Goal: Contribute content: Contribute content

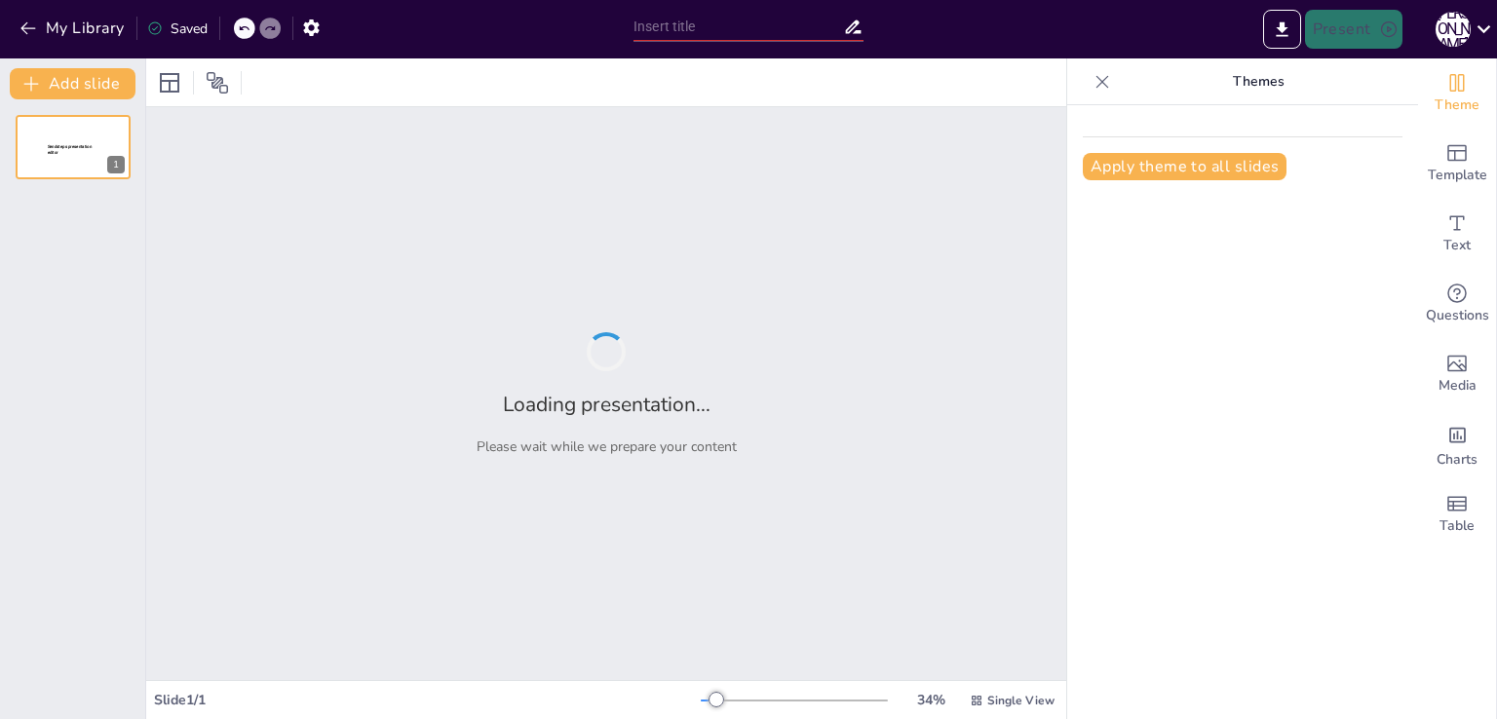
type input "Imported прил_обладнен.ppt"
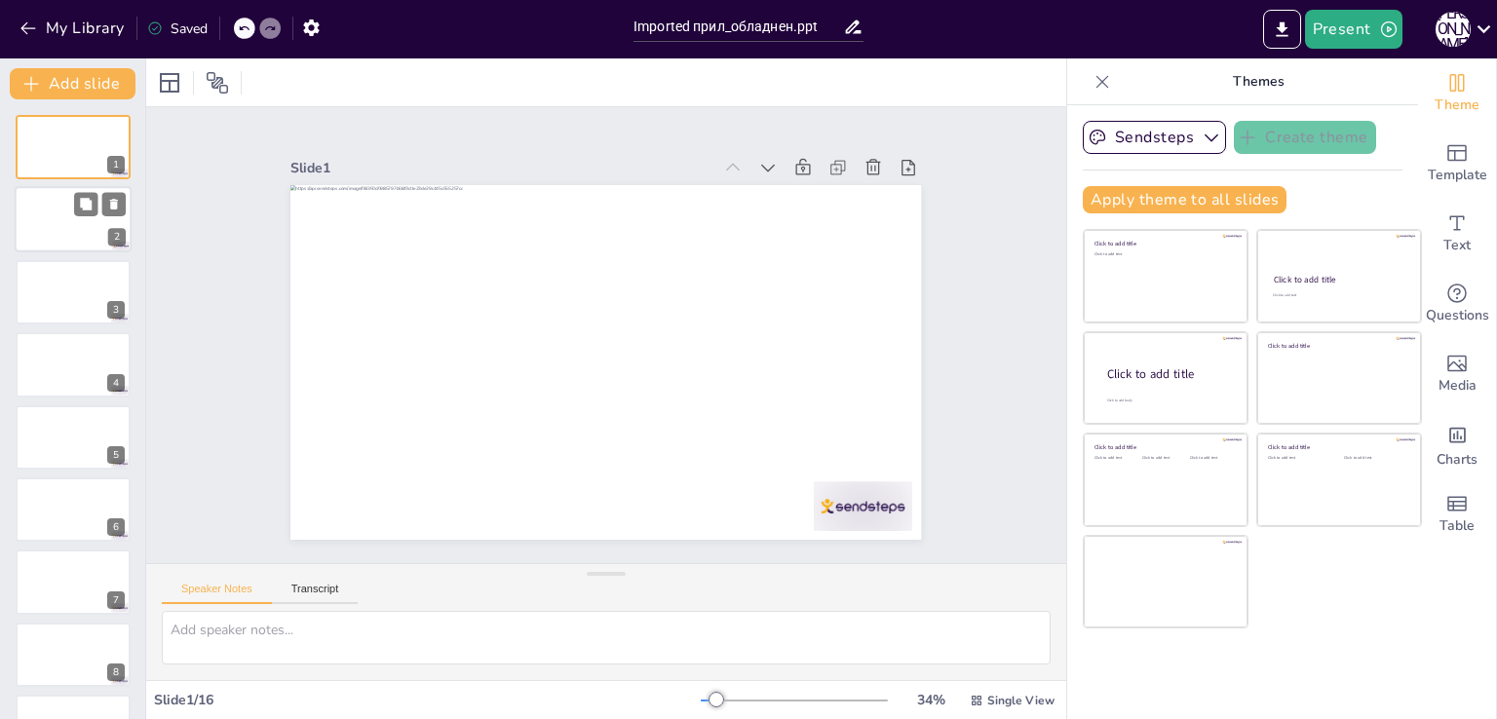
click at [81, 225] on div at bounding box center [73, 220] width 117 height 66
click at [100, 306] on div at bounding box center [73, 292] width 117 height 66
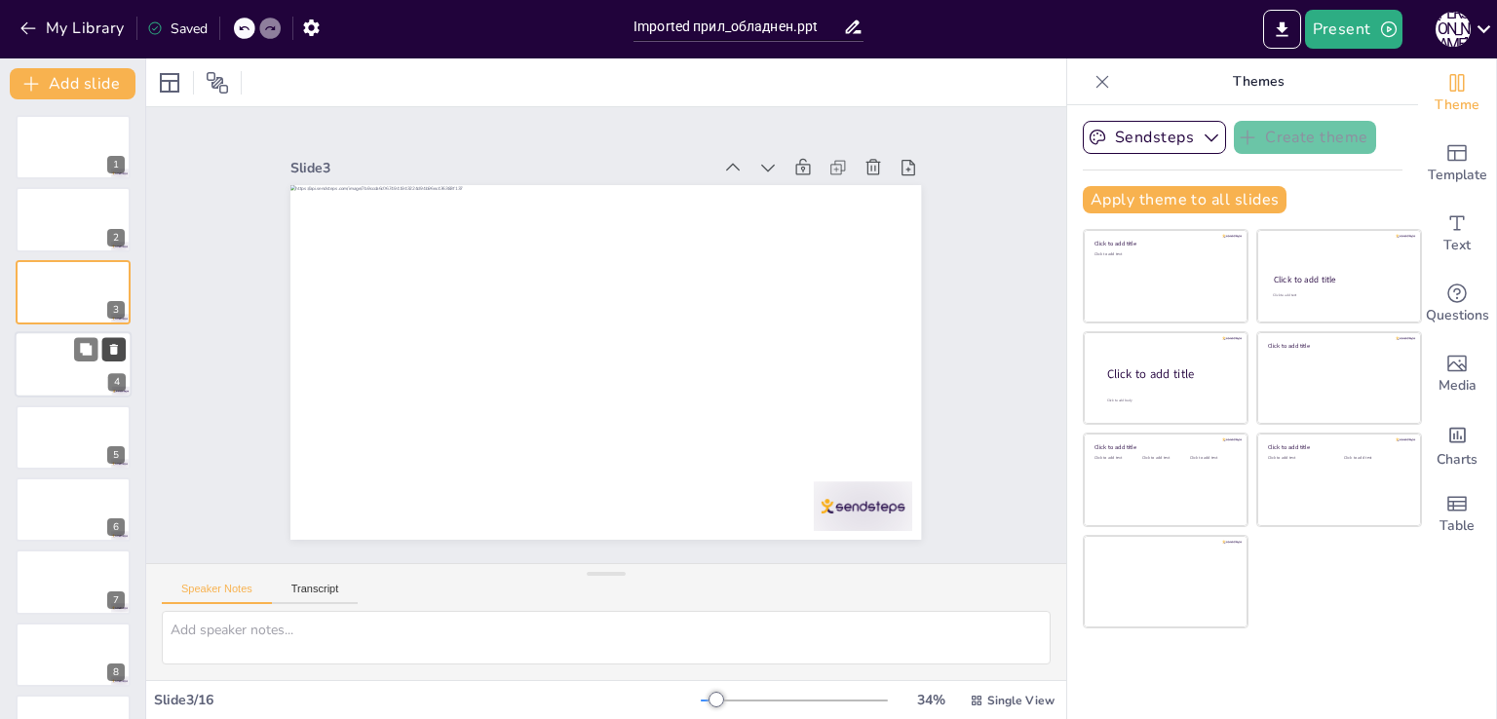
click at [121, 360] on button at bounding box center [113, 349] width 23 height 23
click at [86, 430] on button at bounding box center [85, 421] width 23 height 23
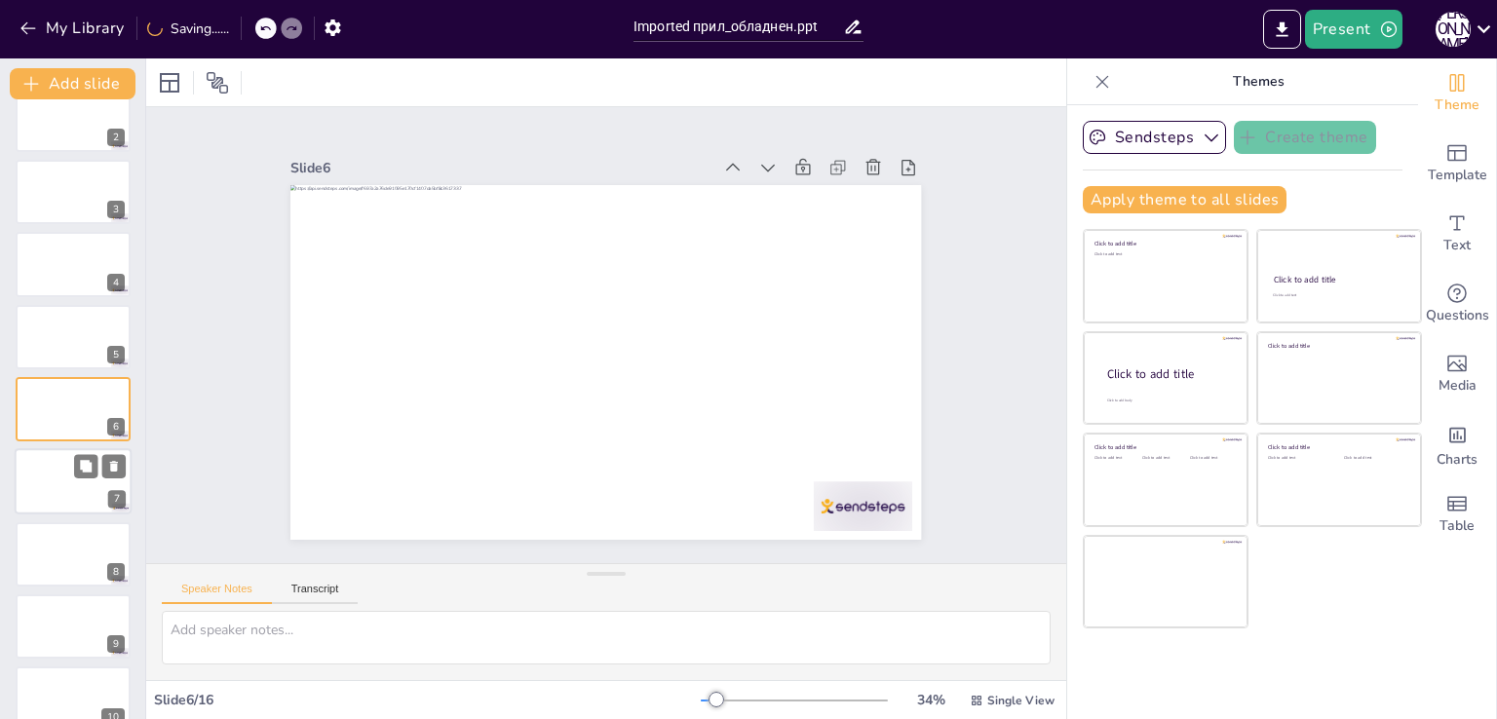
click at [97, 488] on div at bounding box center [73, 482] width 117 height 66
click at [100, 527] on div at bounding box center [100, 538] width 52 height 23
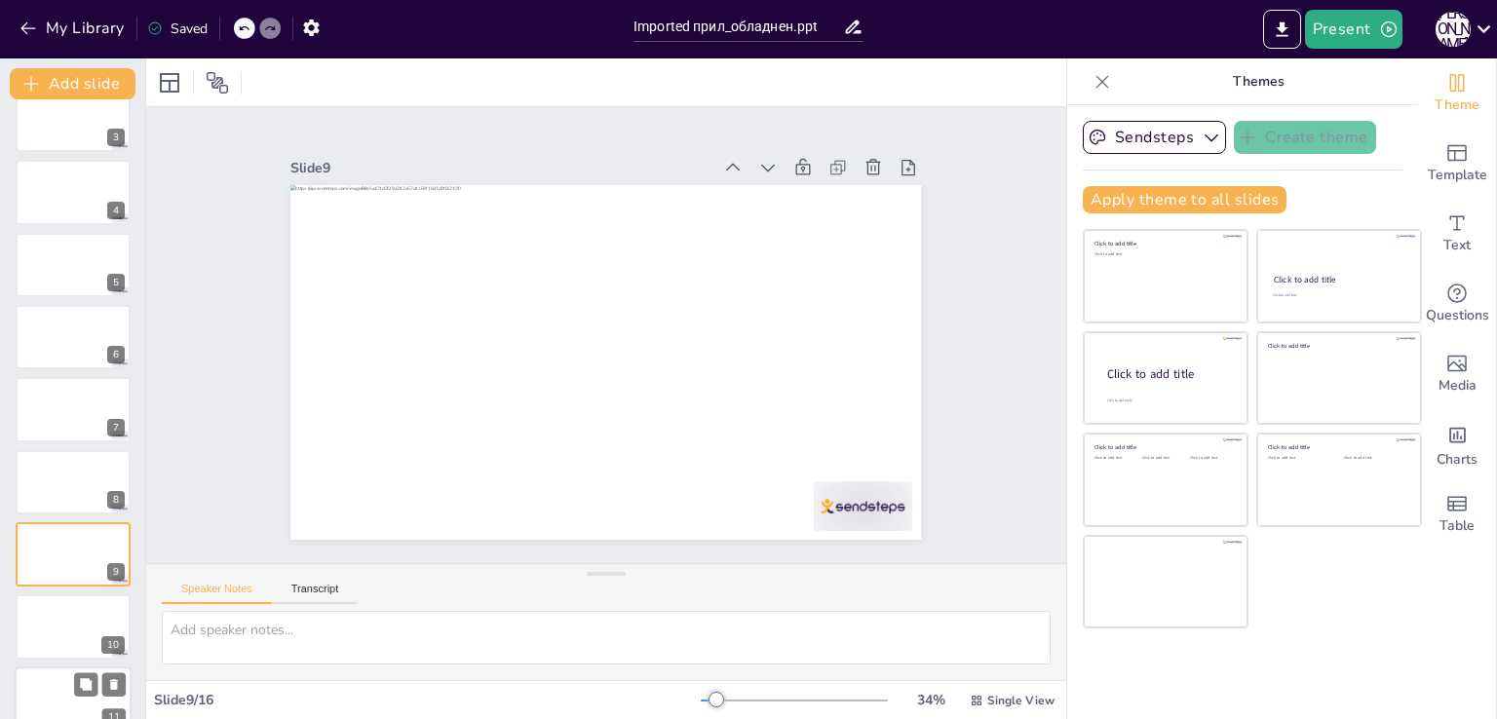
scroll to position [318, 0]
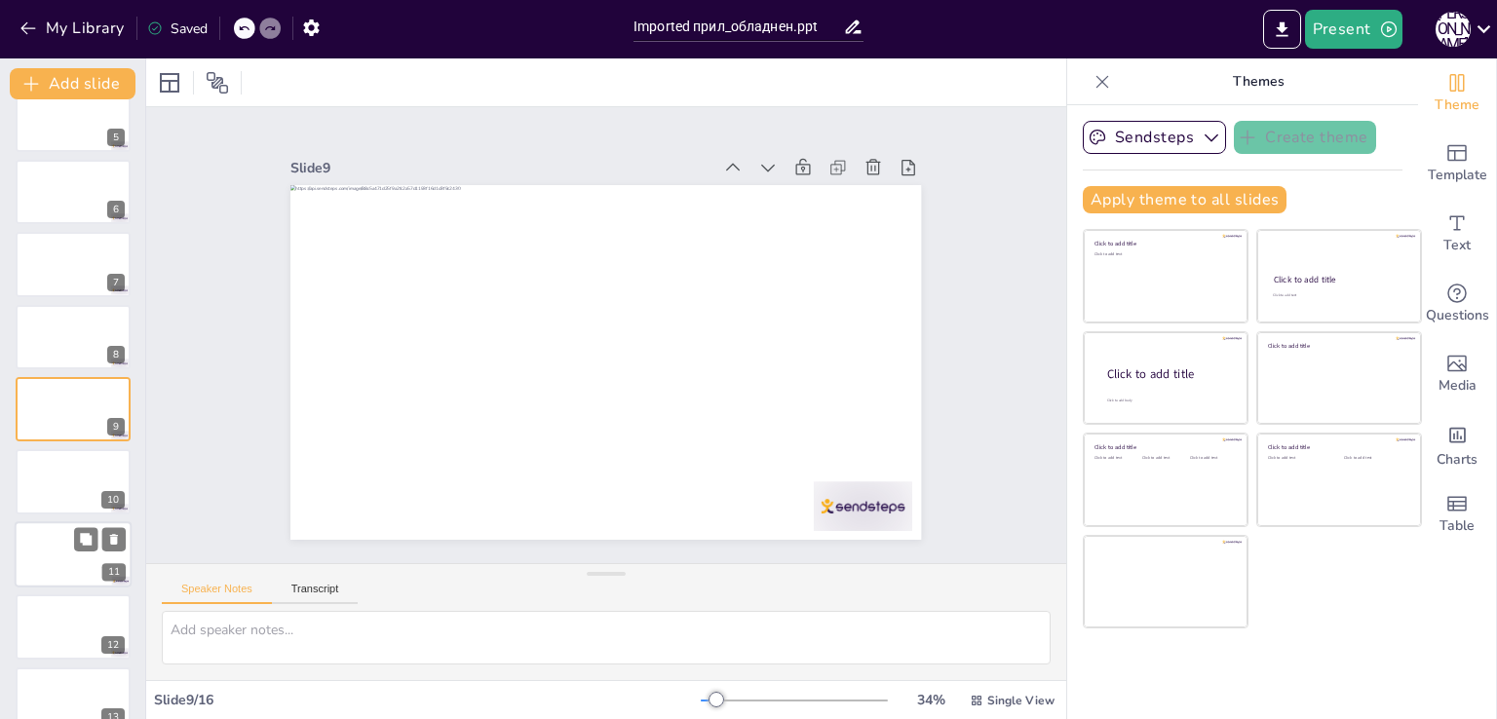
click at [114, 581] on div "11" at bounding box center [113, 572] width 23 height 18
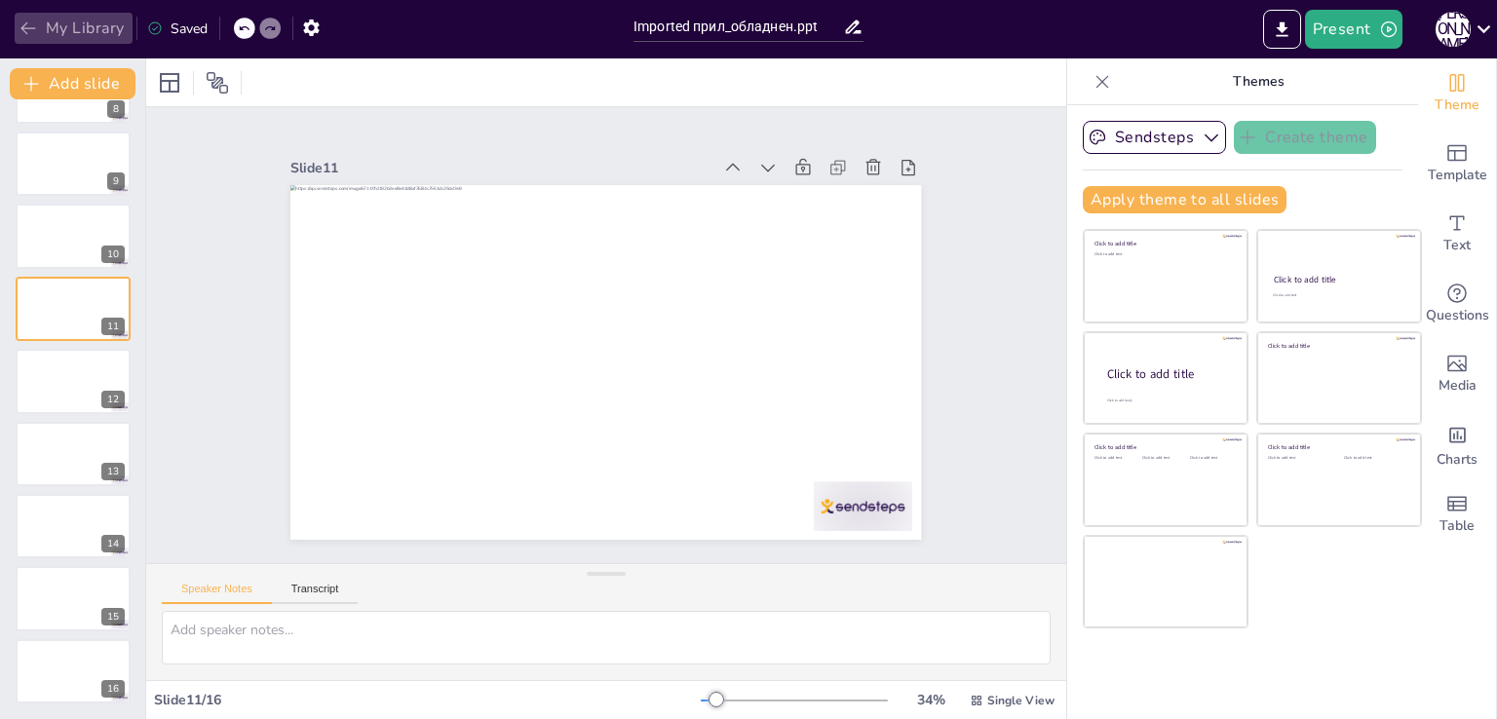
click at [19, 24] on icon "button" at bounding box center [28, 28] width 19 height 19
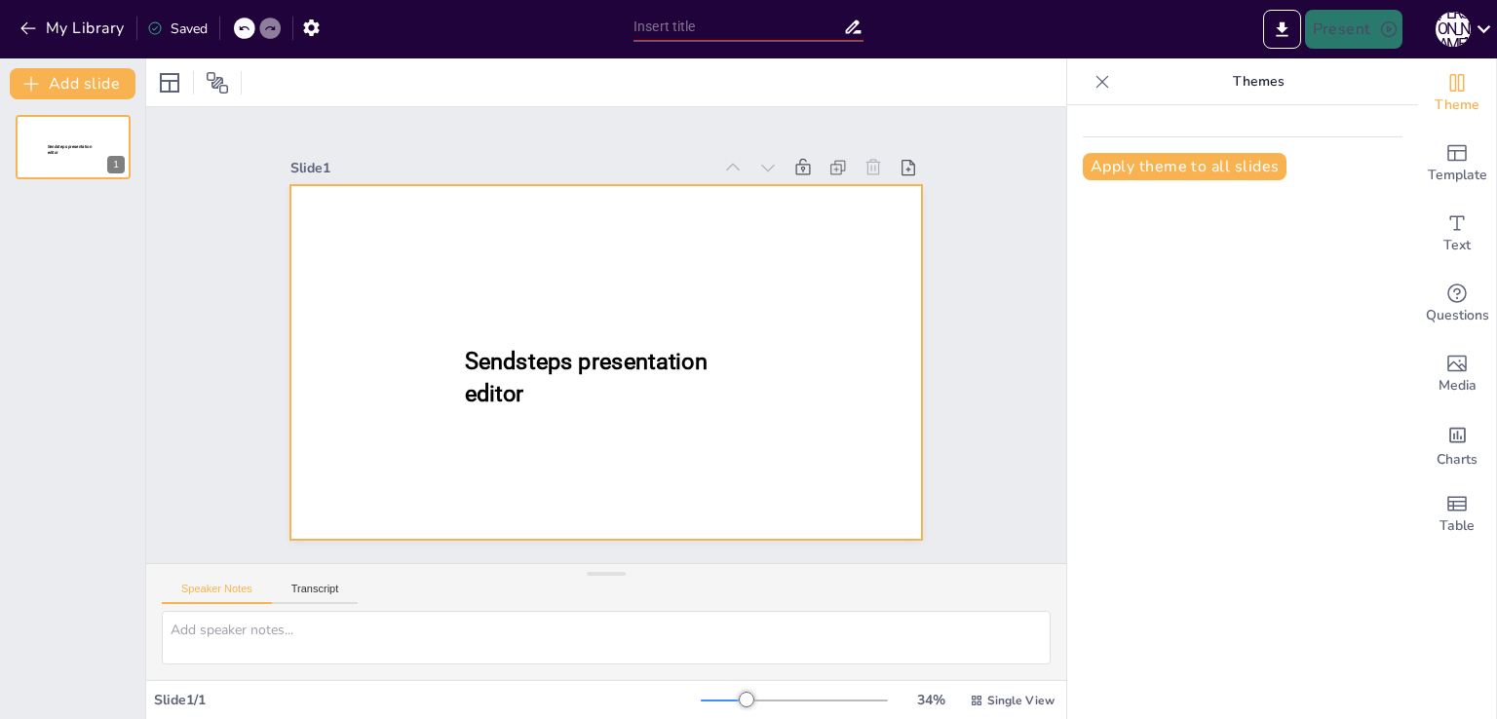
type input "New Sendsteps"
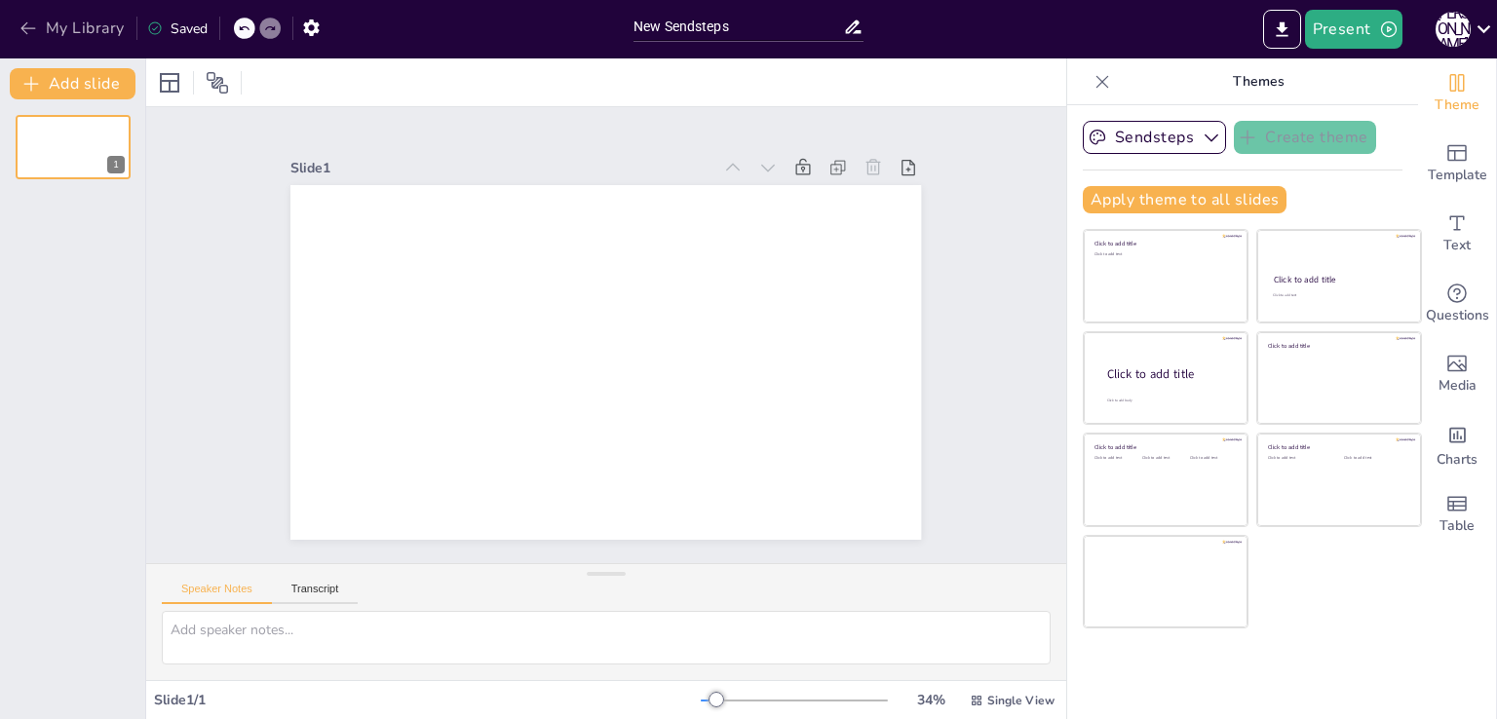
click at [37, 19] on icon "button" at bounding box center [28, 28] width 19 height 19
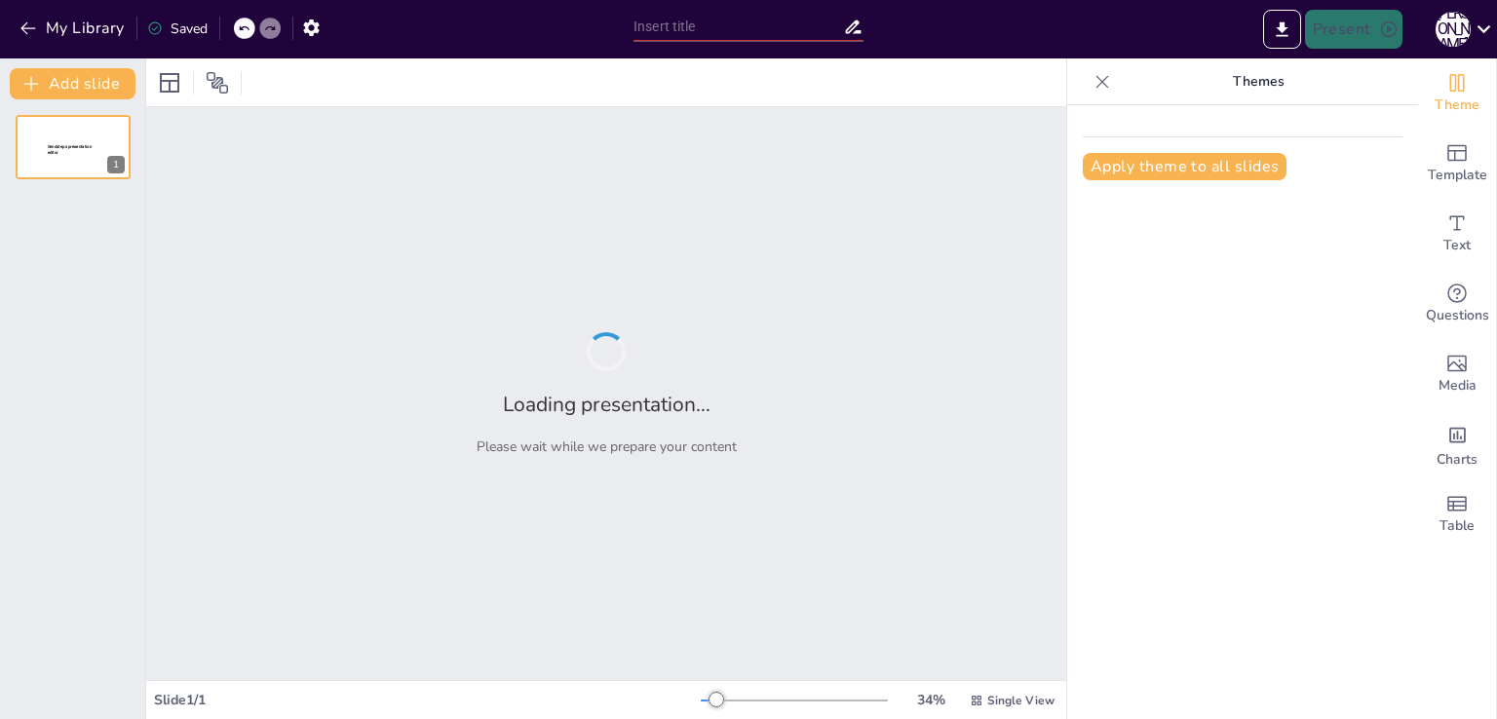
type input "Обладнання для вивчення природи: перевір свої знання"
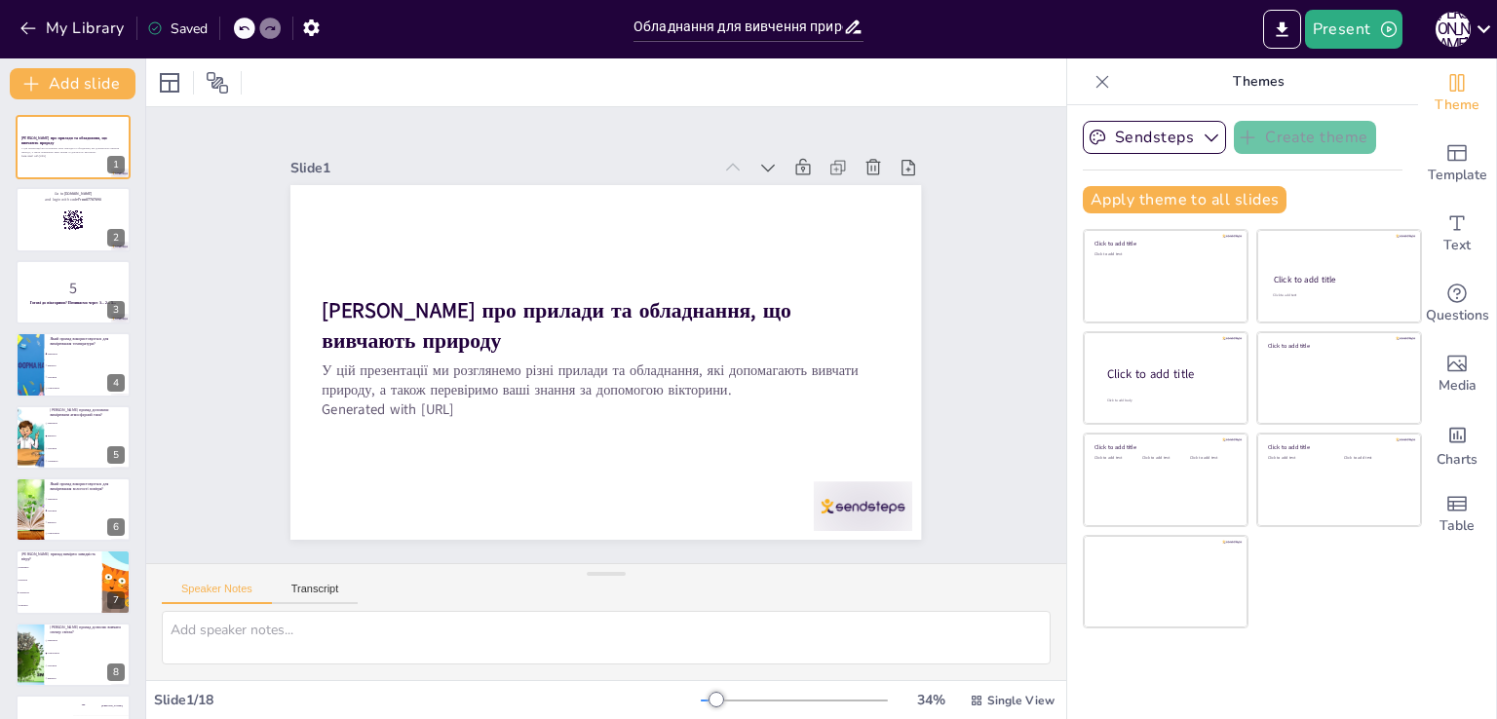
checkbox input "true"
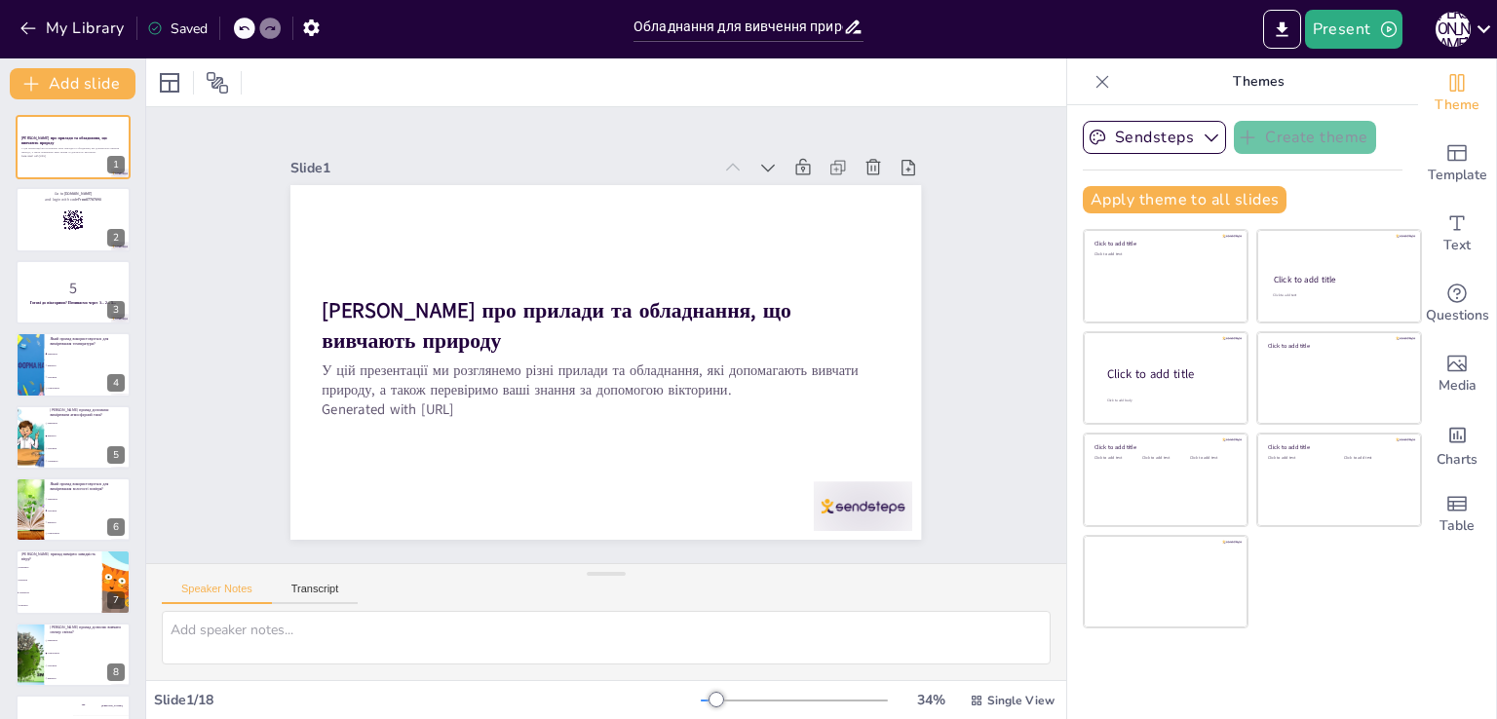
checkbox input "true"
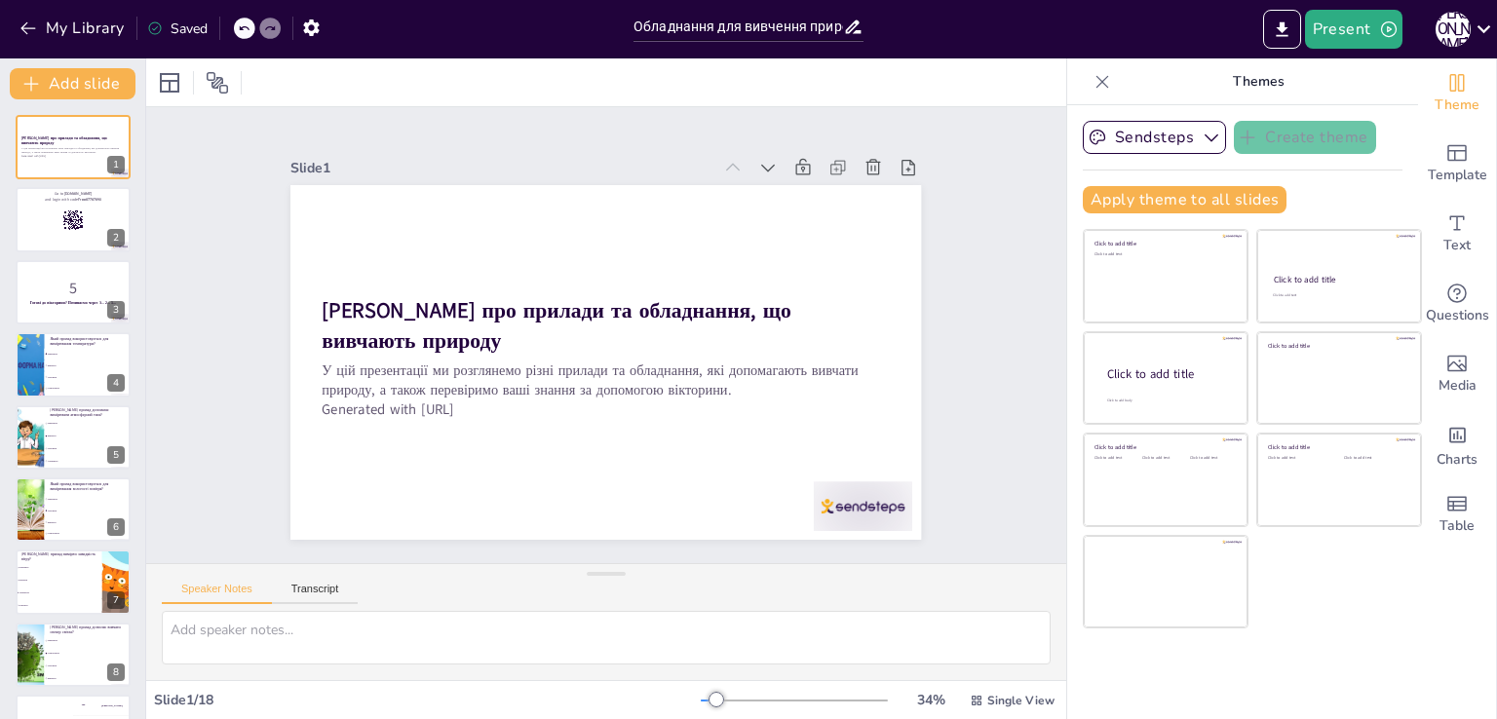
checkbox input "true"
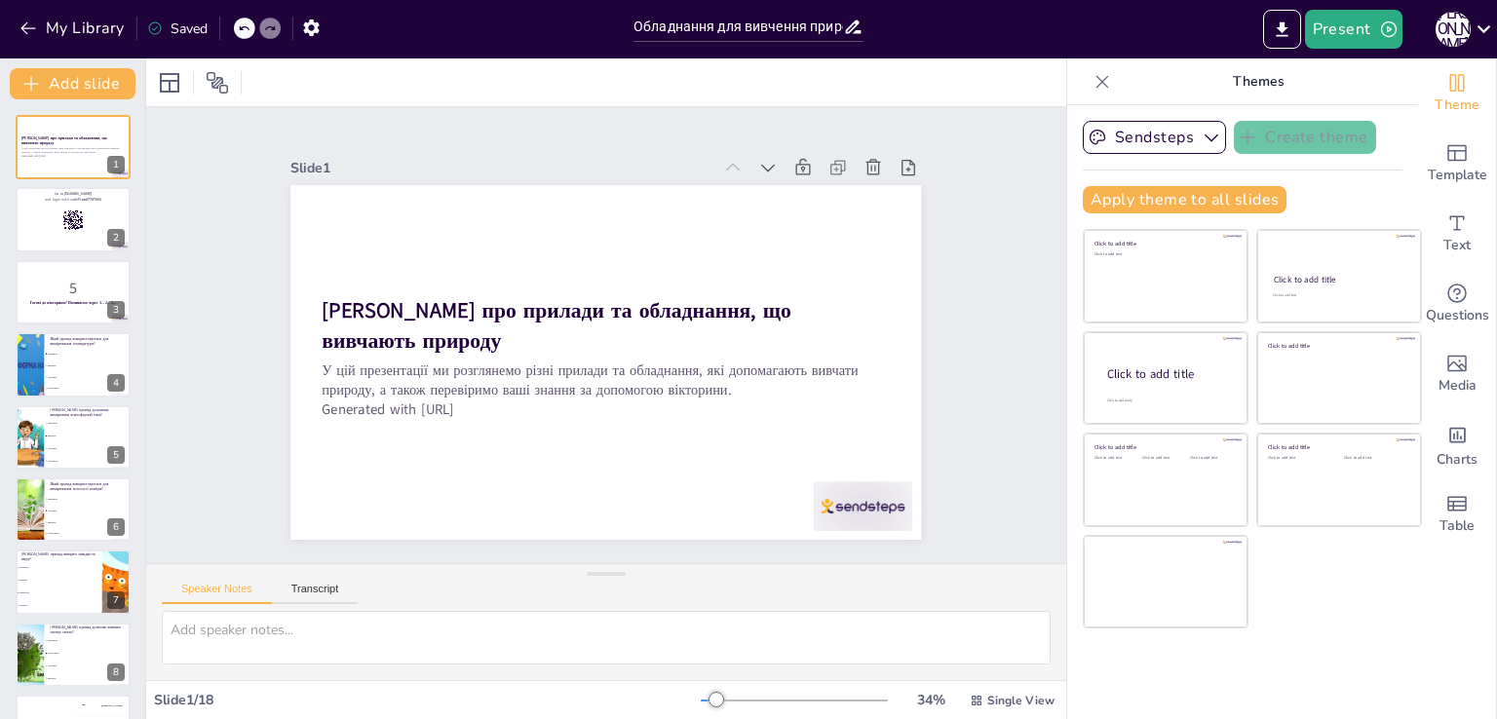
checkbox input "true"
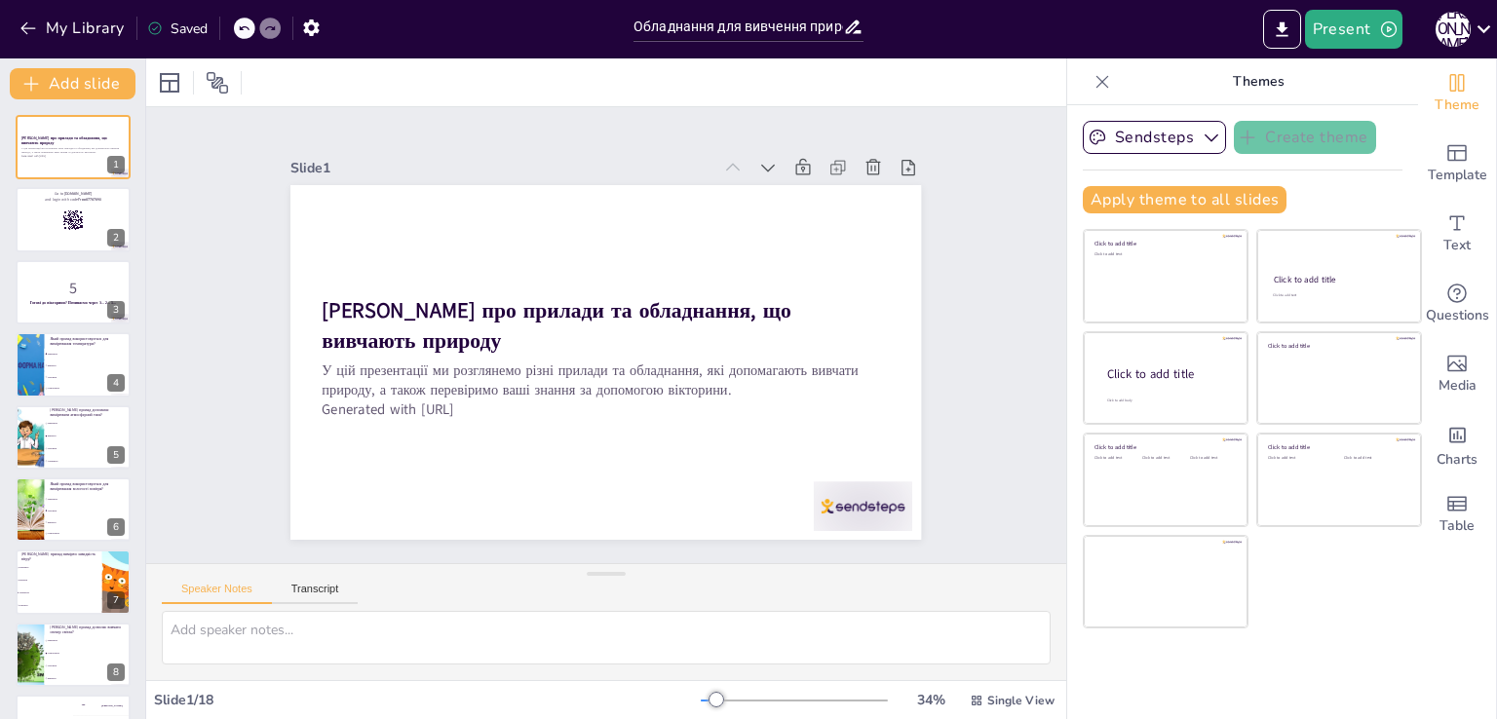
checkbox input "true"
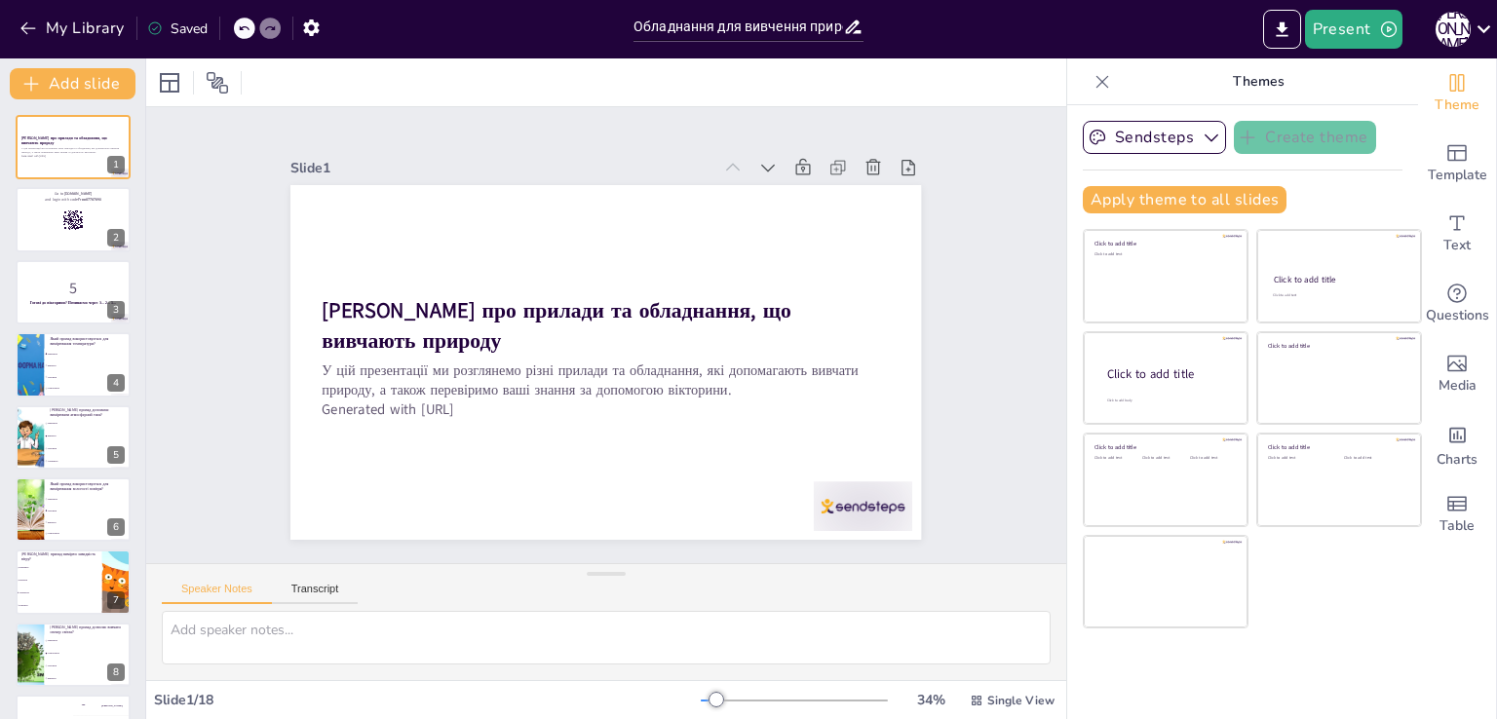
checkbox input "true"
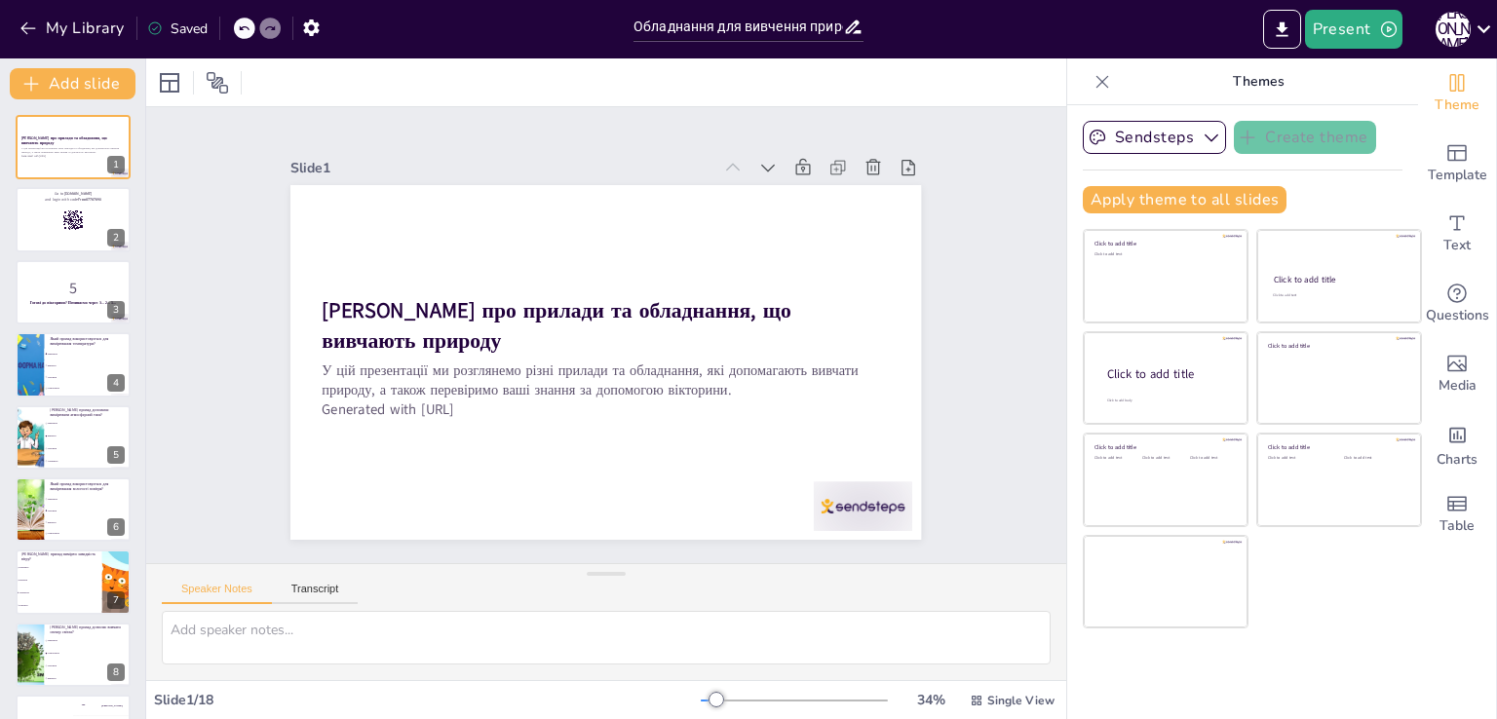
checkbox input "true"
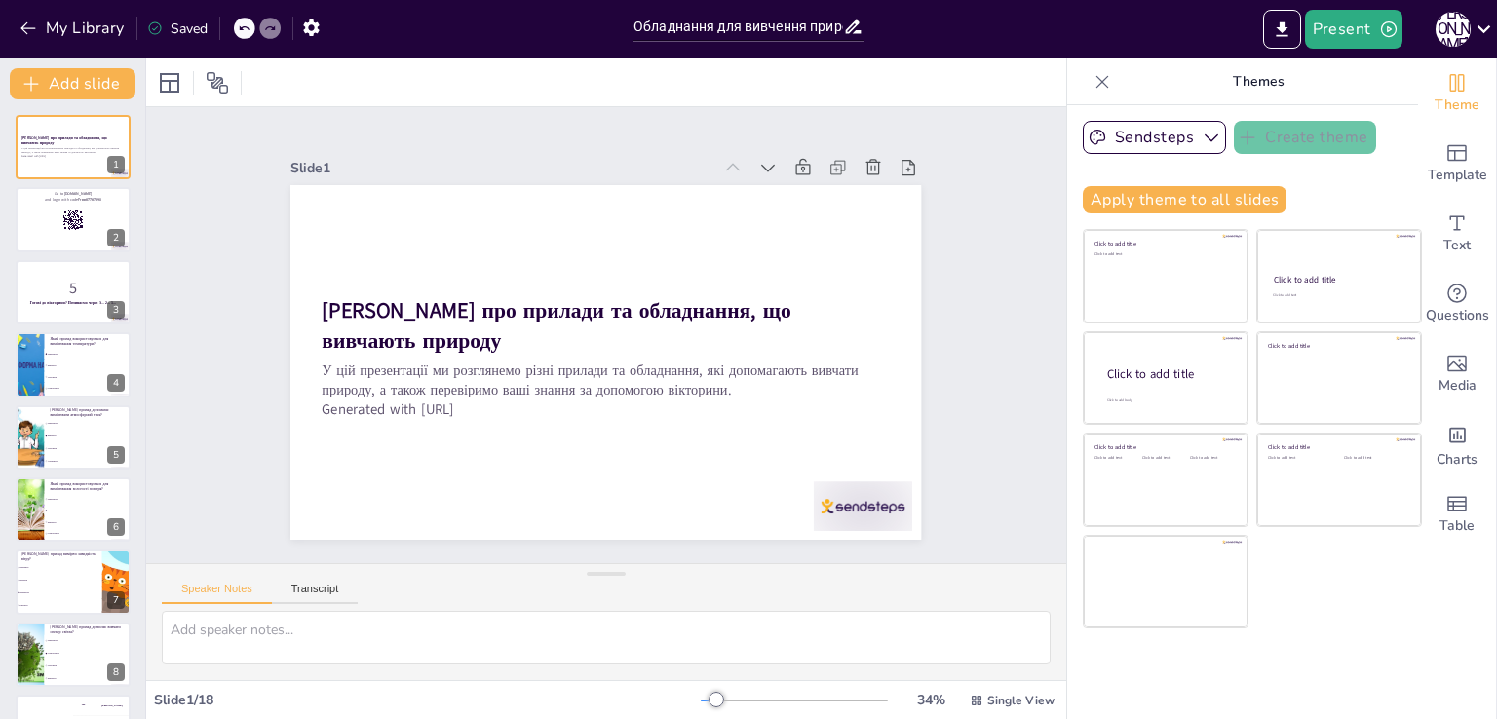
checkbox input "true"
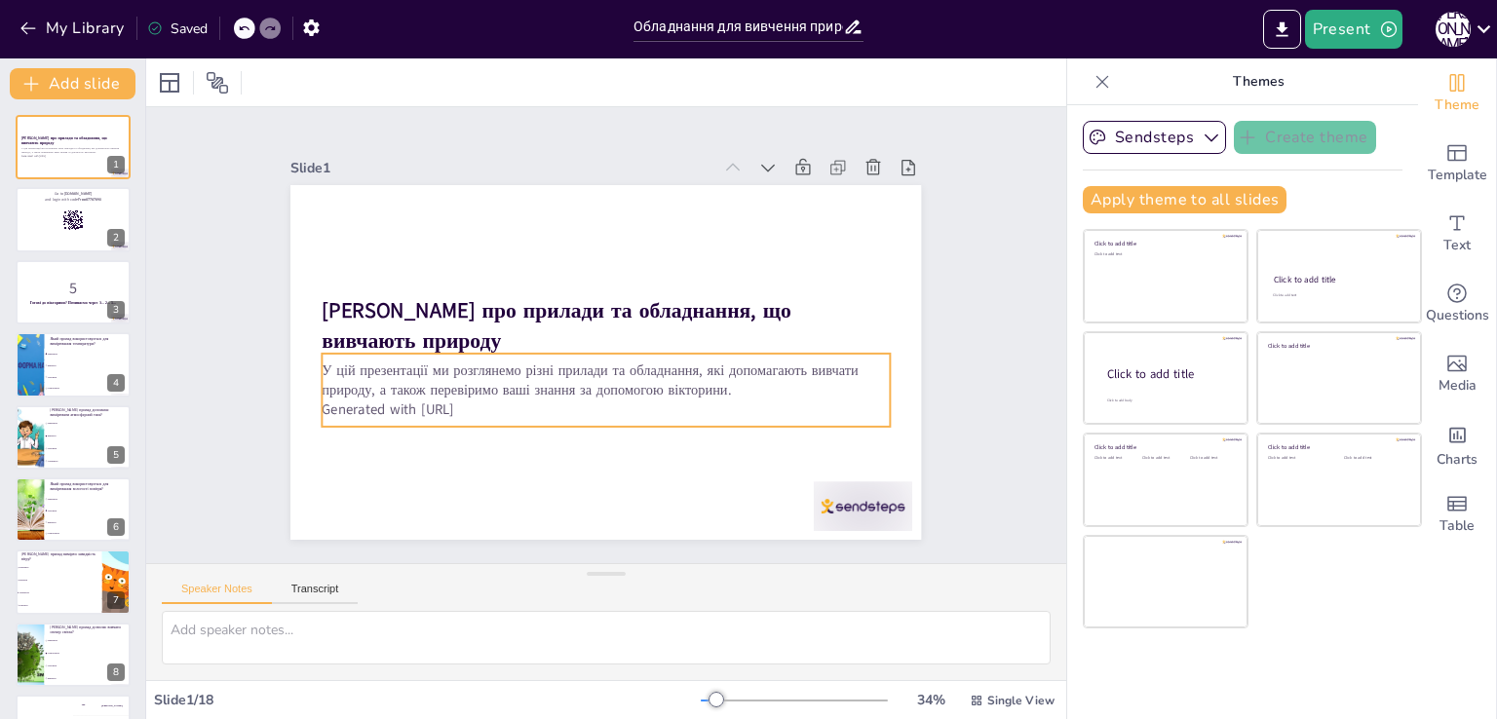
checkbox input "true"
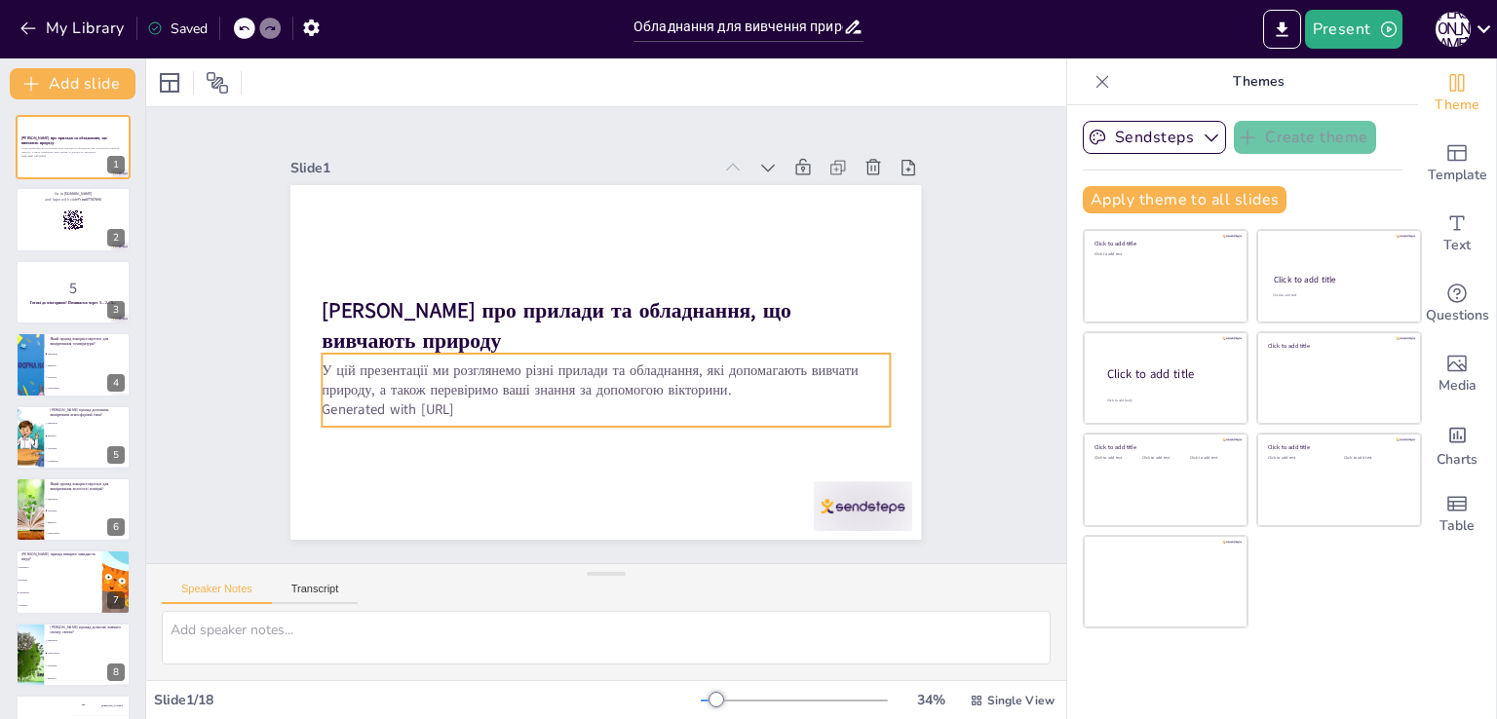
checkbox input "true"
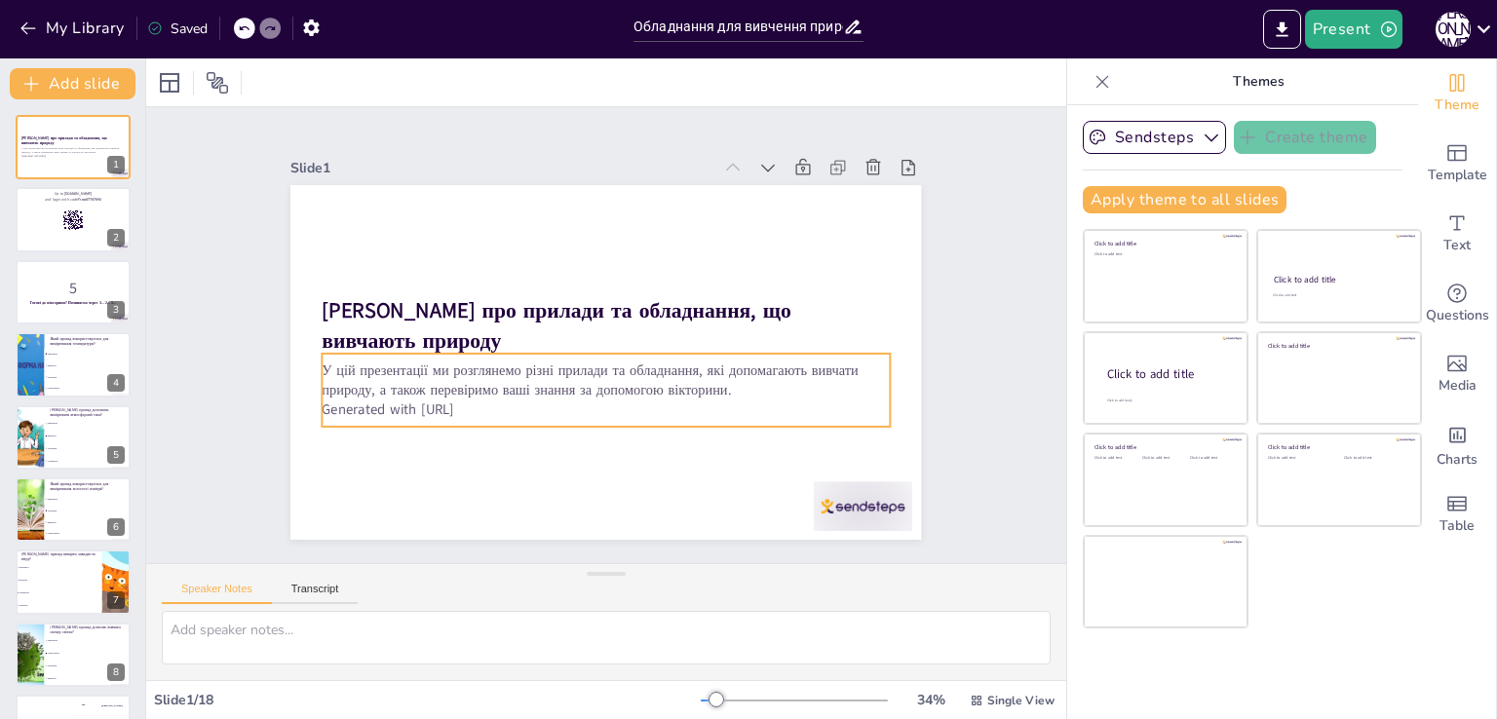
checkbox input "true"
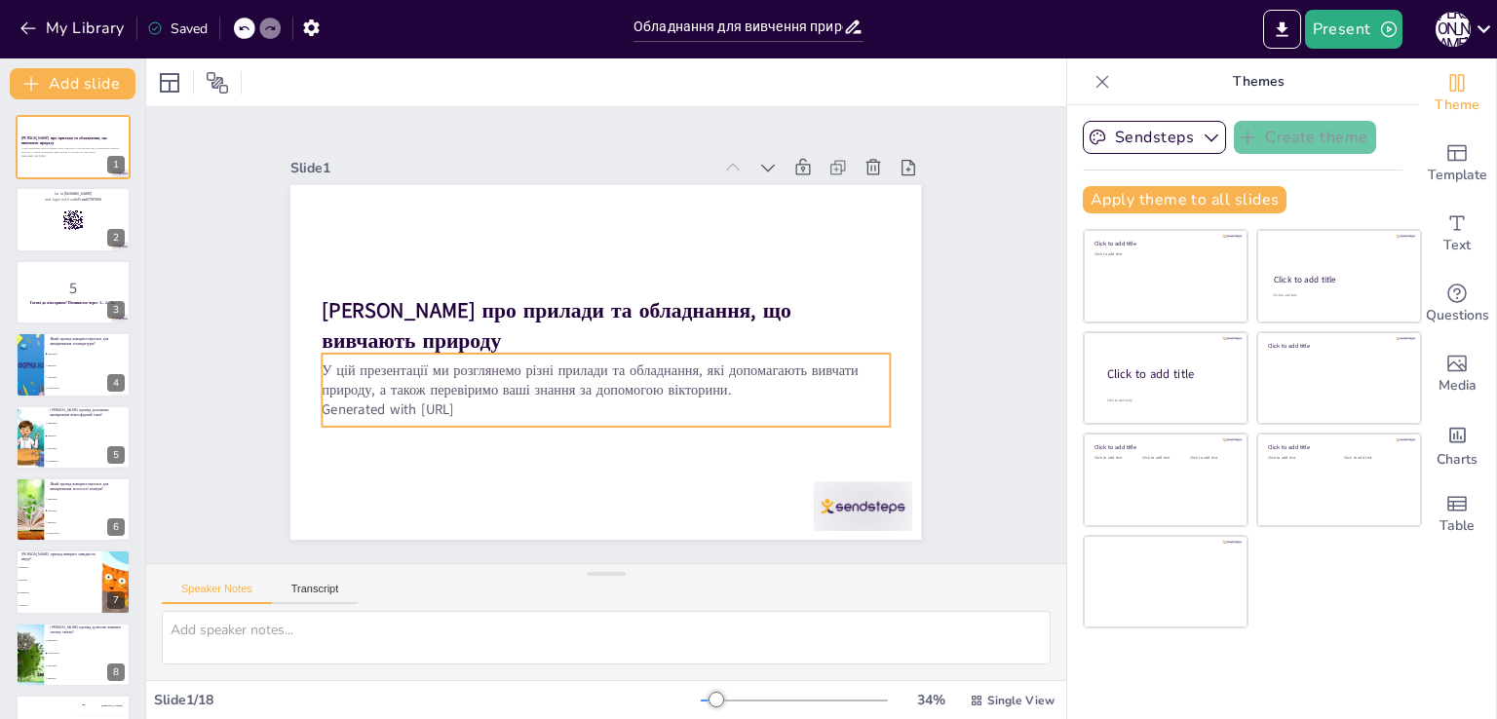
checkbox input "true"
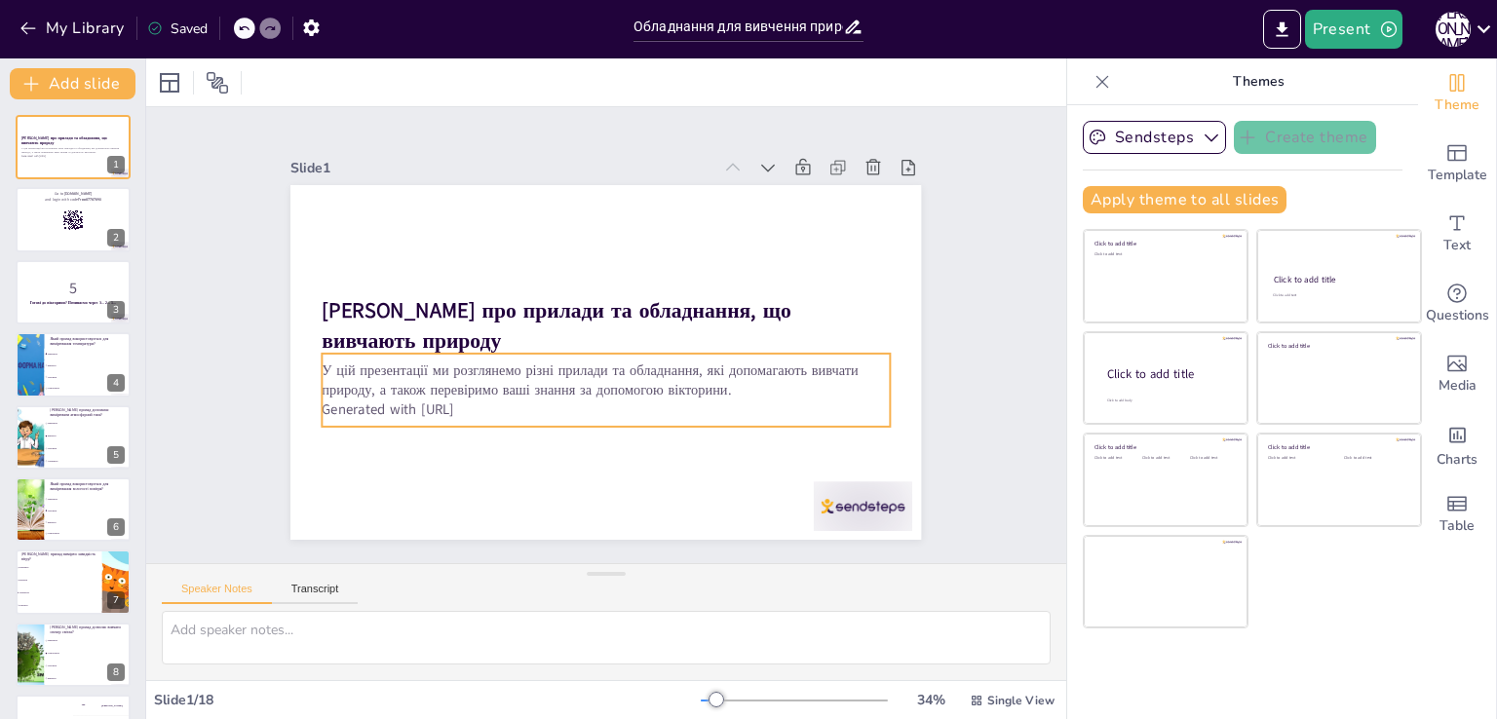
checkbox input "true"
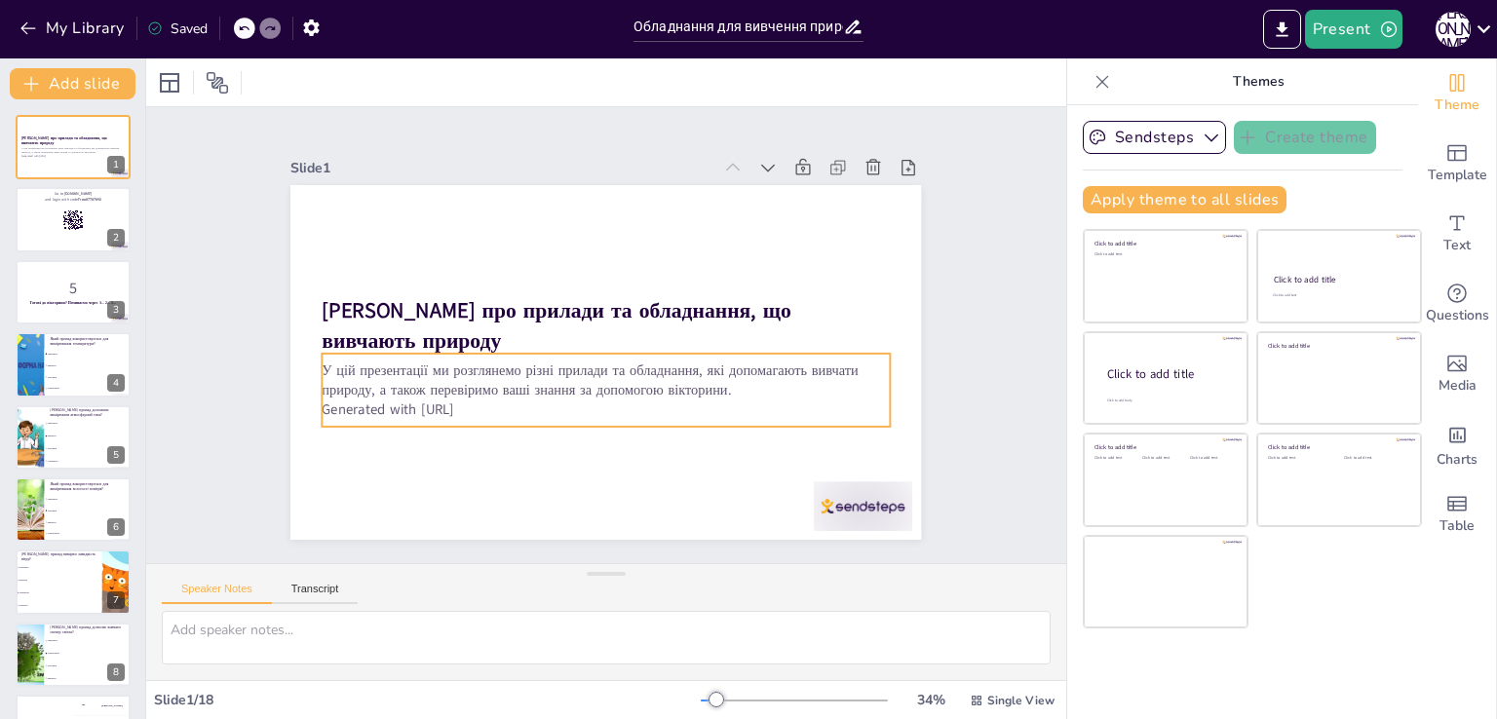
checkbox input "true"
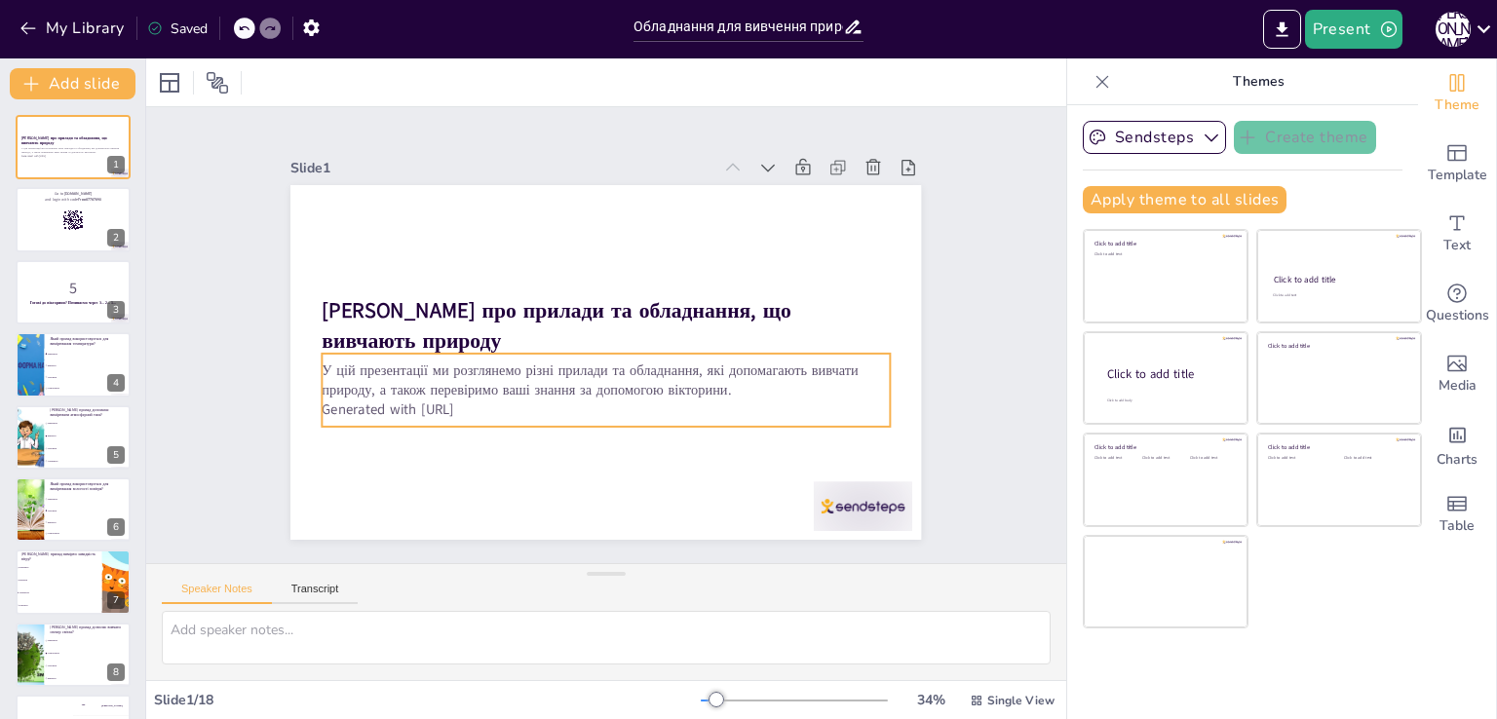
checkbox input "true"
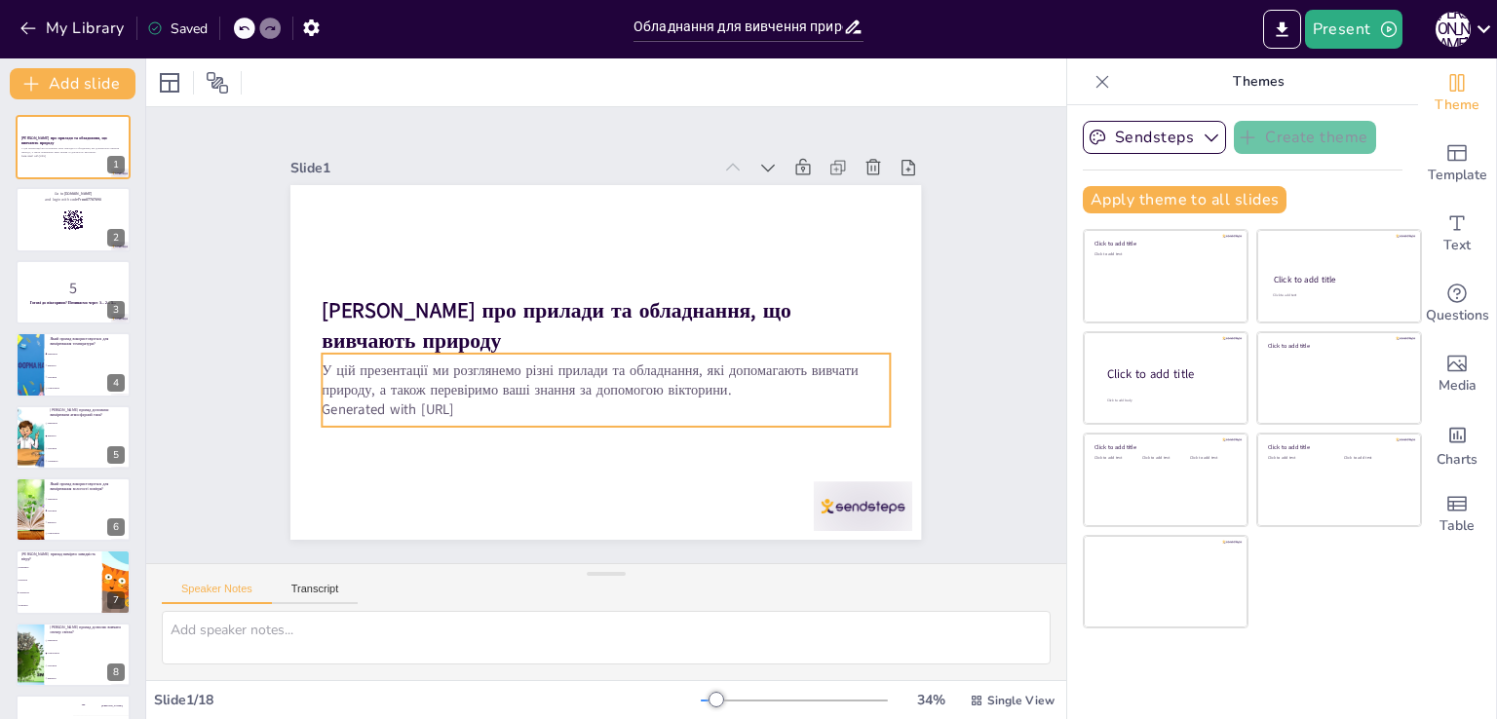
checkbox input "true"
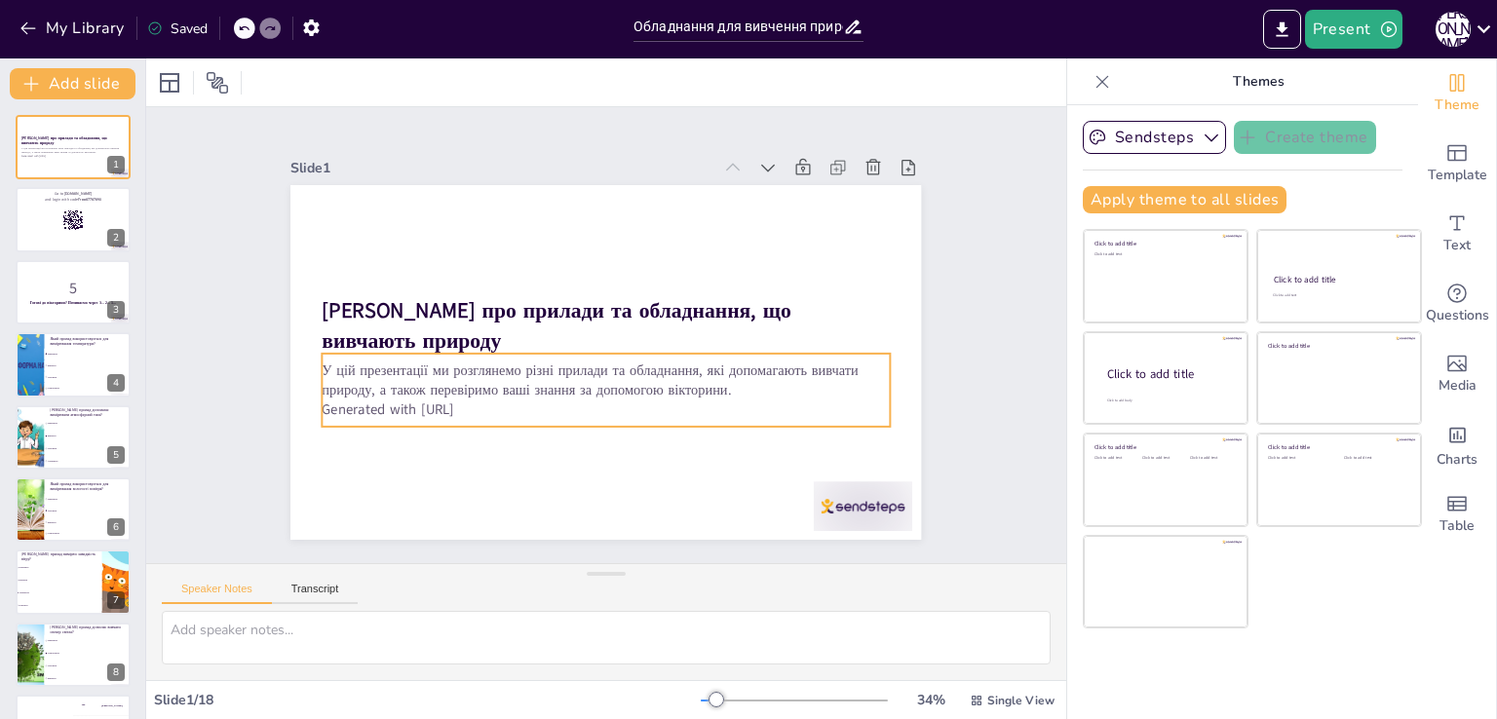
checkbox input "true"
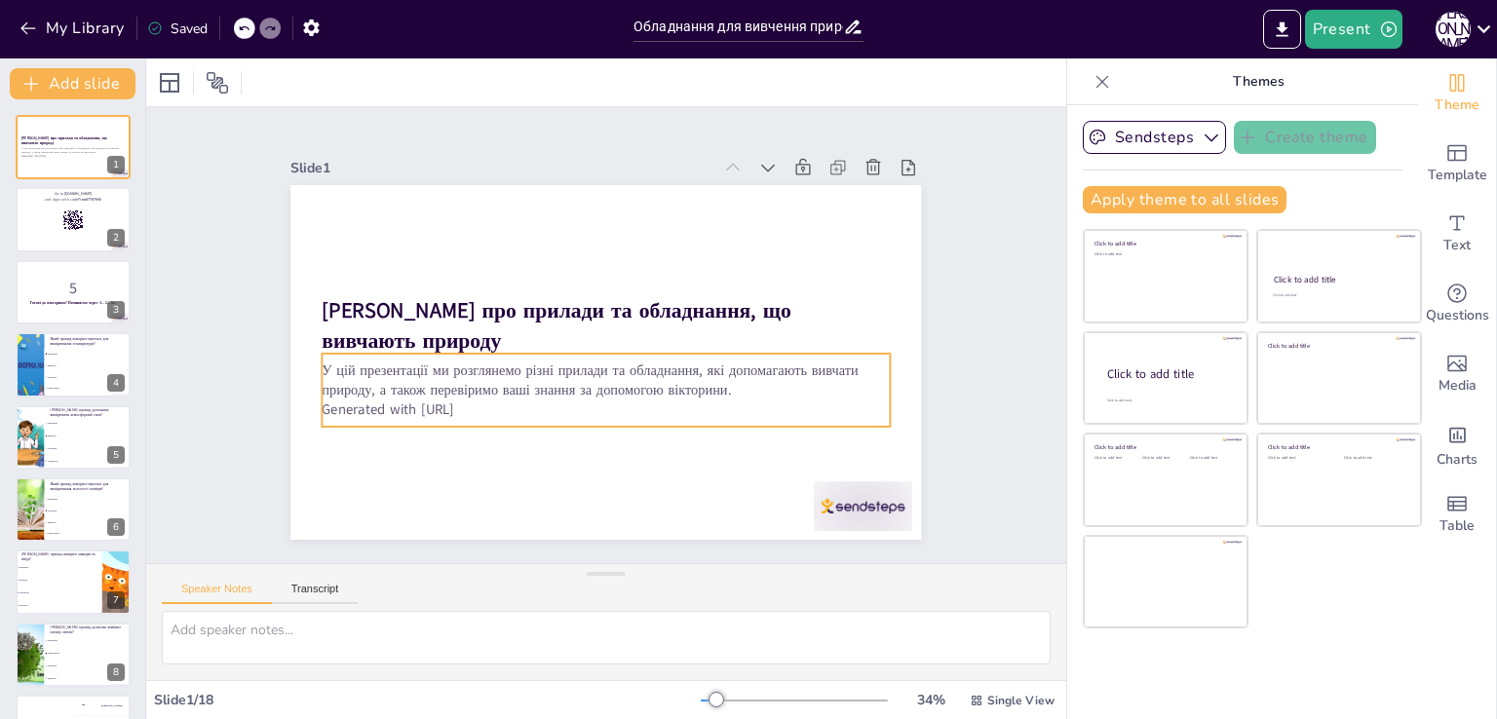
checkbox input "true"
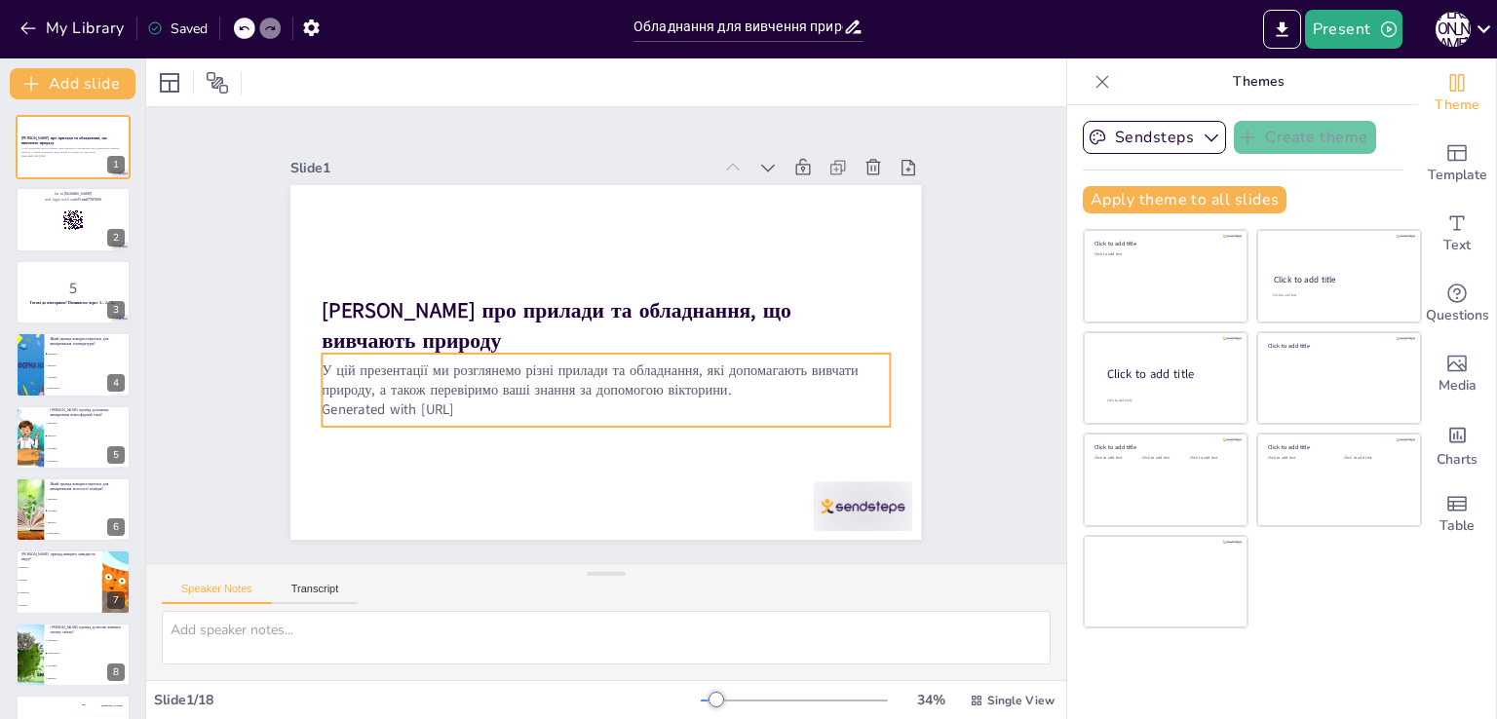
checkbox input "true"
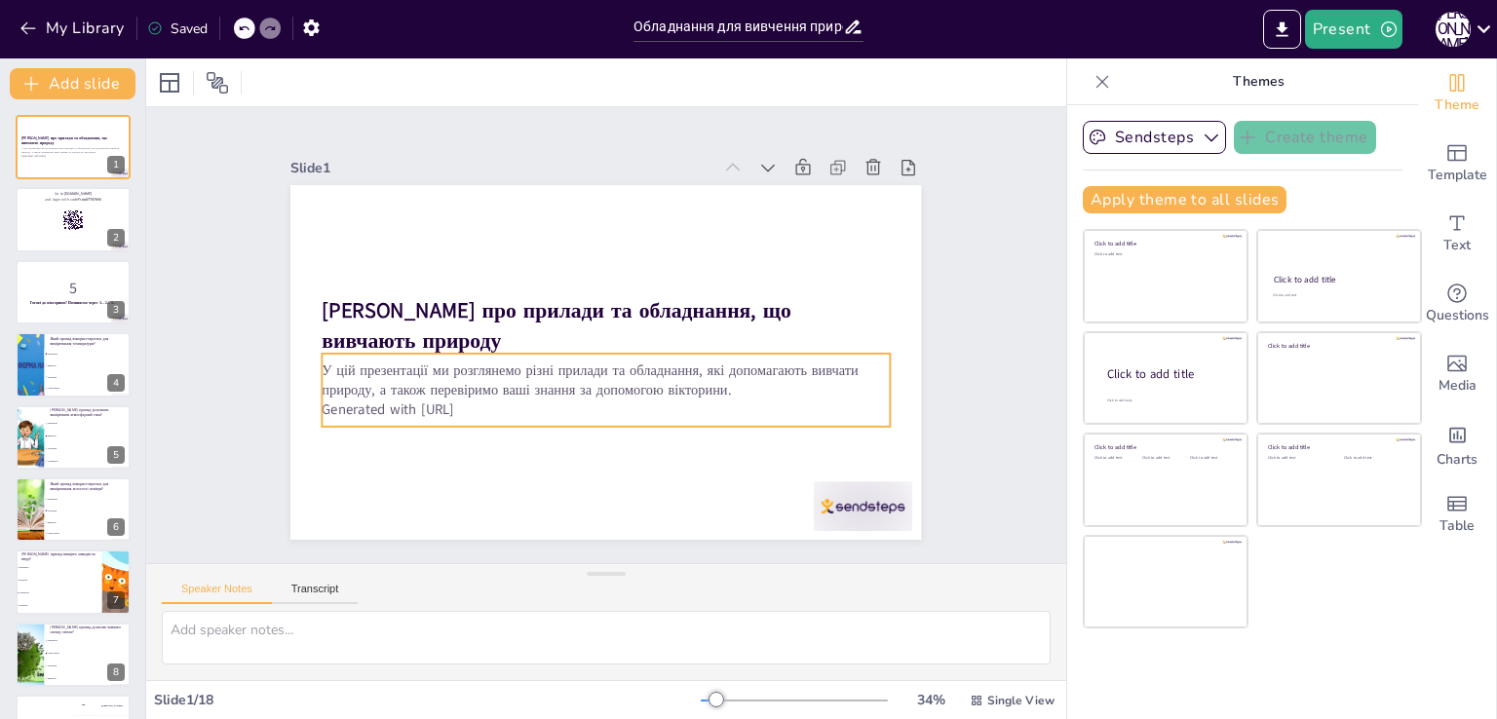
checkbox input "true"
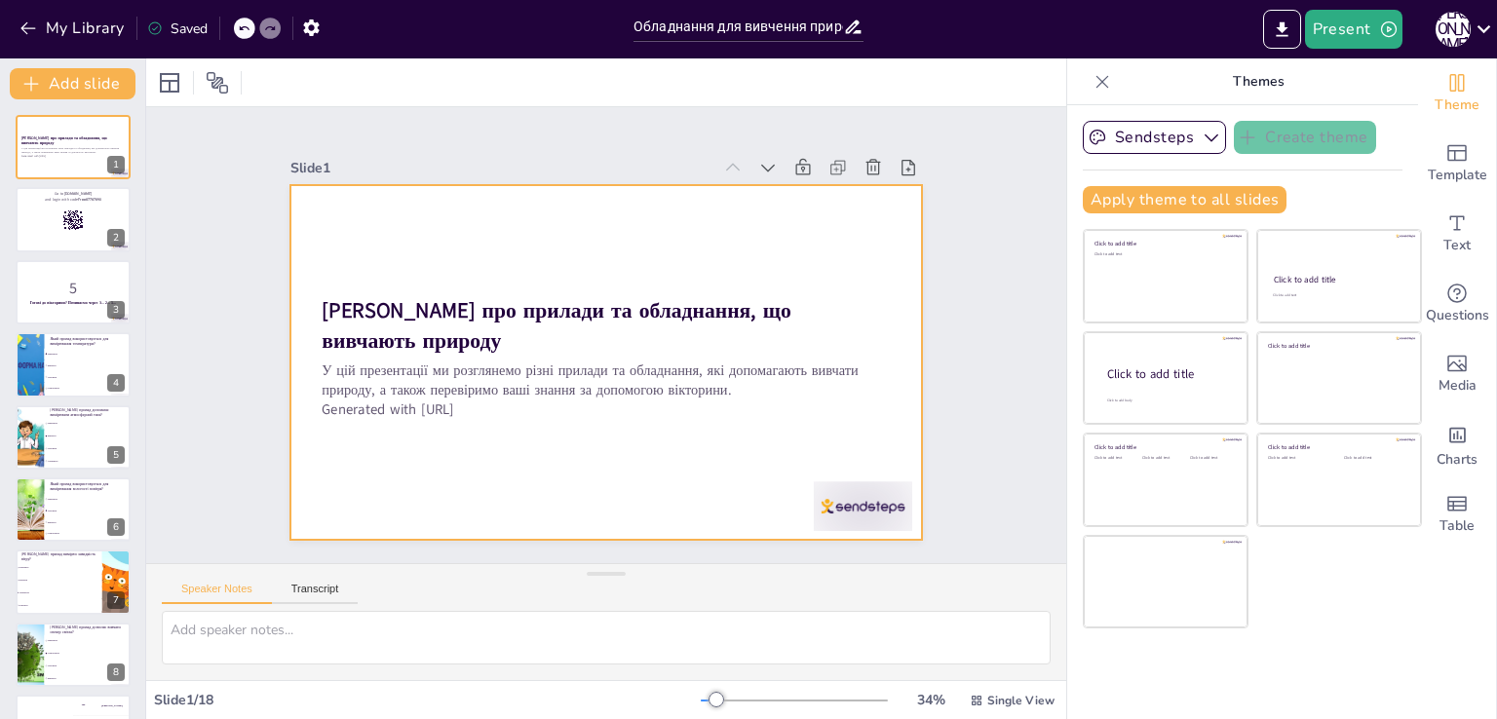
checkbox input "true"
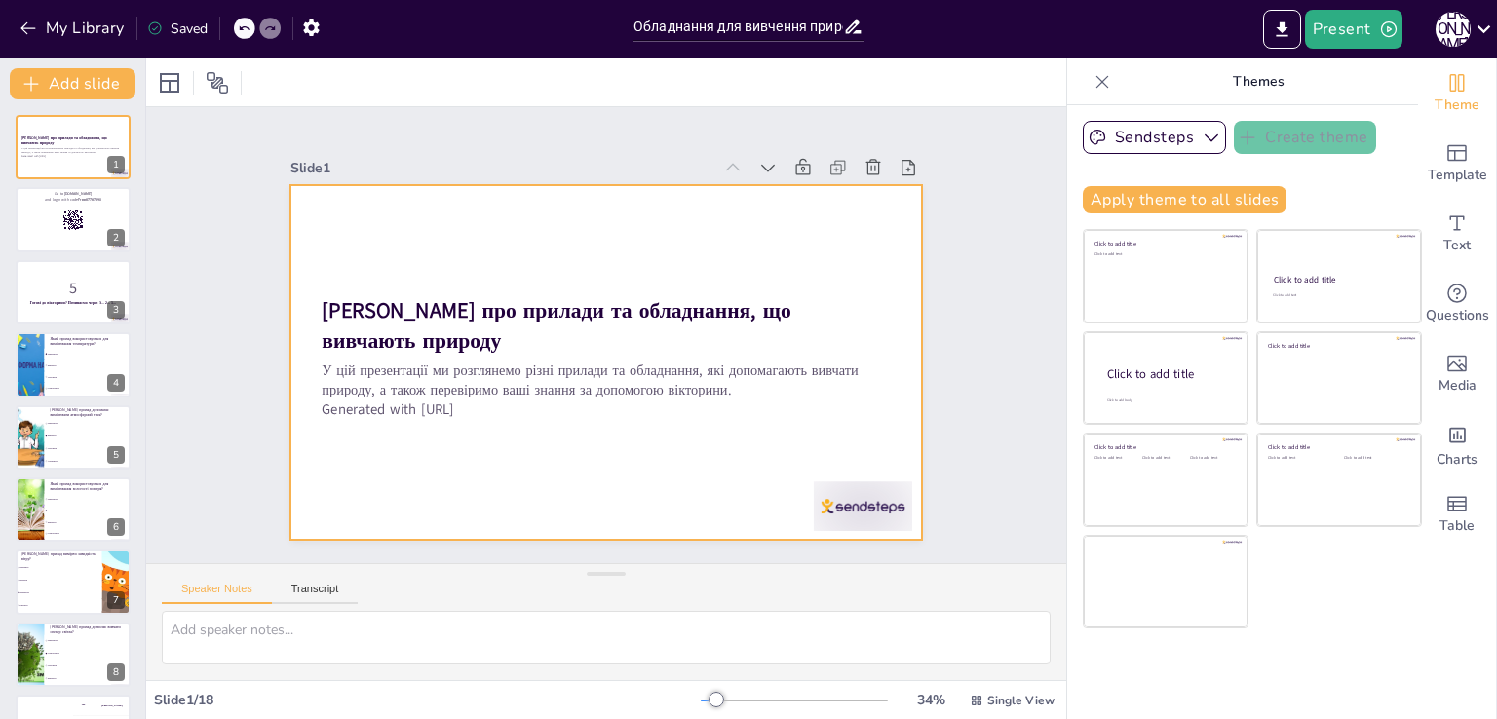
checkbox input "true"
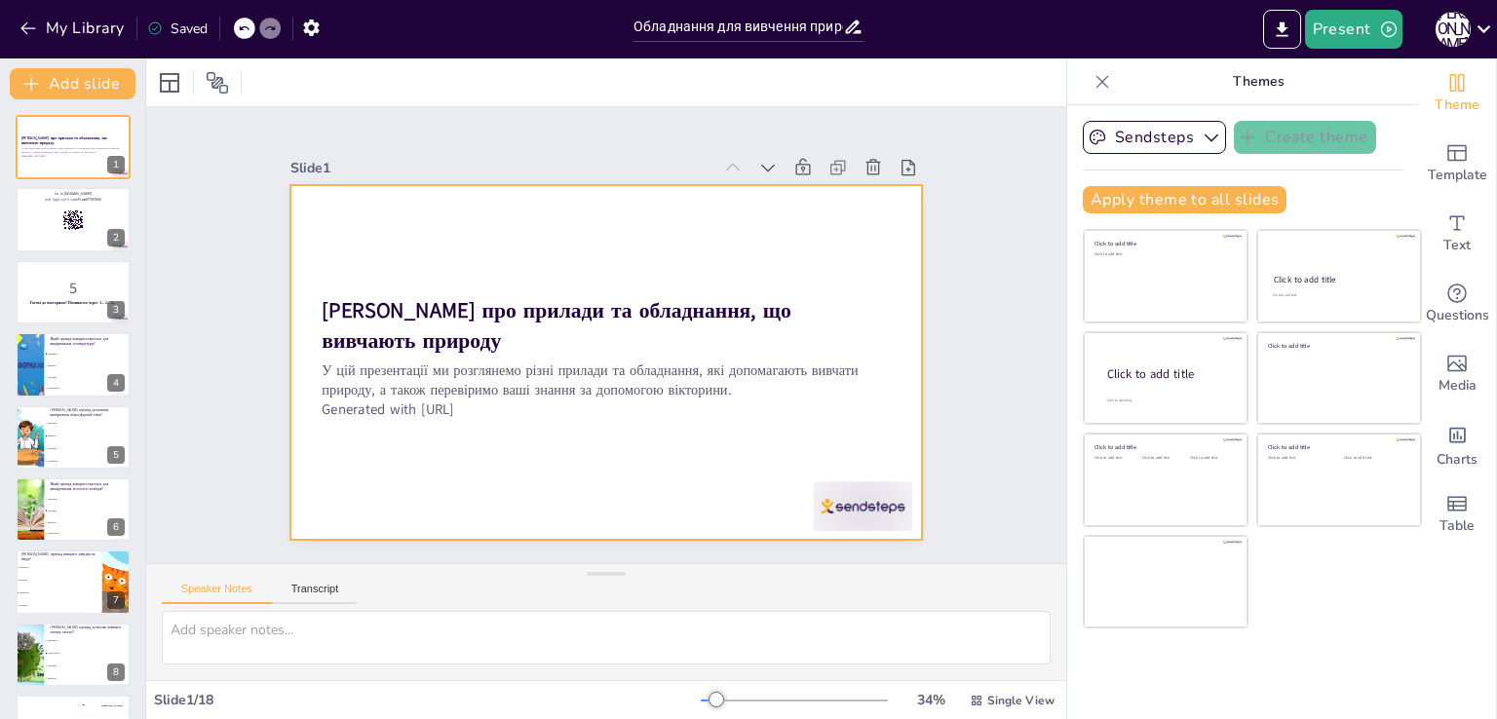
checkbox input "true"
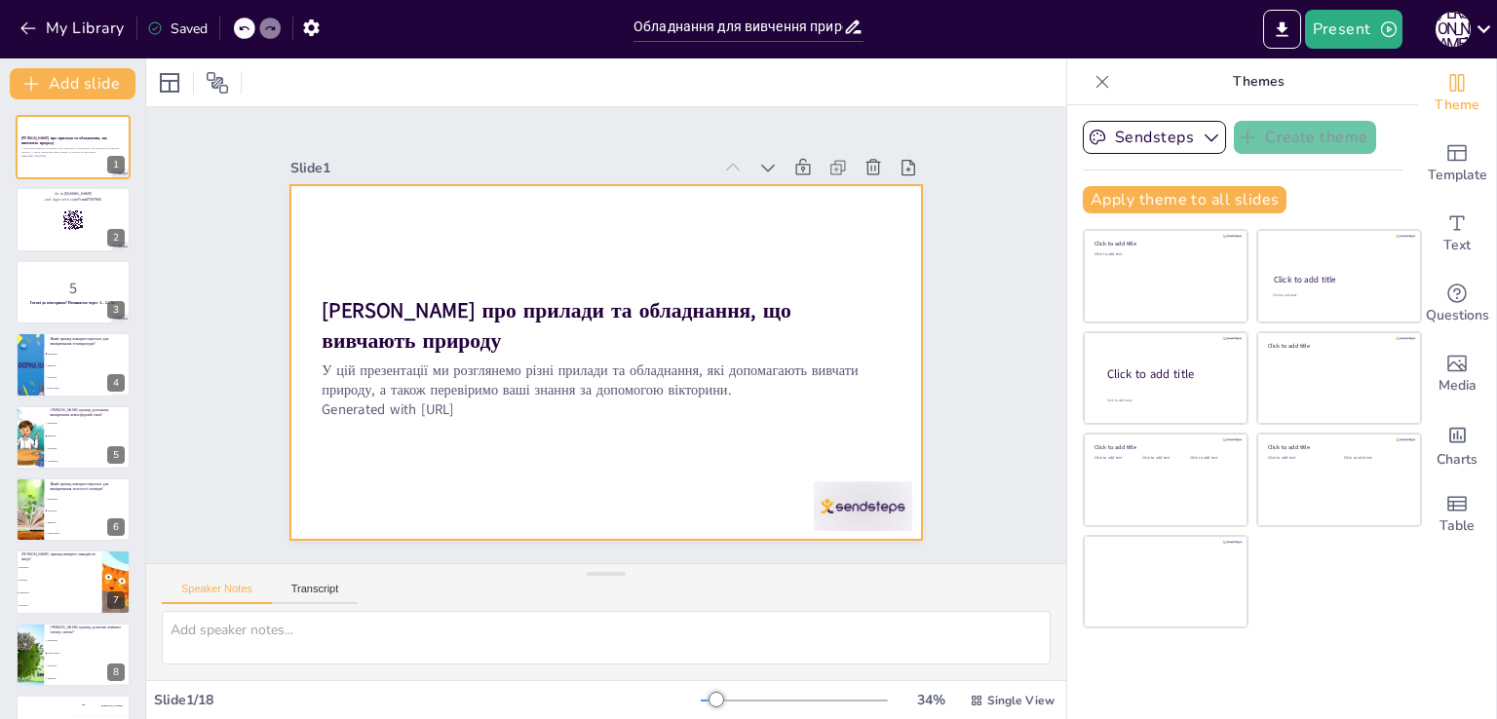
checkbox input "true"
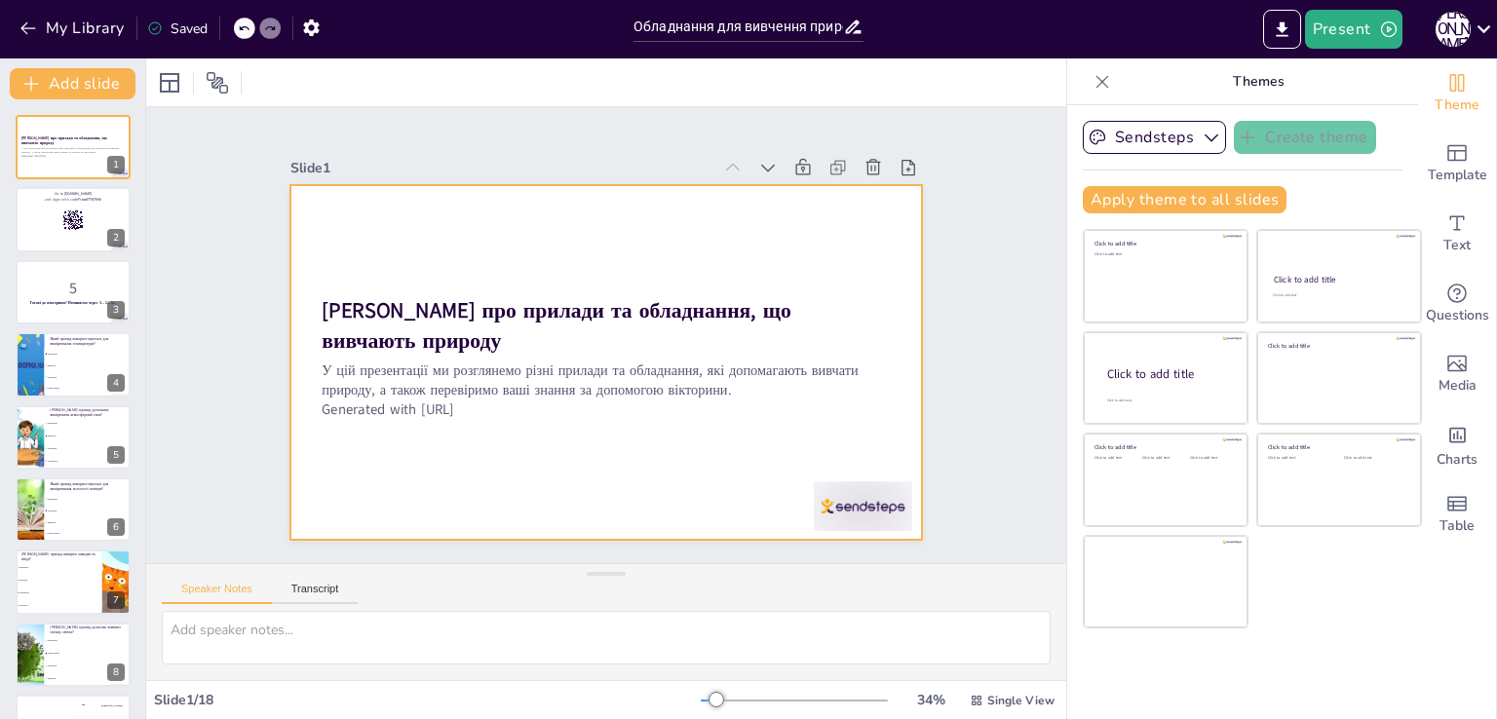
checkbox input "true"
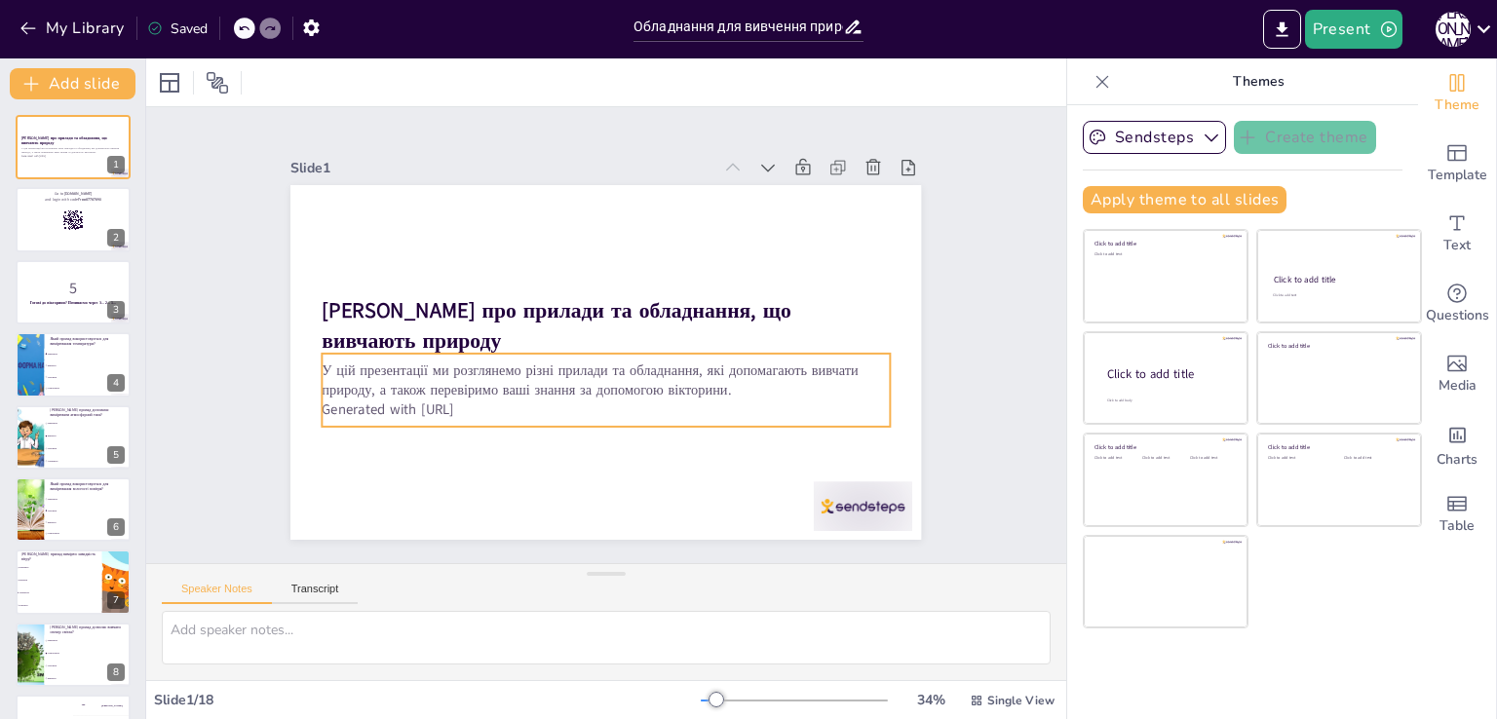
checkbox input "true"
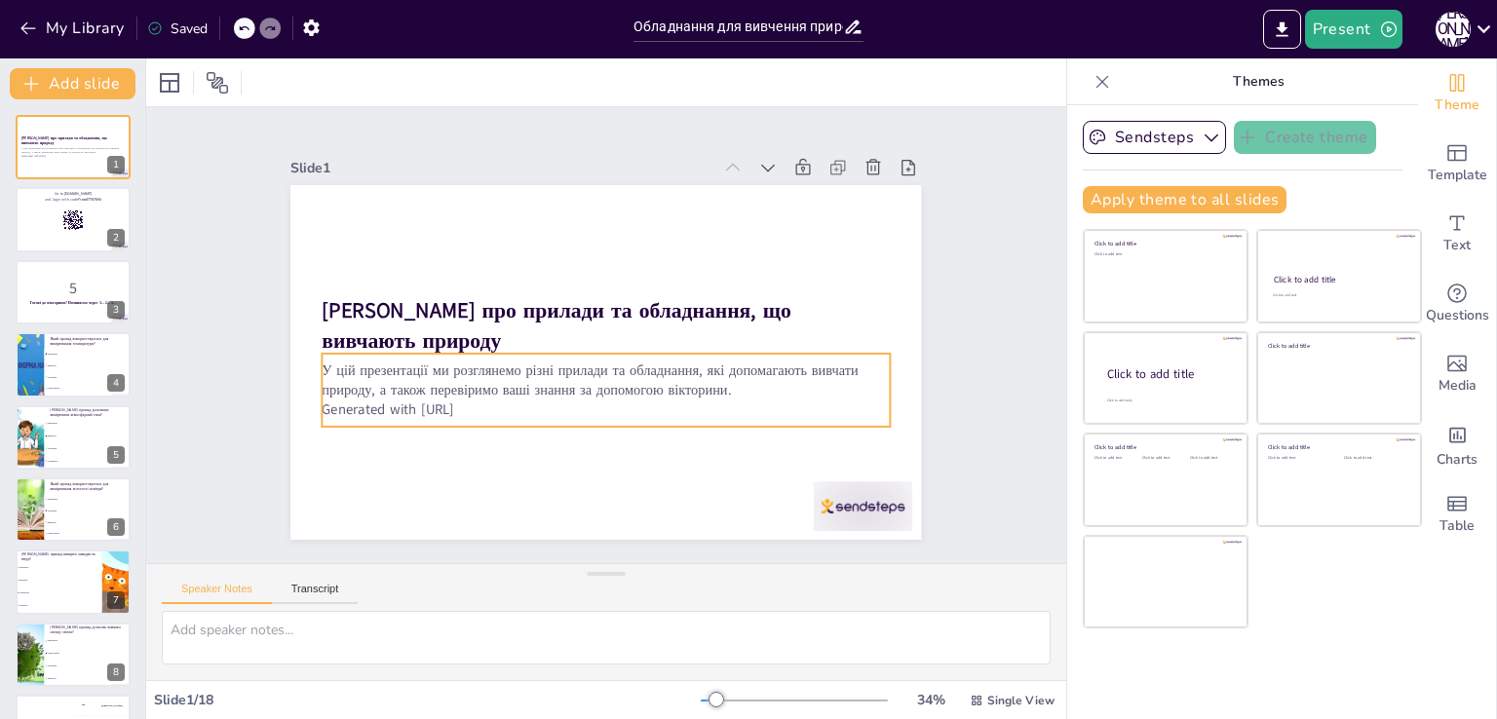
checkbox input "true"
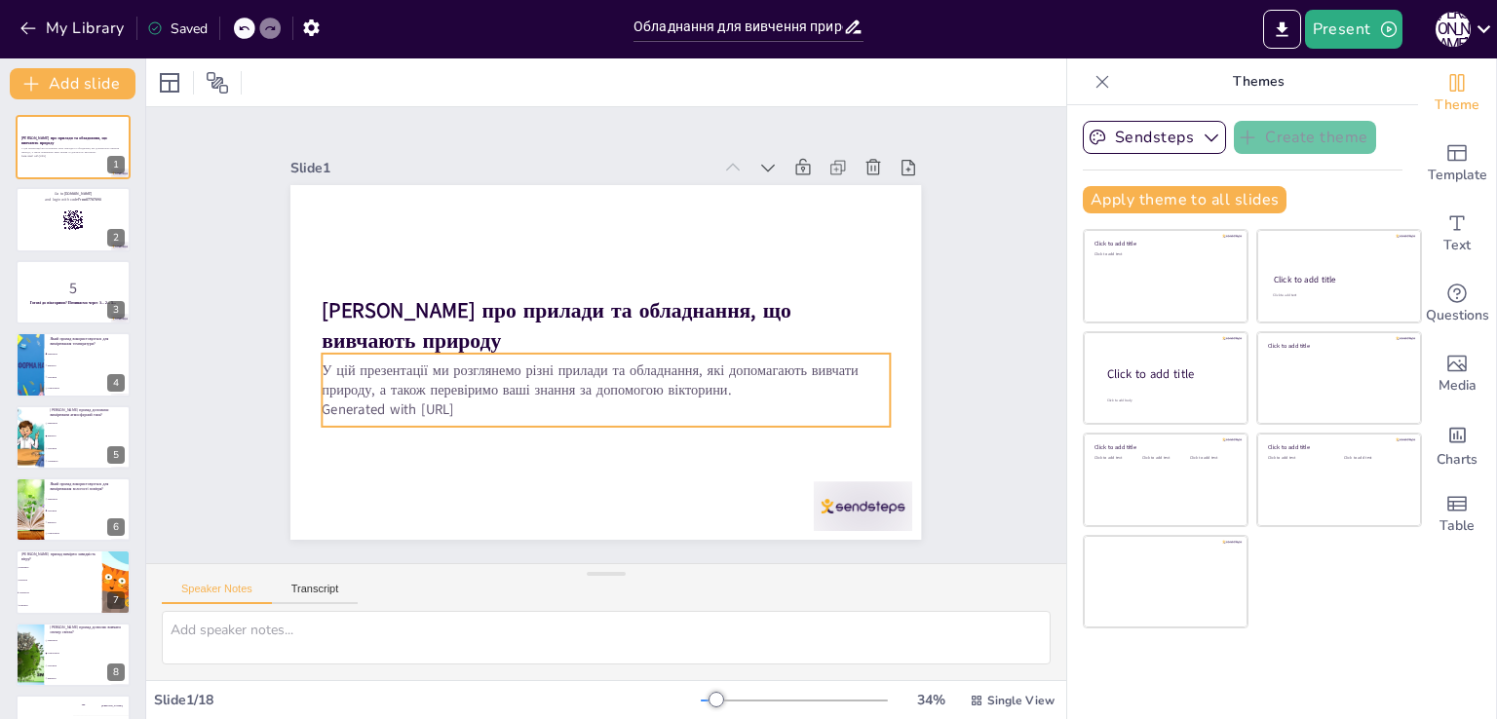
checkbox input "true"
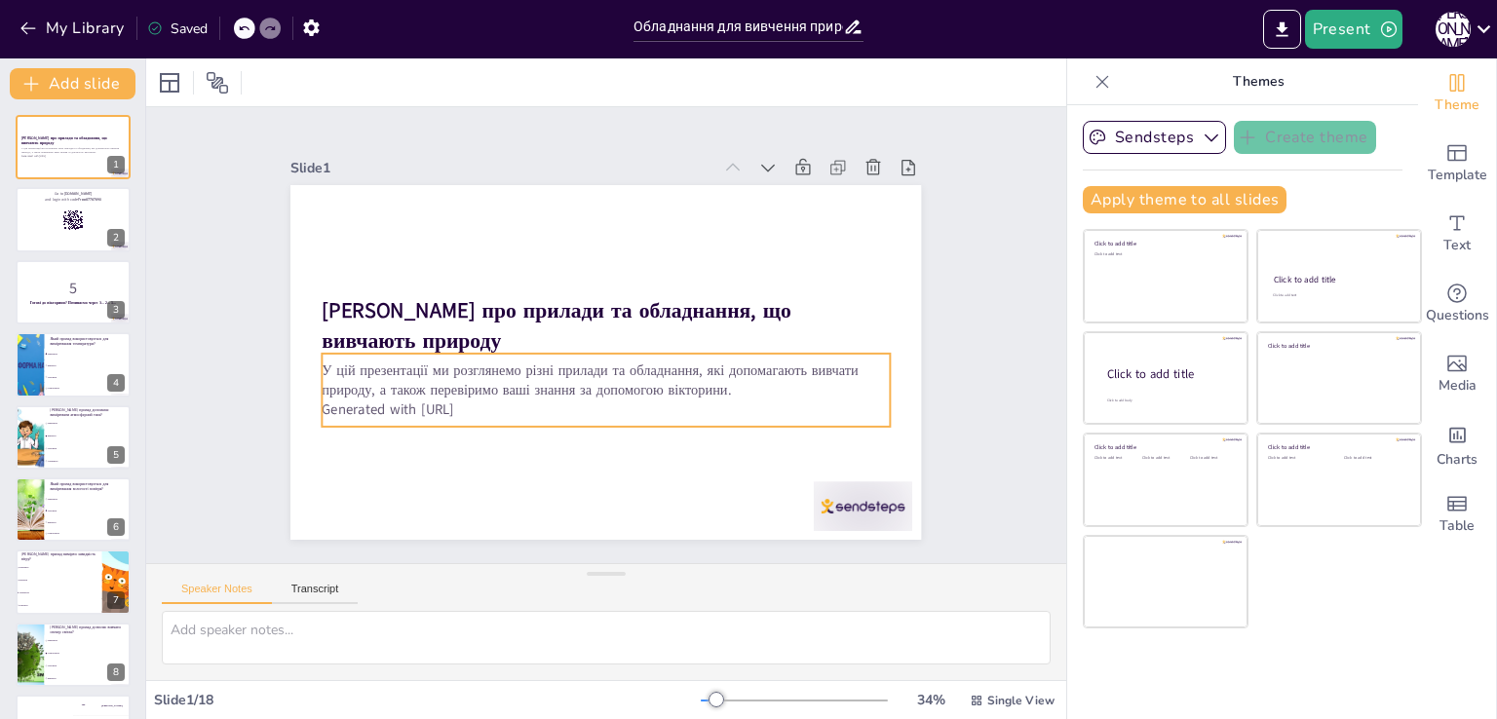
checkbox input "true"
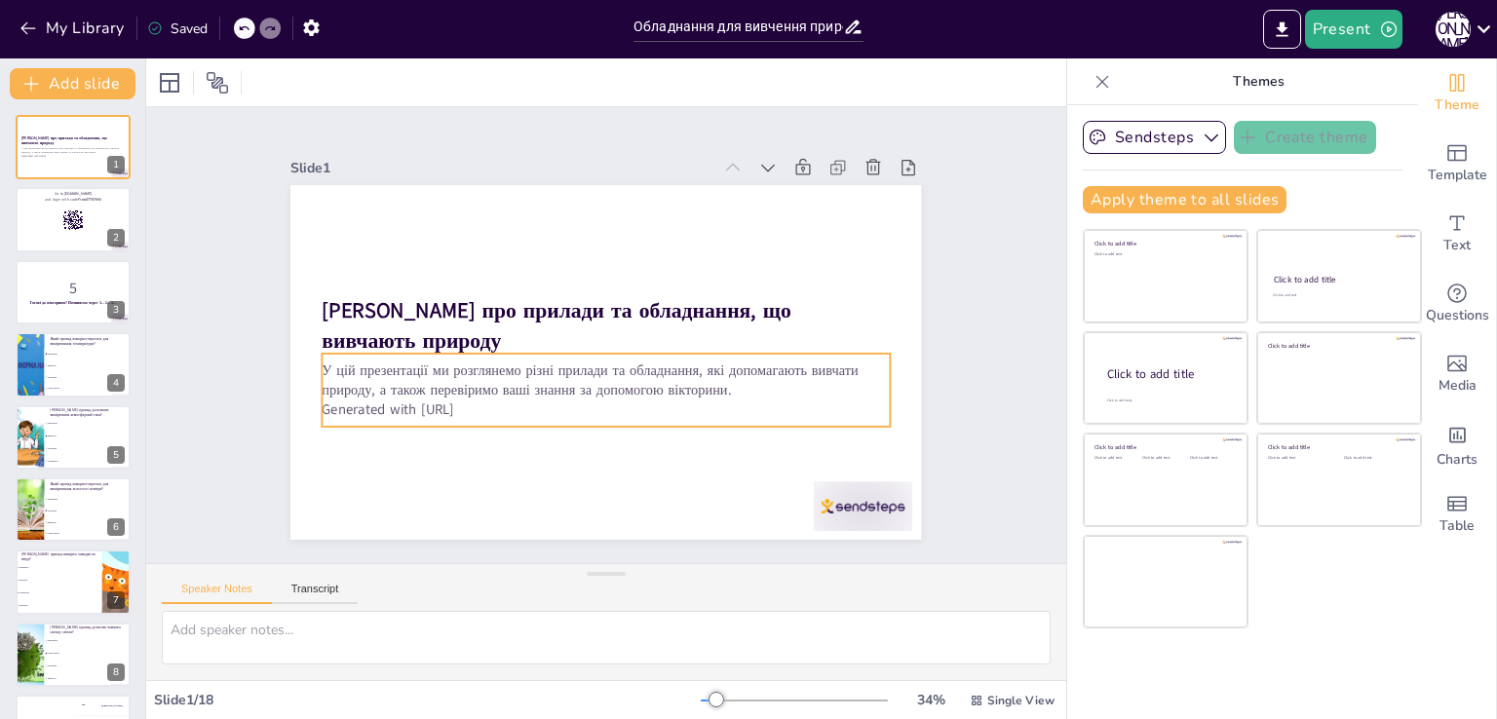
checkbox input "true"
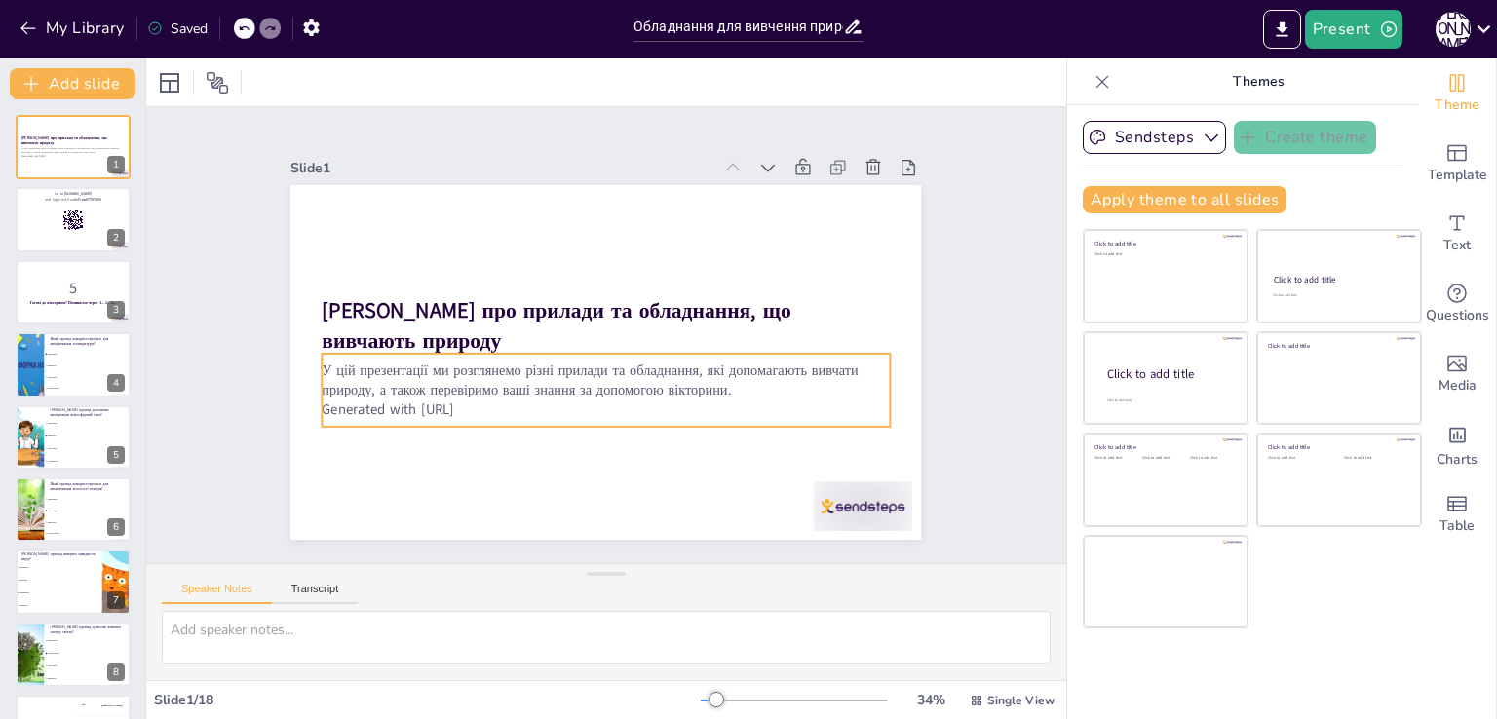
checkbox input "true"
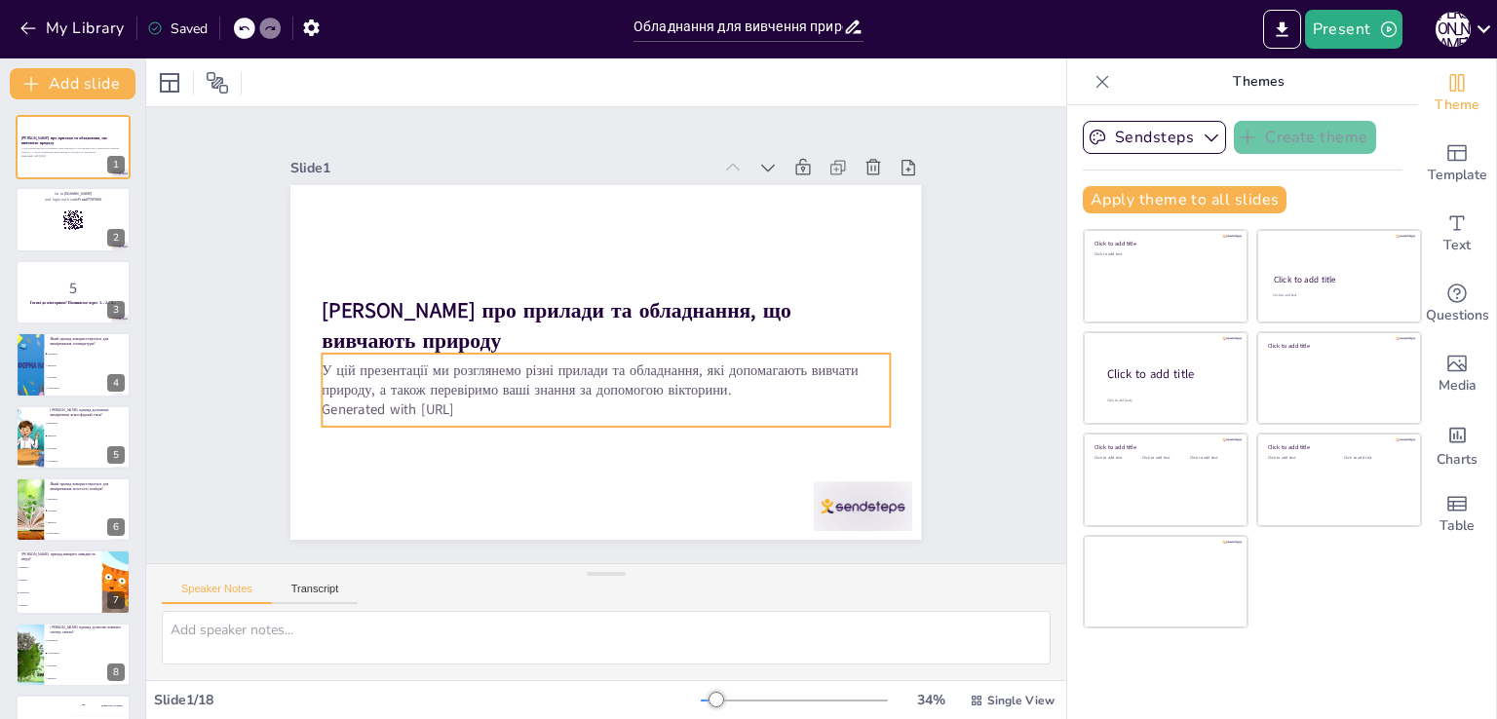
checkbox input "true"
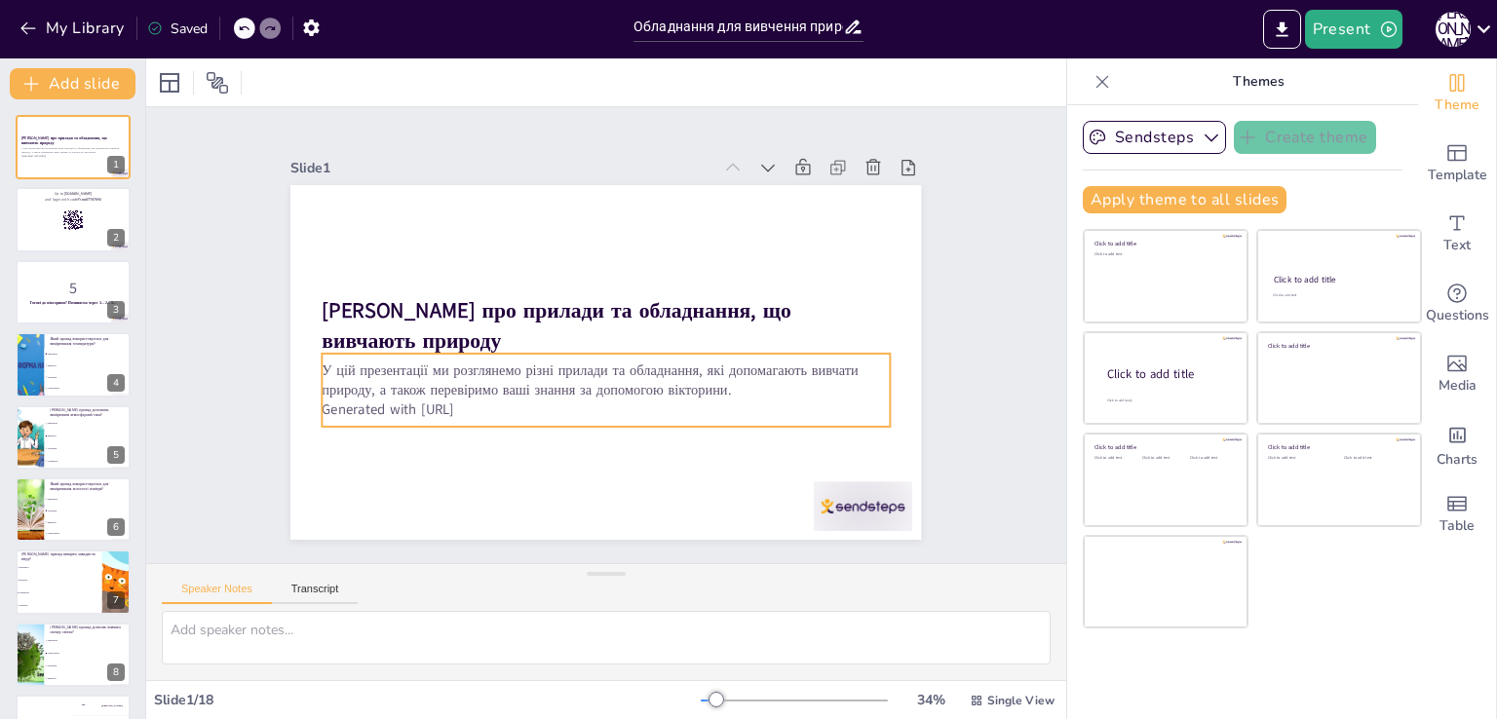
checkbox input "true"
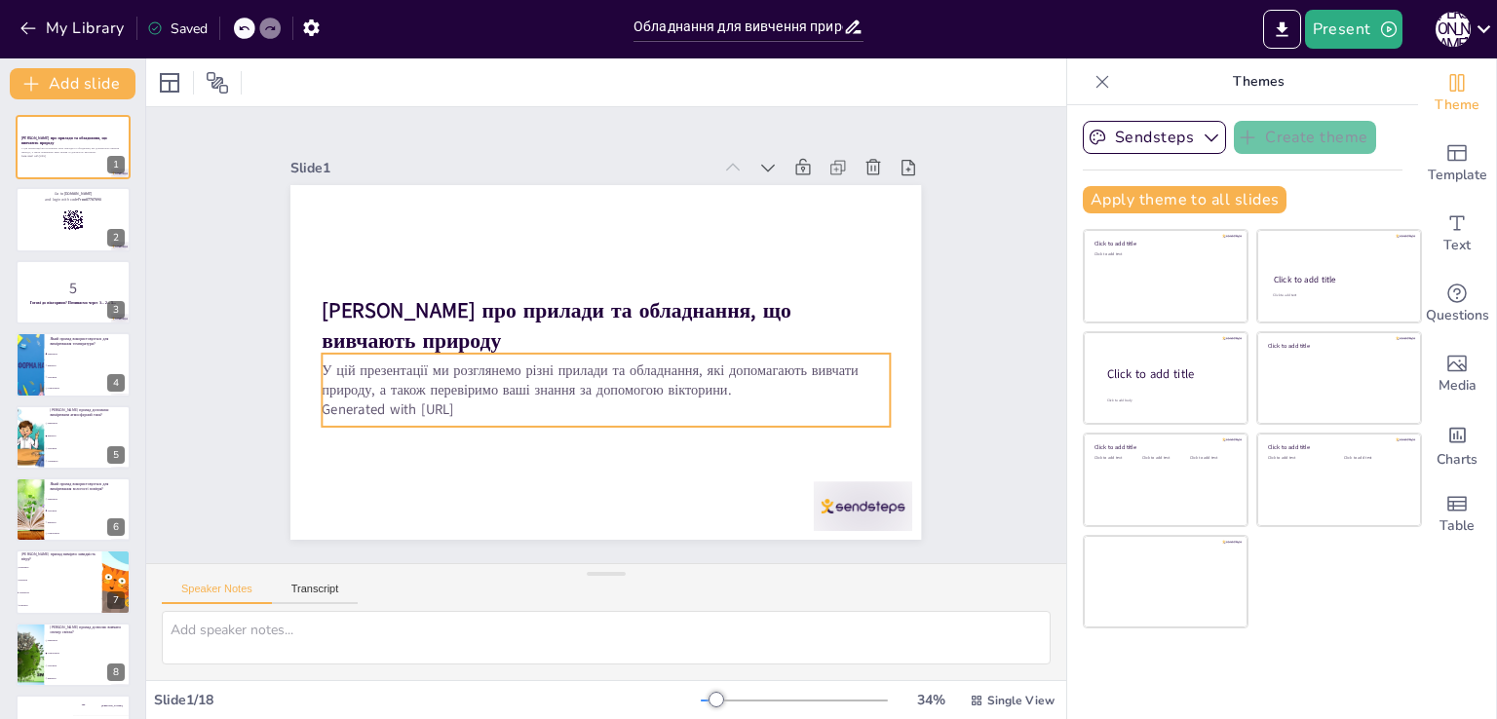
checkbox input "true"
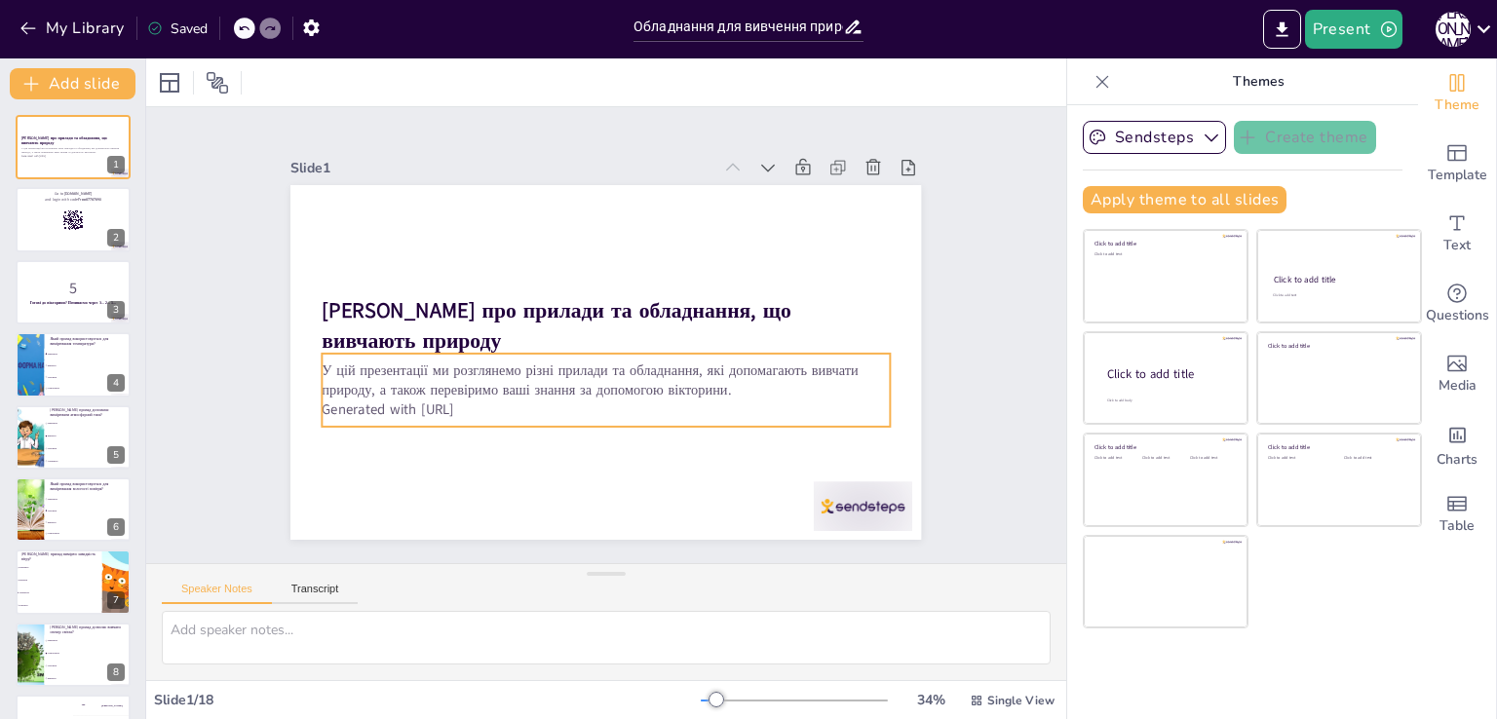
checkbox input "true"
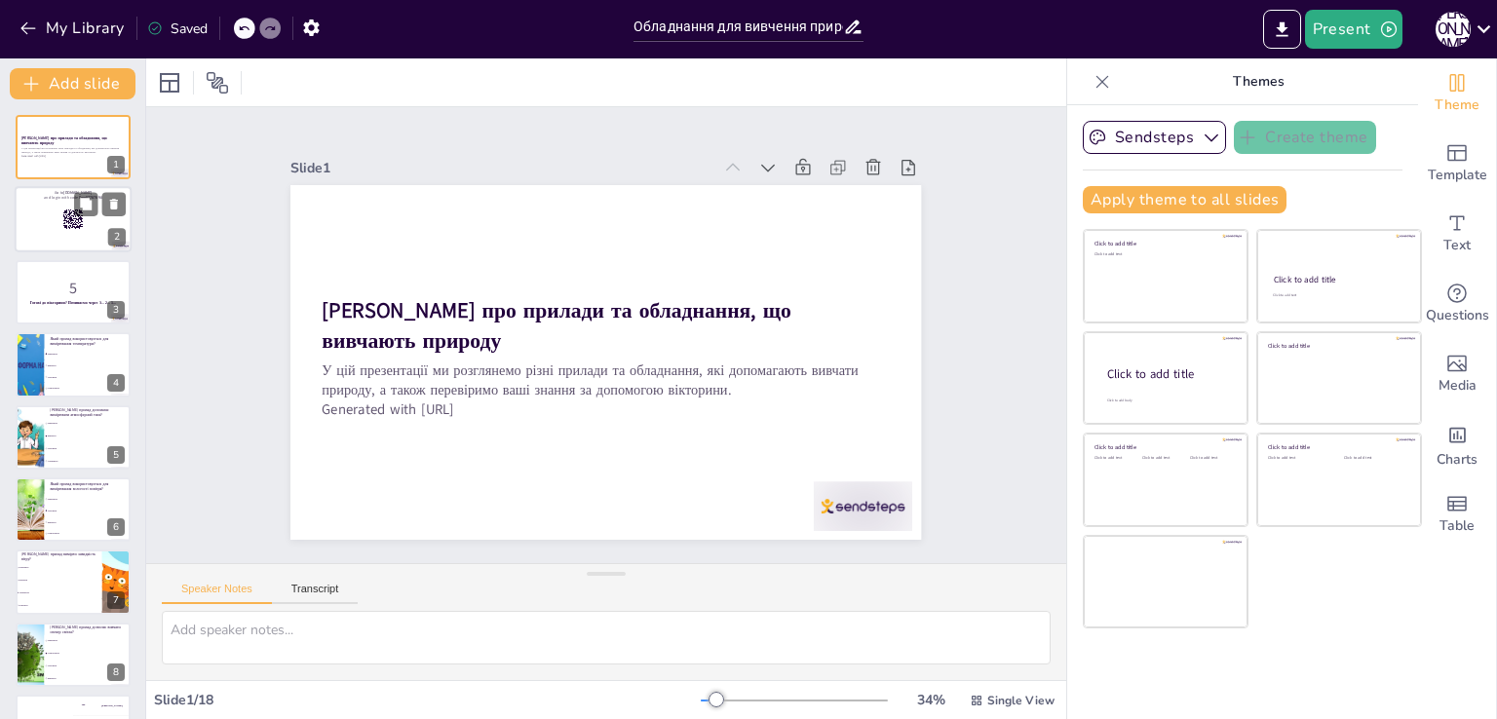
checkbox input "true"
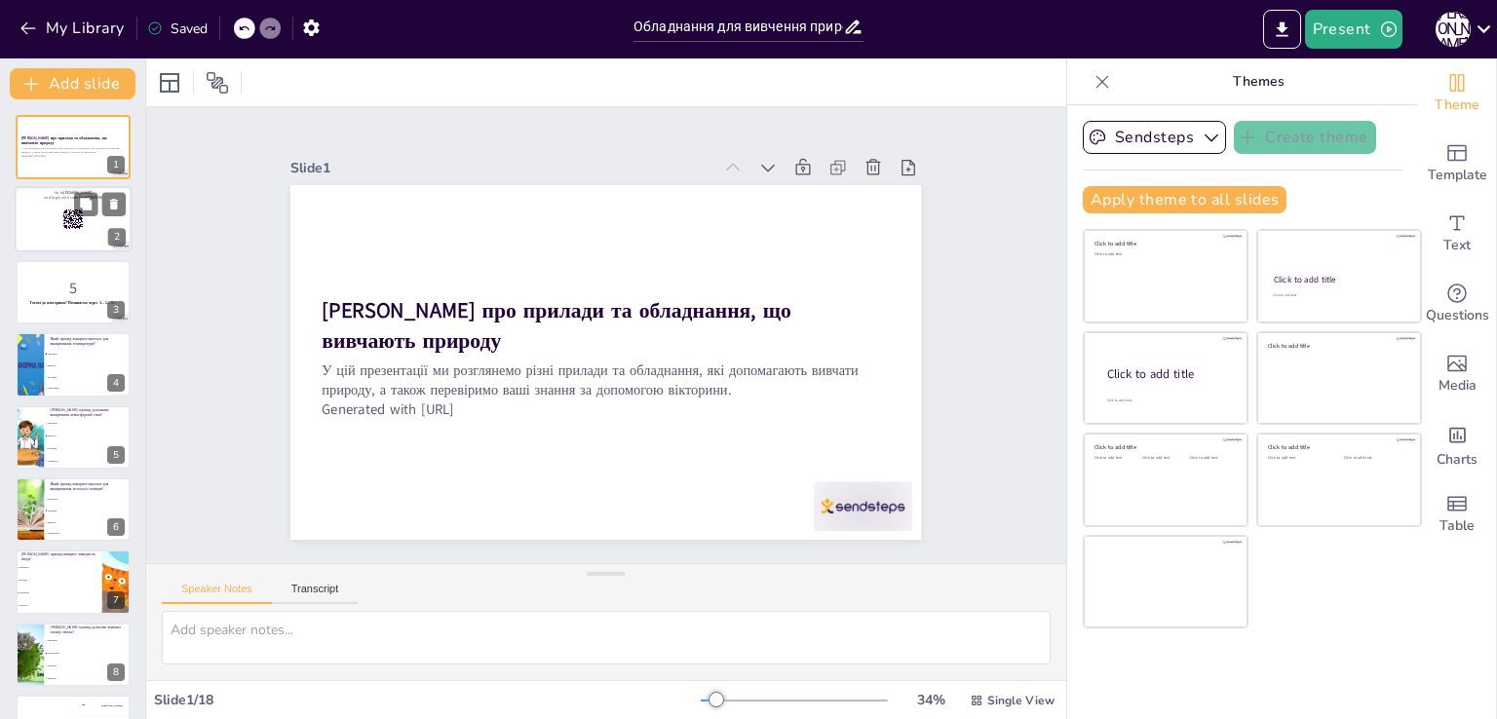
checkbox input "true"
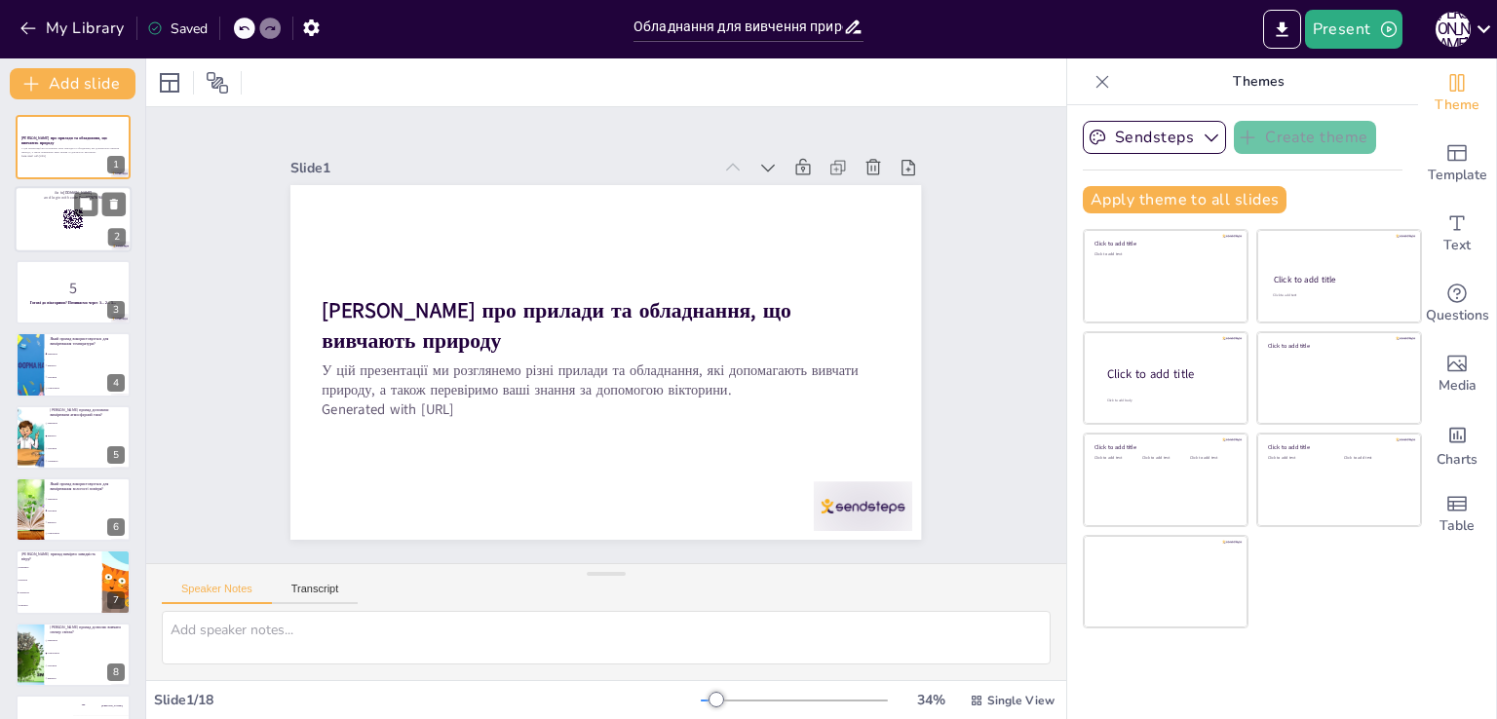
checkbox input "true"
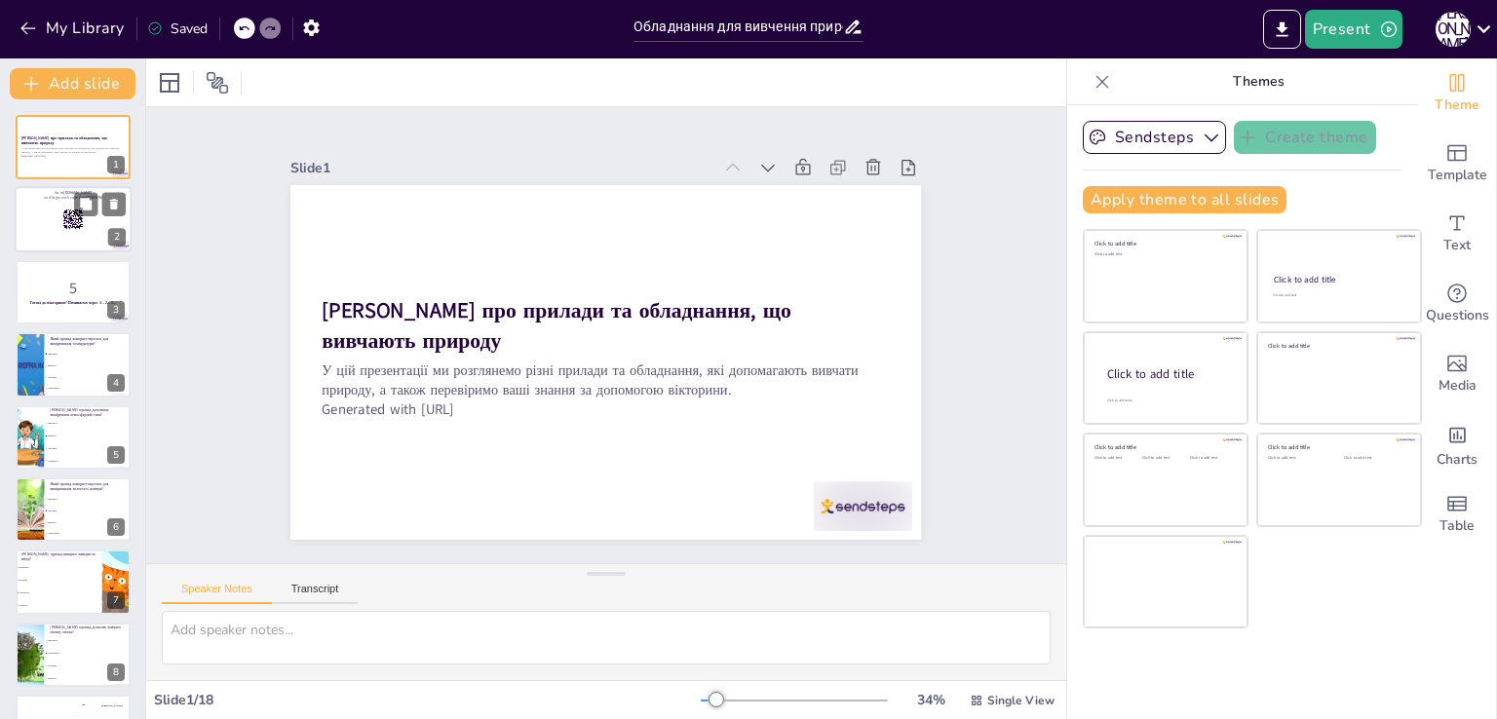
checkbox input "true"
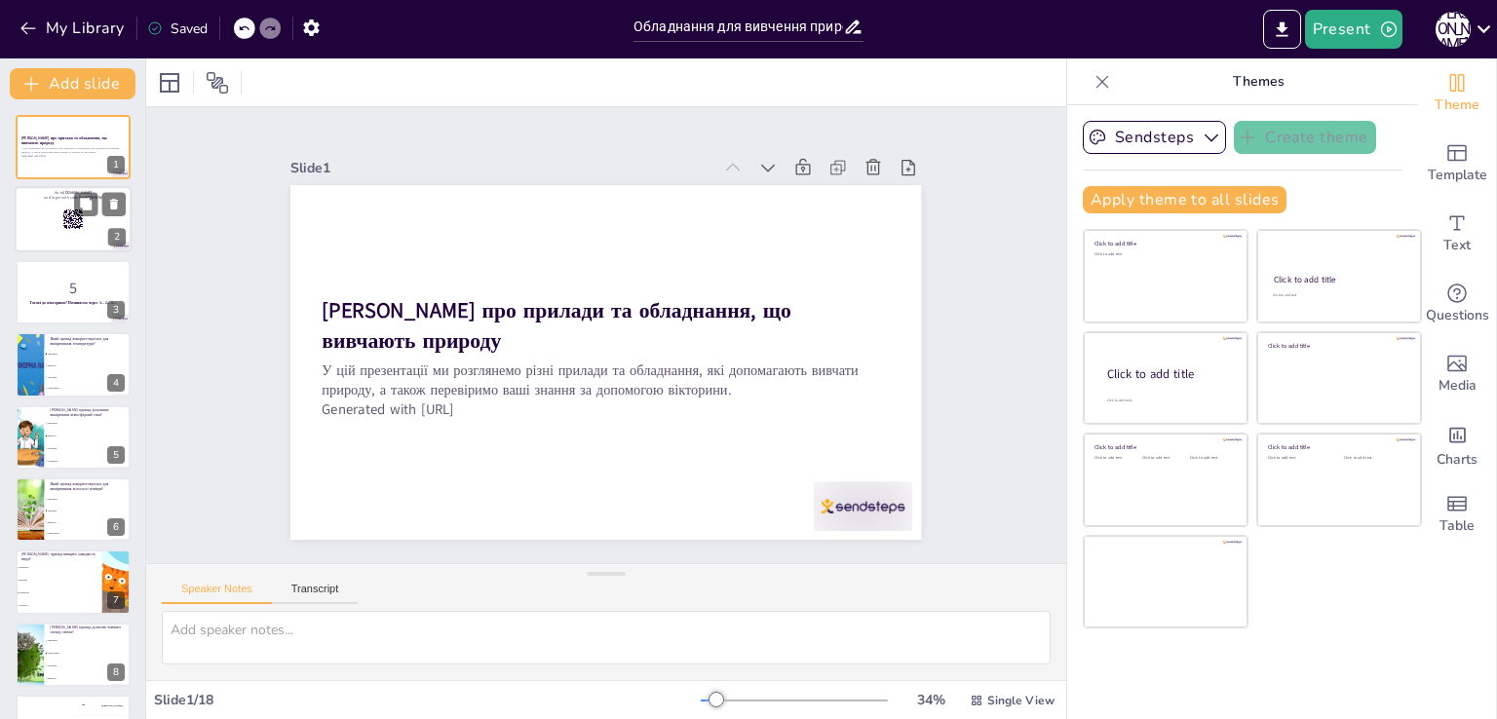
checkbox input "true"
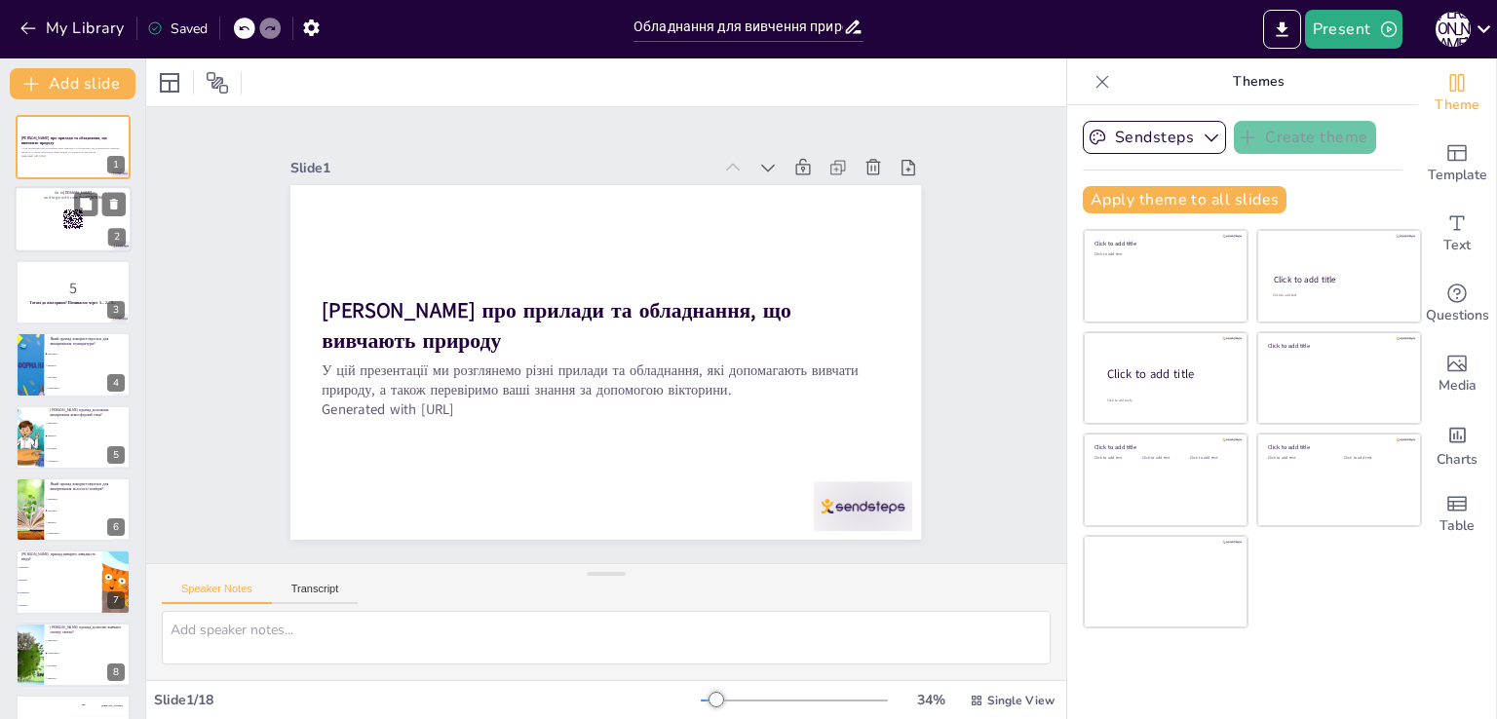
checkbox input "true"
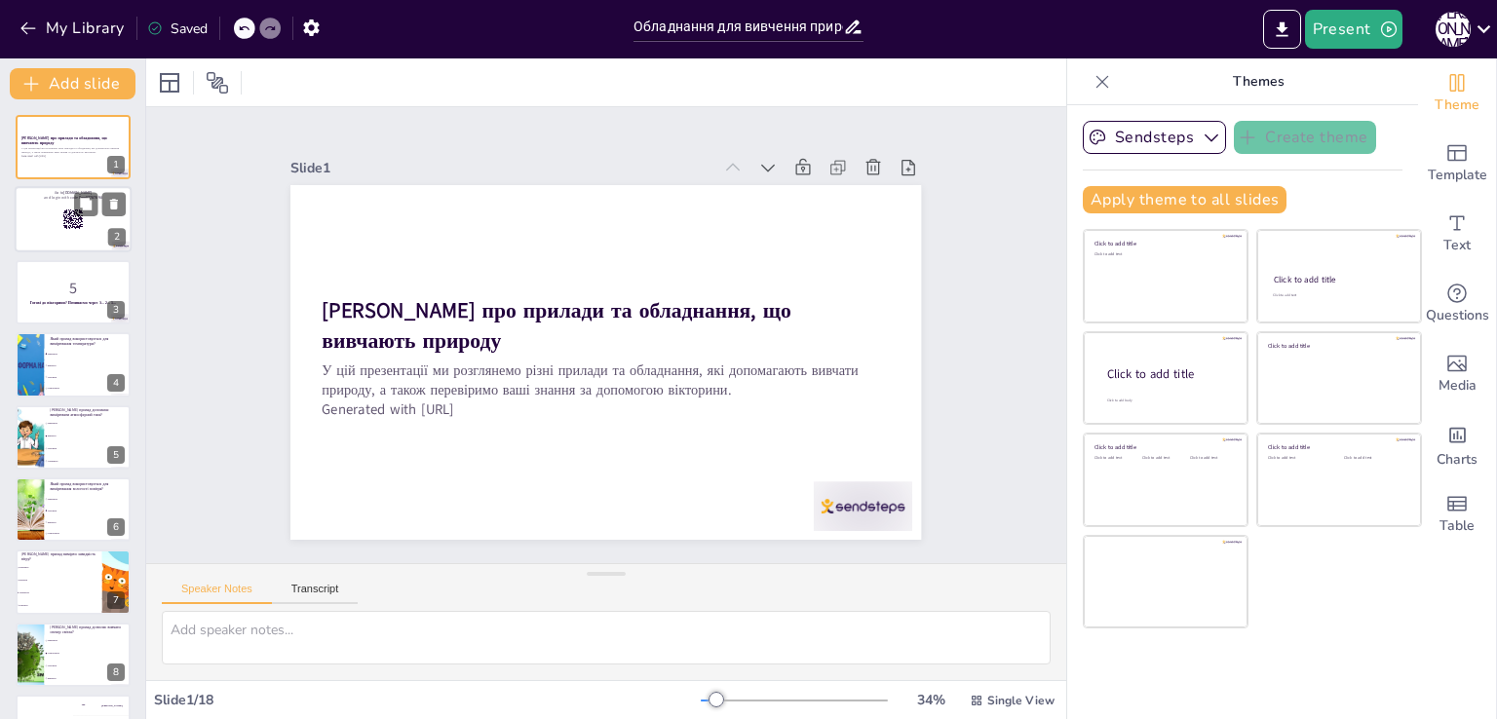
checkbox input "true"
click at [84, 229] on div at bounding box center [73, 220] width 117 height 66
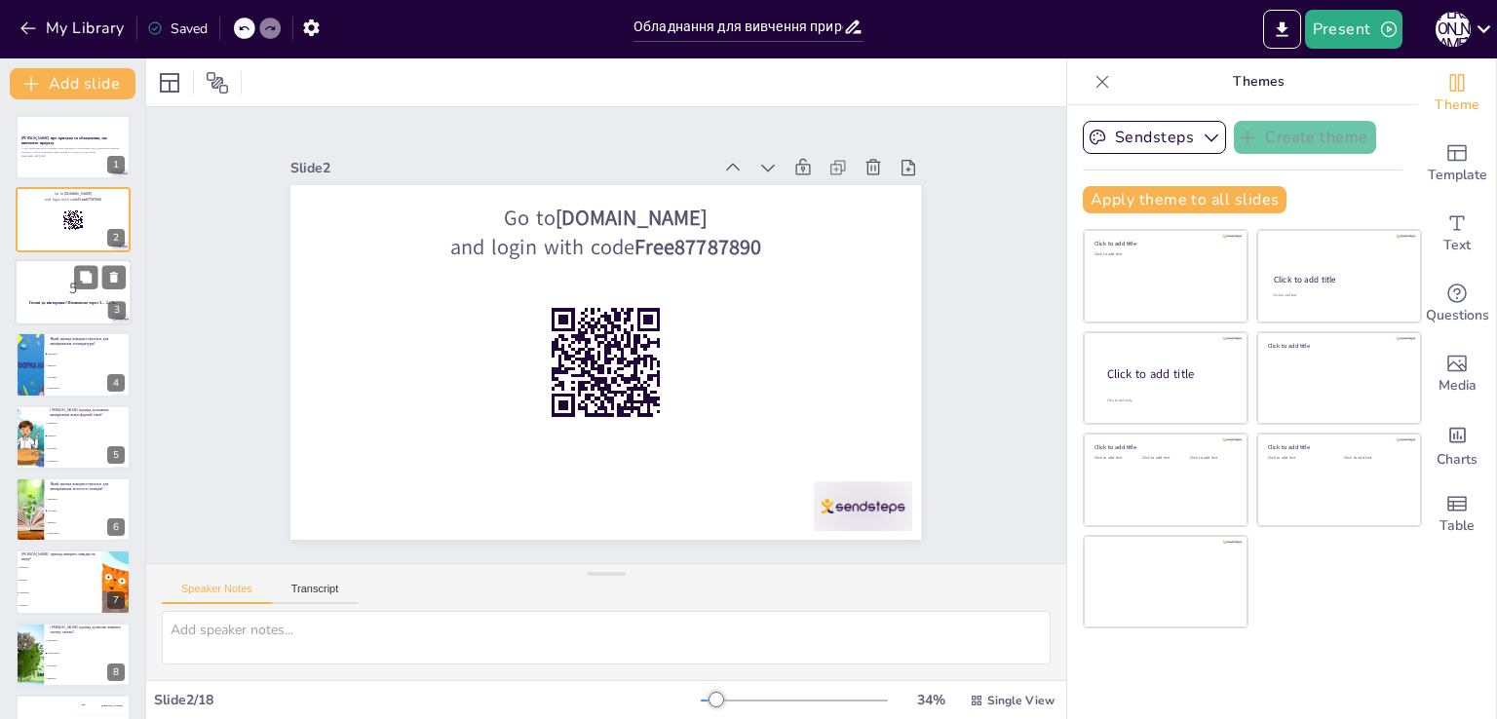
click at [76, 313] on div at bounding box center [73, 292] width 117 height 66
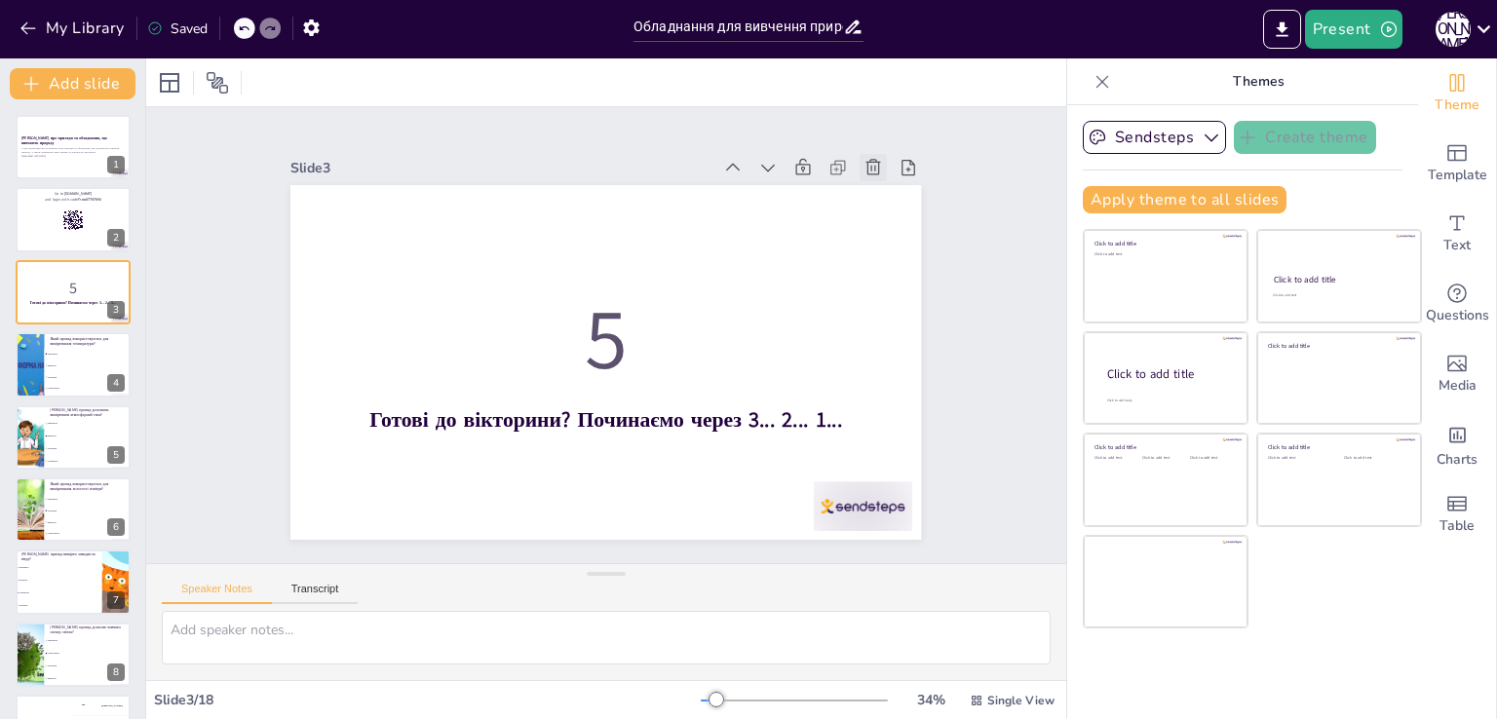
click at [878, 185] on icon at bounding box center [888, 195] width 21 height 21
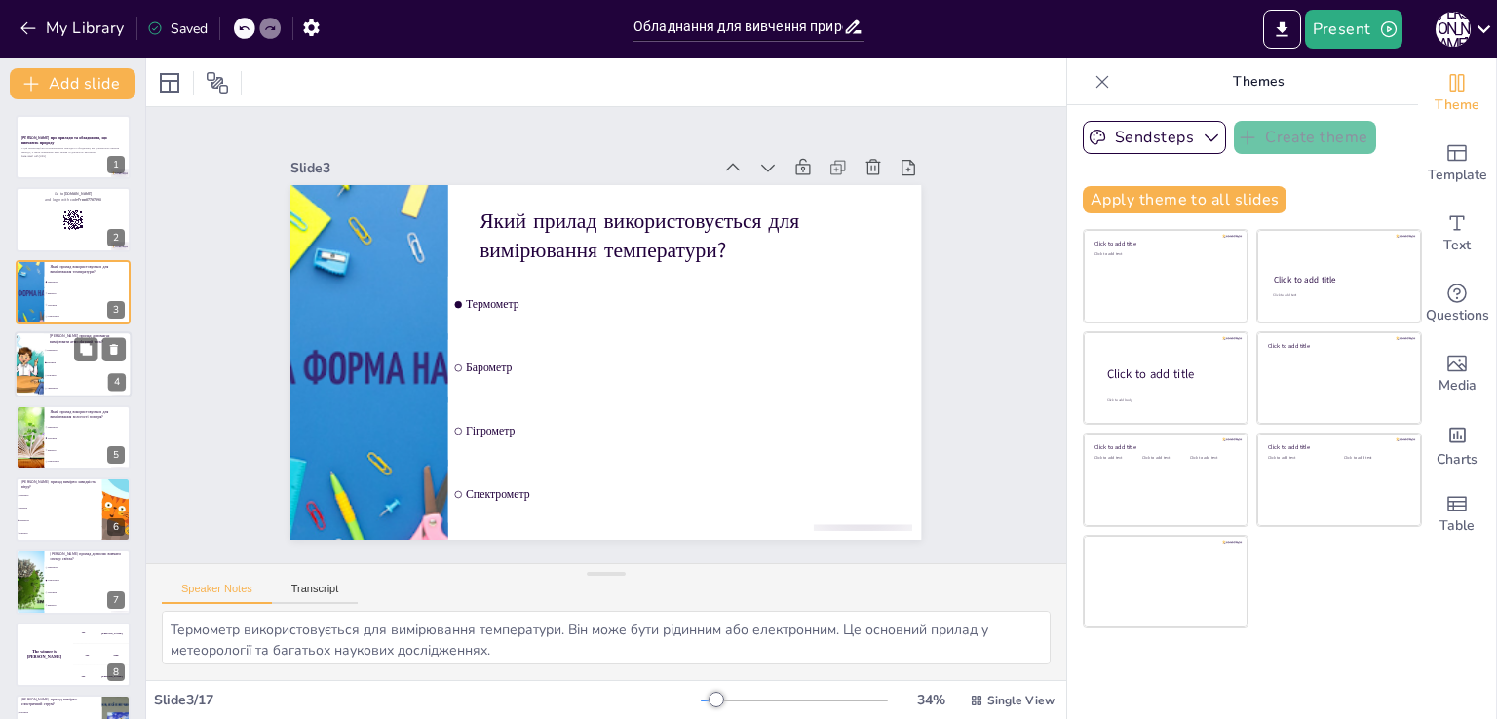
click at [75, 372] on li "Гігрометр" at bounding box center [88, 376] width 88 height 13
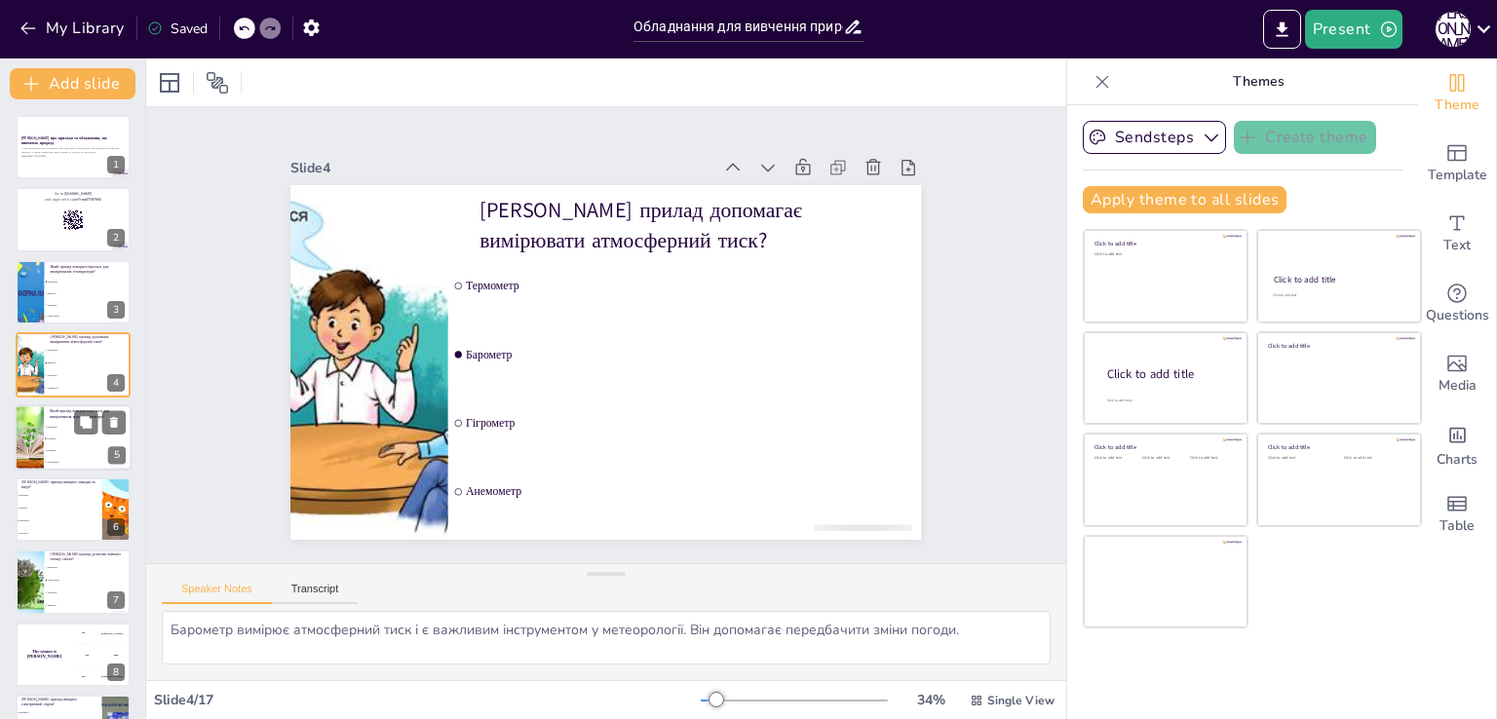
click at [83, 444] on li "Барометр" at bounding box center [88, 450] width 88 height 12
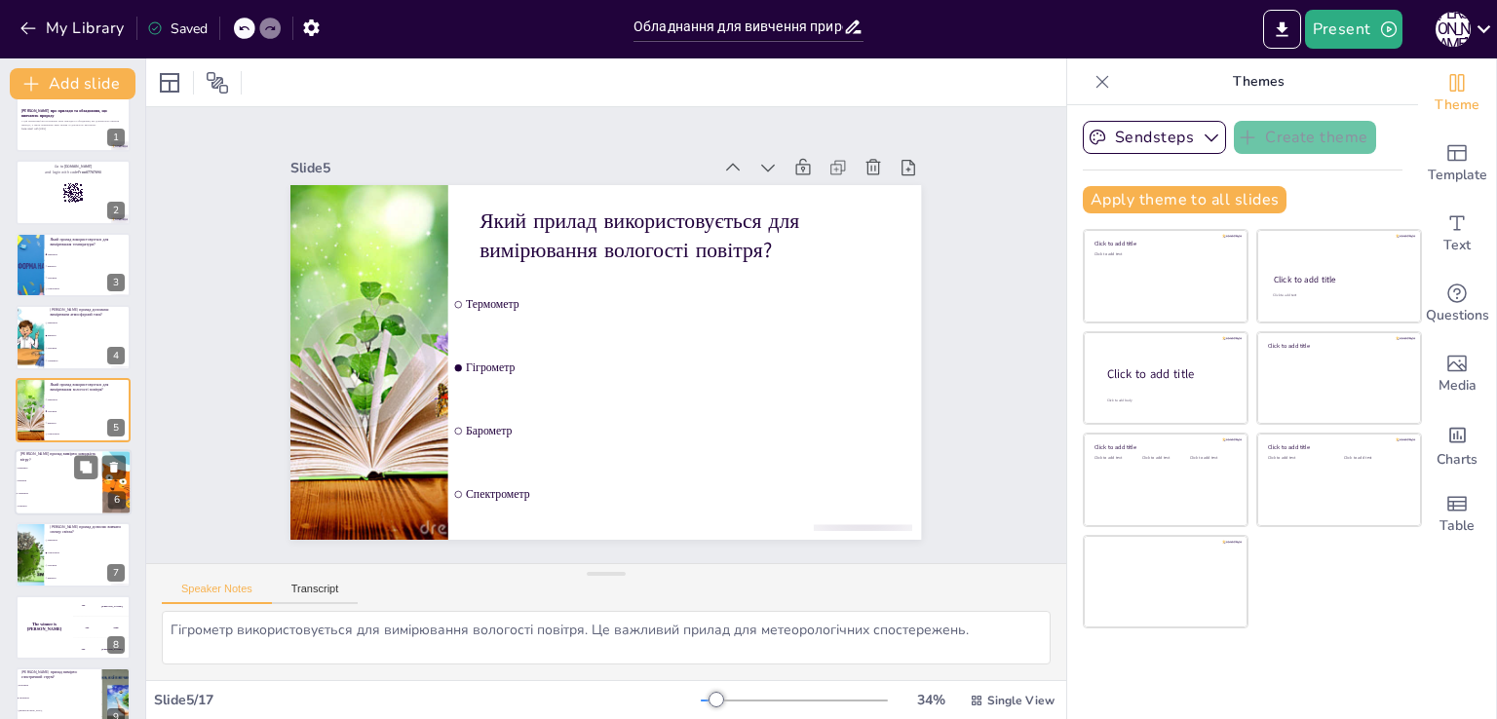
click at [65, 482] on li "Барометр" at bounding box center [59, 481] width 88 height 13
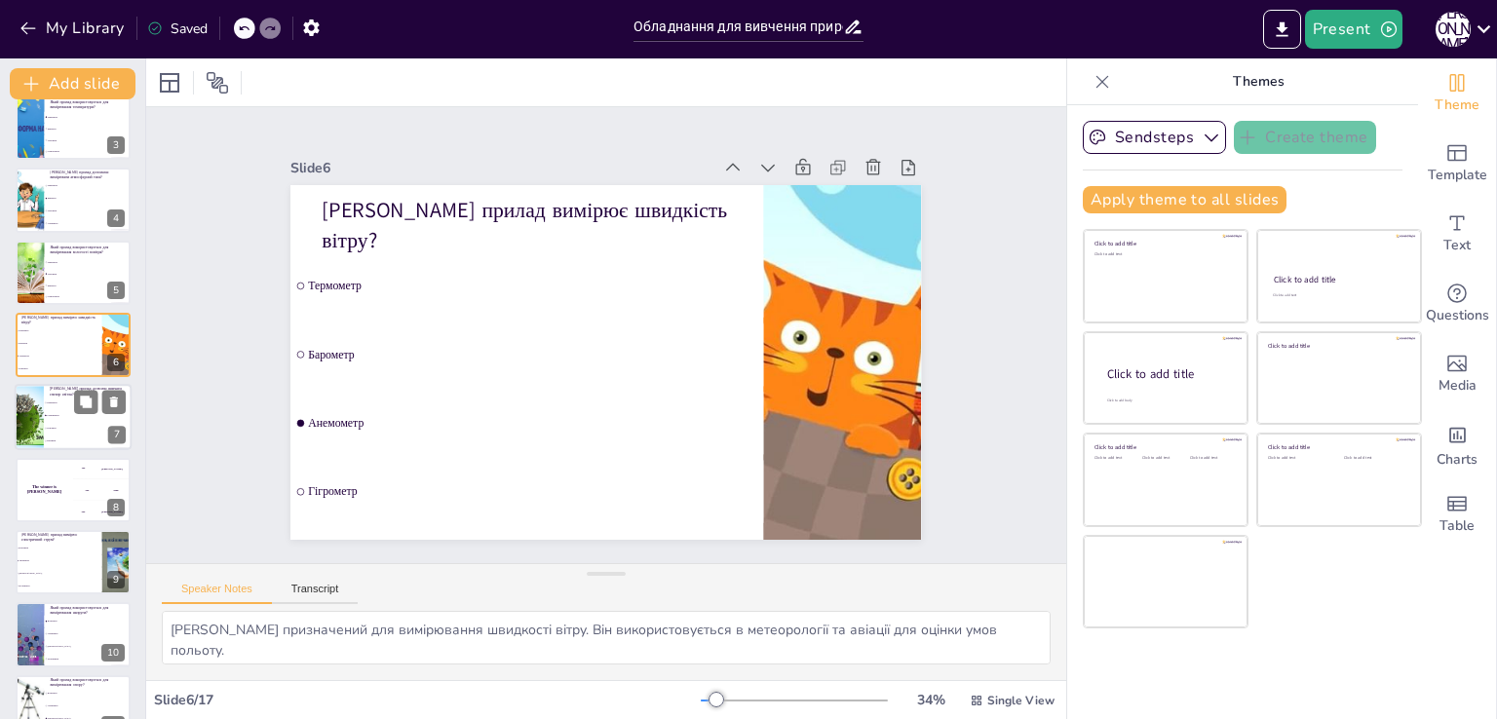
scroll to position [198, 0]
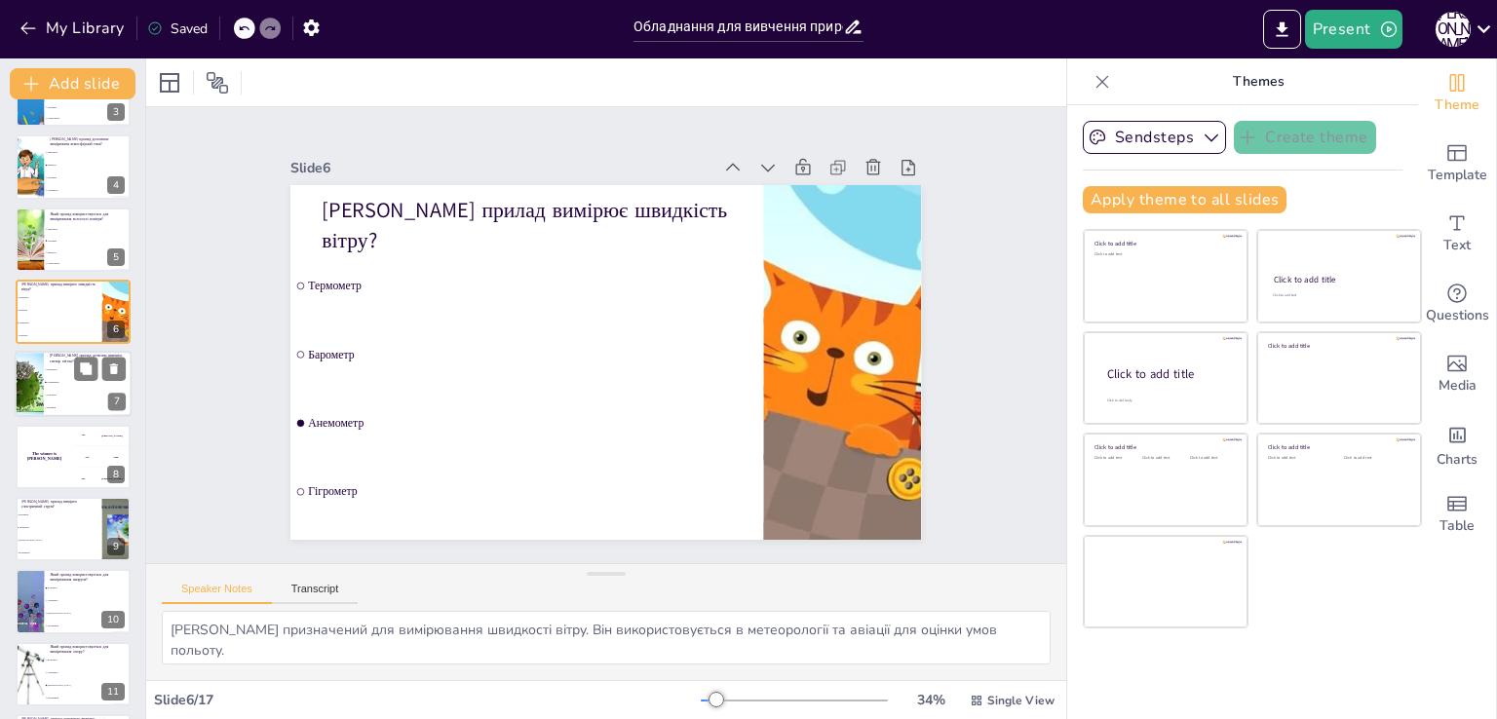
click at [65, 396] on li "Гігрометр" at bounding box center [88, 396] width 88 height 13
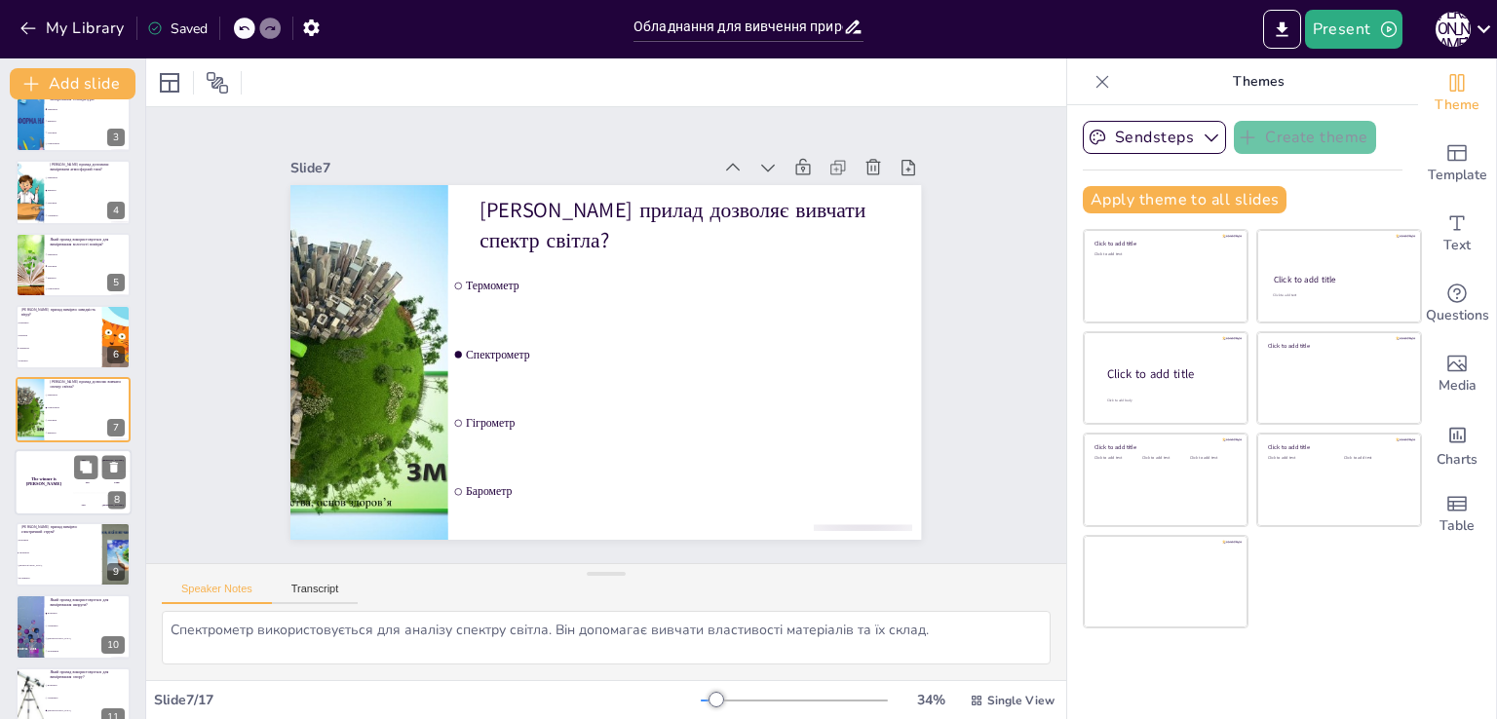
click at [62, 494] on div "The winner is Niels 🏆" at bounding box center [44, 482] width 58 height 66
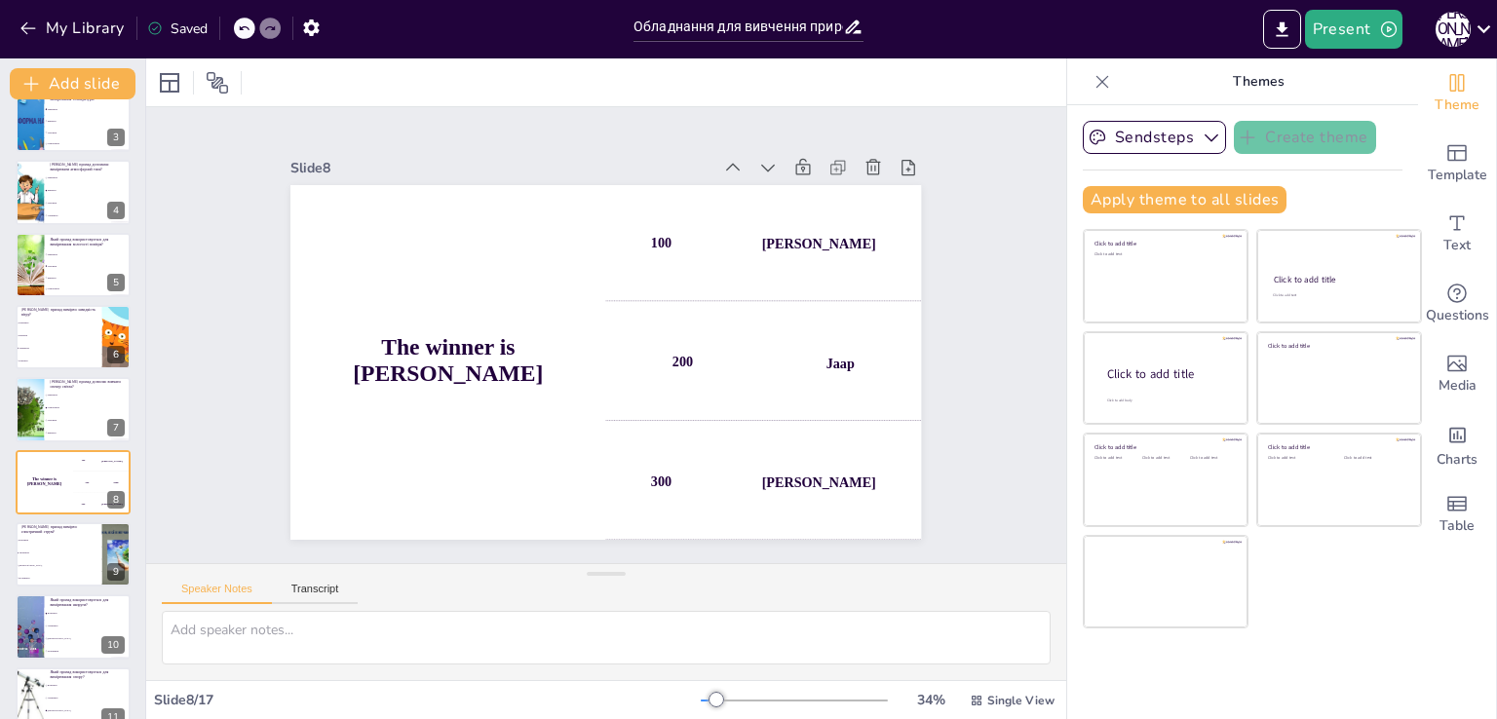
scroll to position [246, 0]
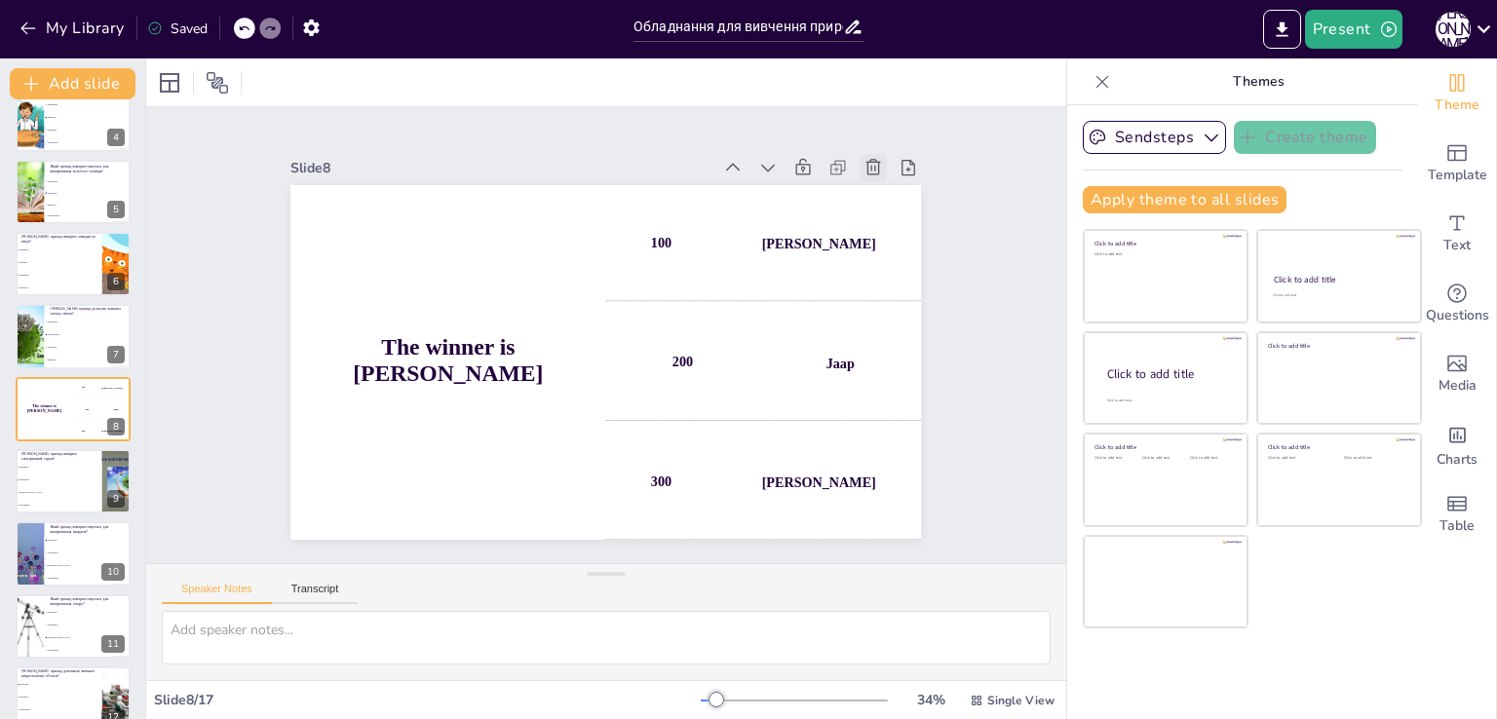
click at [878, 185] on icon at bounding box center [888, 195] width 21 height 21
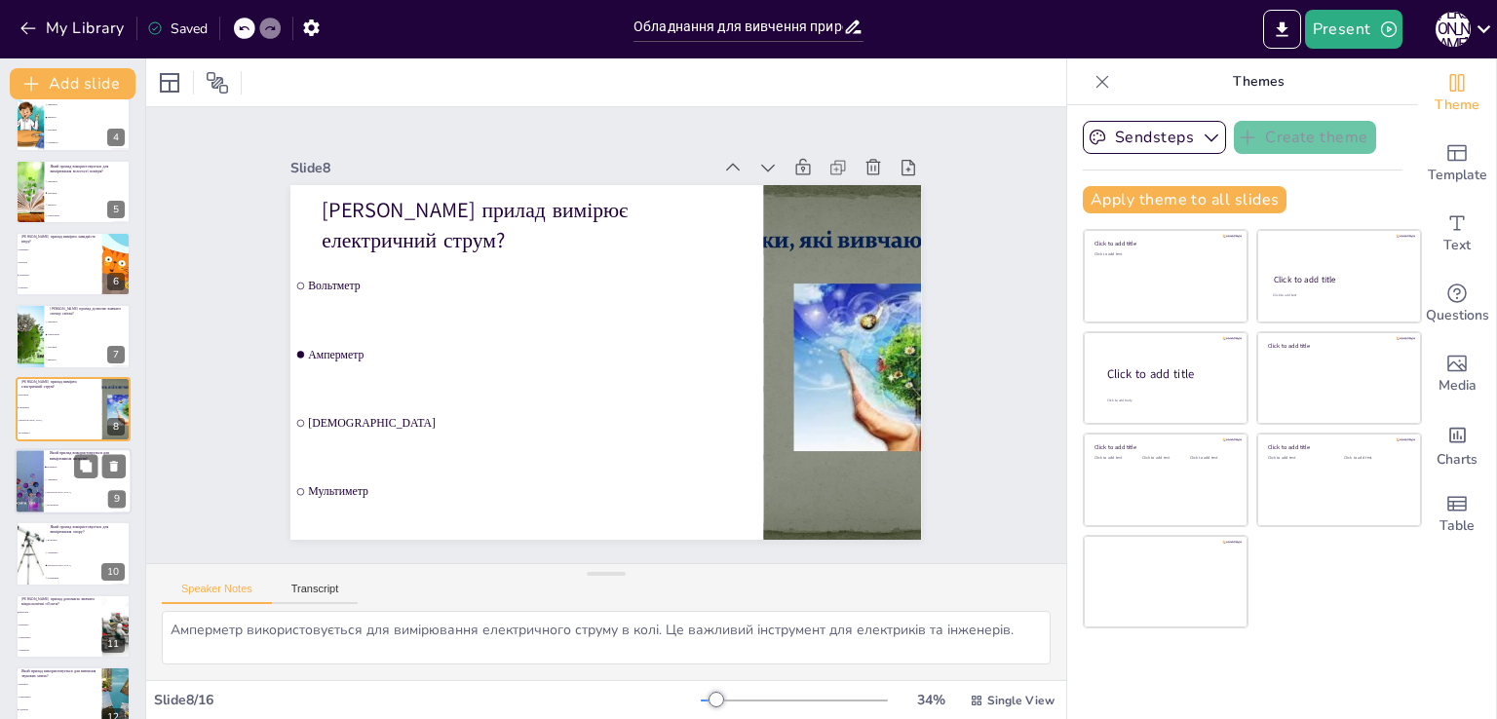
click at [86, 492] on span "[DEMOGRAPHIC_DATA]" at bounding box center [89, 493] width 84 height 3
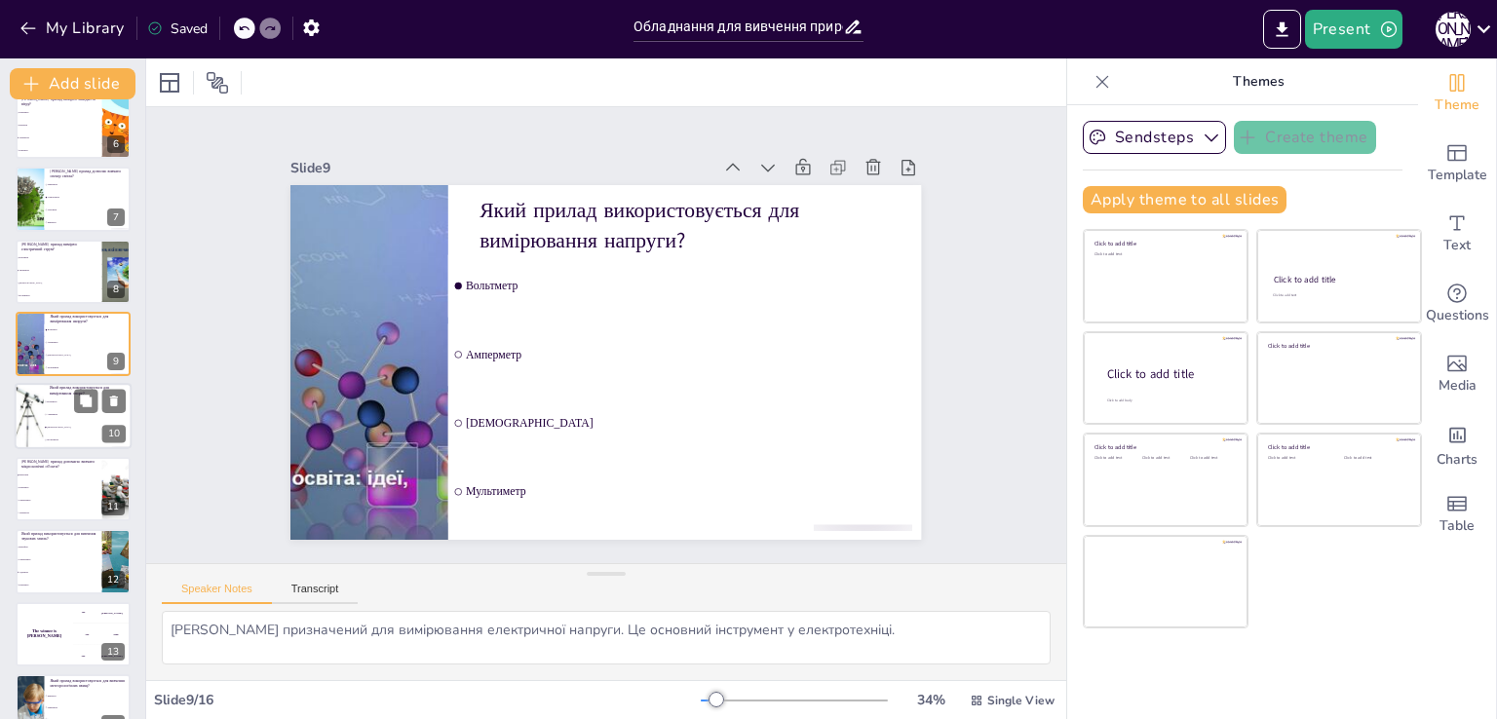
scroll to position [415, 0]
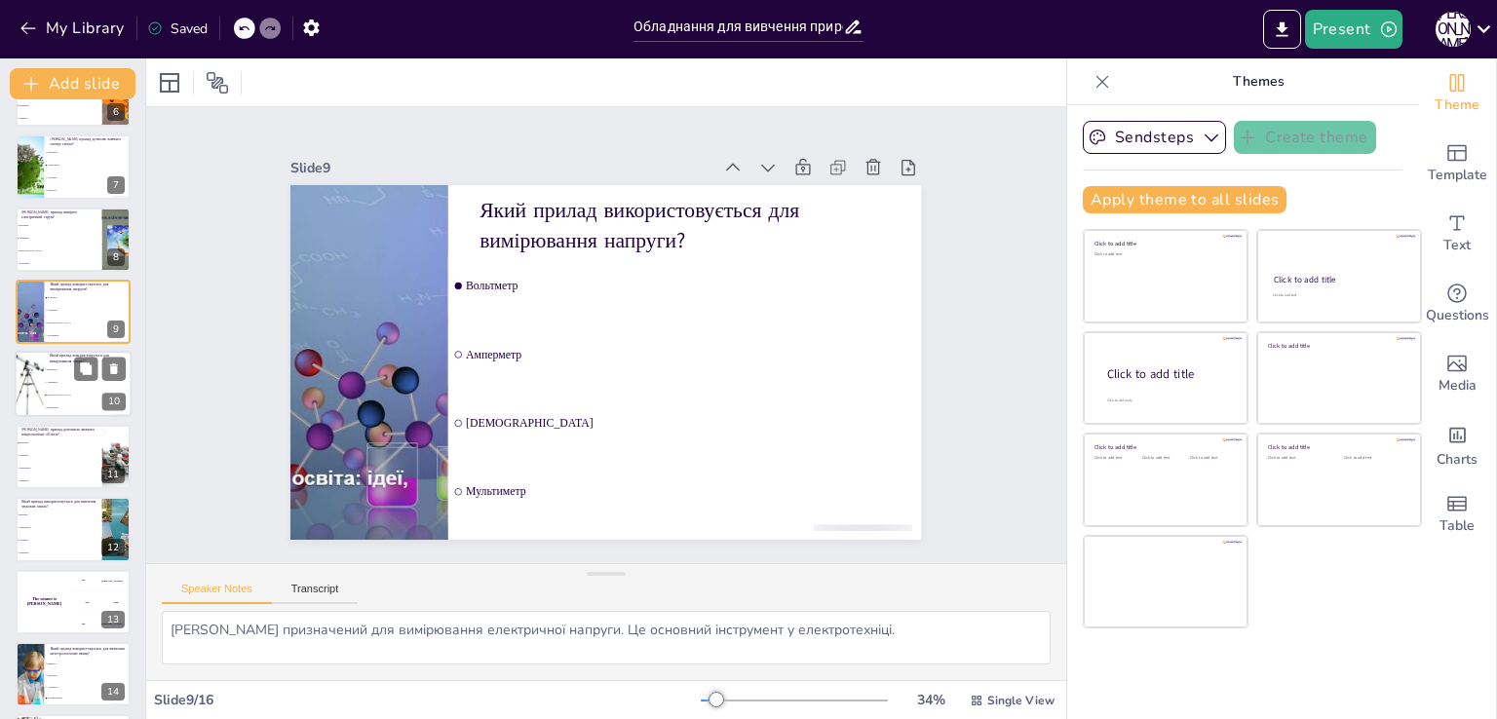
click at [67, 395] on span "[DEMOGRAPHIC_DATA]" at bounding box center [89, 396] width 84 height 3
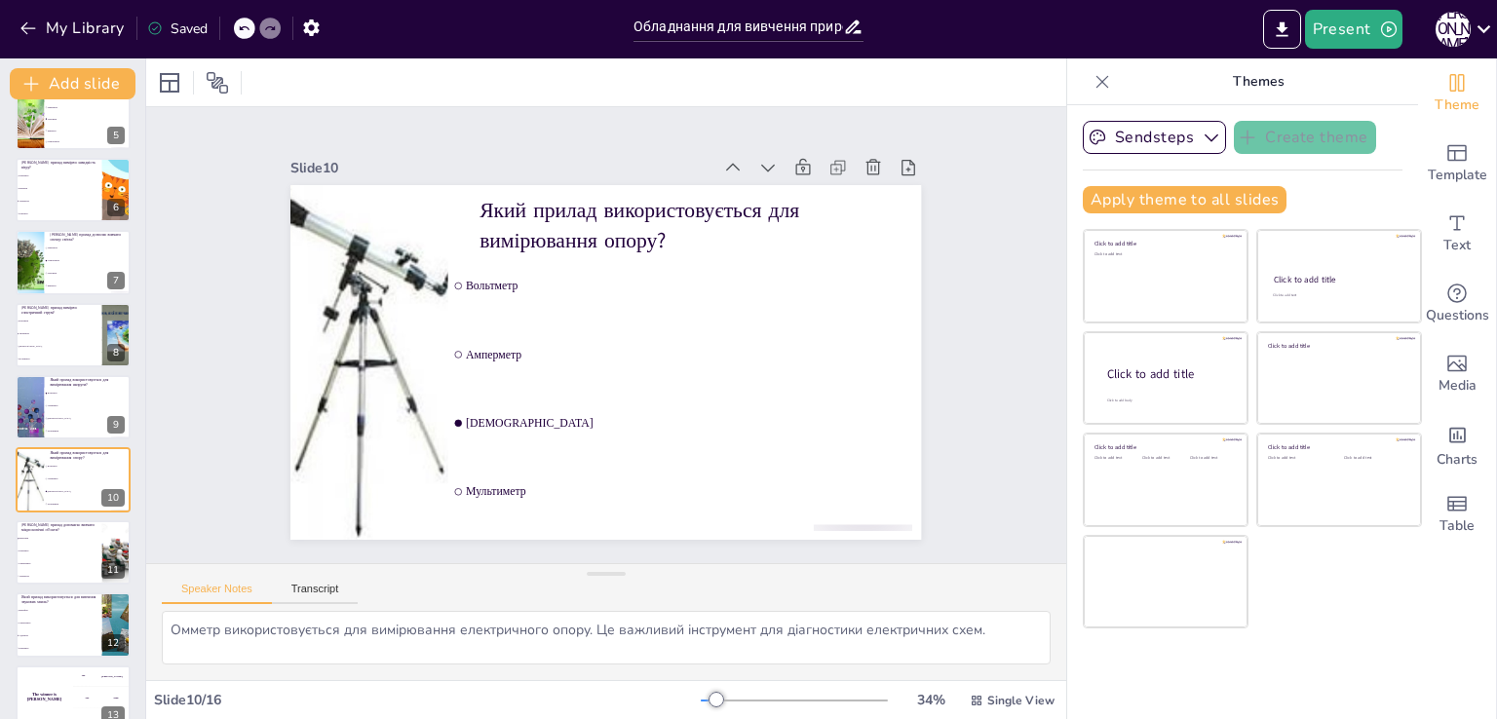
scroll to position [0, 0]
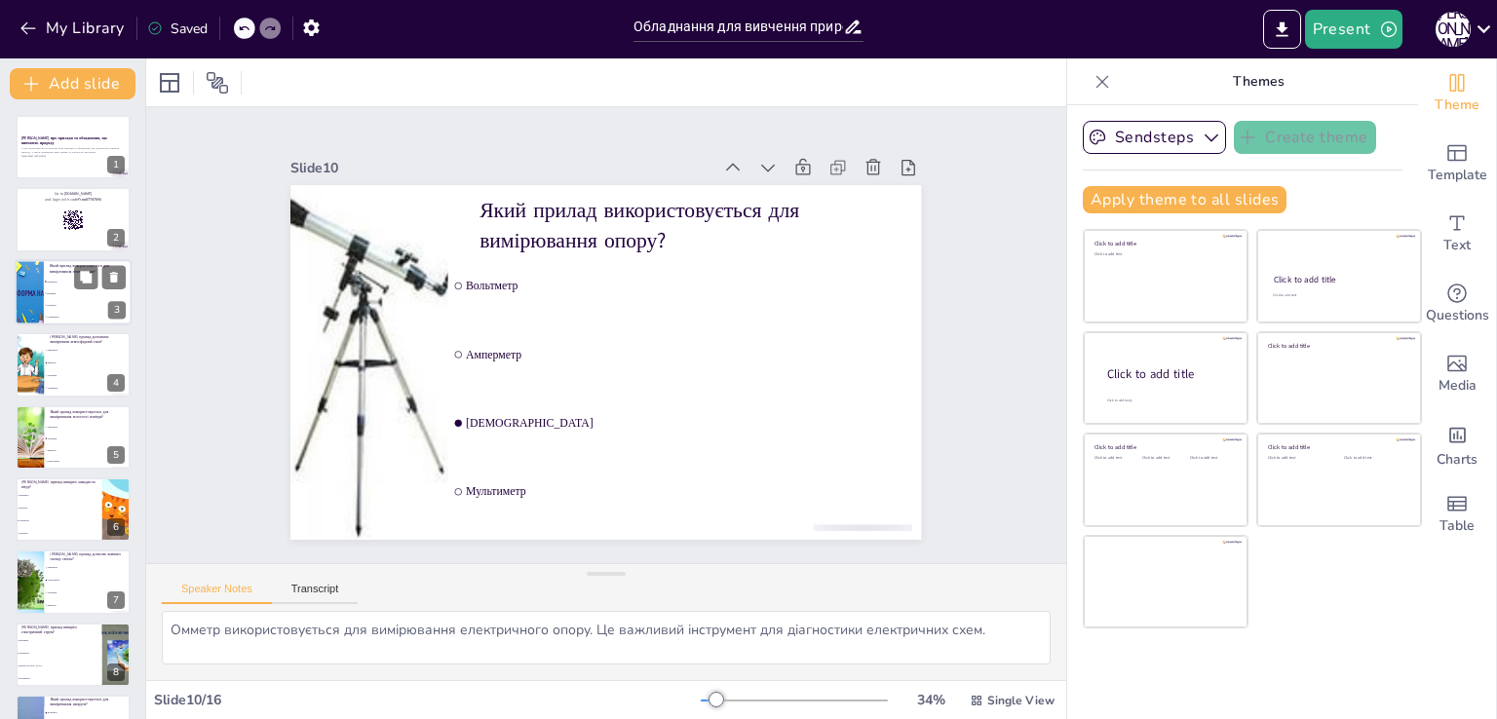
click at [85, 295] on li "Барометр" at bounding box center [88, 294] width 88 height 12
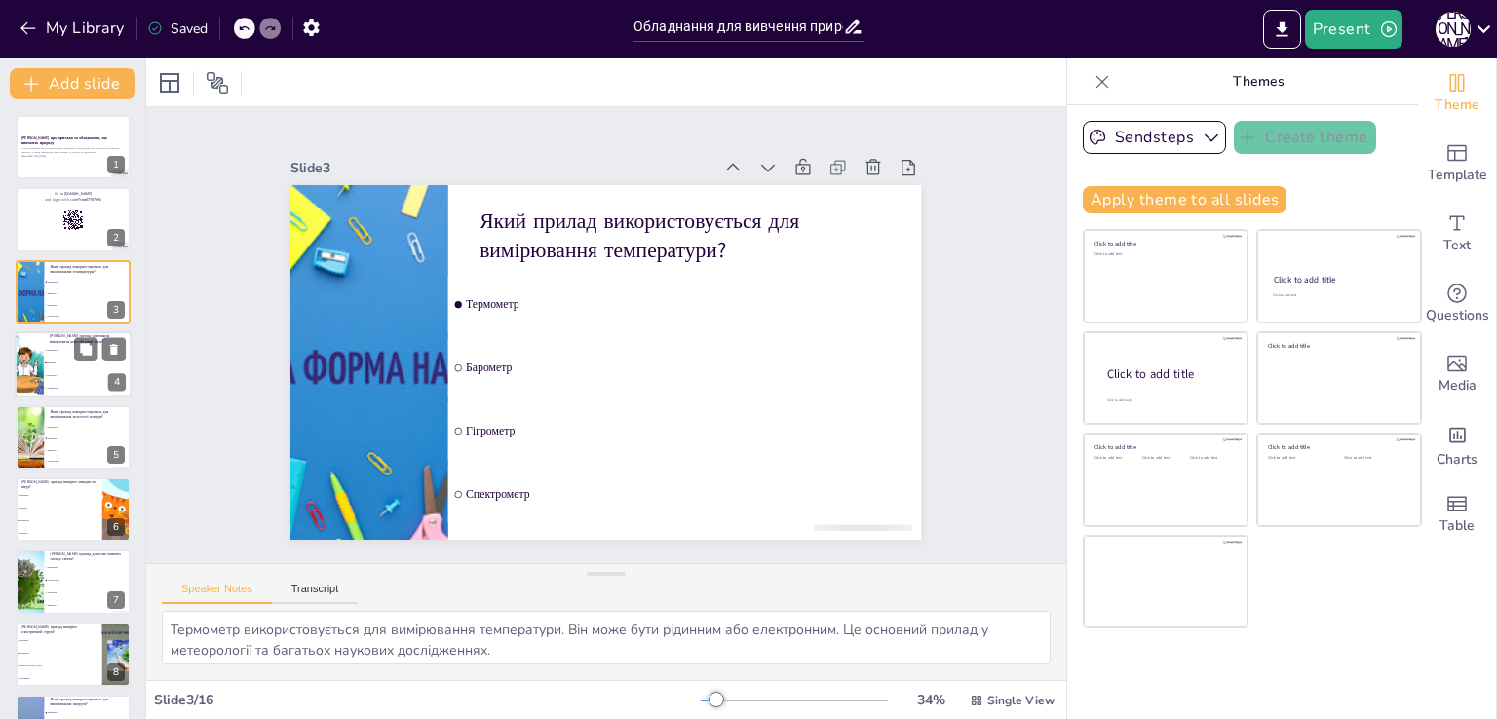
click at [80, 370] on li "Гігрометр" at bounding box center [88, 376] width 88 height 13
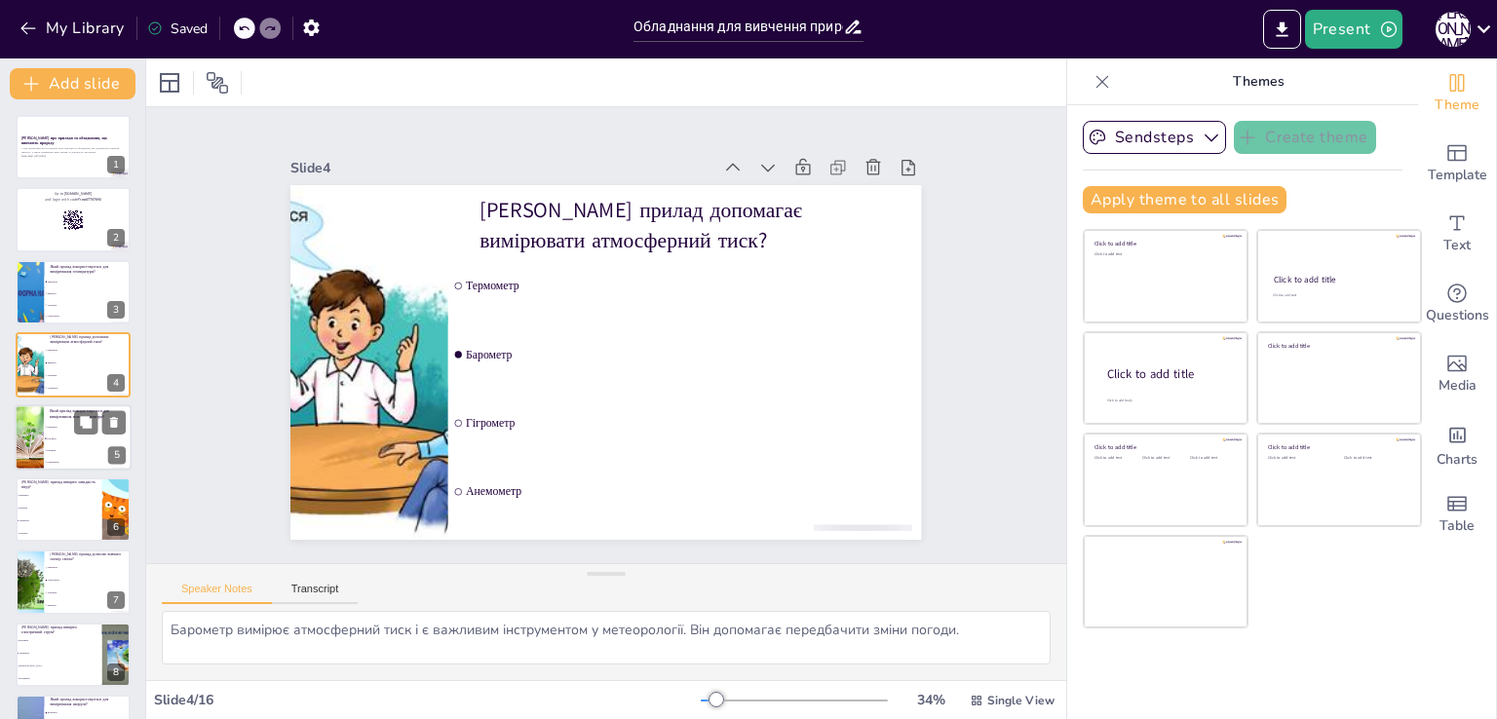
click at [93, 449] on span "Барометр" at bounding box center [89, 450] width 84 height 3
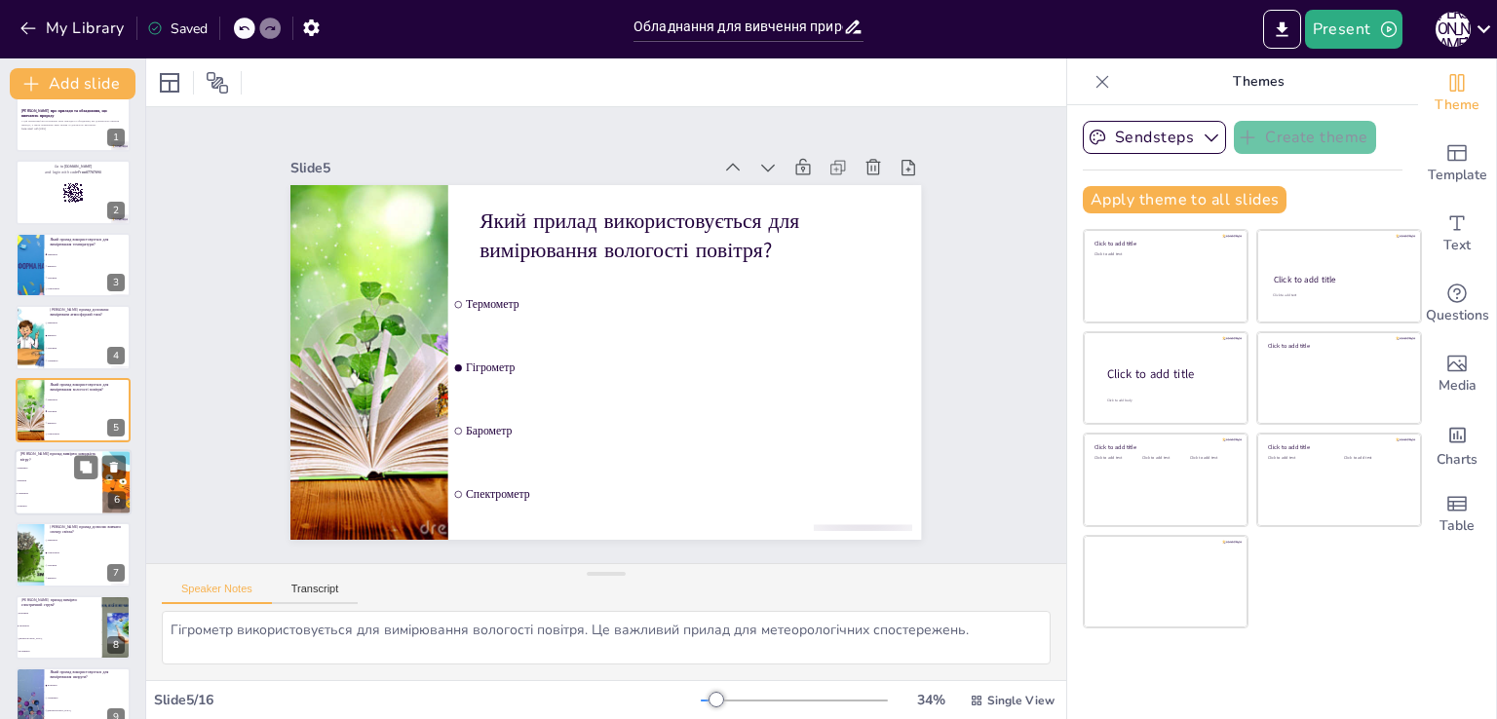
click at [58, 500] on li "Гігрометр" at bounding box center [59, 506] width 88 height 13
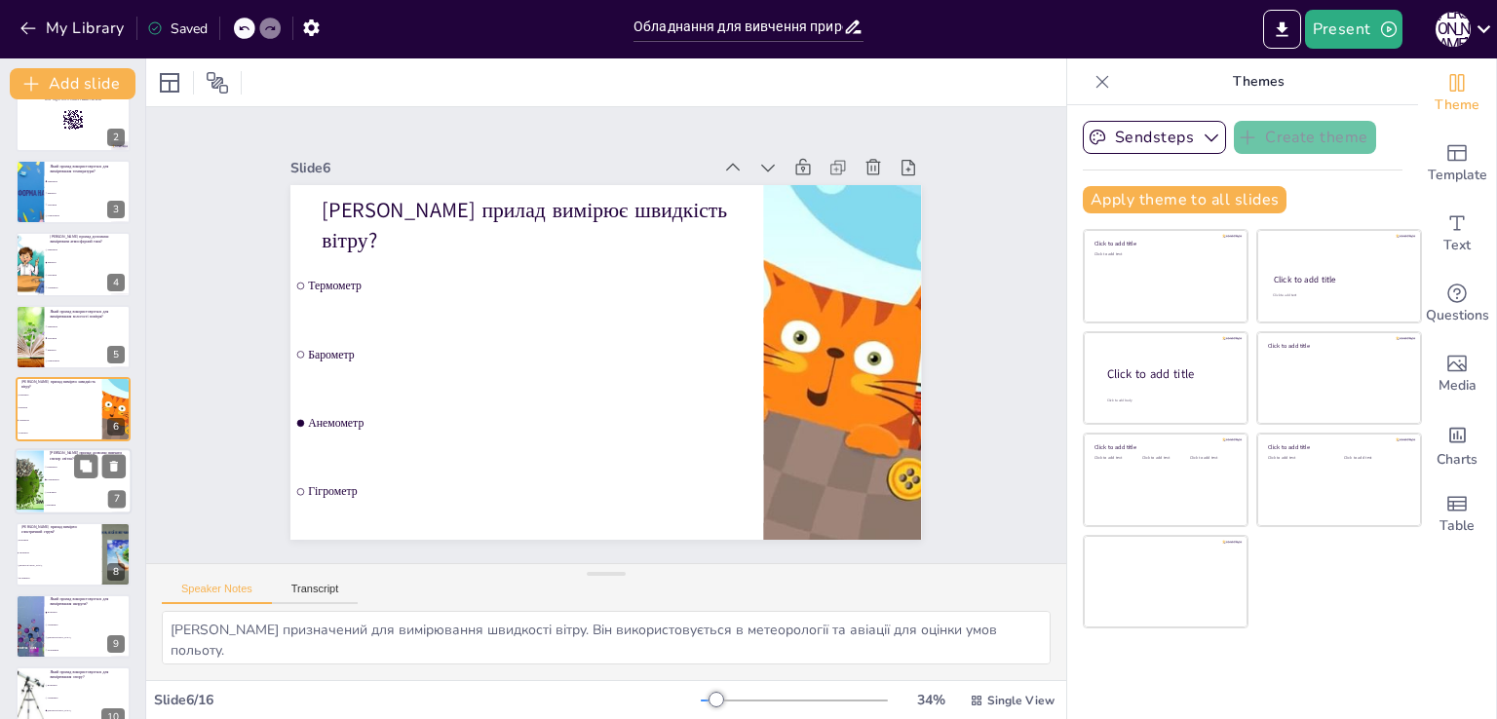
scroll to position [198, 0]
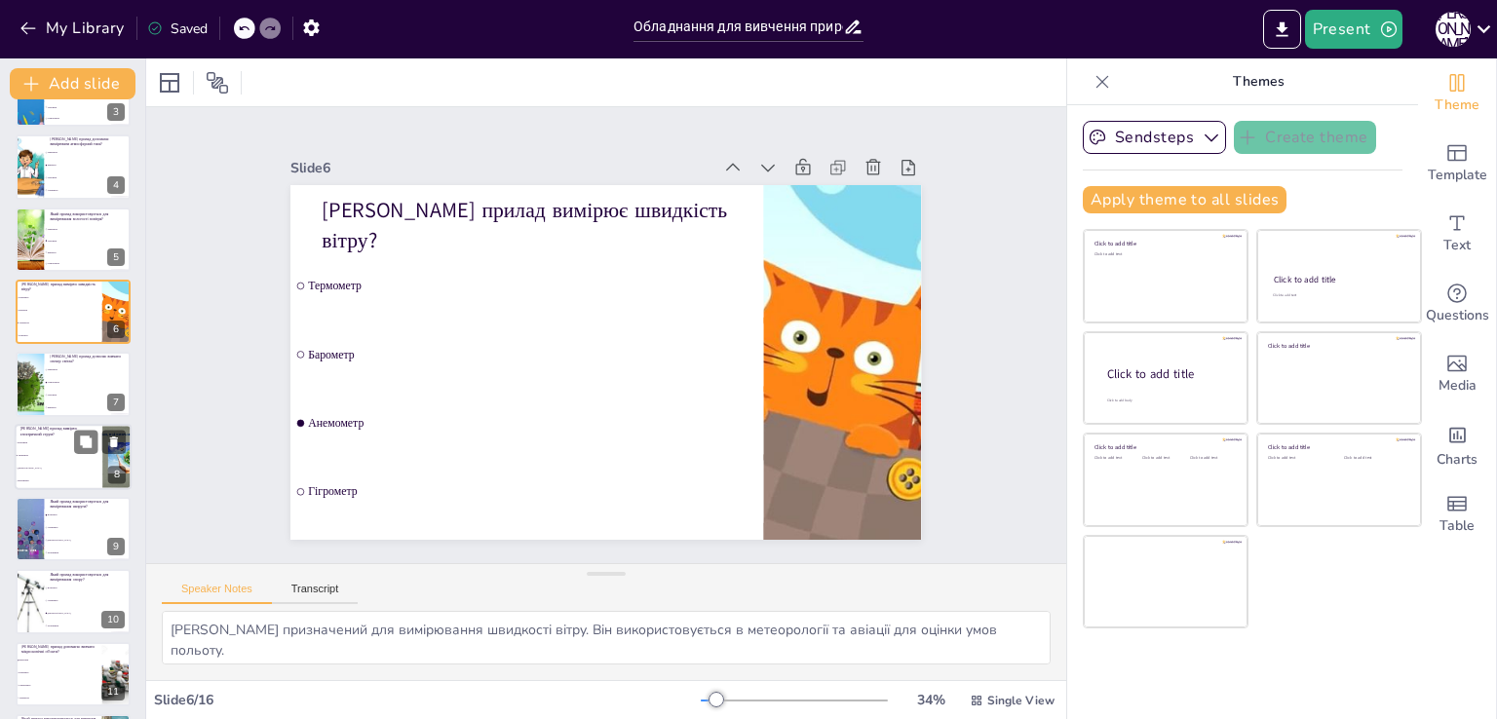
click at [58, 472] on li "[DEMOGRAPHIC_DATA]" at bounding box center [59, 468] width 88 height 13
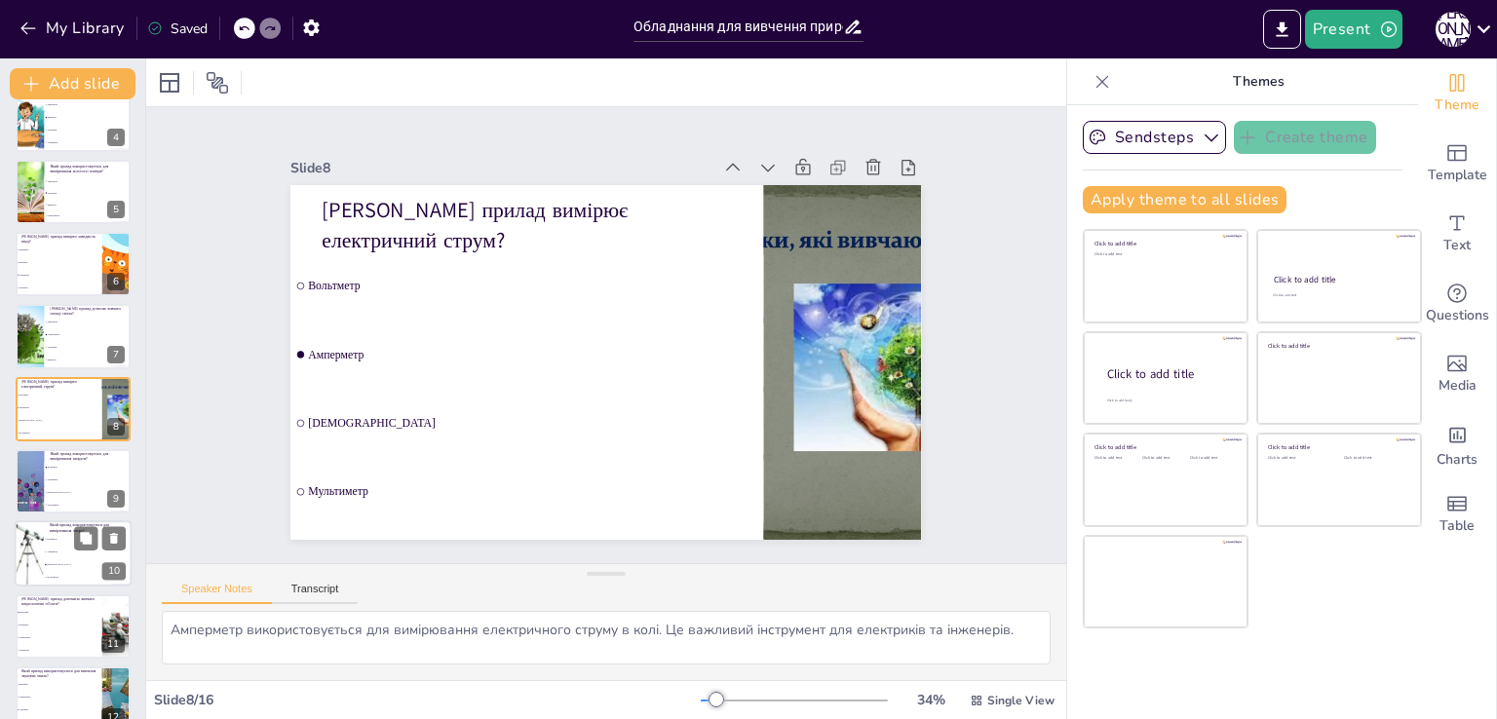
click at [70, 549] on li "Амперметр" at bounding box center [88, 553] width 88 height 13
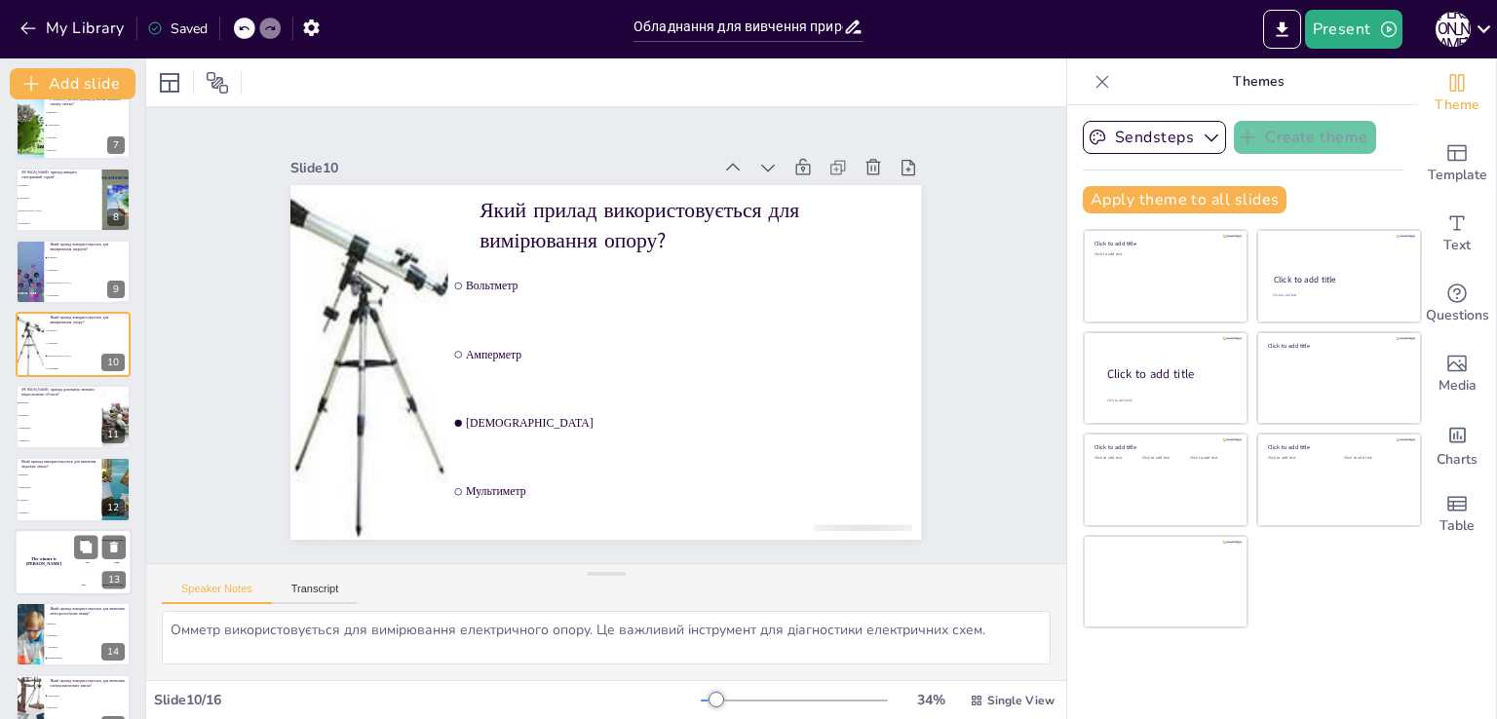
scroll to position [487, 0]
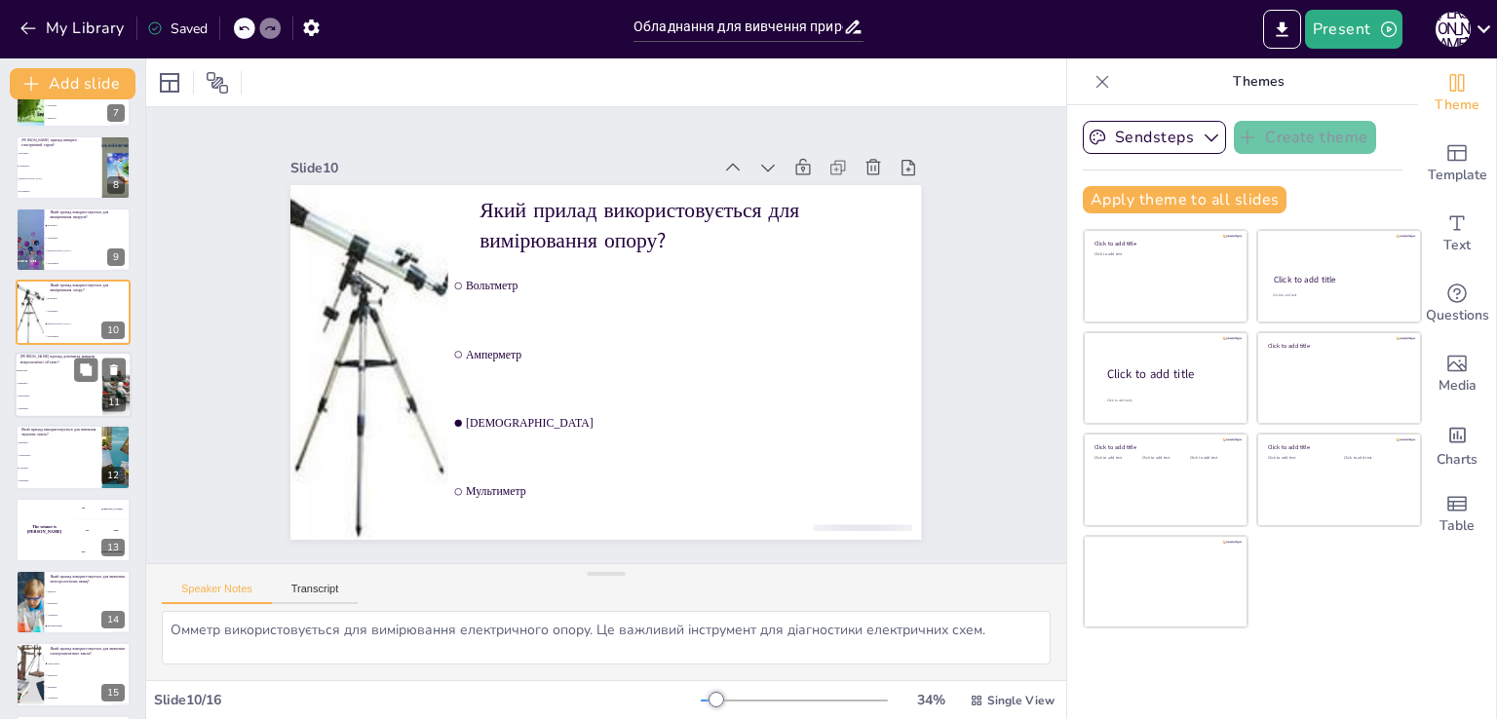
click at [62, 390] on li "Спектрометр" at bounding box center [59, 396] width 88 height 13
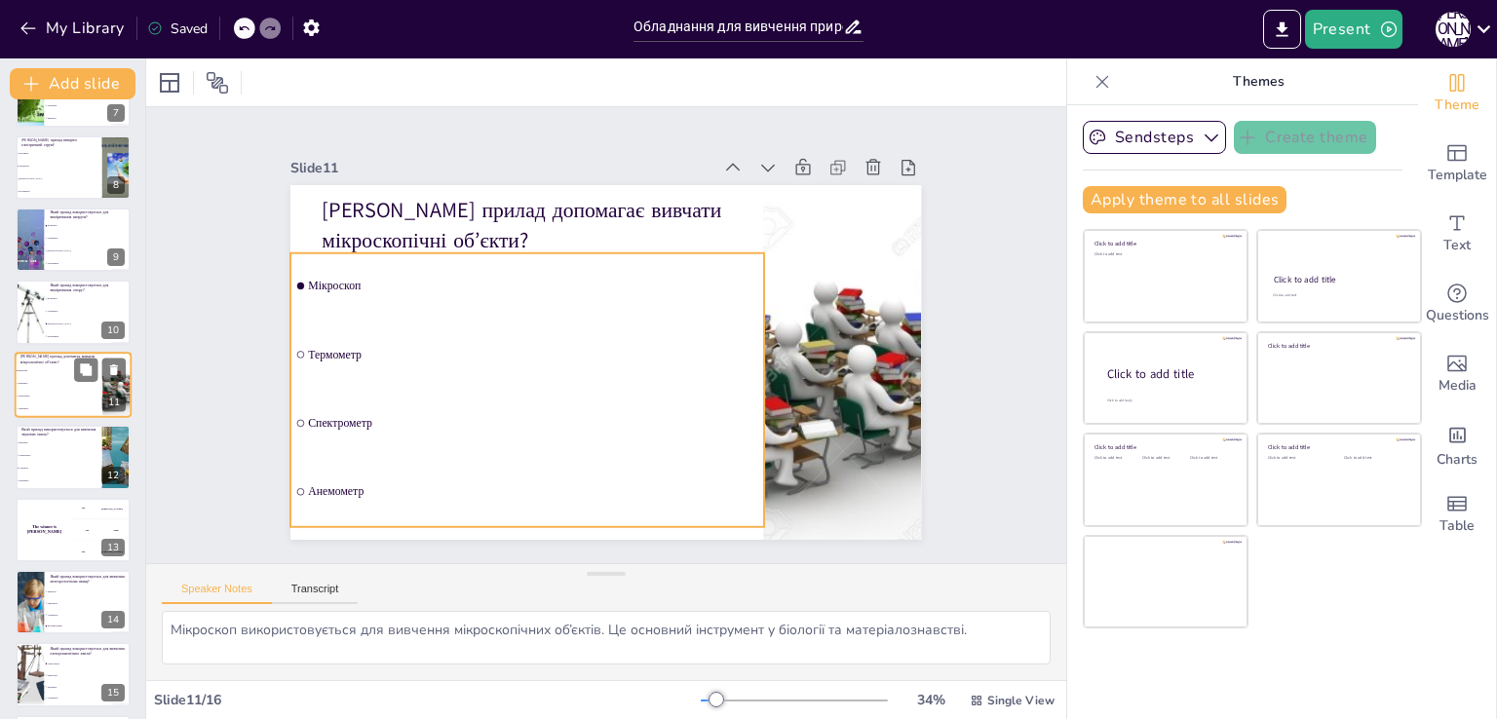
scroll to position [463, 0]
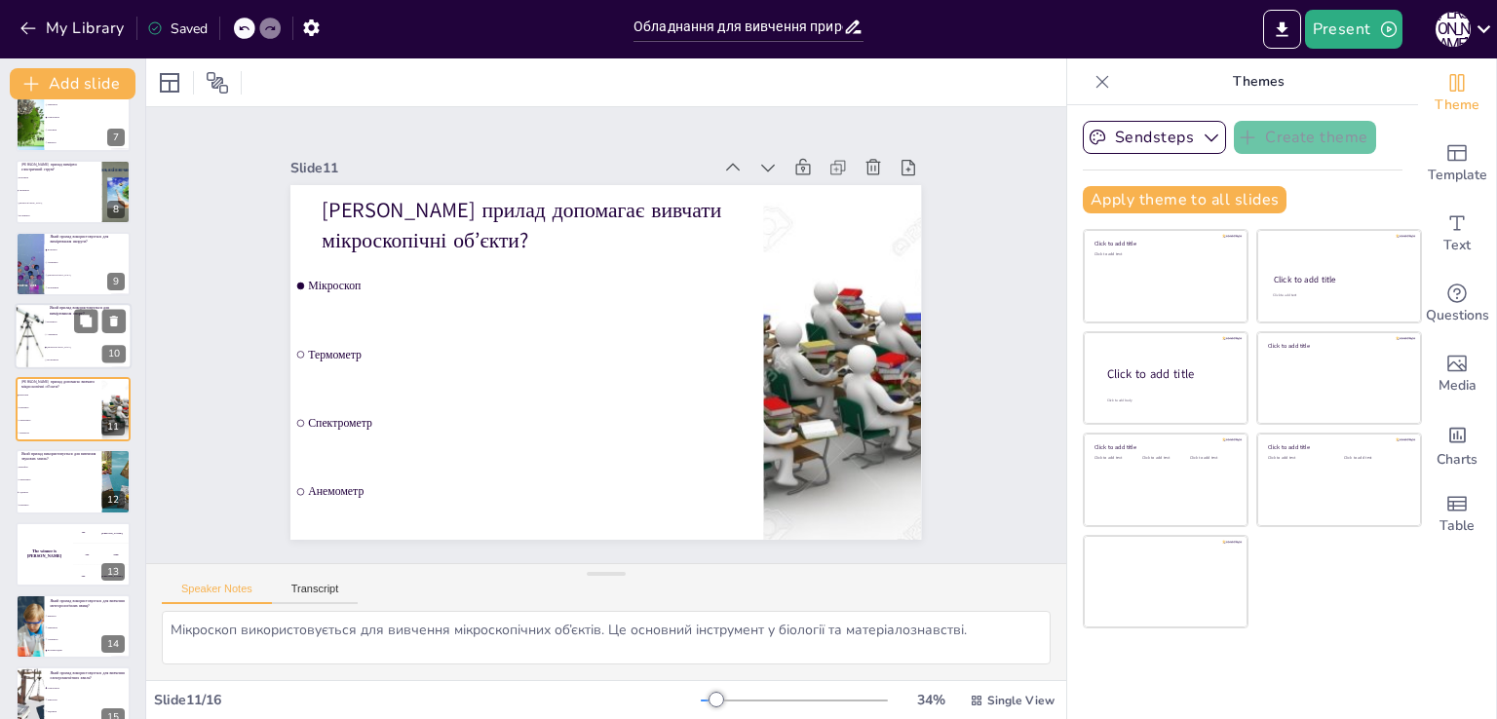
click at [85, 344] on li "[DEMOGRAPHIC_DATA]" at bounding box center [88, 348] width 88 height 13
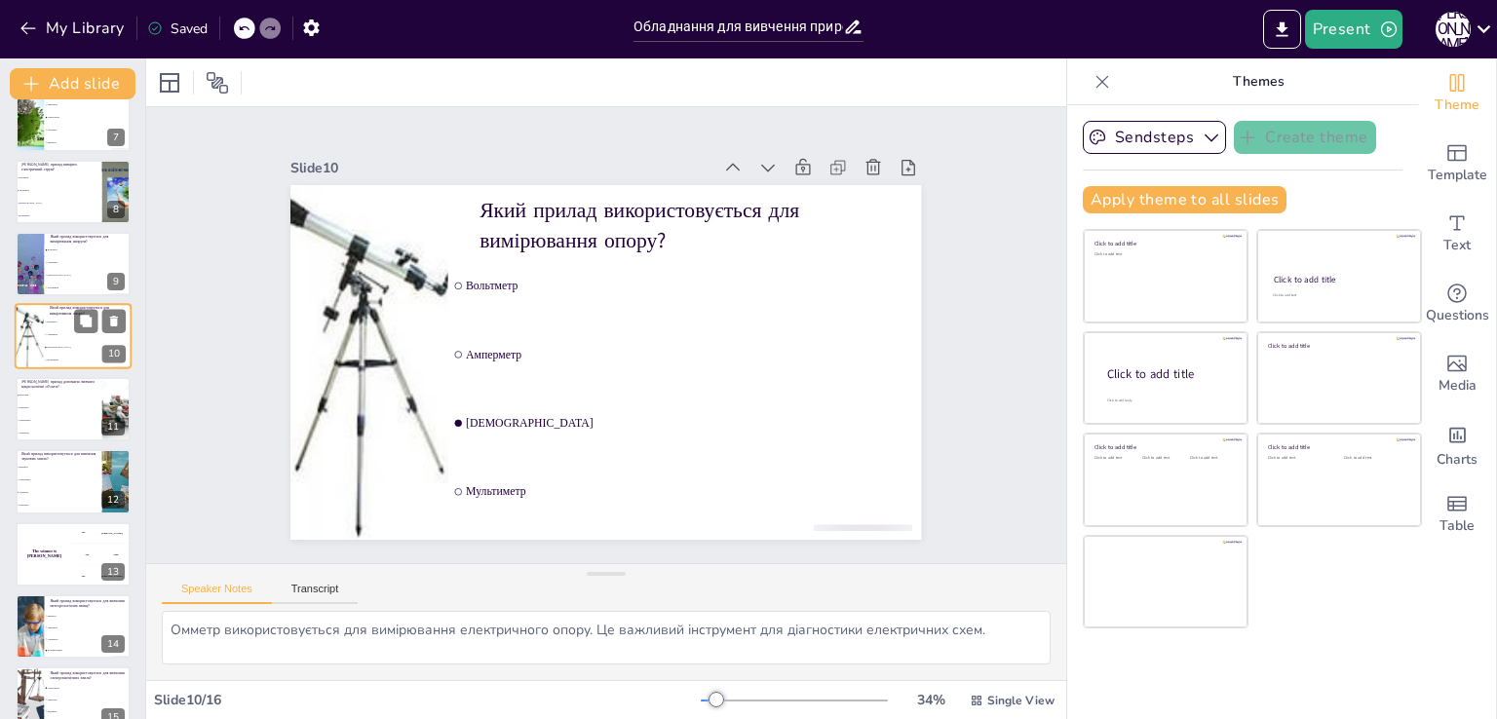
scroll to position [390, 0]
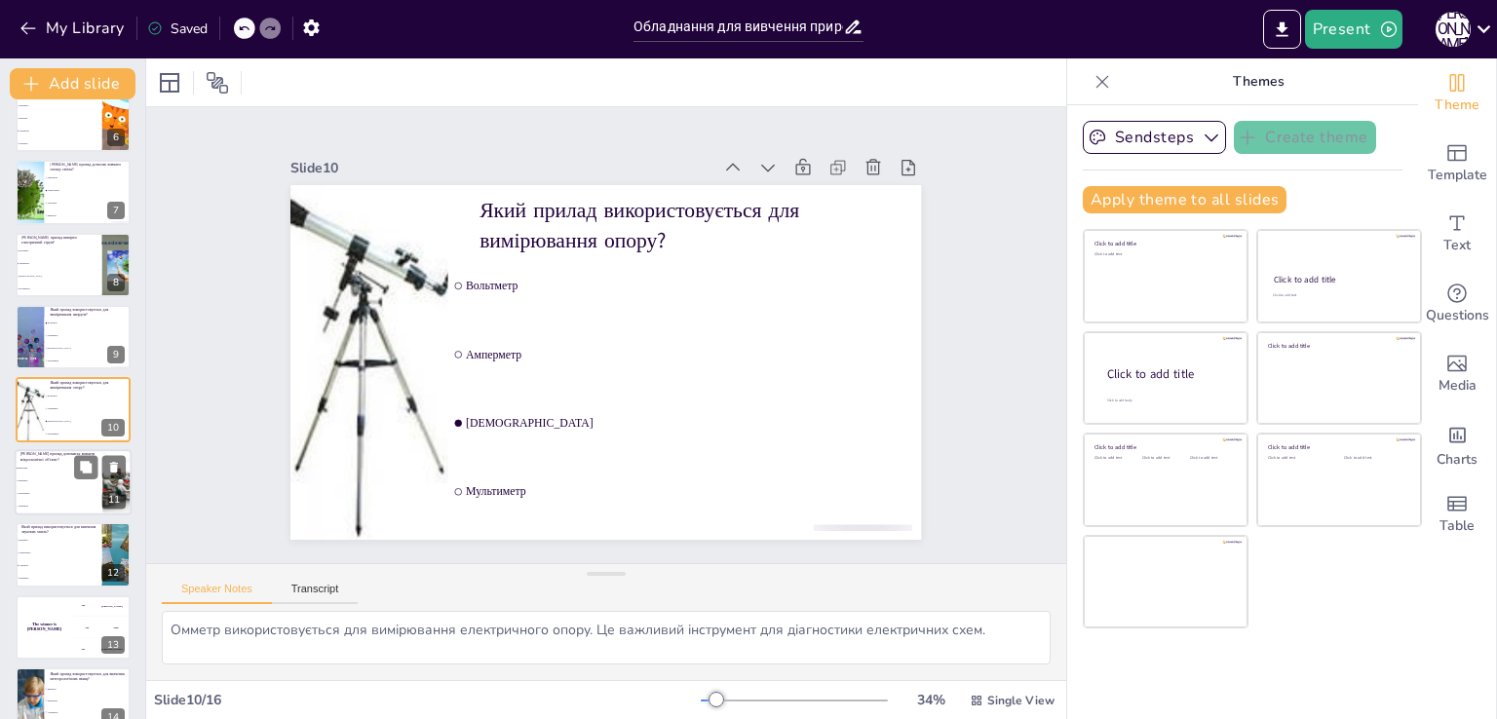
click at [72, 488] on li "Спектрометр" at bounding box center [59, 493] width 88 height 13
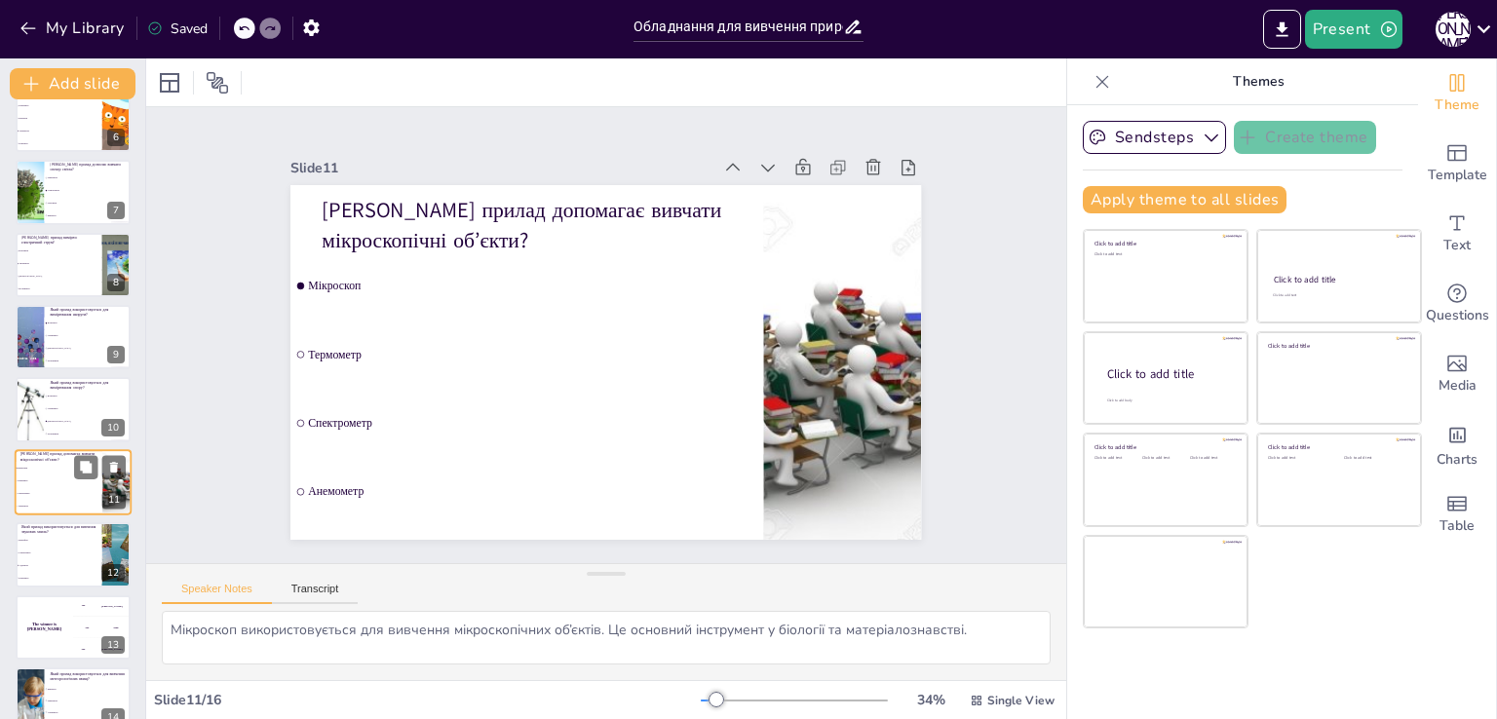
scroll to position [463, 0]
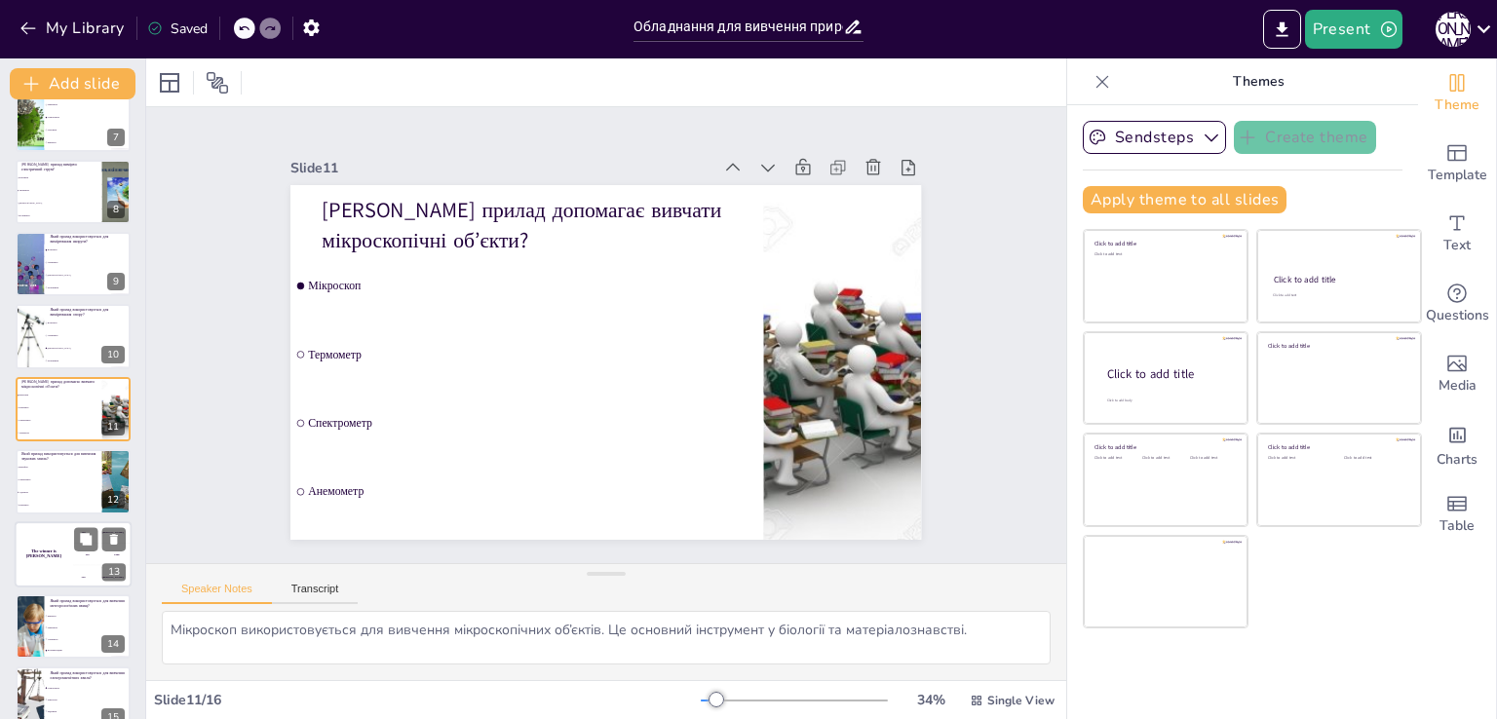
click at [68, 570] on div "The winner is Niels 🏆" at bounding box center [44, 554] width 58 height 66
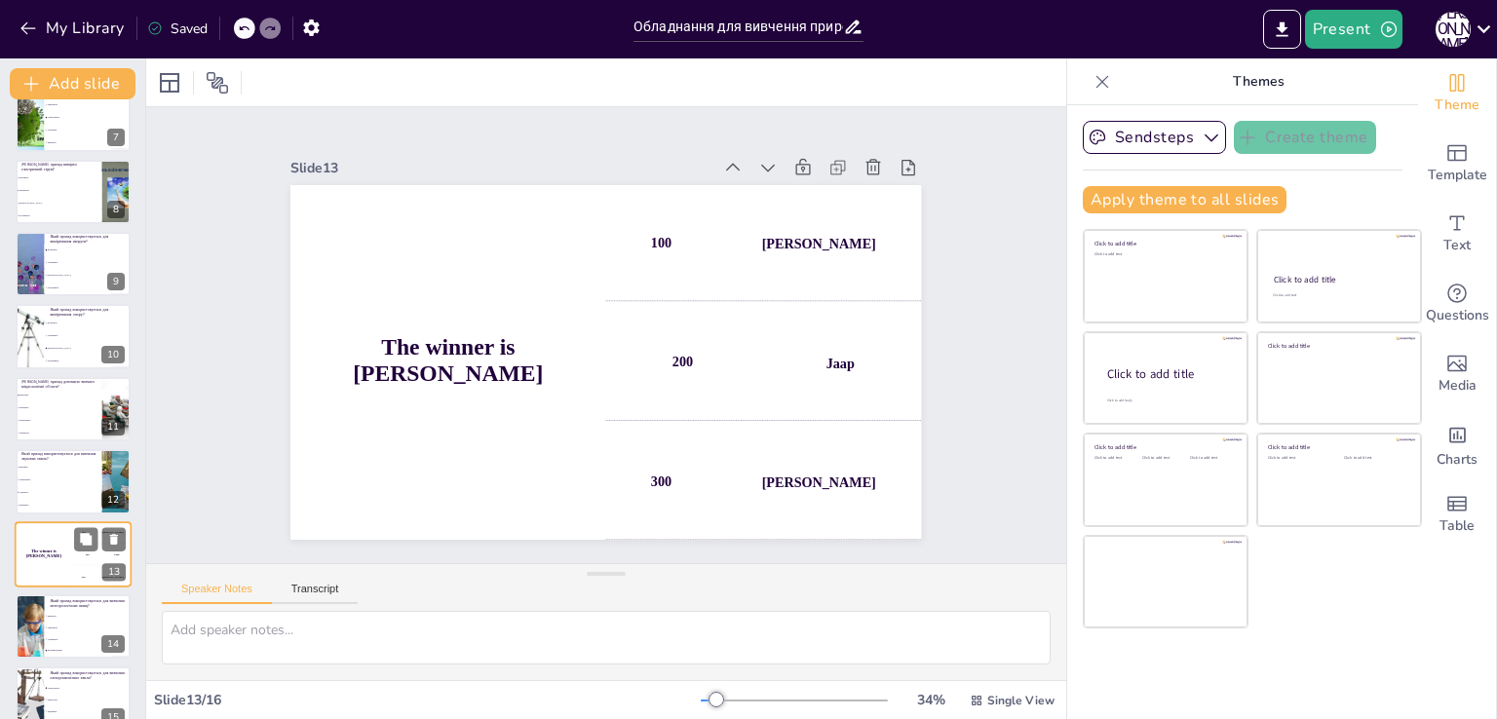
scroll to position [563, 0]
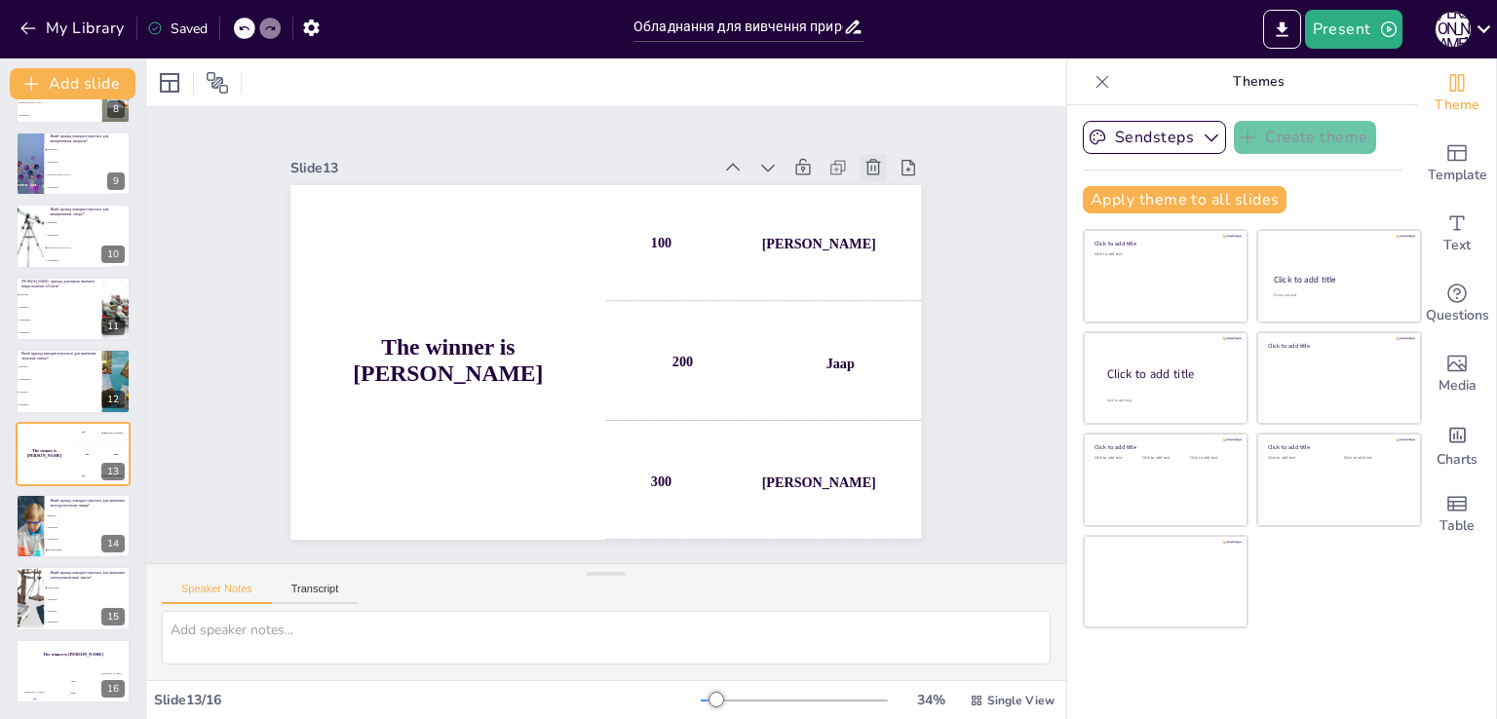
click at [878, 185] on icon at bounding box center [888, 195] width 21 height 21
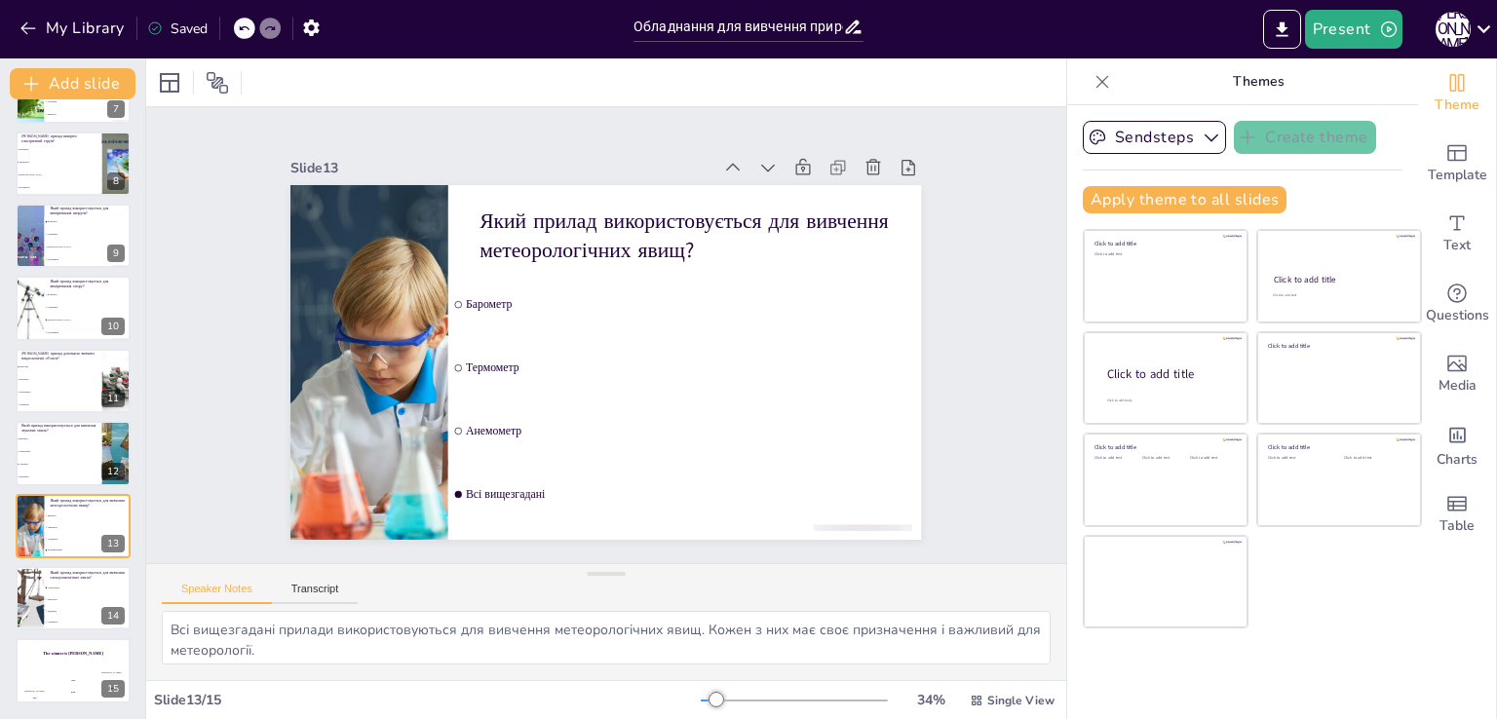
scroll to position [491, 0]
click at [74, 679] on div "Jaap" at bounding box center [73, 680] width 39 height 3
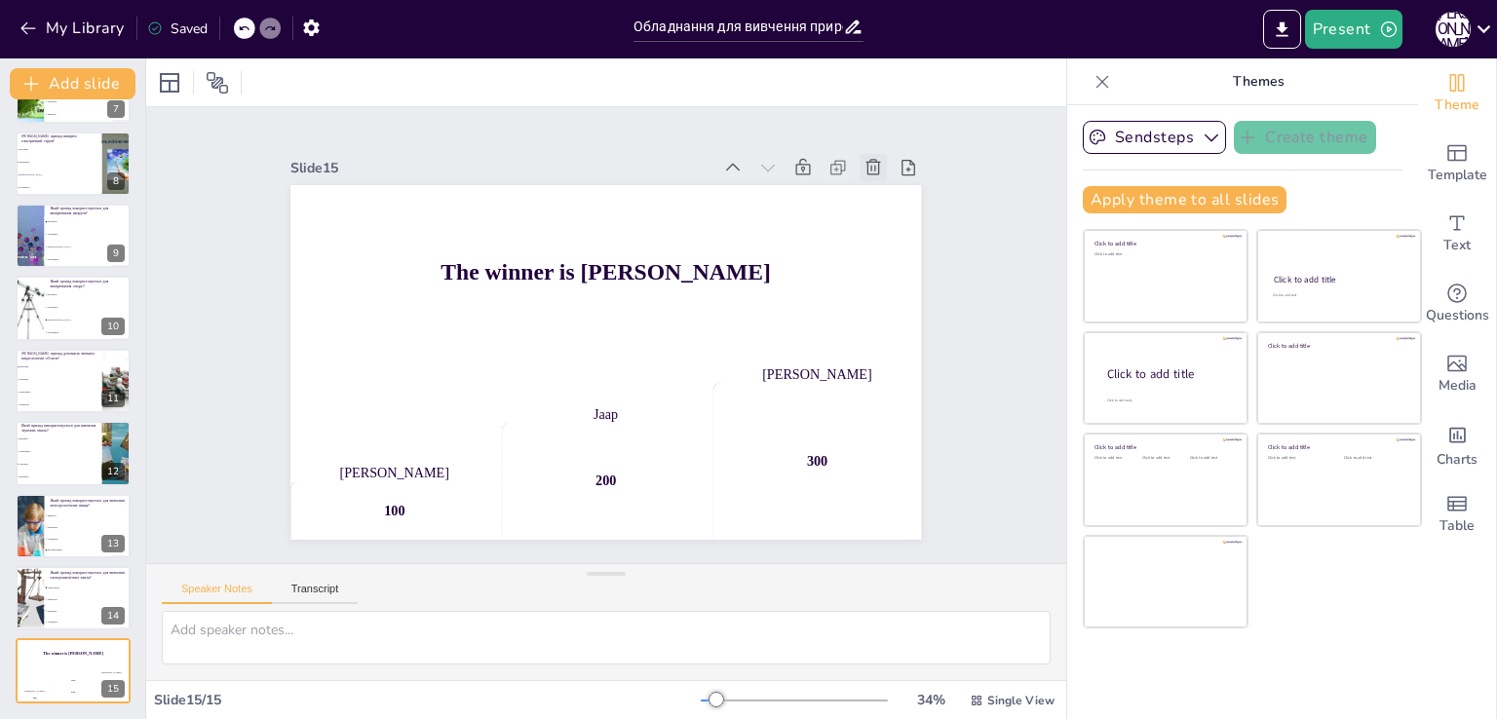
click at [881, 187] on icon at bounding box center [889, 196] width 17 height 18
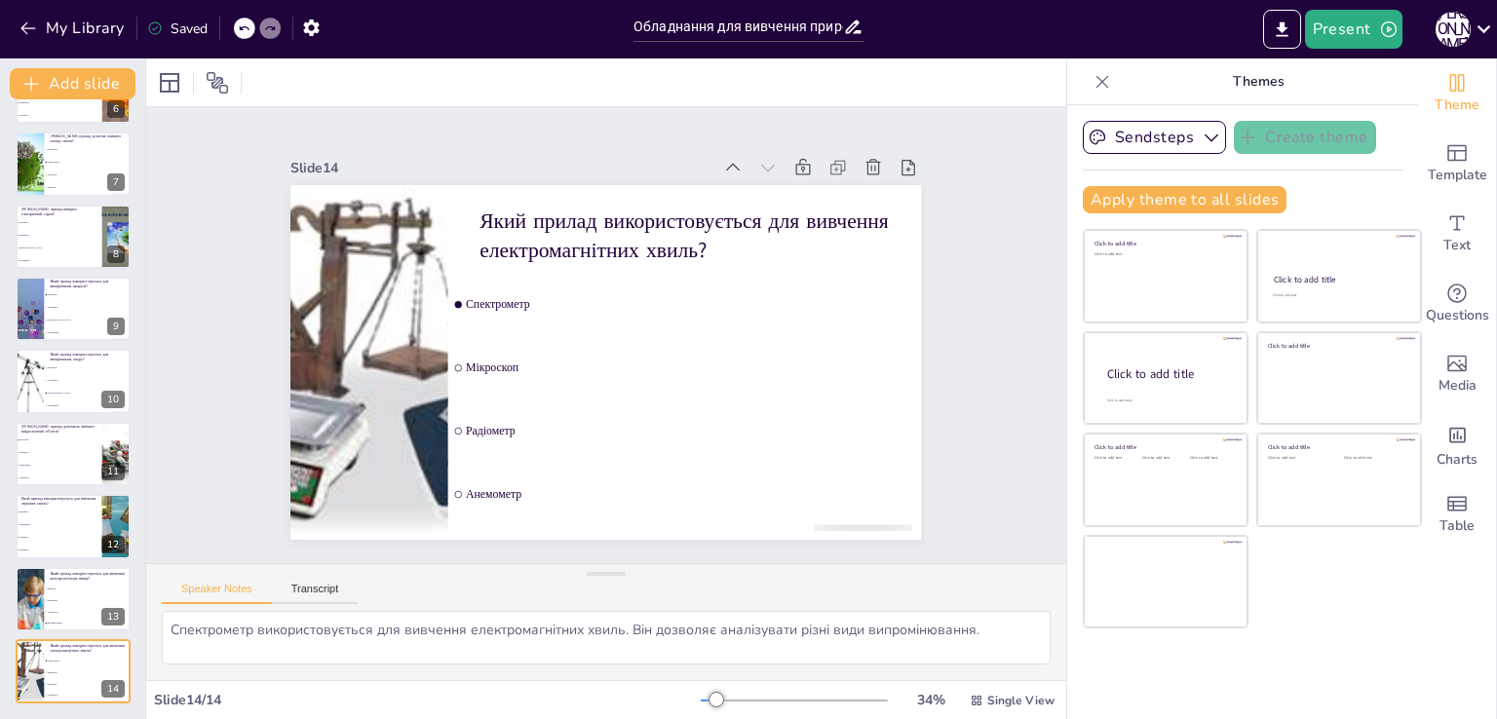
scroll to position [418, 0]
click at [66, 392] on span "[DEMOGRAPHIC_DATA]" at bounding box center [89, 393] width 84 height 3
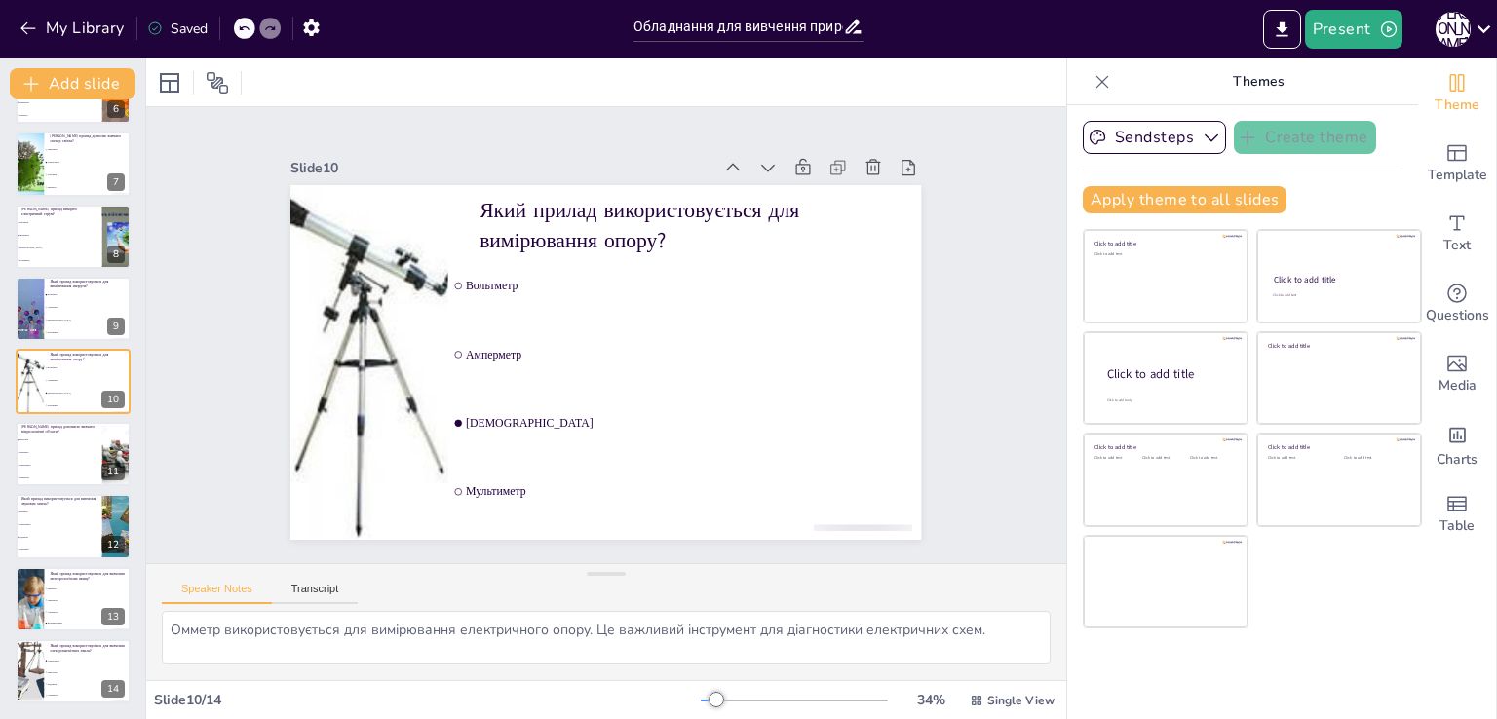
scroll to position [390, 0]
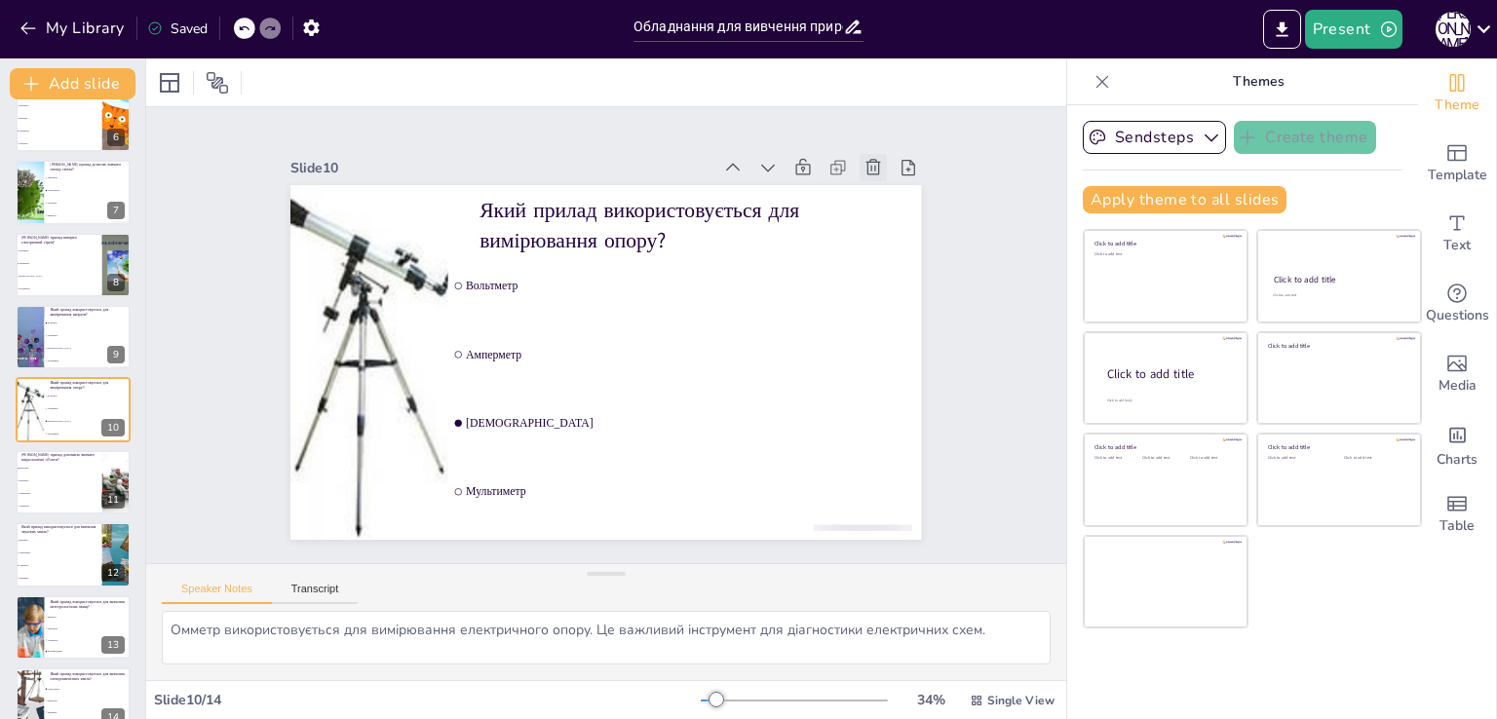
click at [878, 185] on icon at bounding box center [888, 195] width 21 height 21
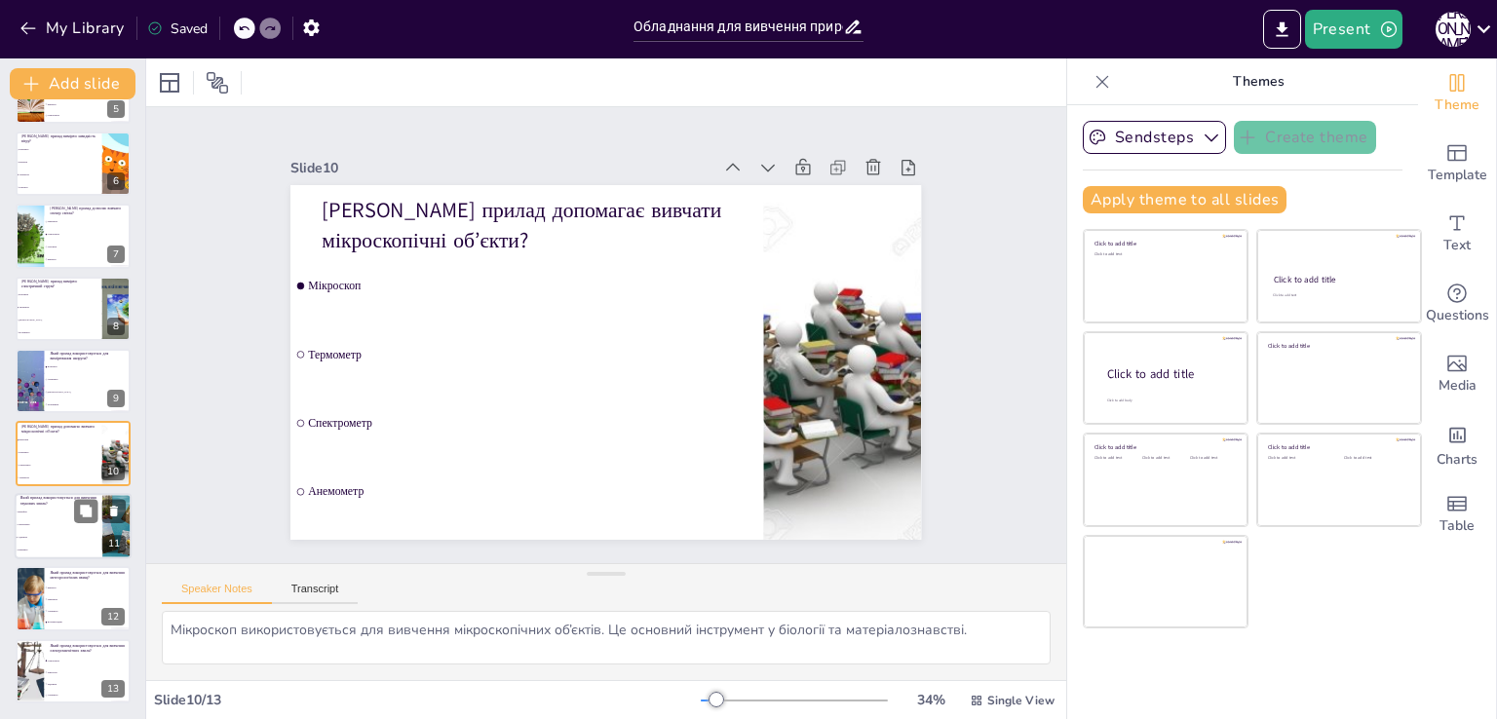
click at [80, 538] on li "Аудіометр" at bounding box center [59, 537] width 88 height 13
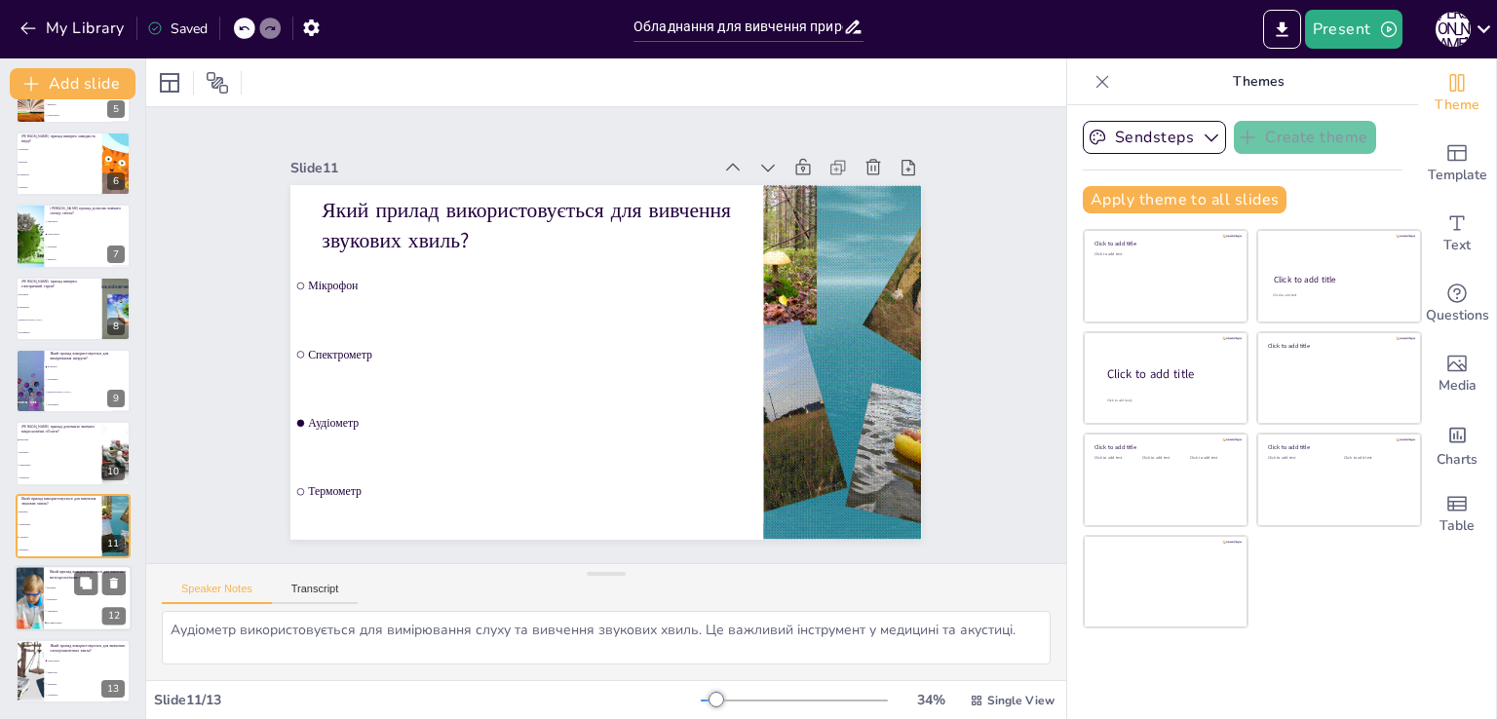
click at [79, 610] on span "Анемометр" at bounding box center [89, 611] width 84 height 3
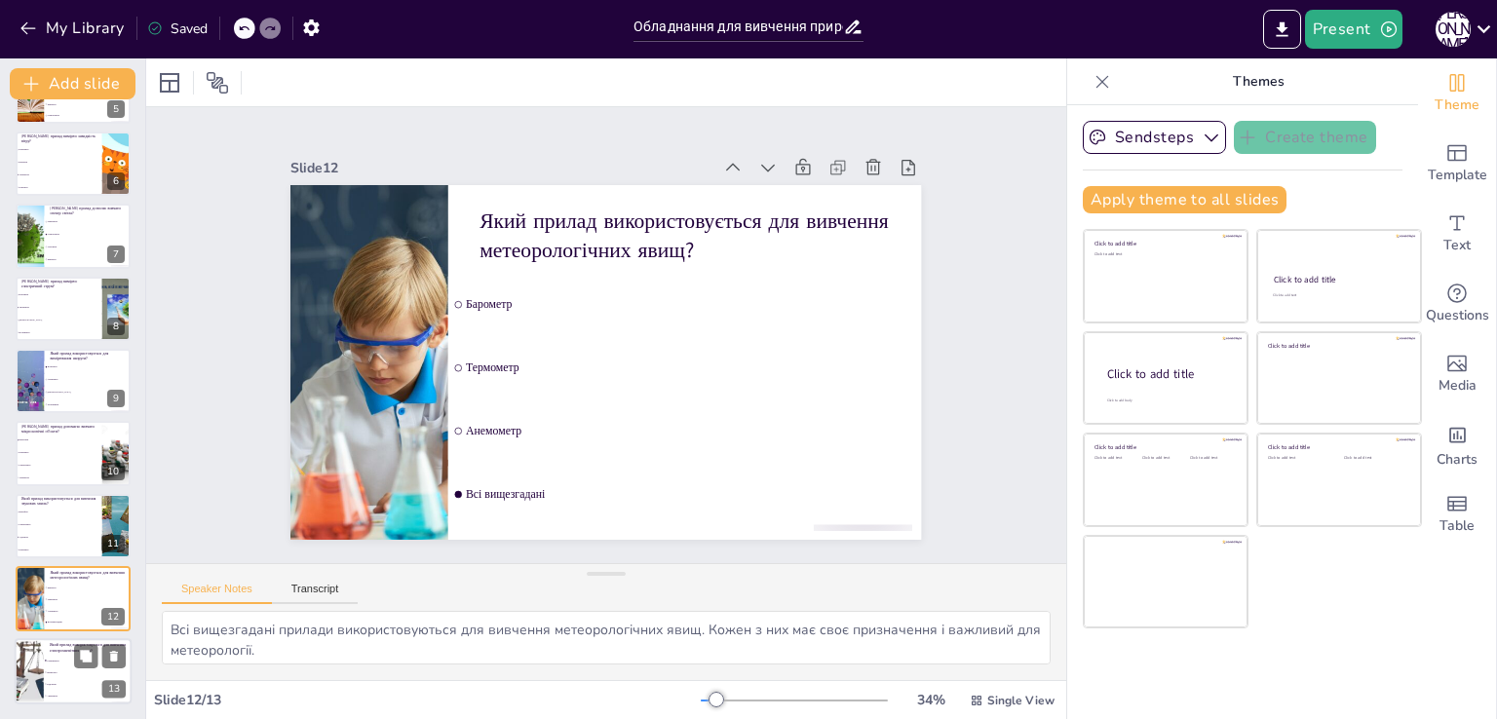
click at [82, 683] on span "Радіометр" at bounding box center [89, 684] width 84 height 3
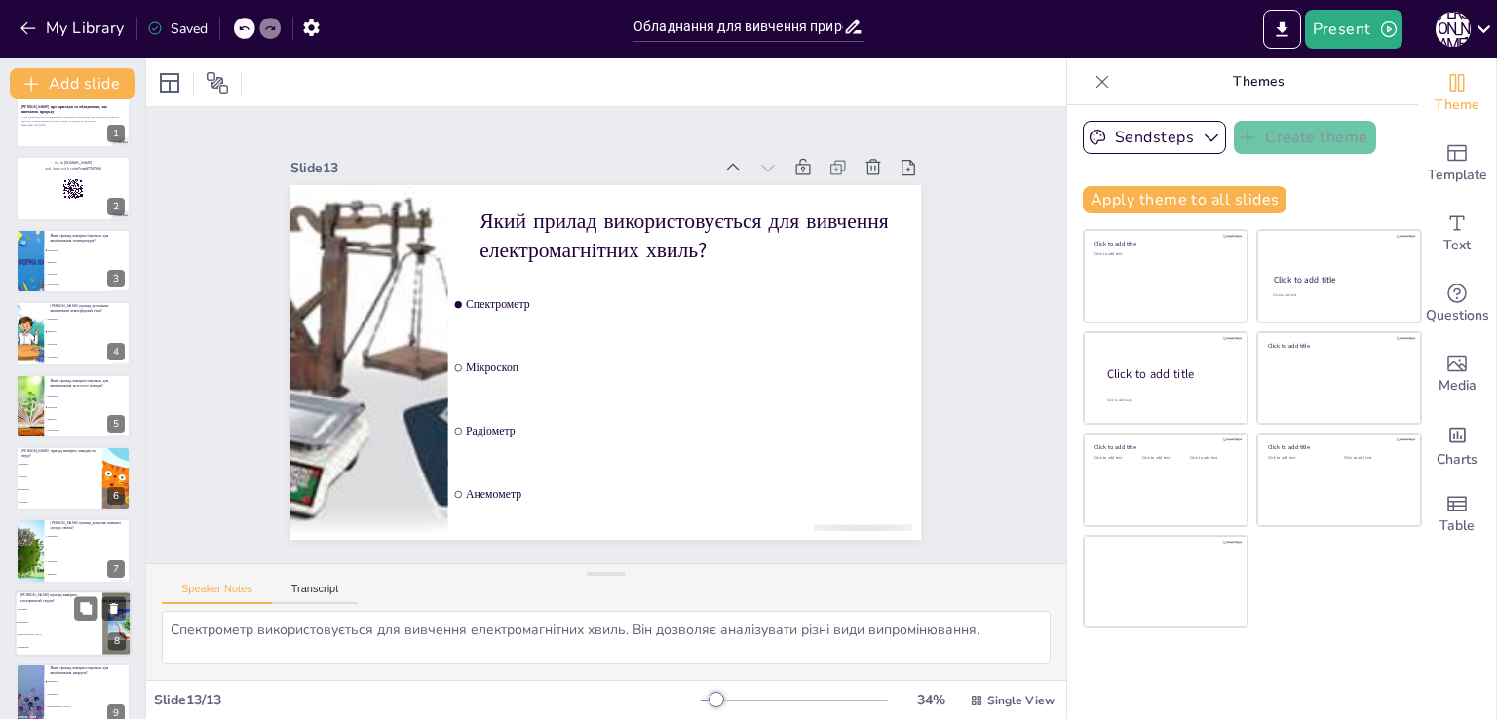
scroll to position [0, 0]
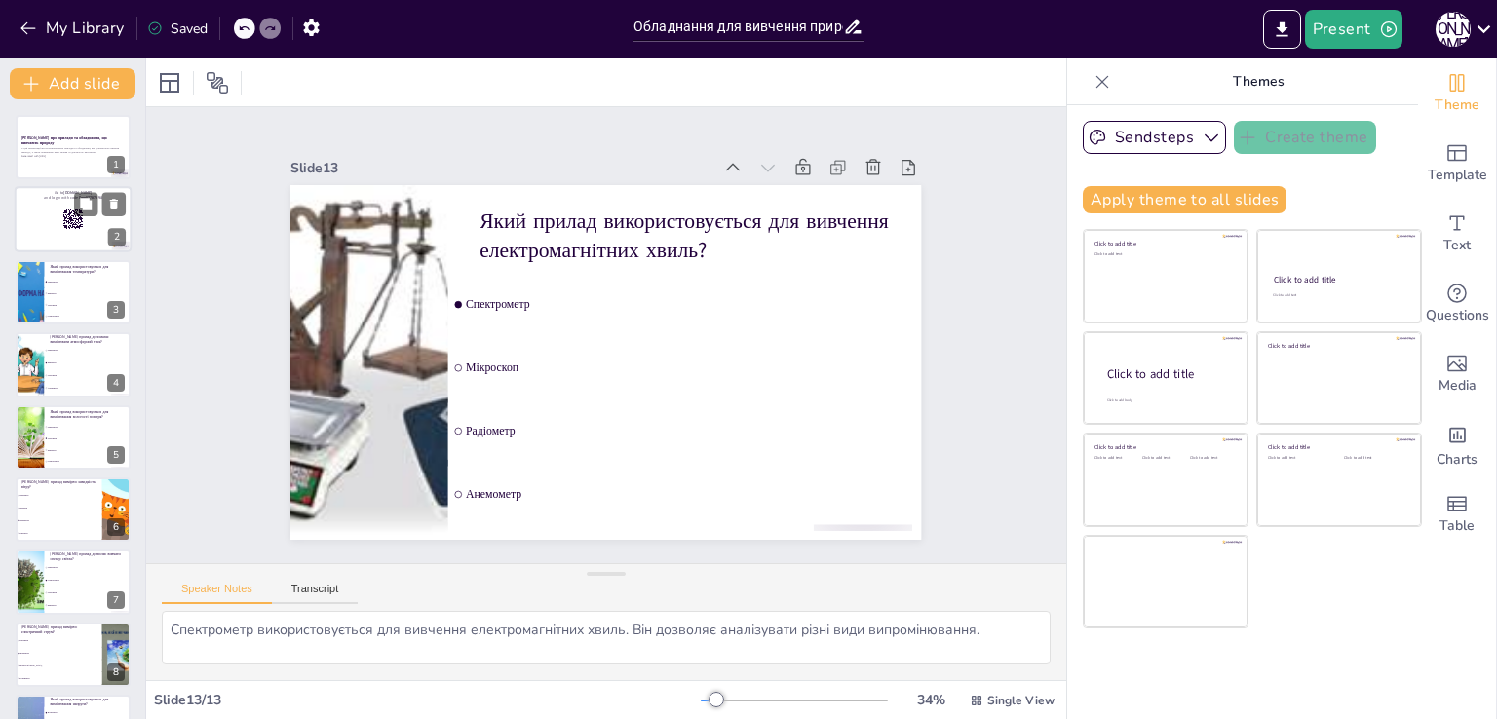
click at [47, 235] on div at bounding box center [73, 220] width 117 height 66
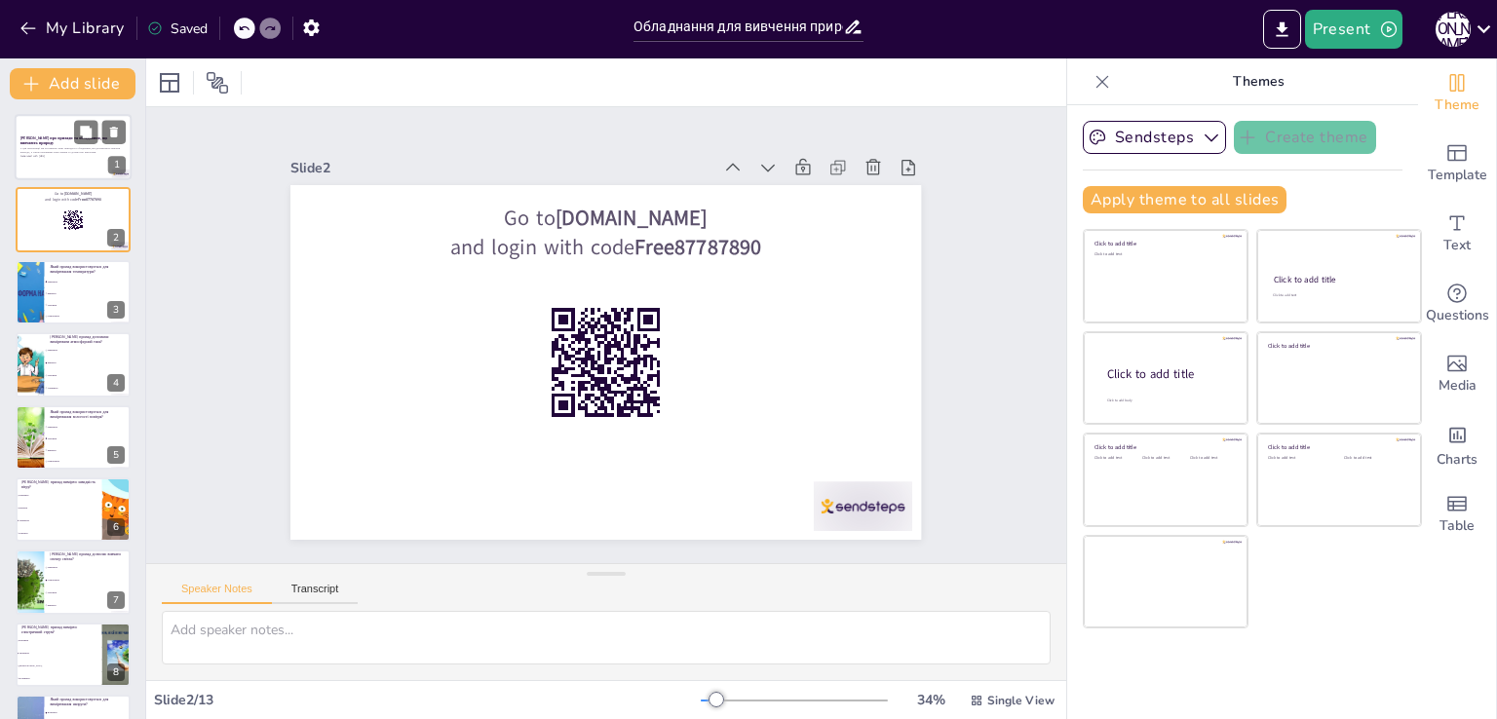
click at [79, 150] on p "У цій презентації ми розглянемо різні прилади та обладнання, які допомагають ви…" at bounding box center [72, 150] width 105 height 7
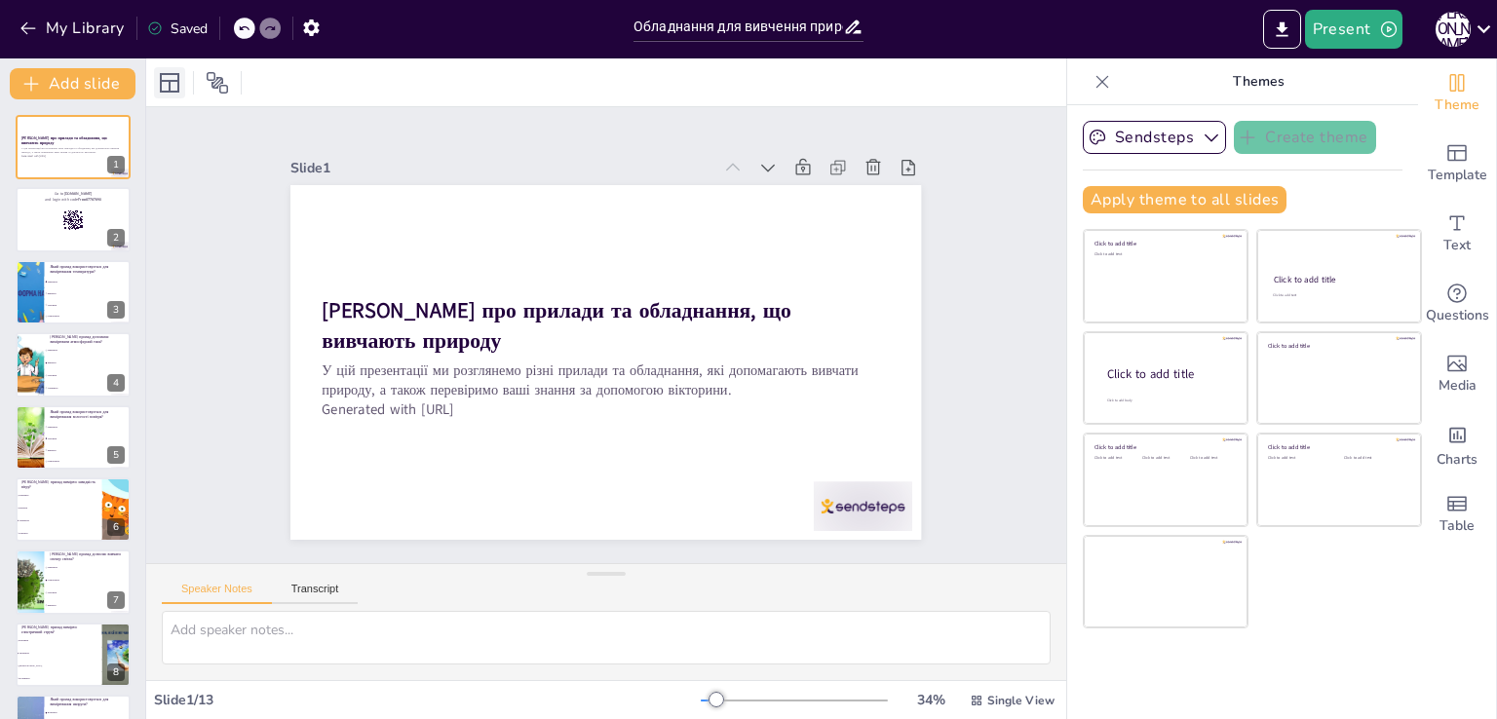
click at [166, 84] on icon at bounding box center [169, 82] width 23 height 23
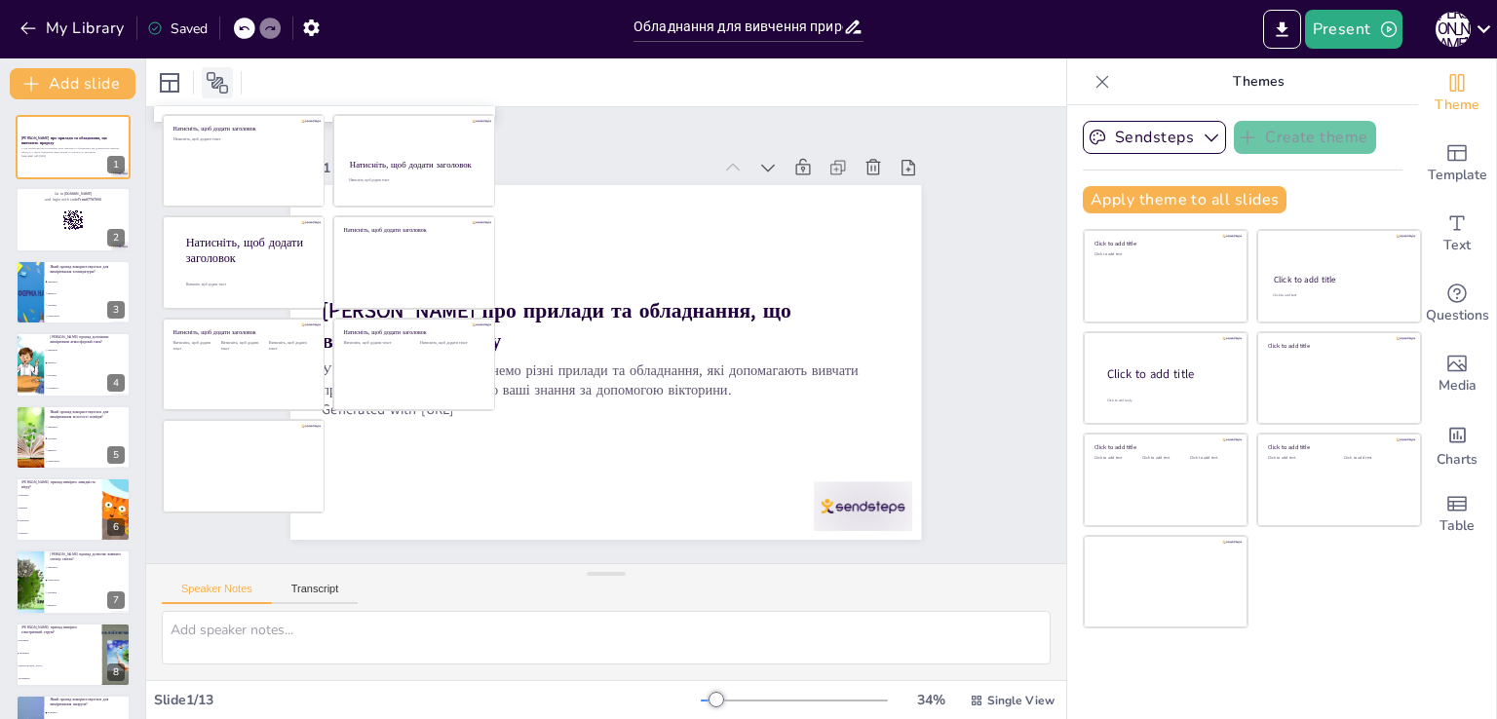
click at [215, 86] on icon at bounding box center [217, 82] width 23 height 23
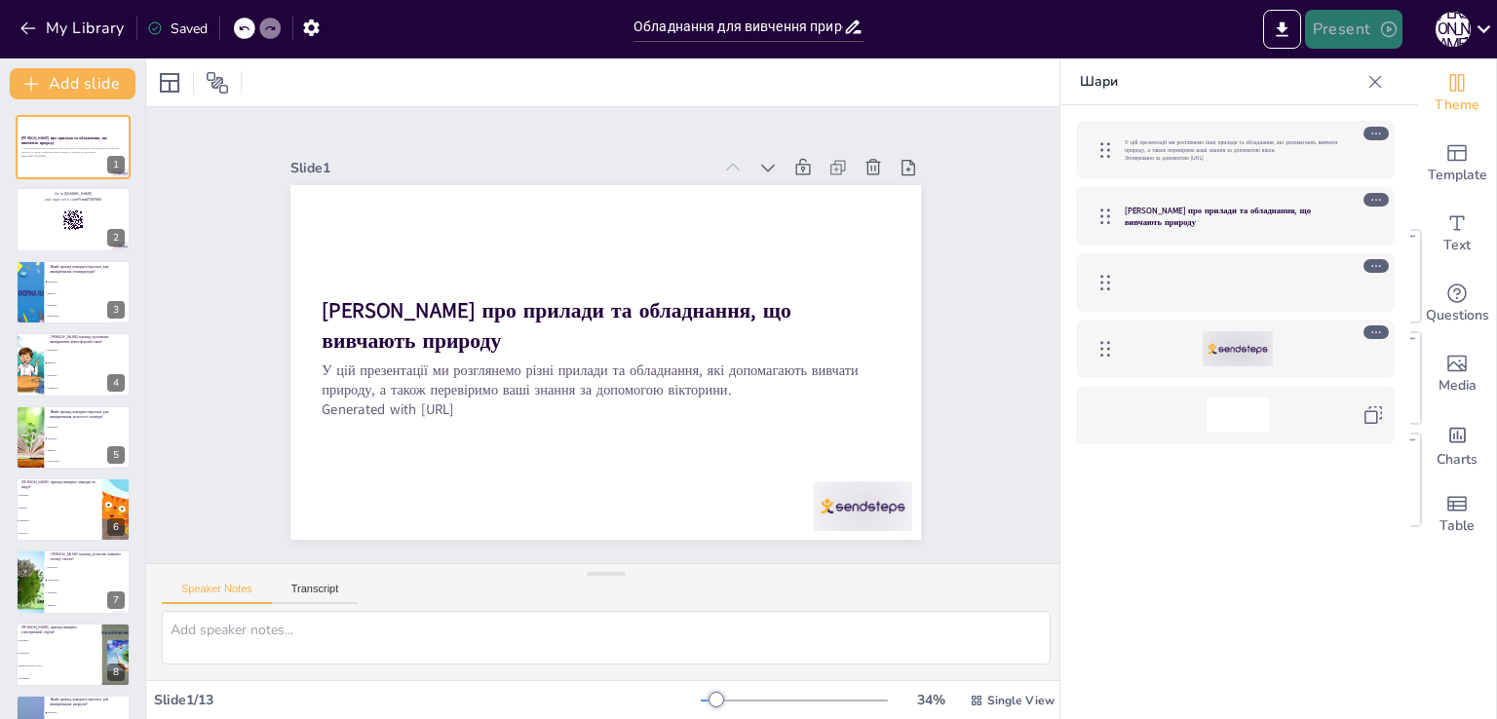
click at [1359, 29] on button "Present" at bounding box center [1353, 29] width 97 height 39
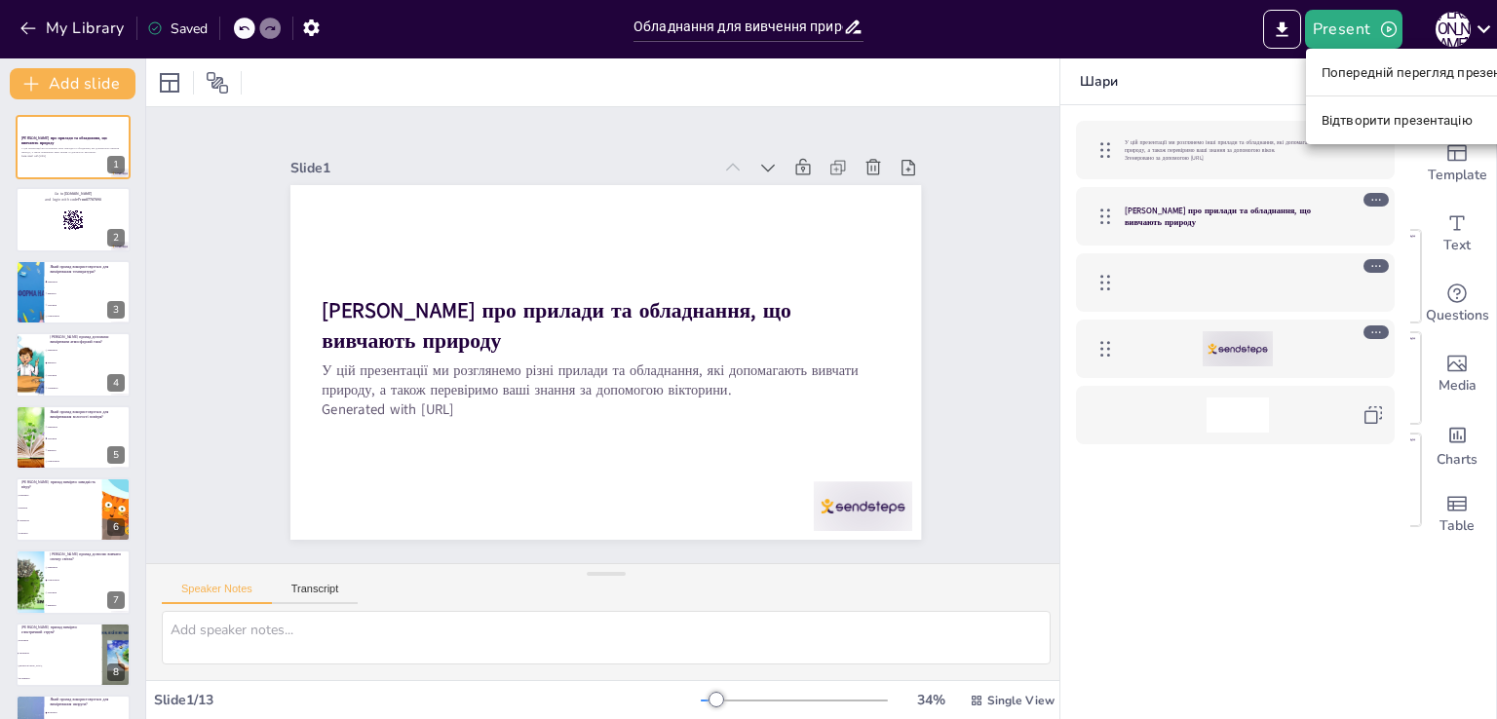
click at [1379, 73] on font "Попередній перегляд презентації" at bounding box center [1425, 72] width 207 height 15
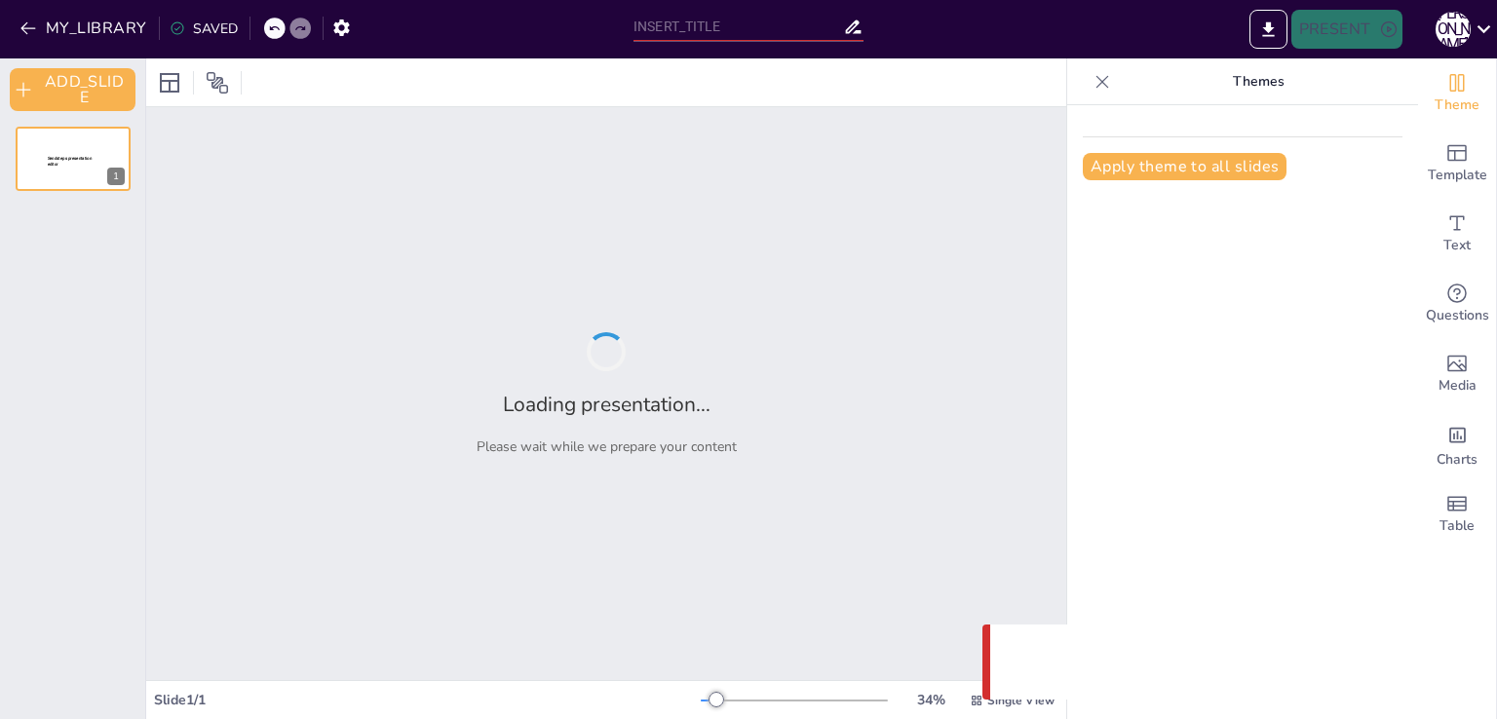
type input "Обладнання для вивчення природи: перевір свої знання"
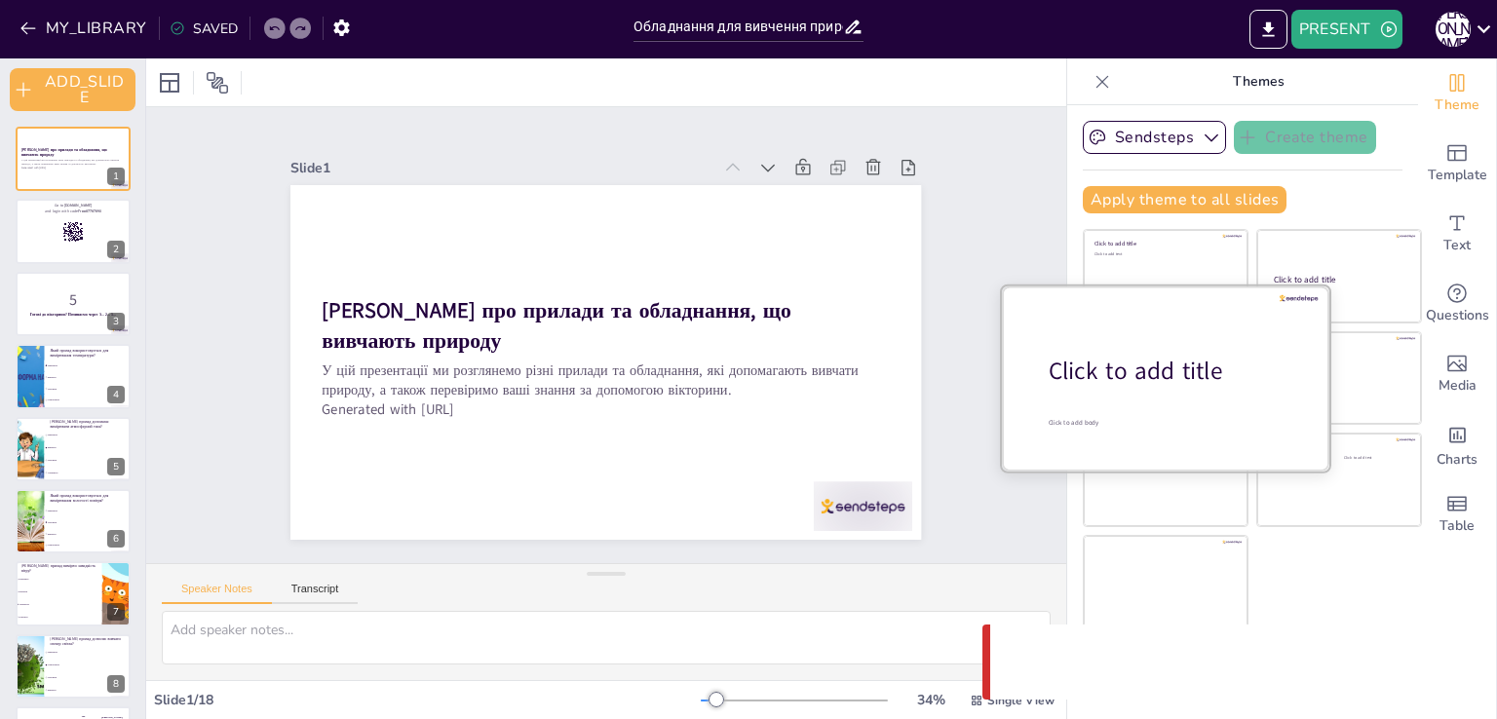
checkbox input "true"
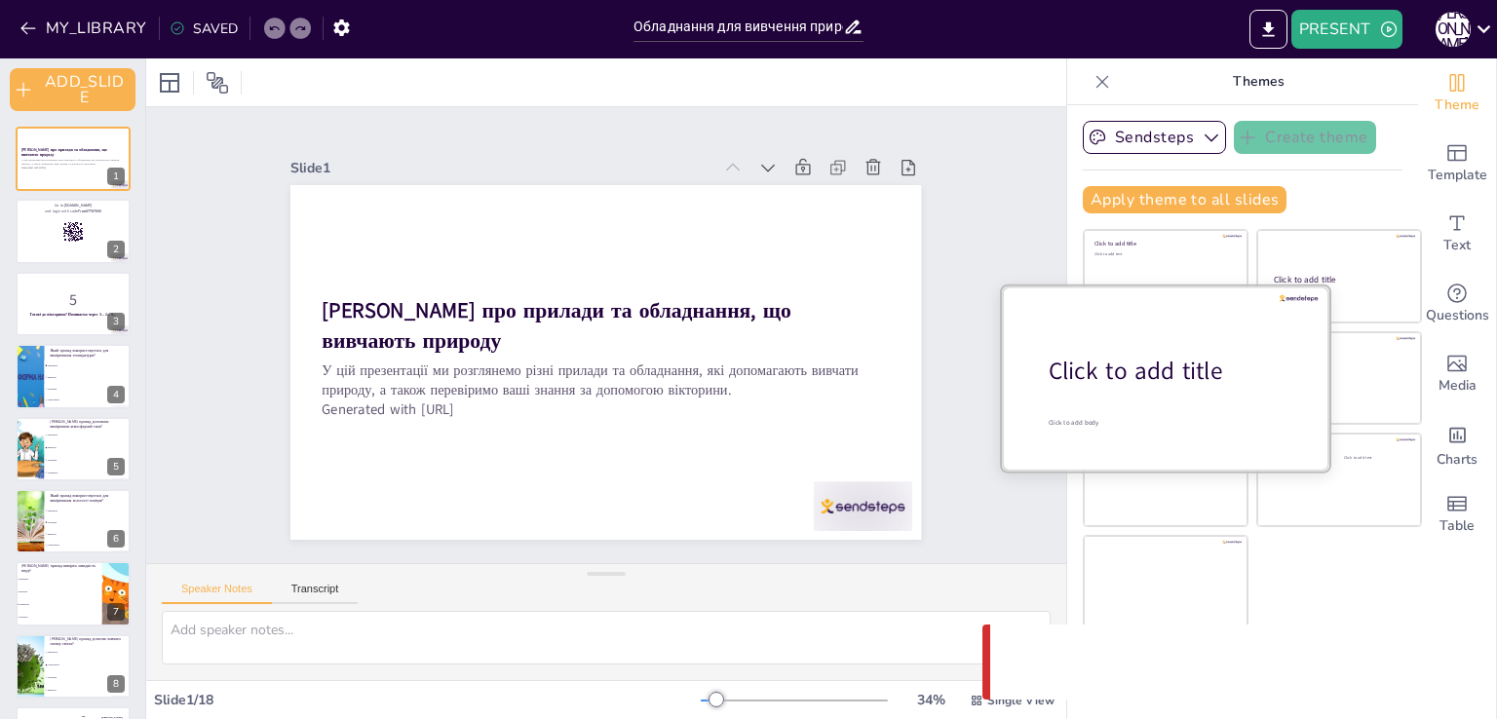
checkbox input "true"
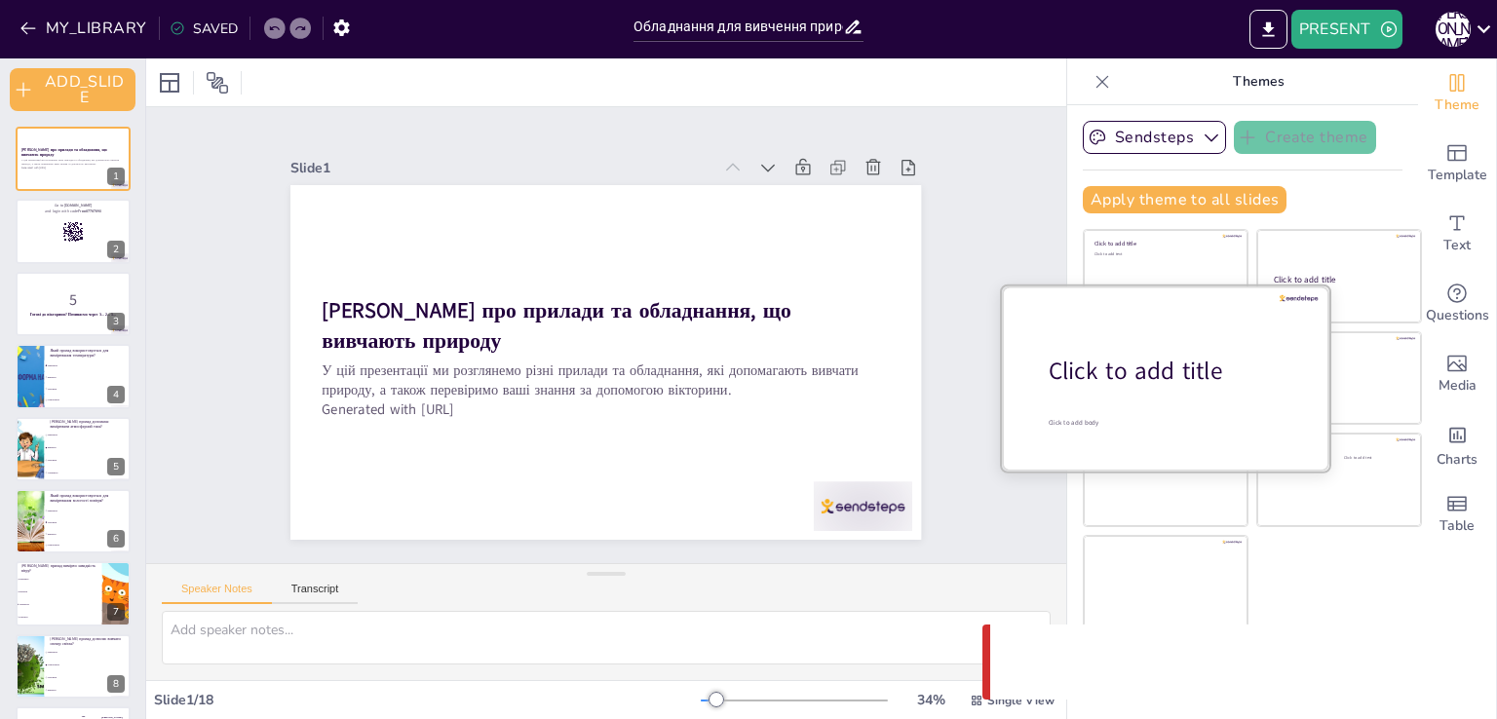
checkbox input "true"
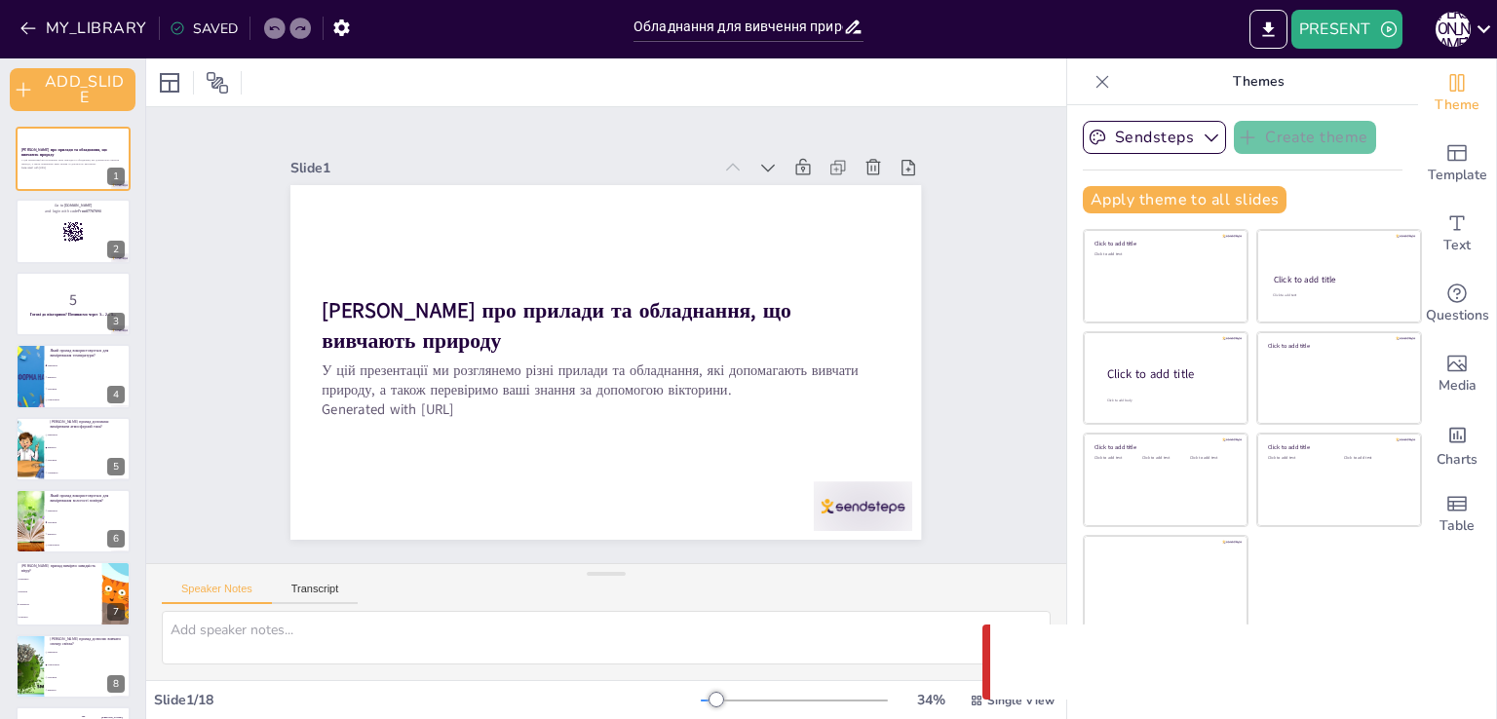
checkbox input "true"
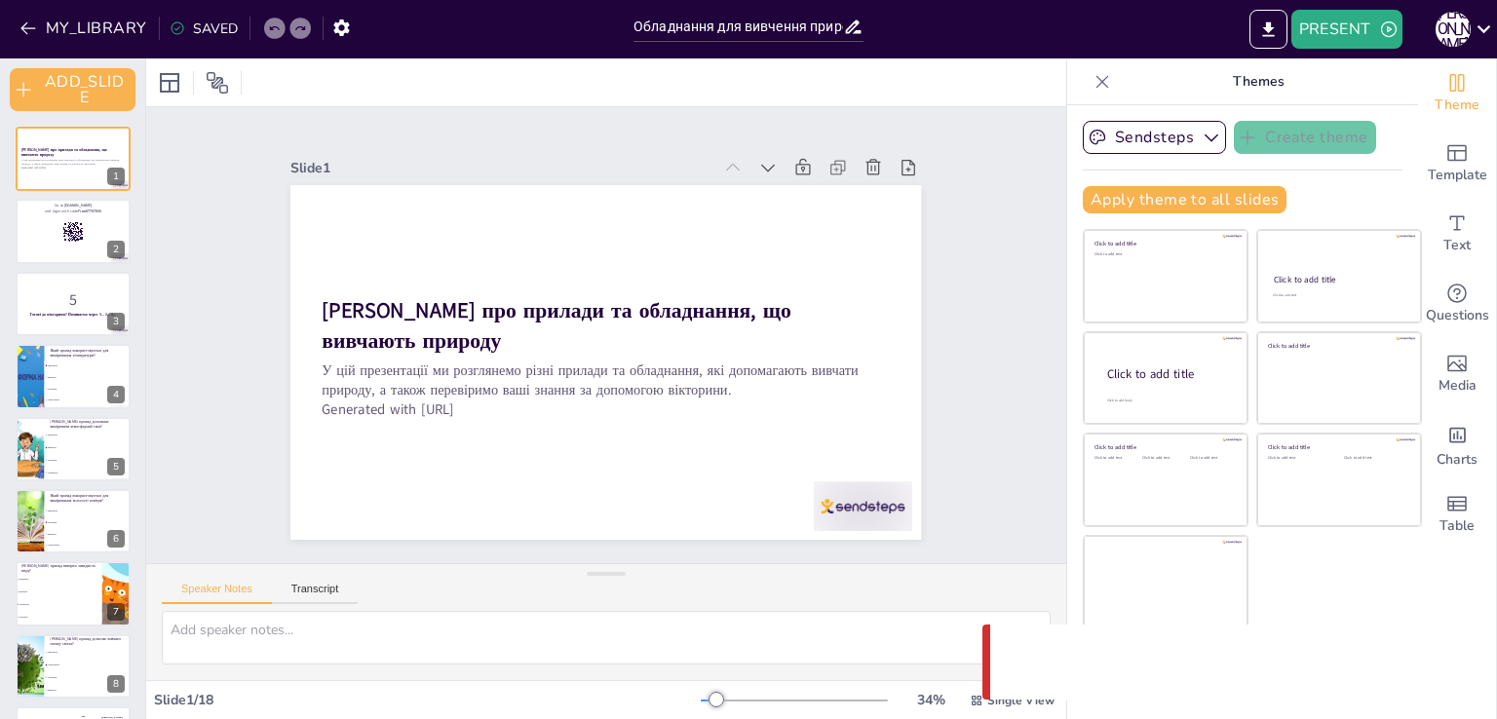
checkbox input "true"
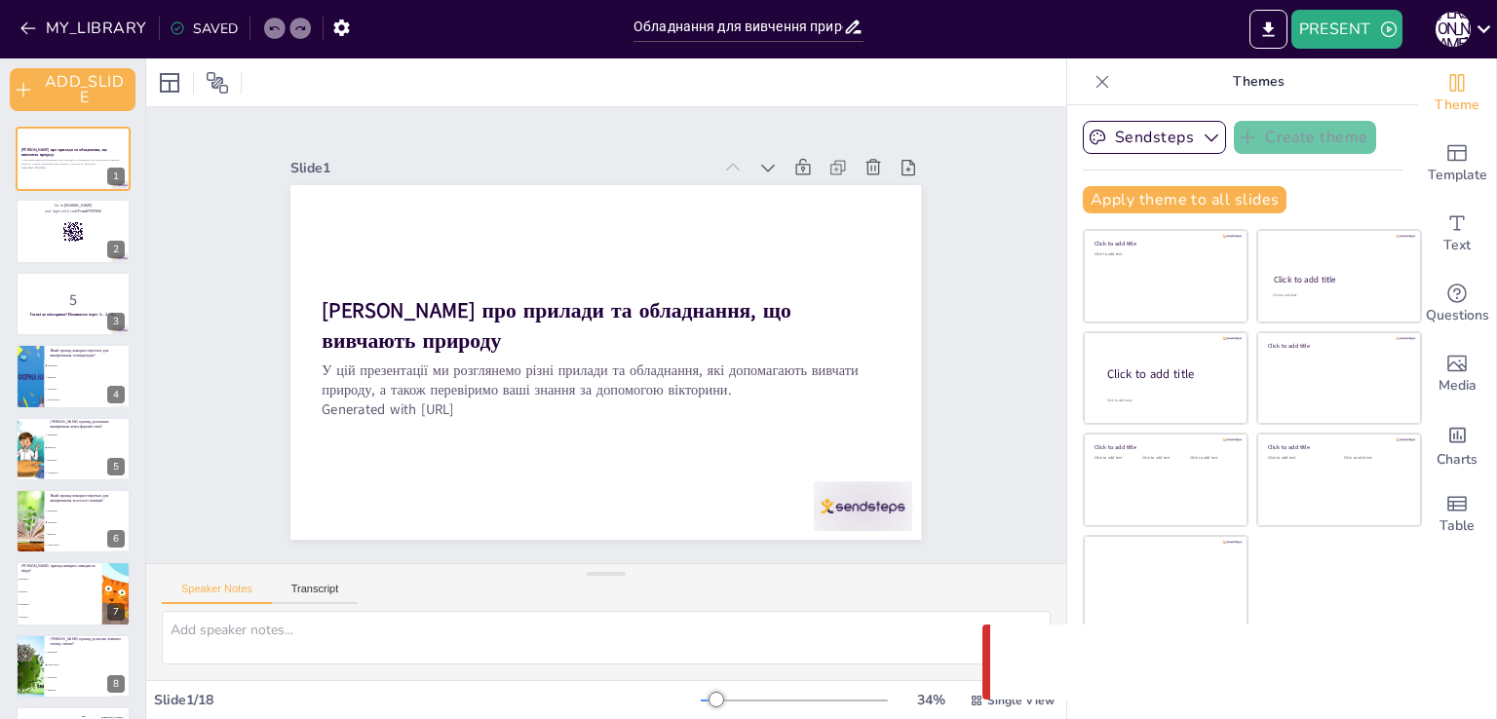
checkbox input "true"
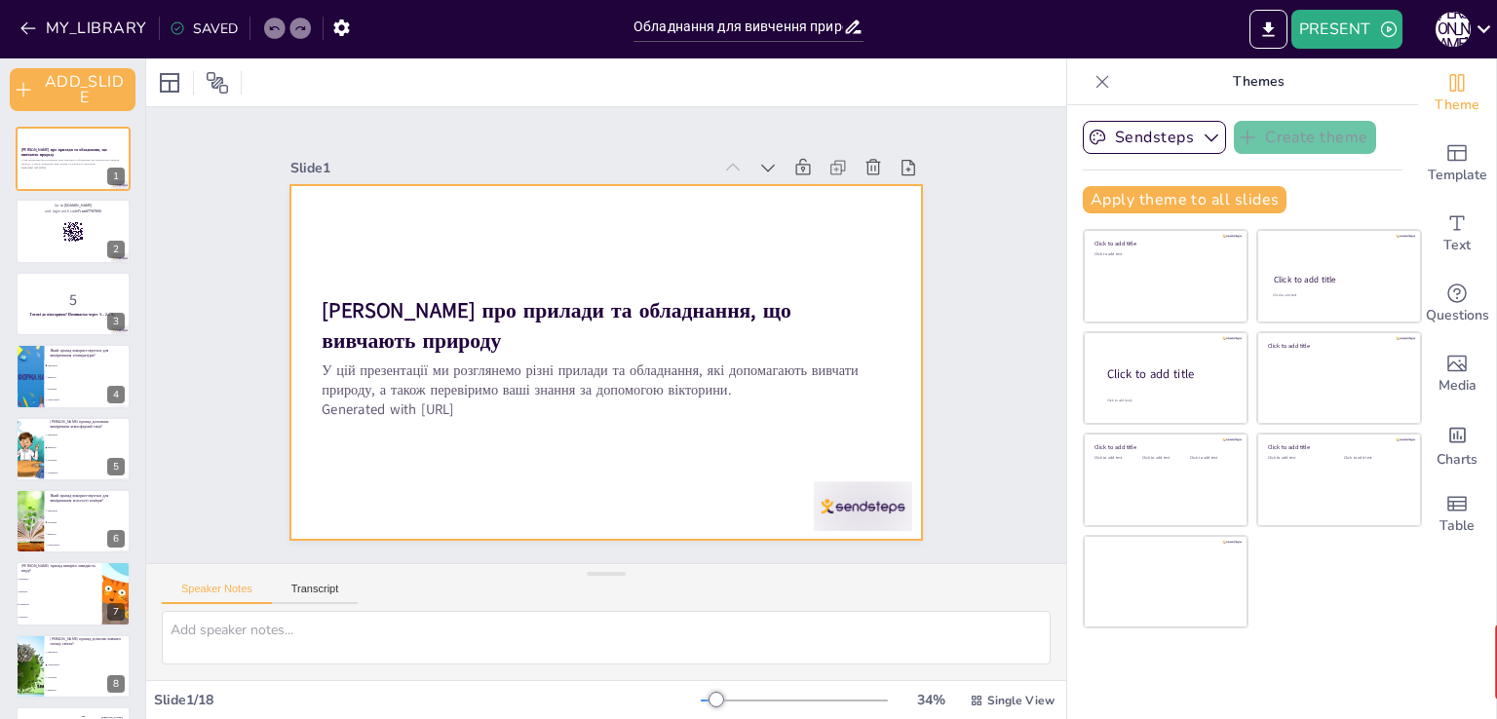
checkbox input "true"
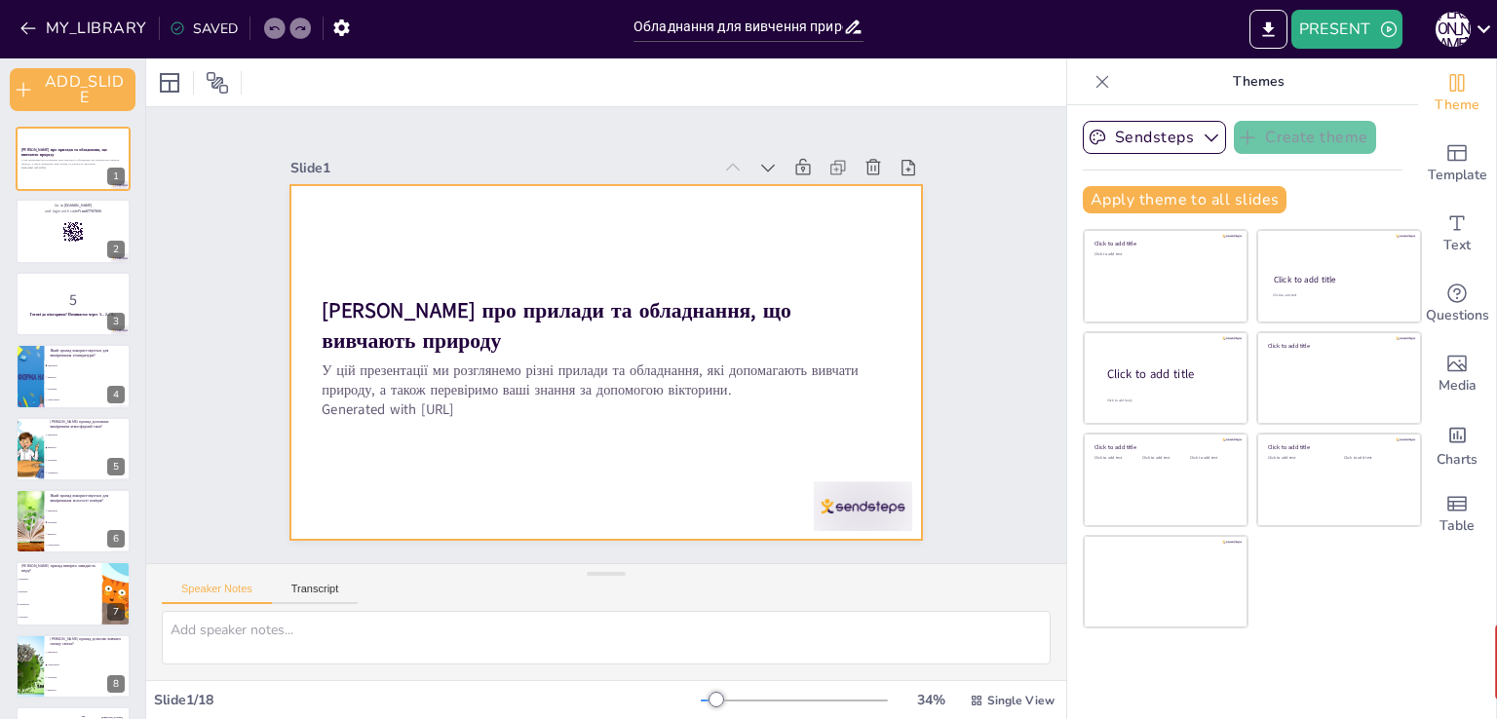
checkbox input "true"
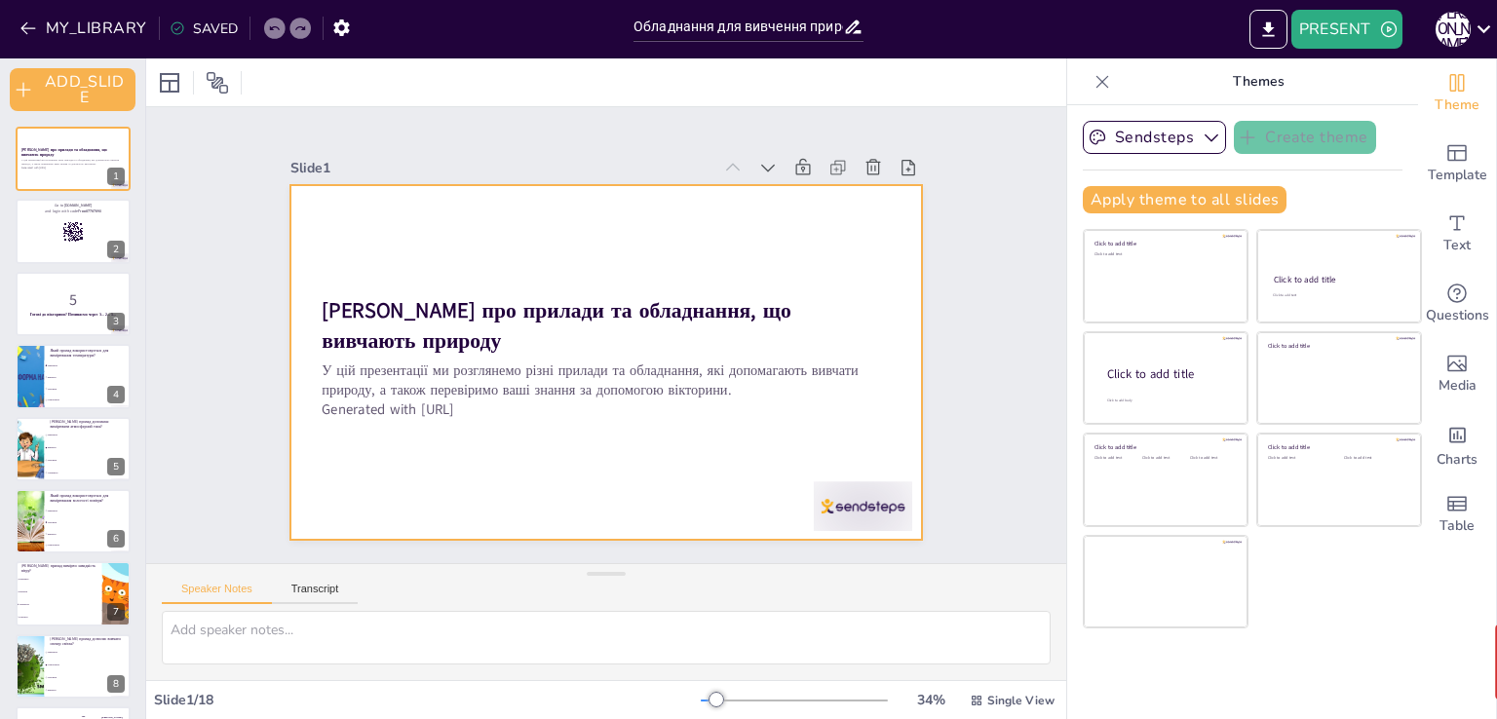
checkbox input "true"
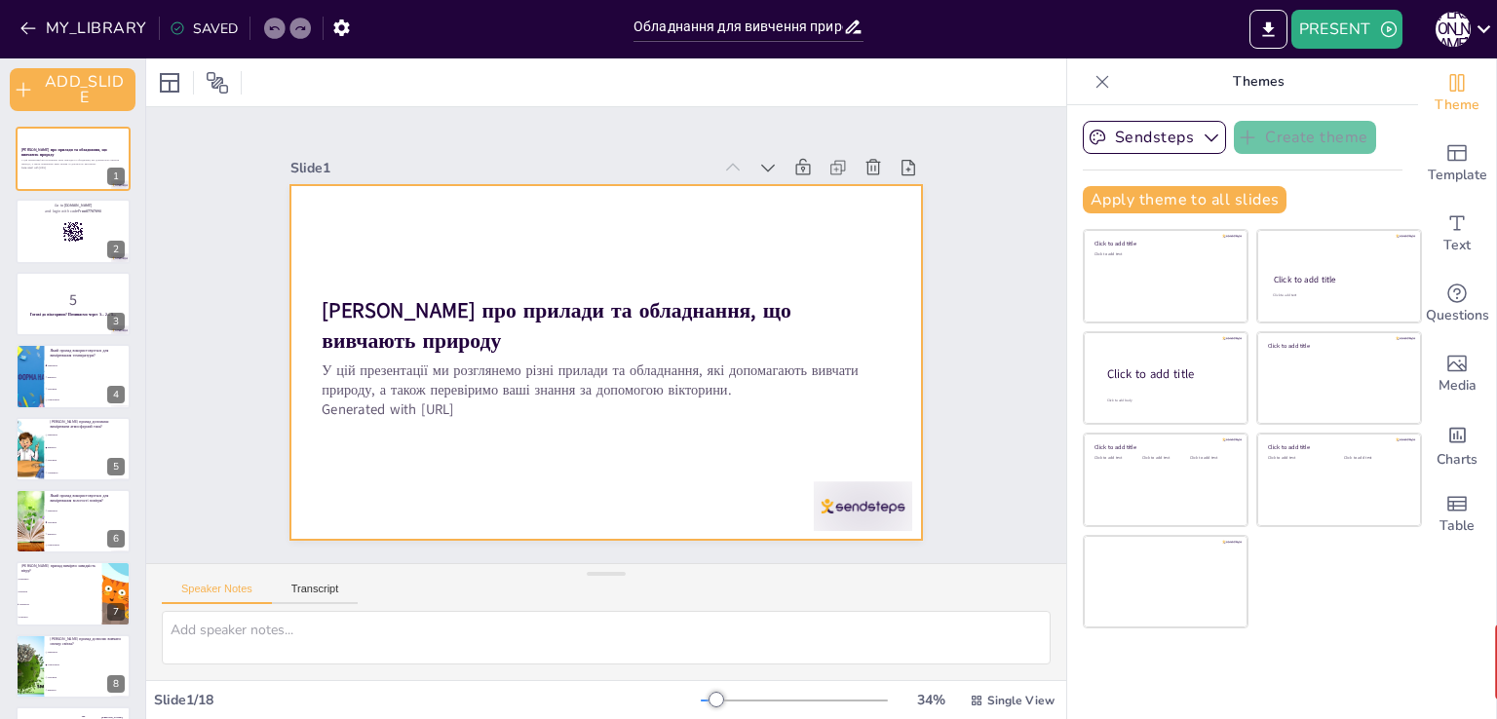
checkbox input "true"
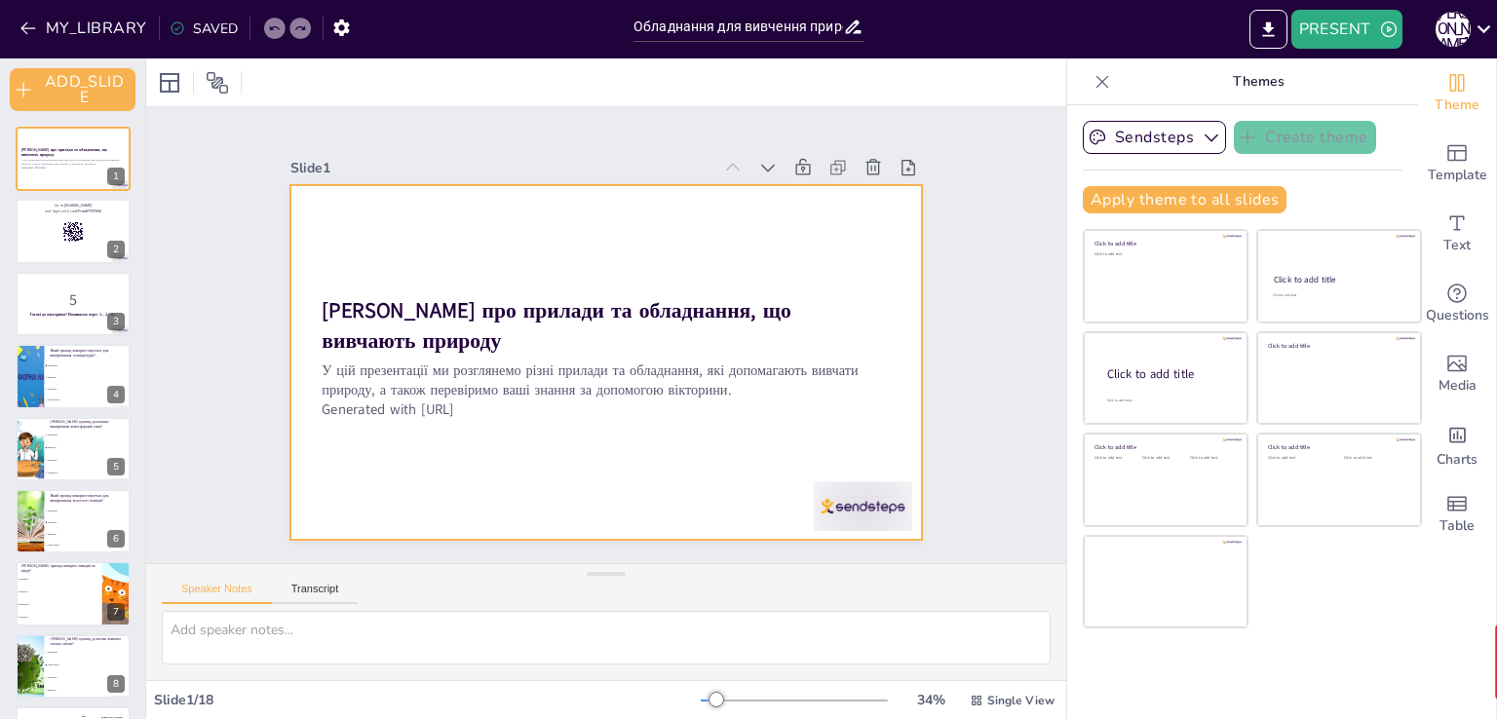
checkbox input "true"
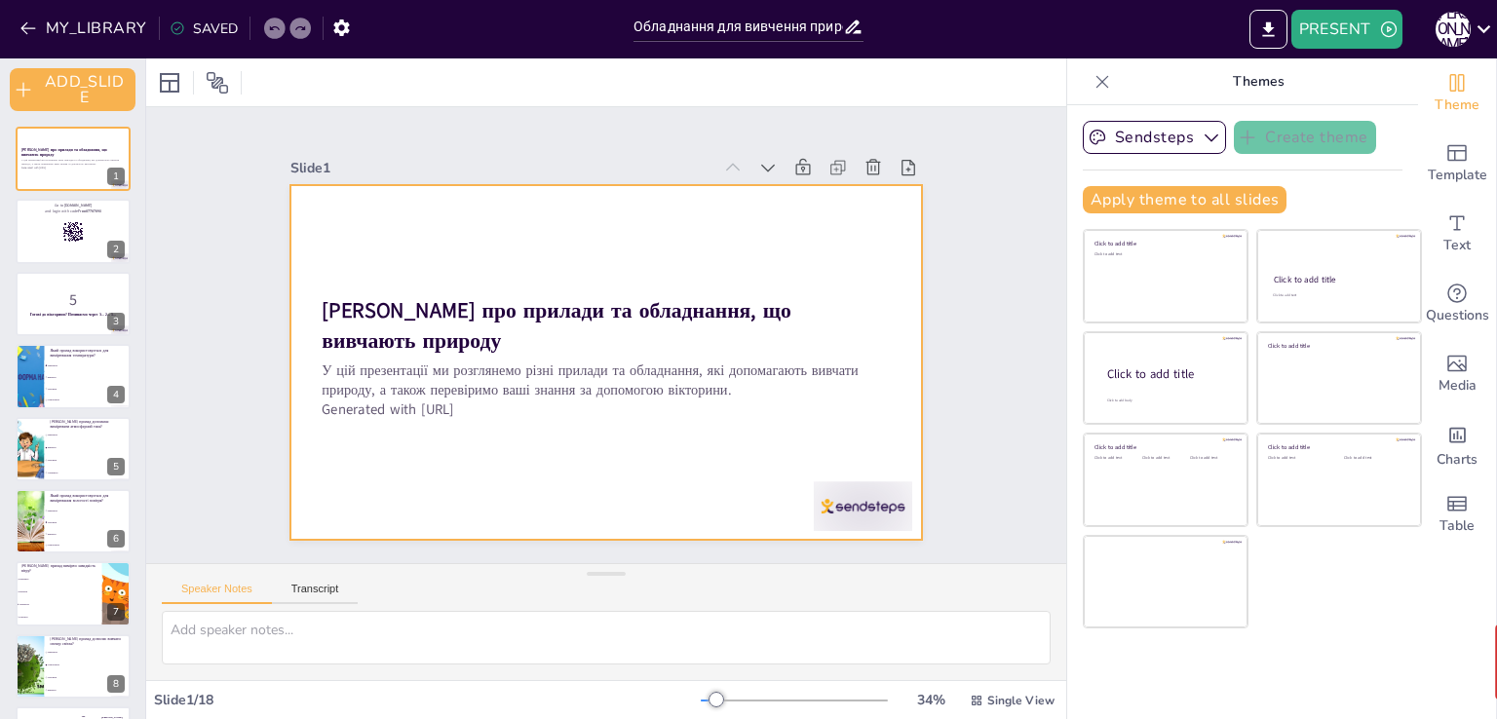
checkbox input "true"
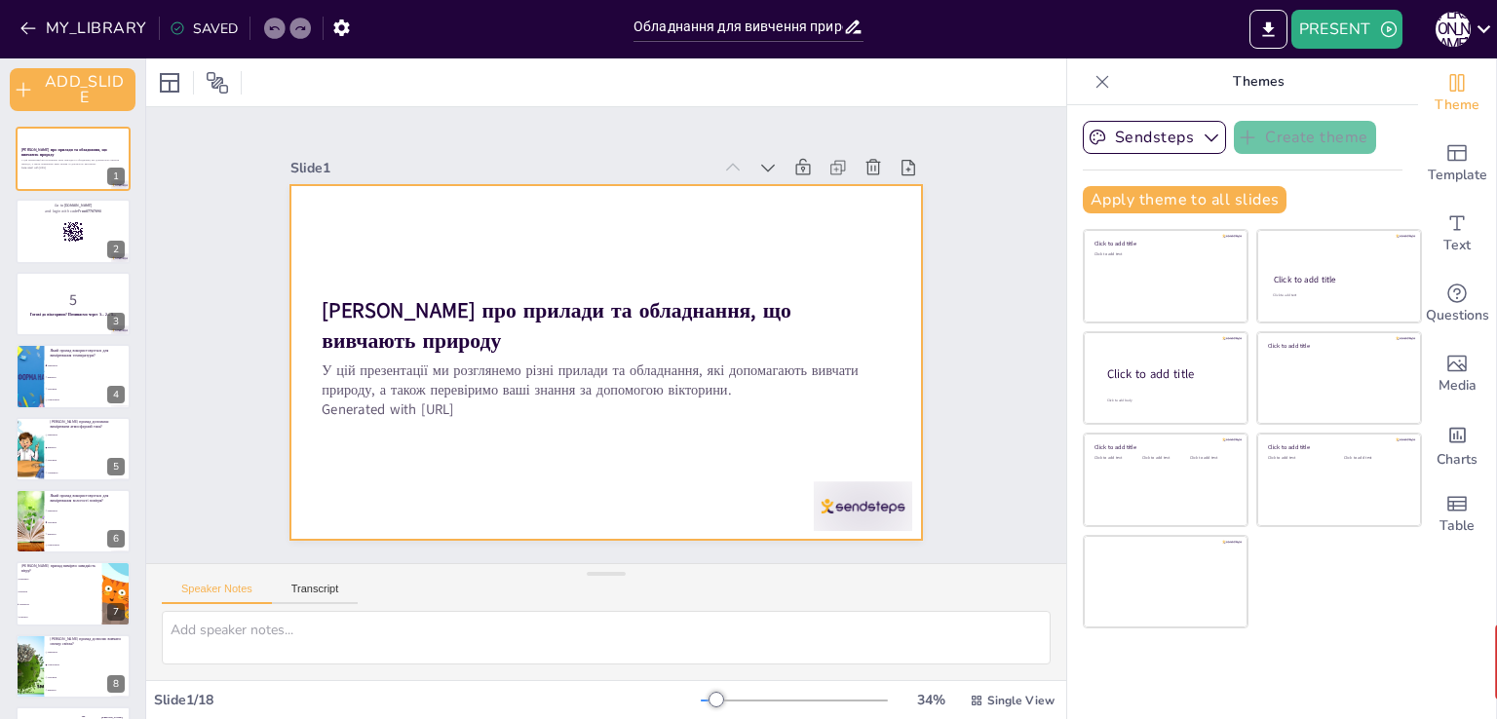
checkbox input "true"
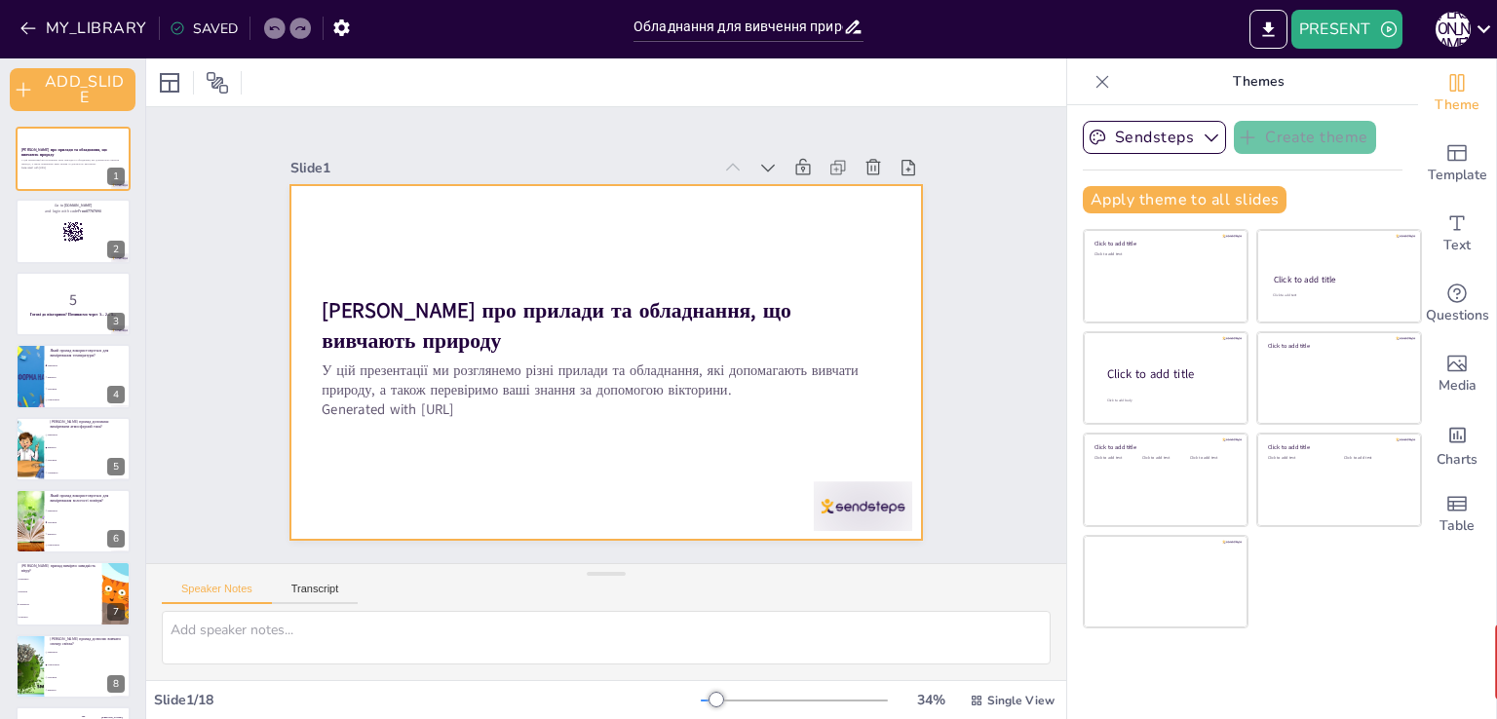
checkbox input "true"
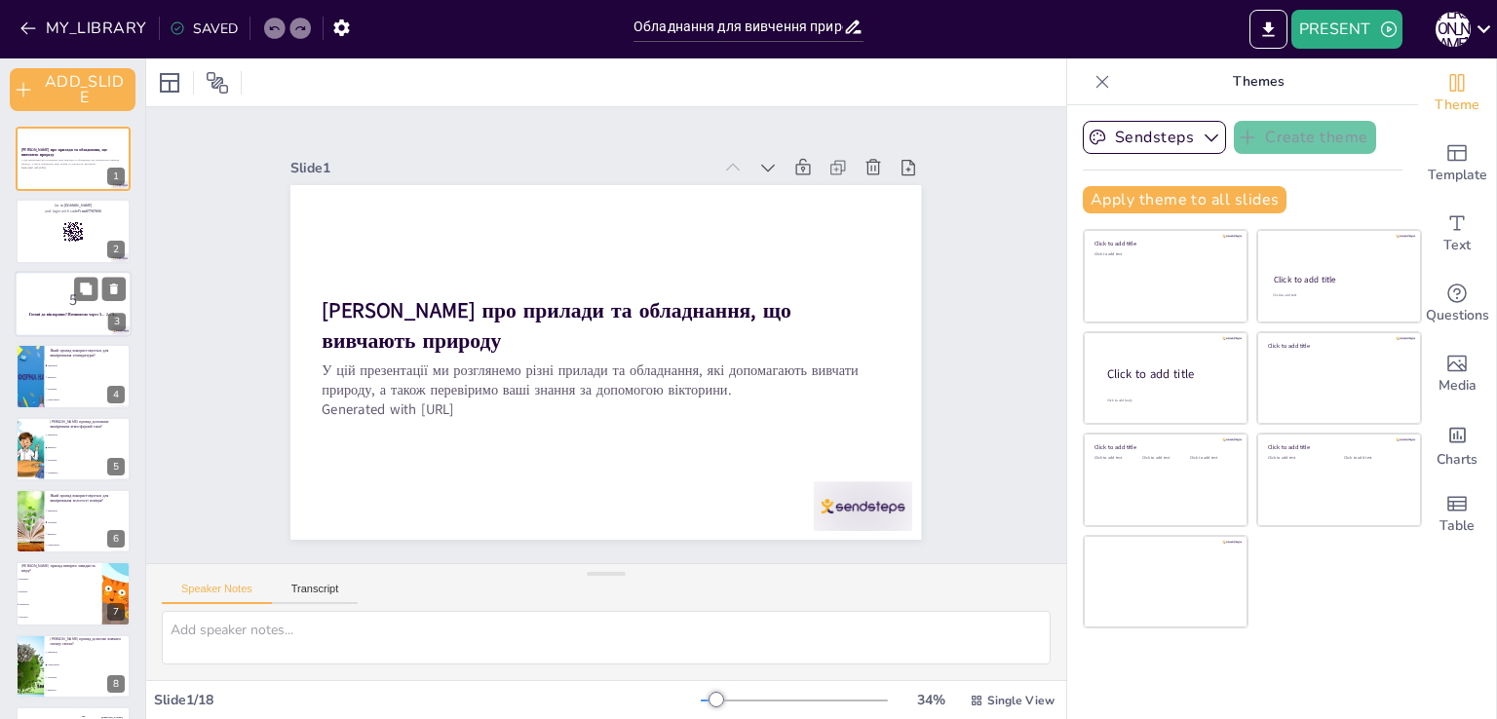
checkbox input "true"
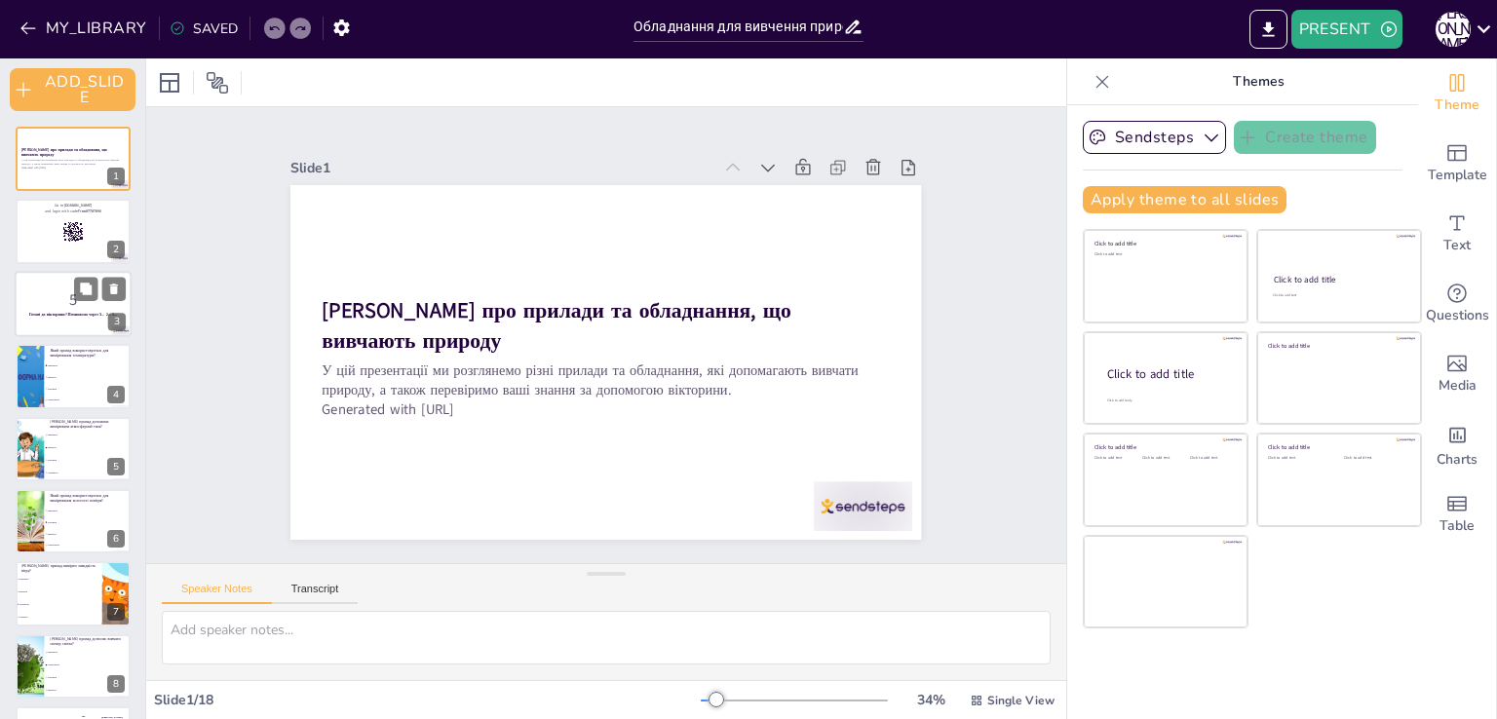
checkbox input "true"
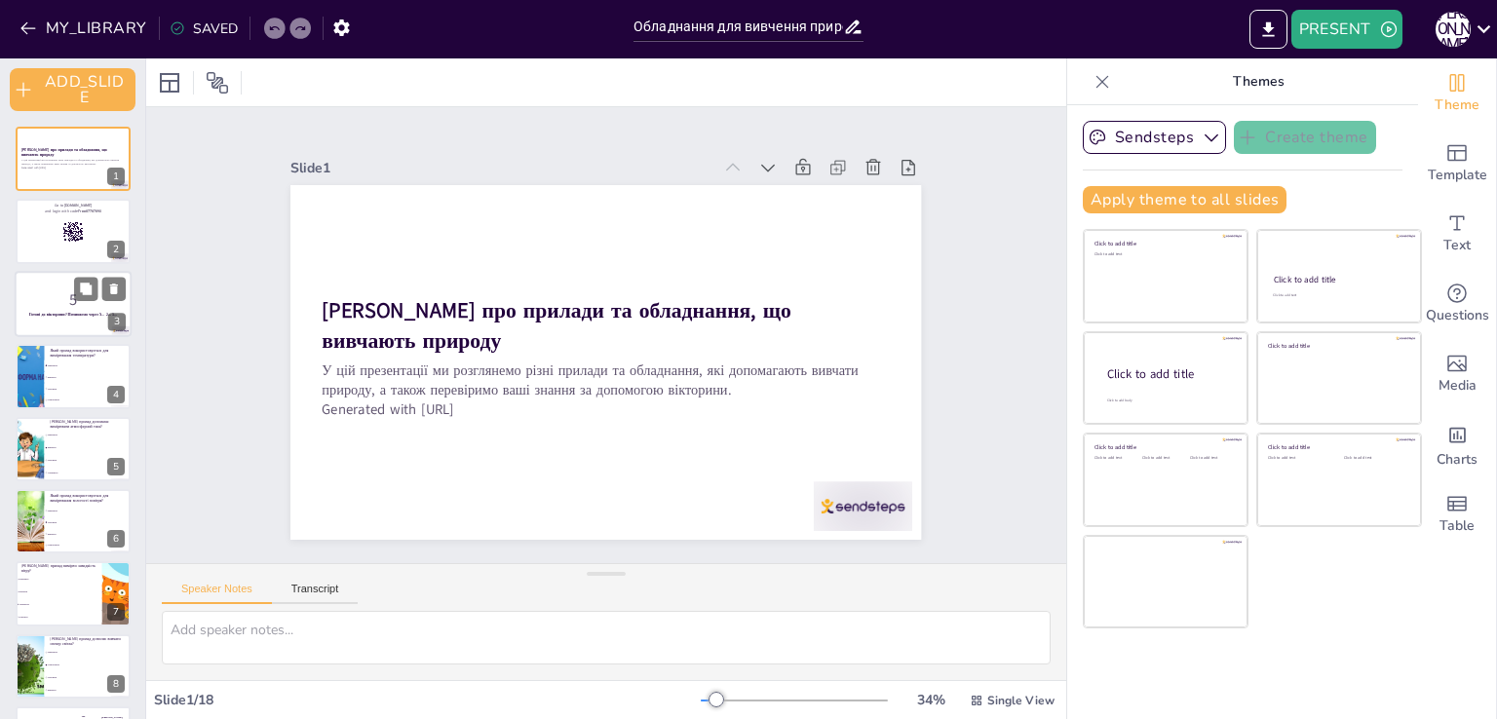
checkbox input "true"
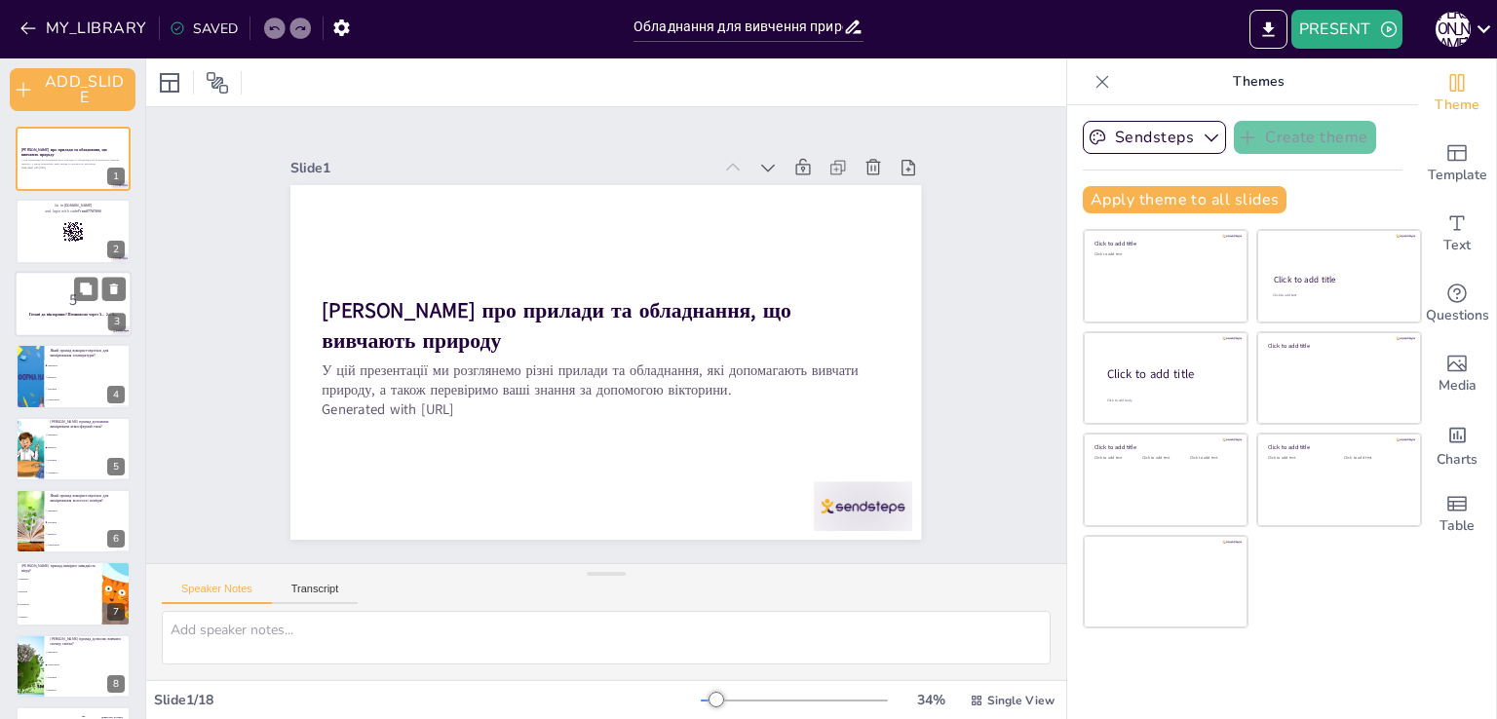
checkbox input "true"
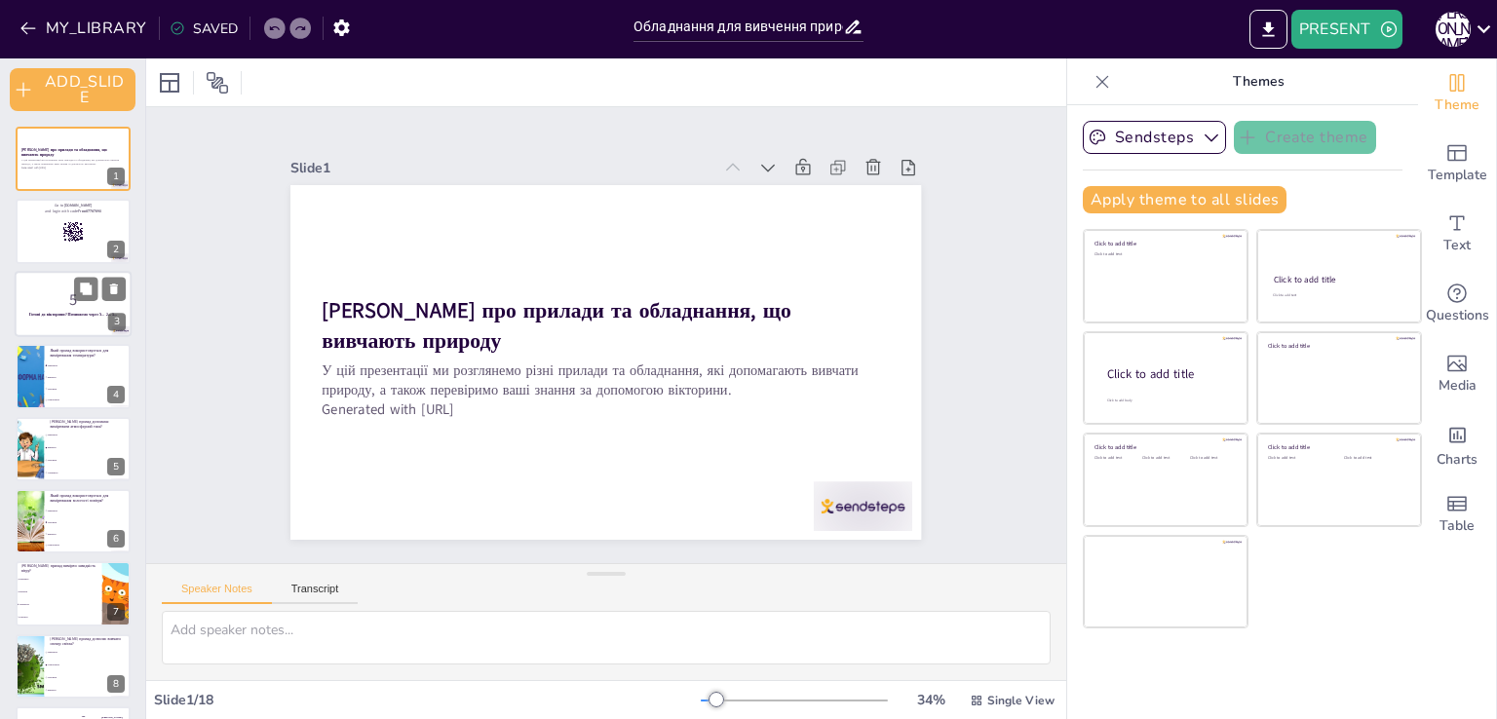
checkbox input "true"
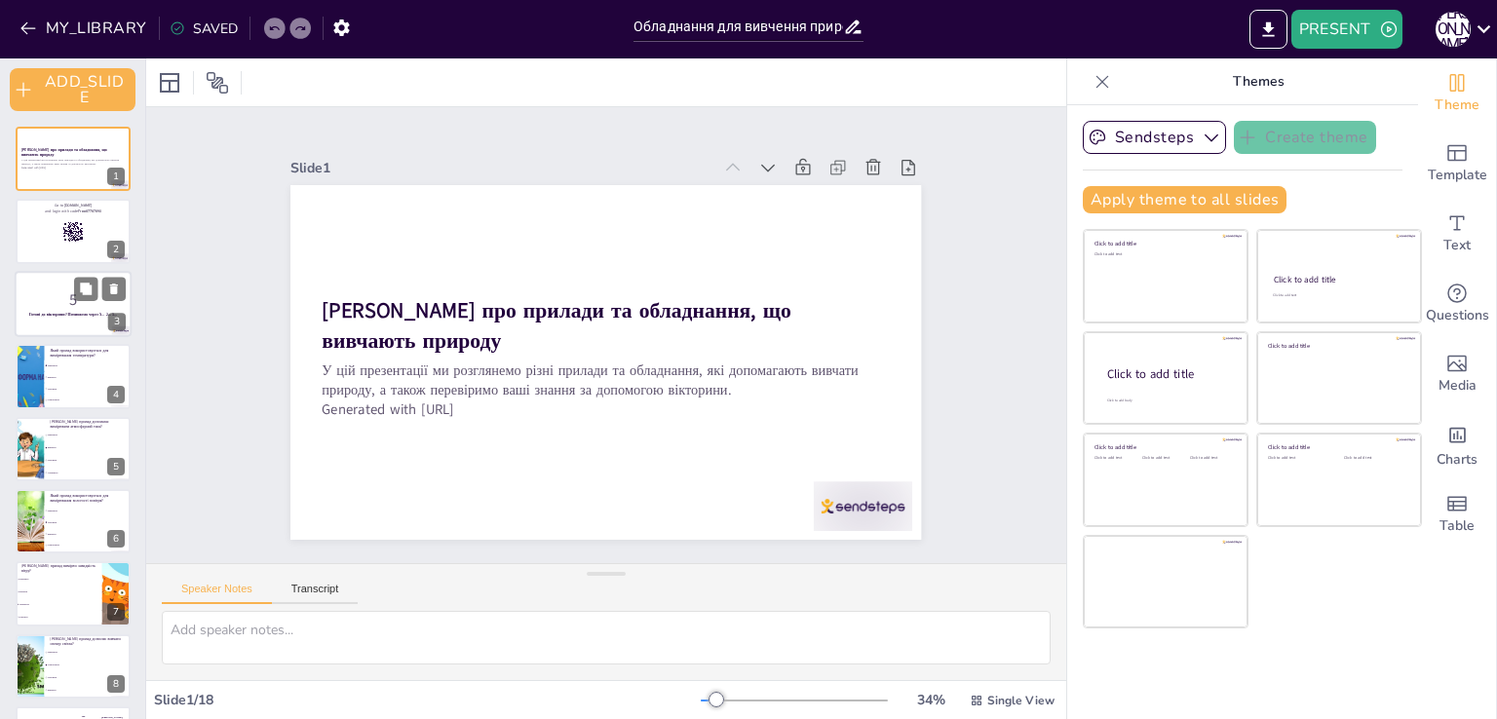
checkbox input "true"
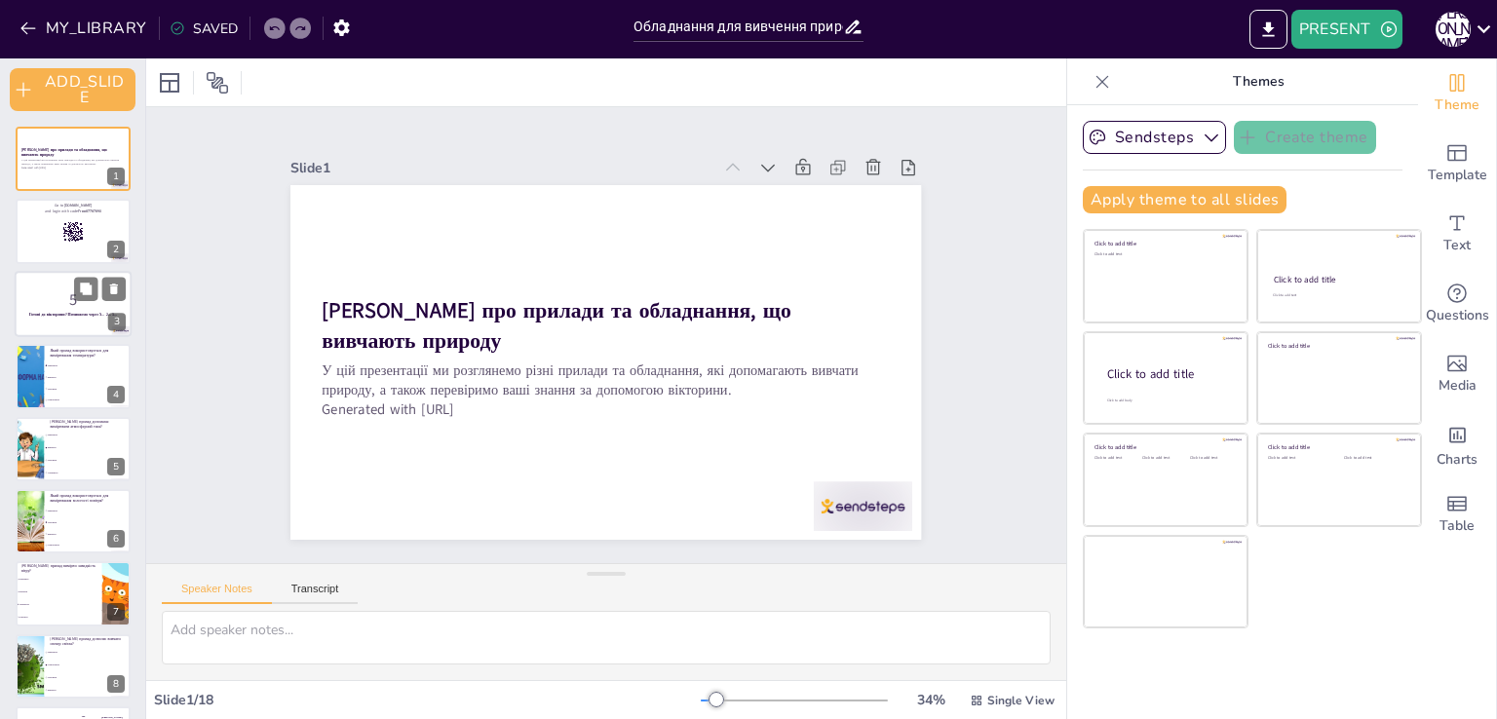
checkbox input "true"
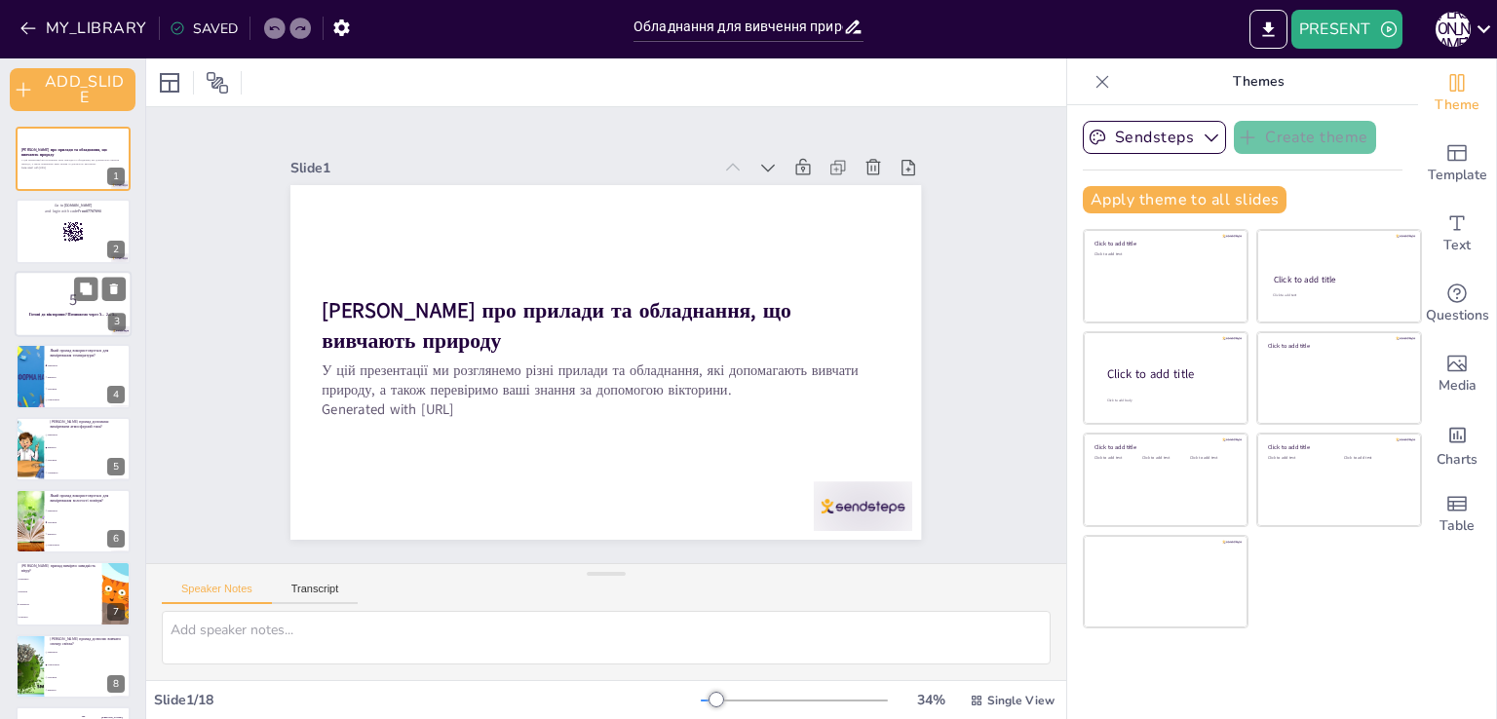
checkbox input "true"
click at [85, 307] on p "5" at bounding box center [72, 299] width 105 height 21
checkbox input "true"
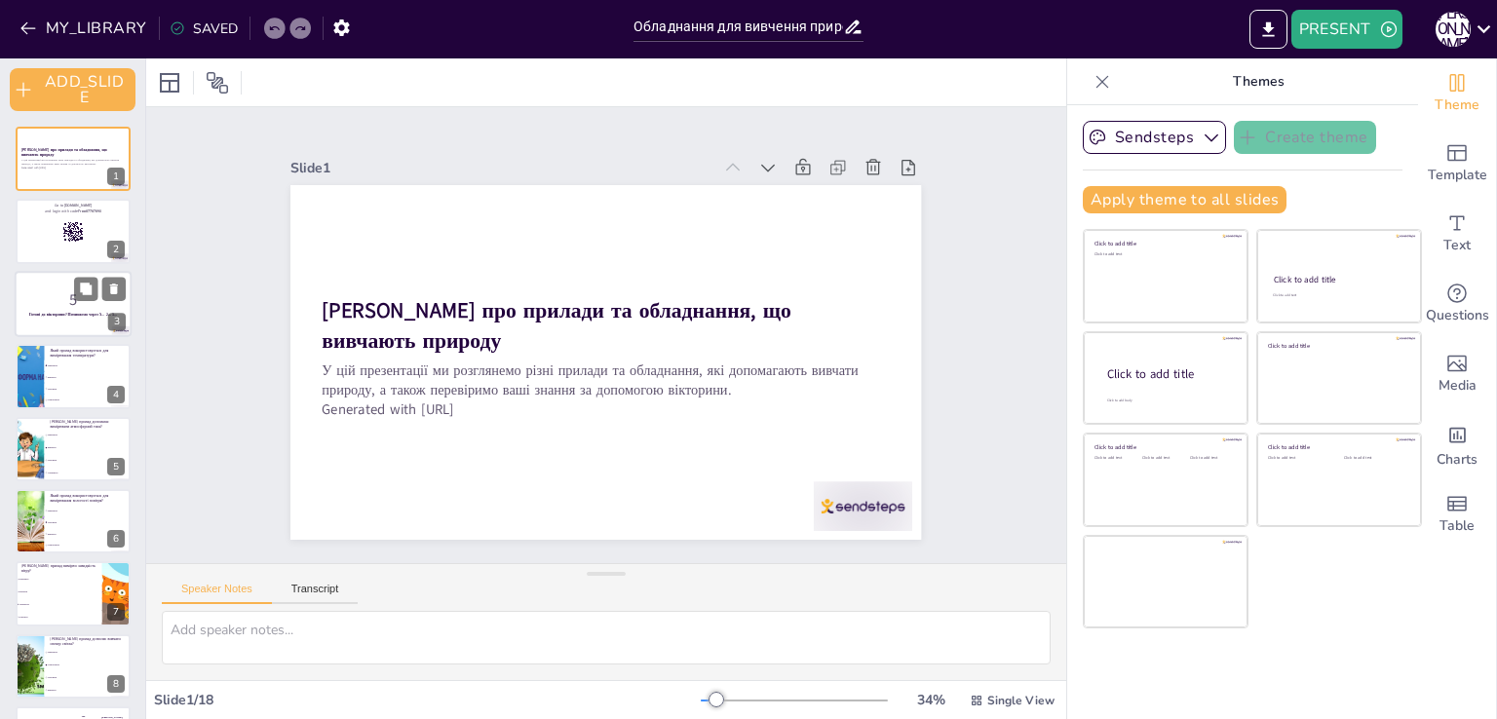
checkbox input "true"
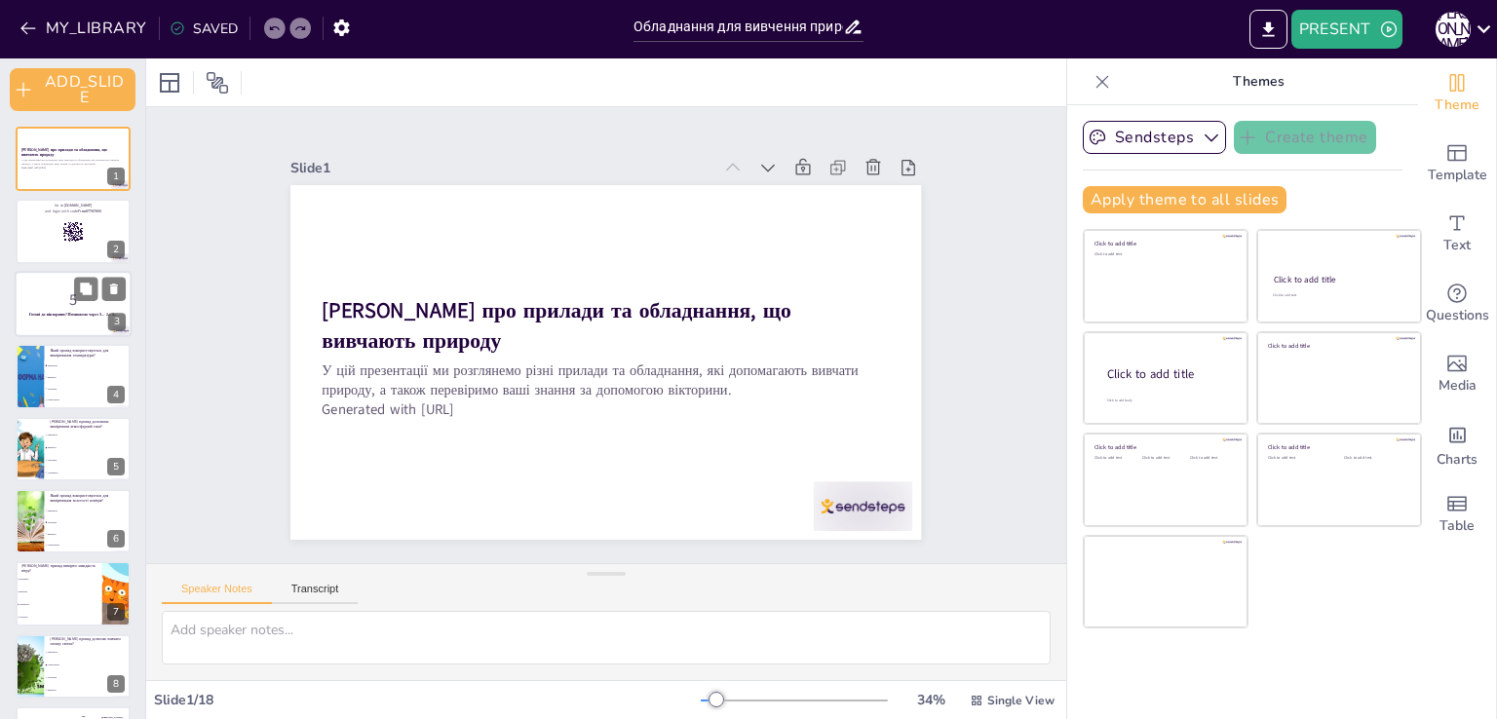
checkbox input "true"
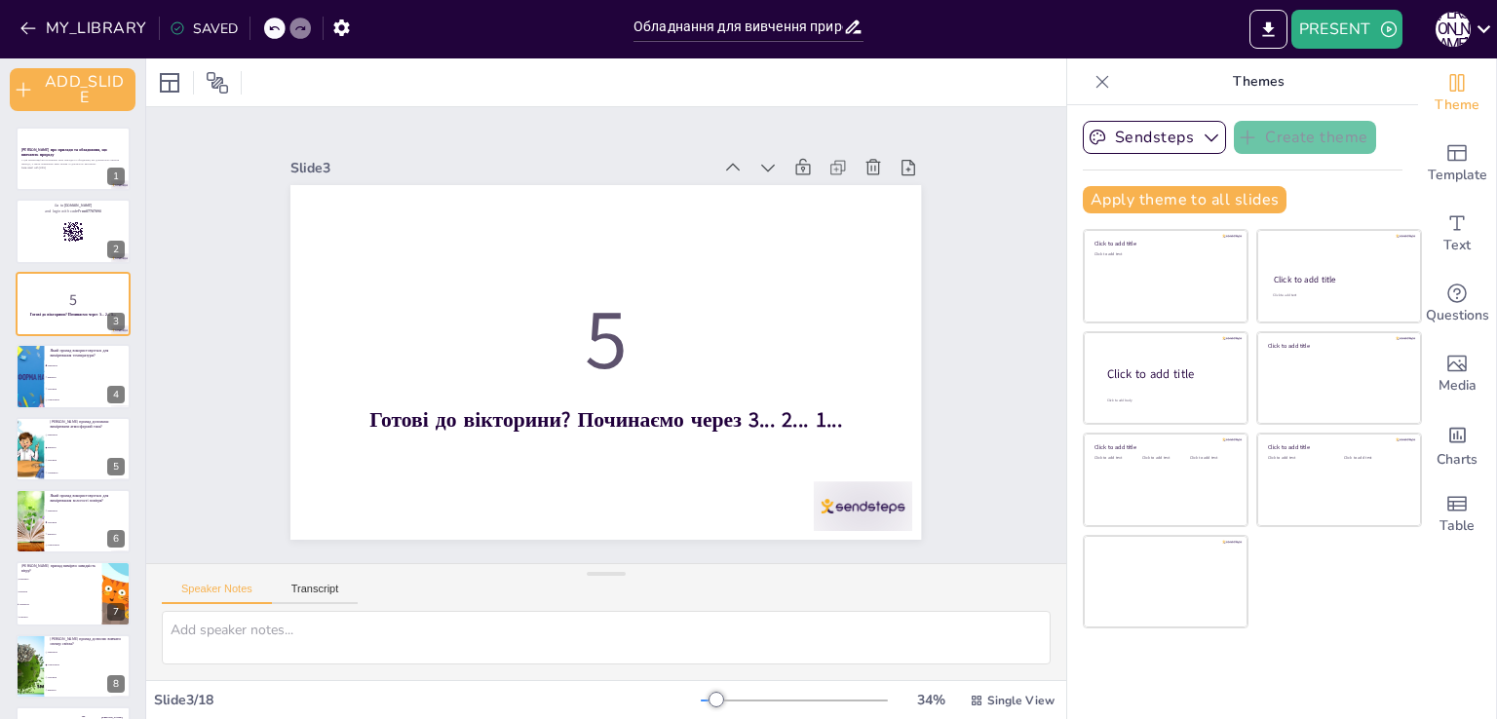
checkbox input "true"
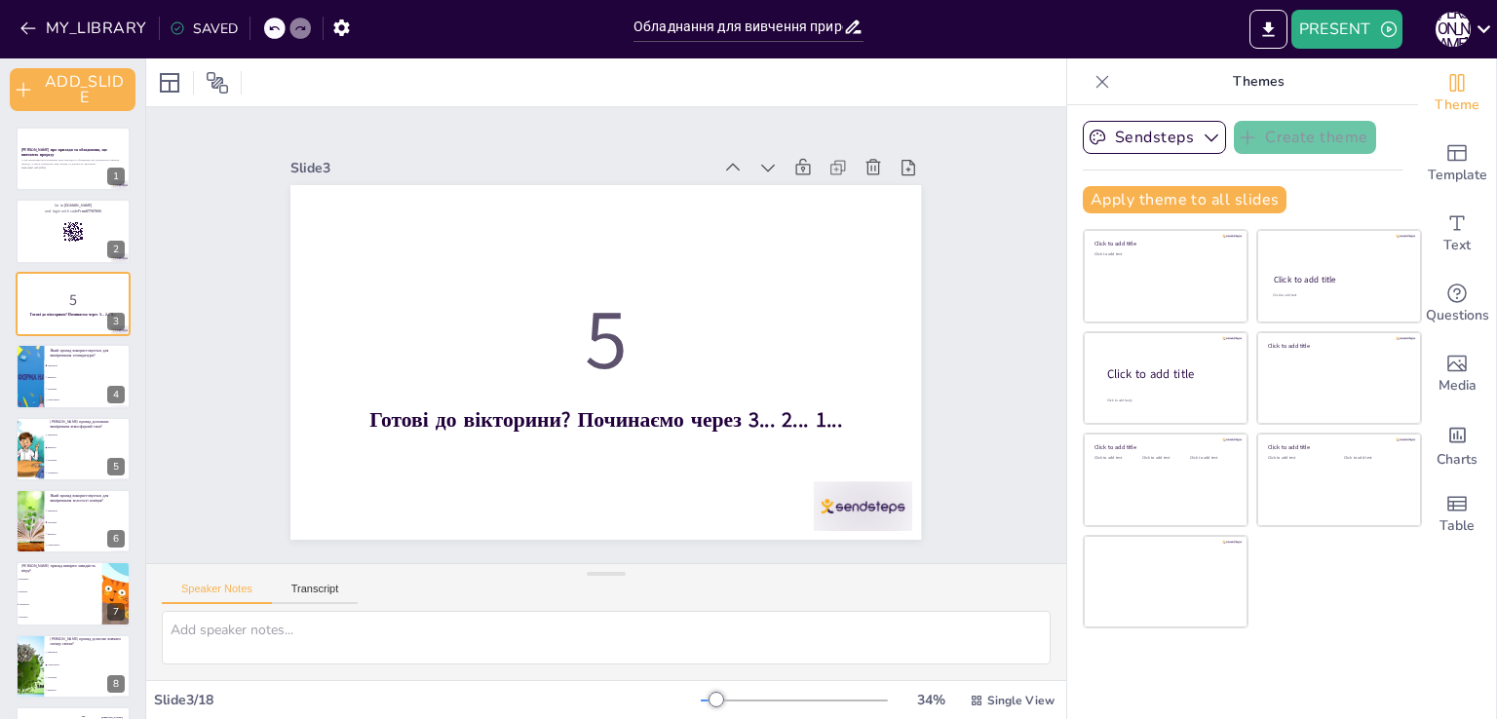
checkbox input "true"
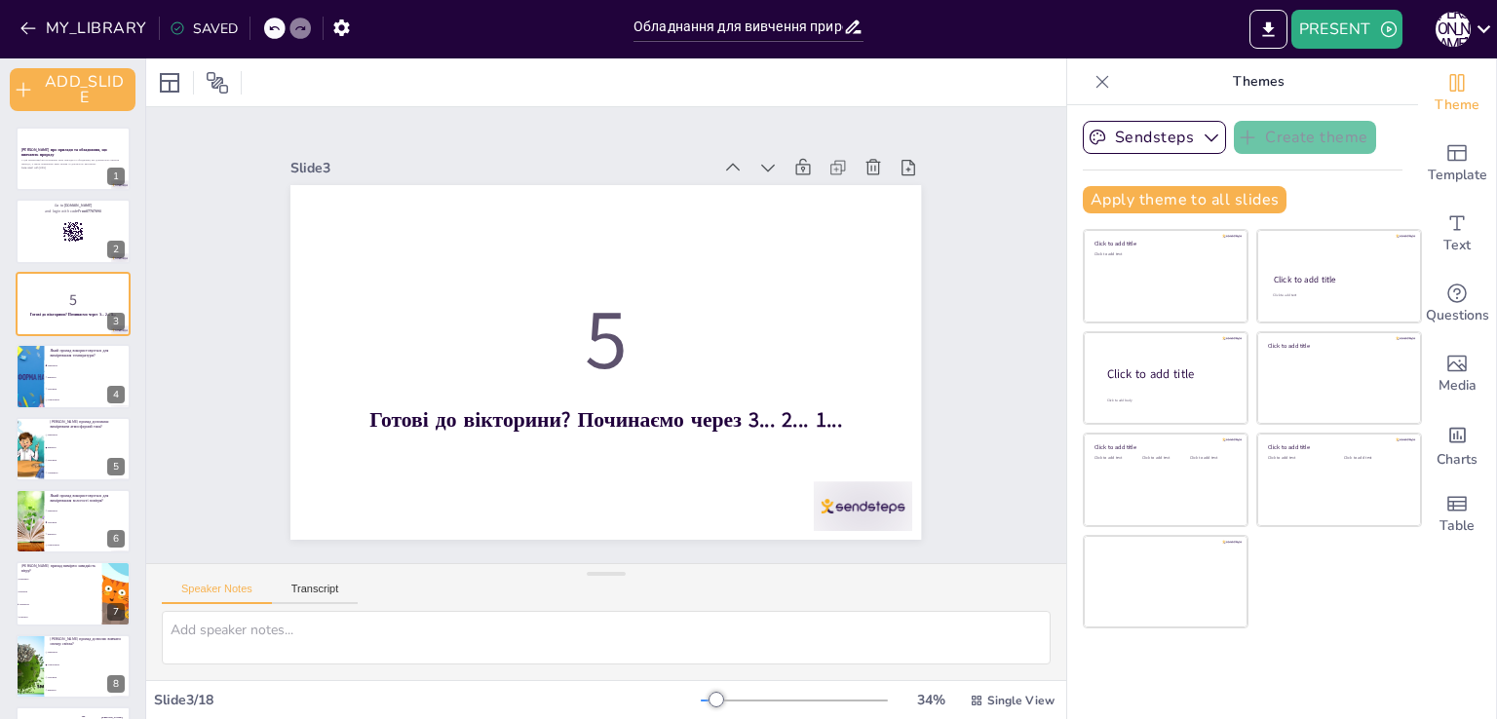
checkbox input "true"
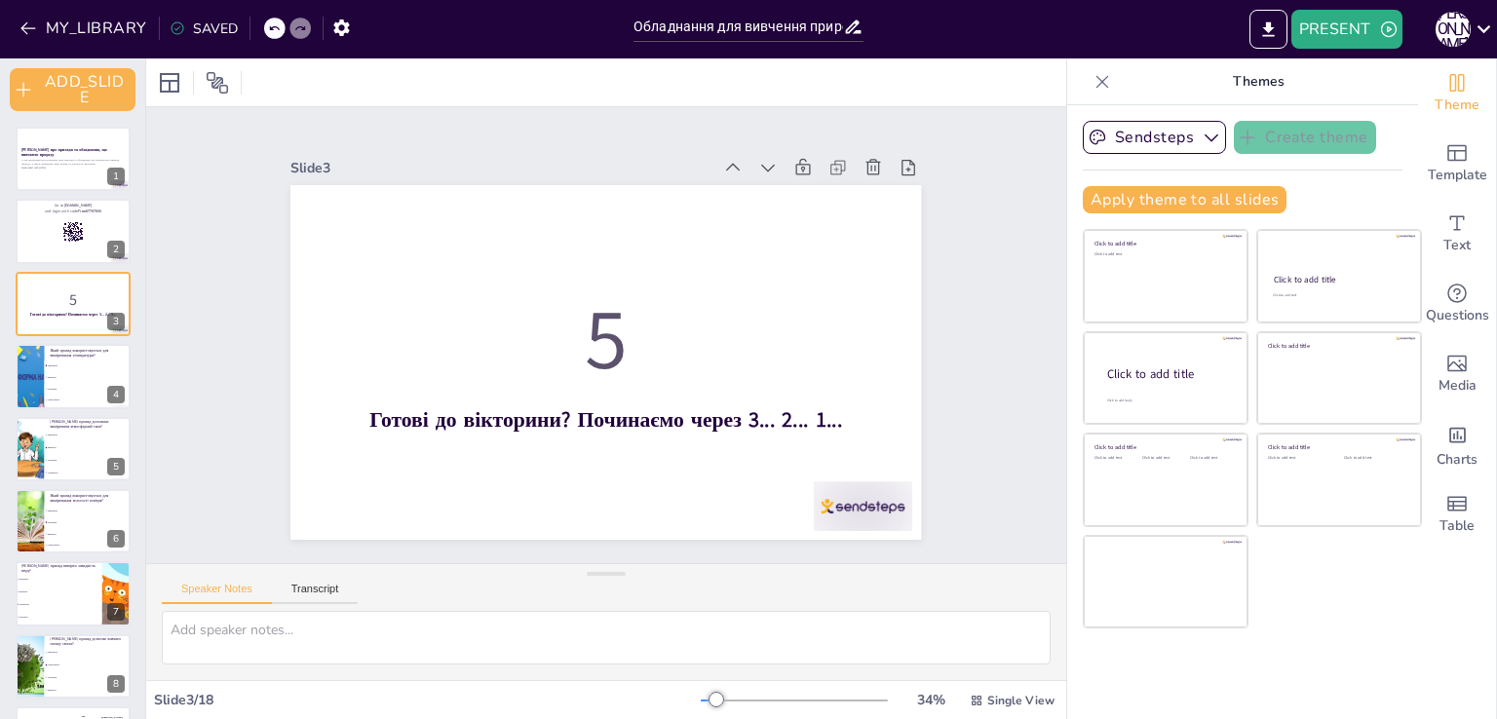
checkbox input "true"
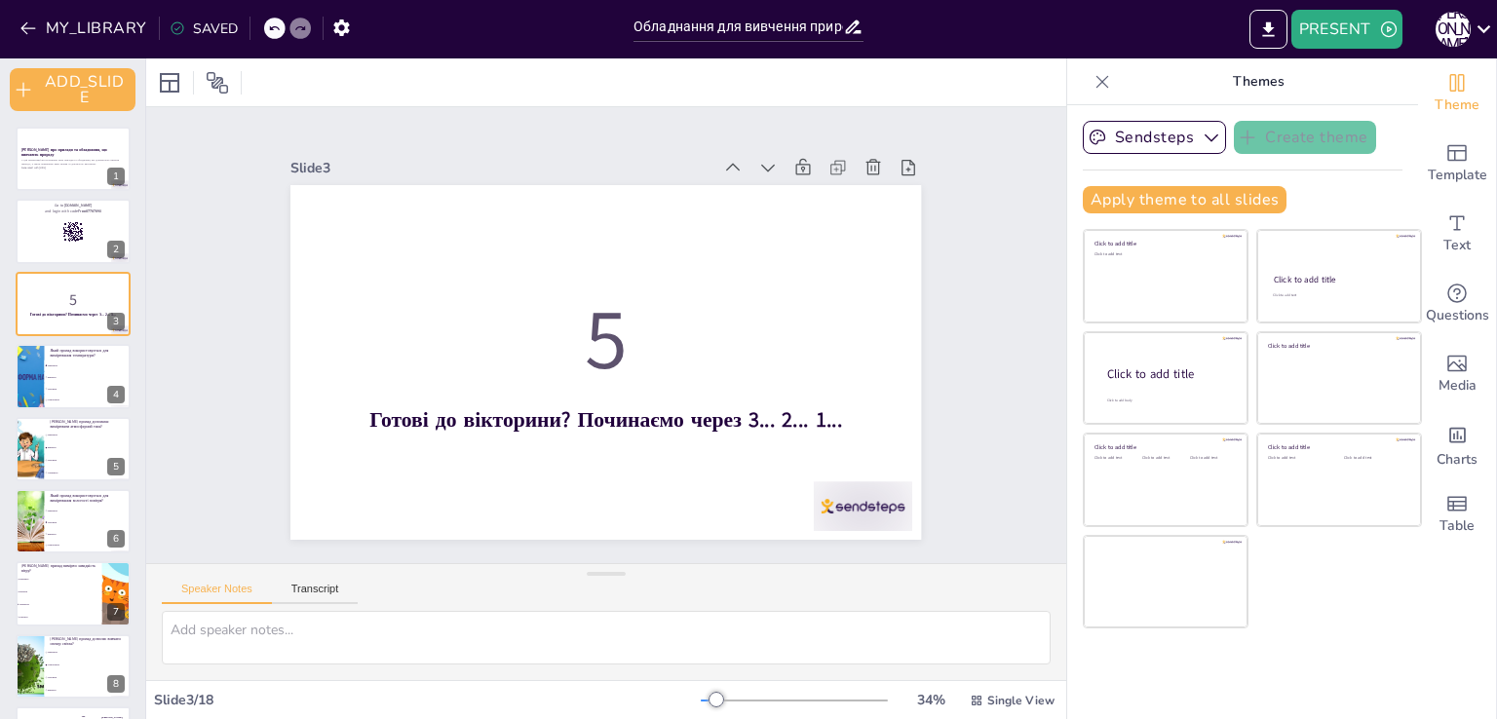
checkbox input "true"
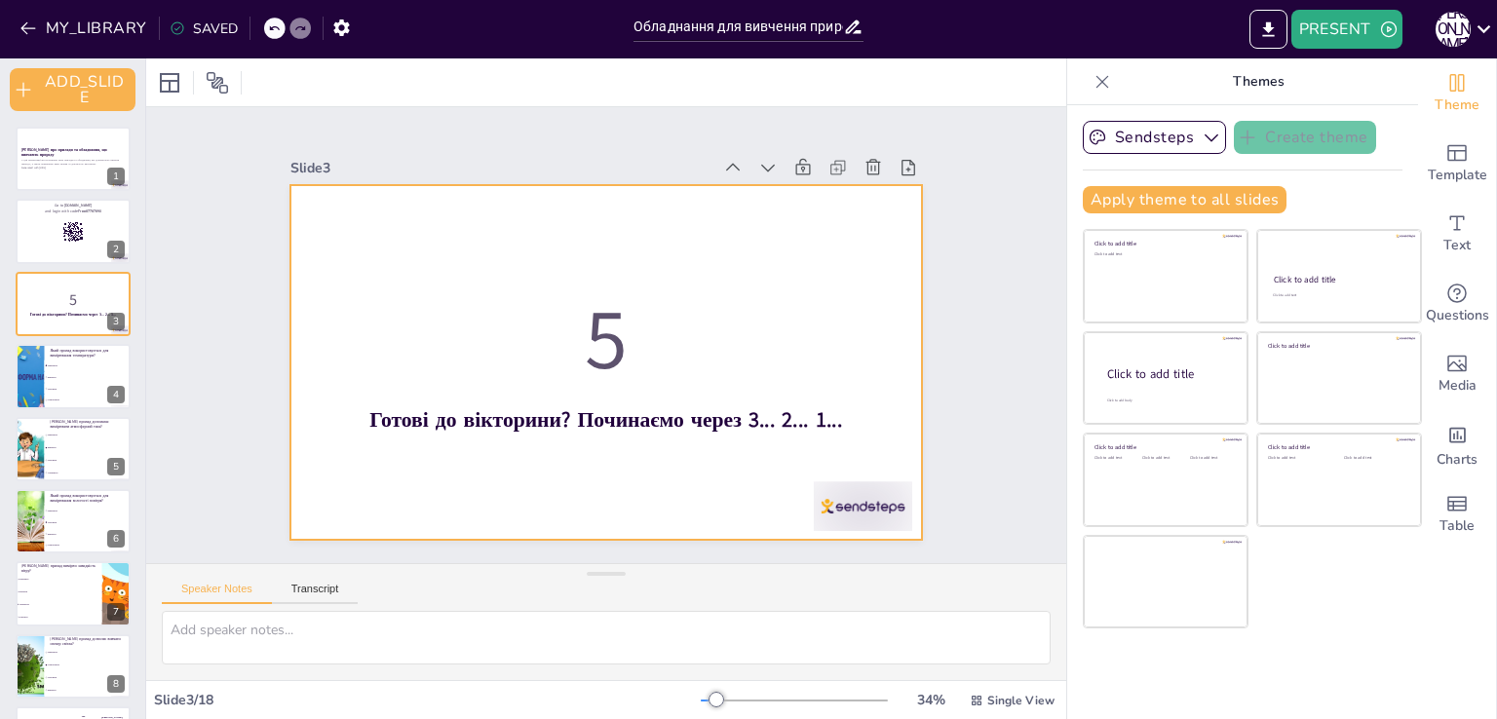
checkbox input "true"
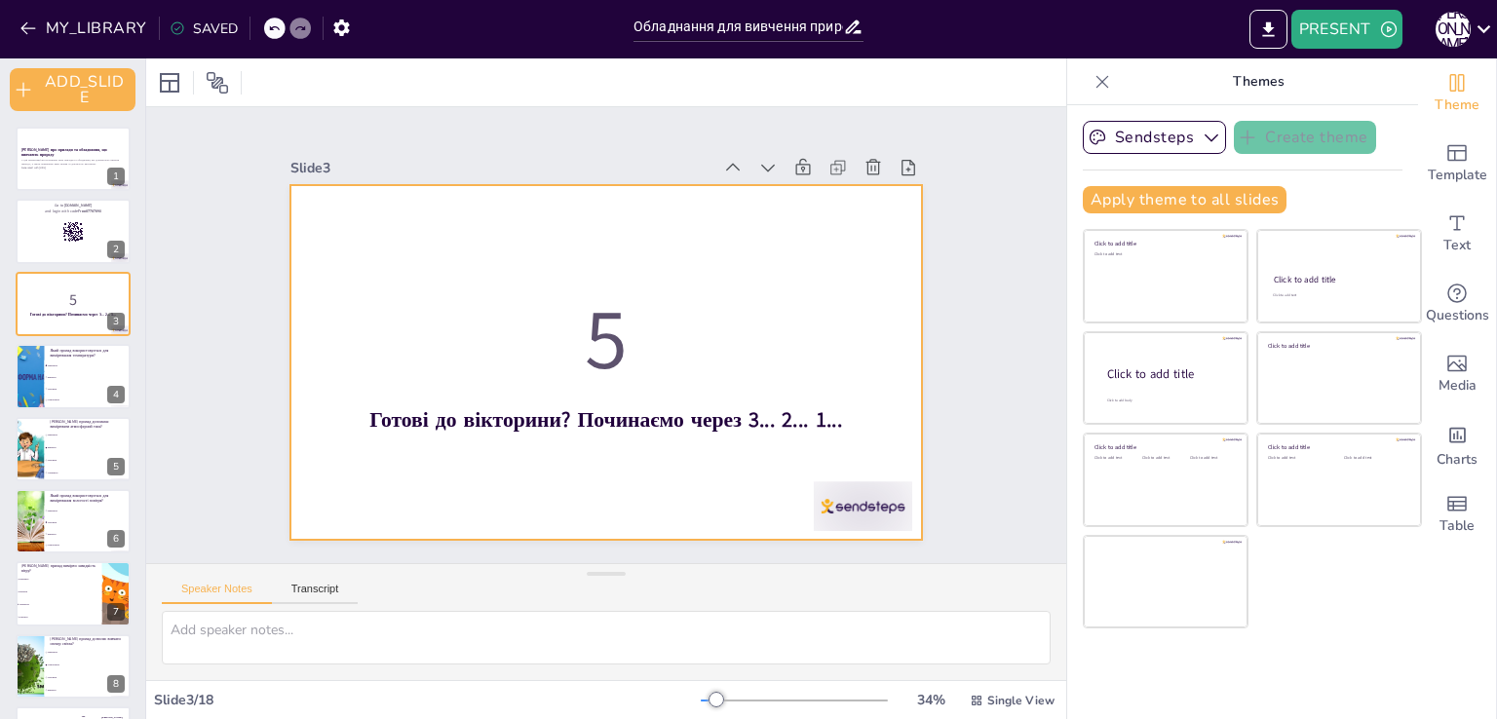
checkbox input "true"
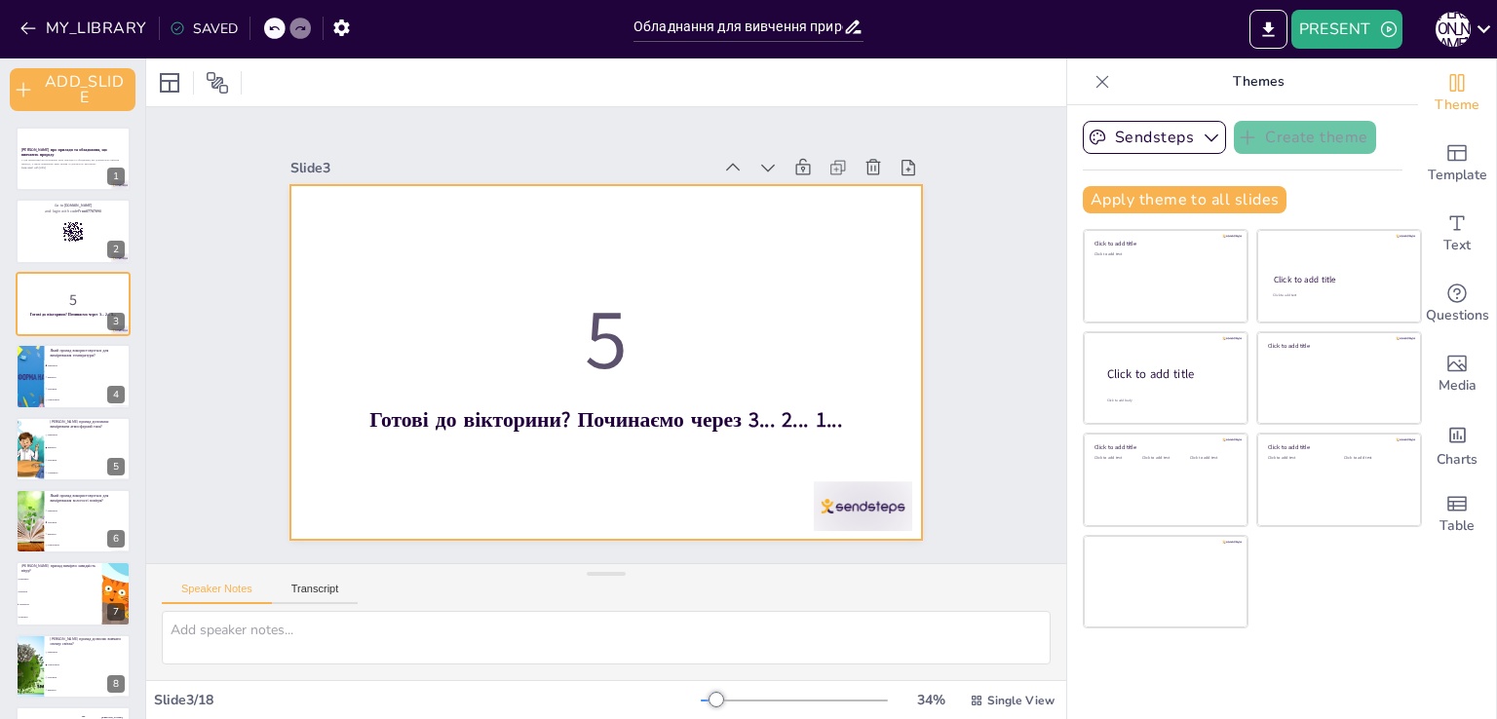
checkbox input "true"
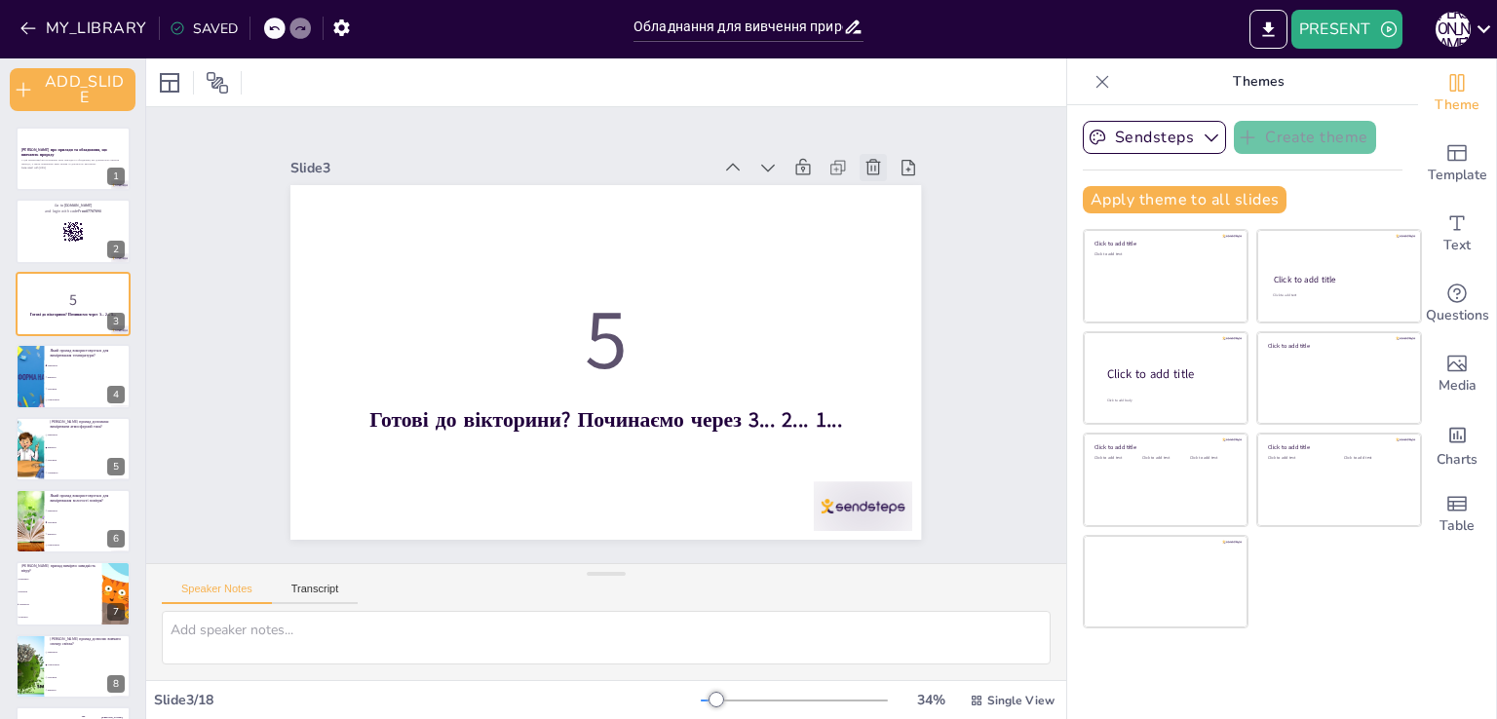
click at [878, 185] on icon at bounding box center [888, 195] width 21 height 21
type textarea "Термометр використовується для вимірювання температури. Він може бути рідинним …"
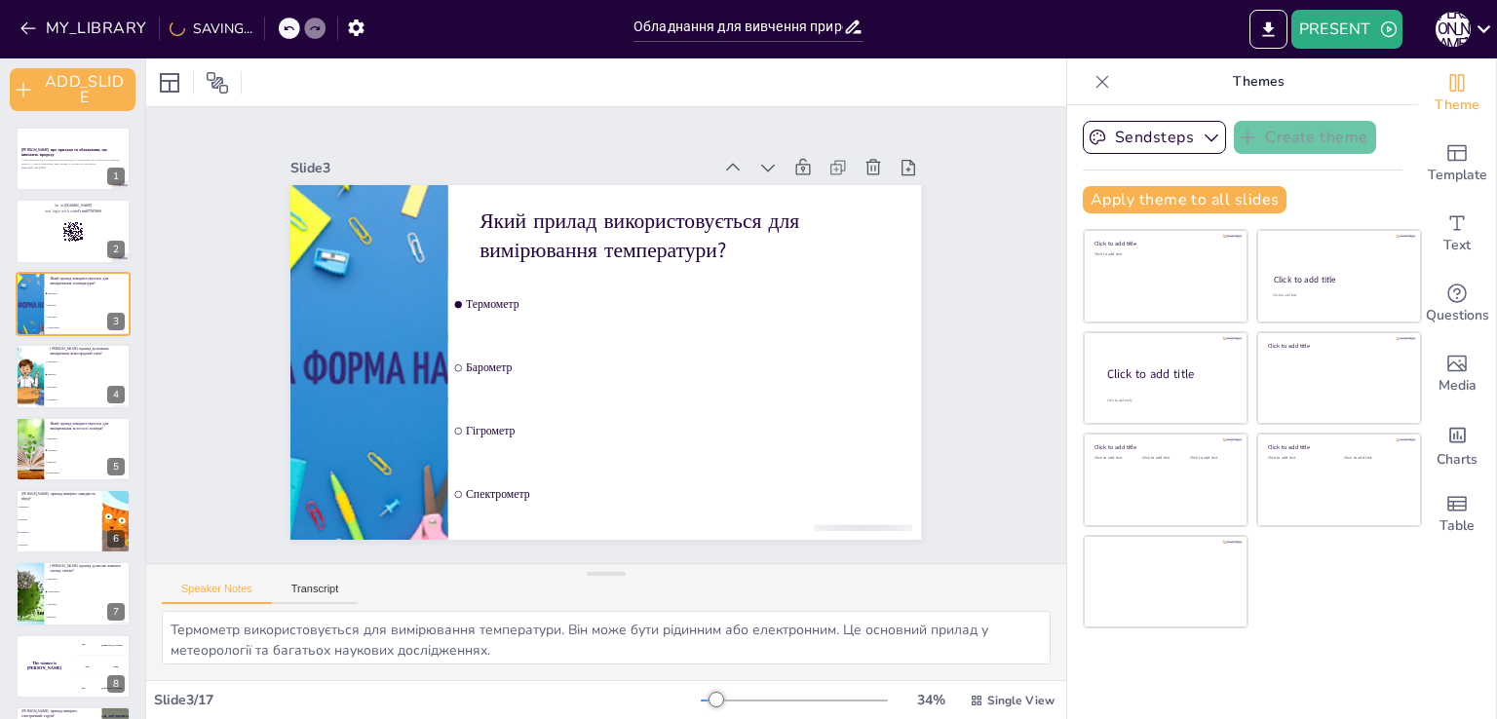
checkbox input "true"
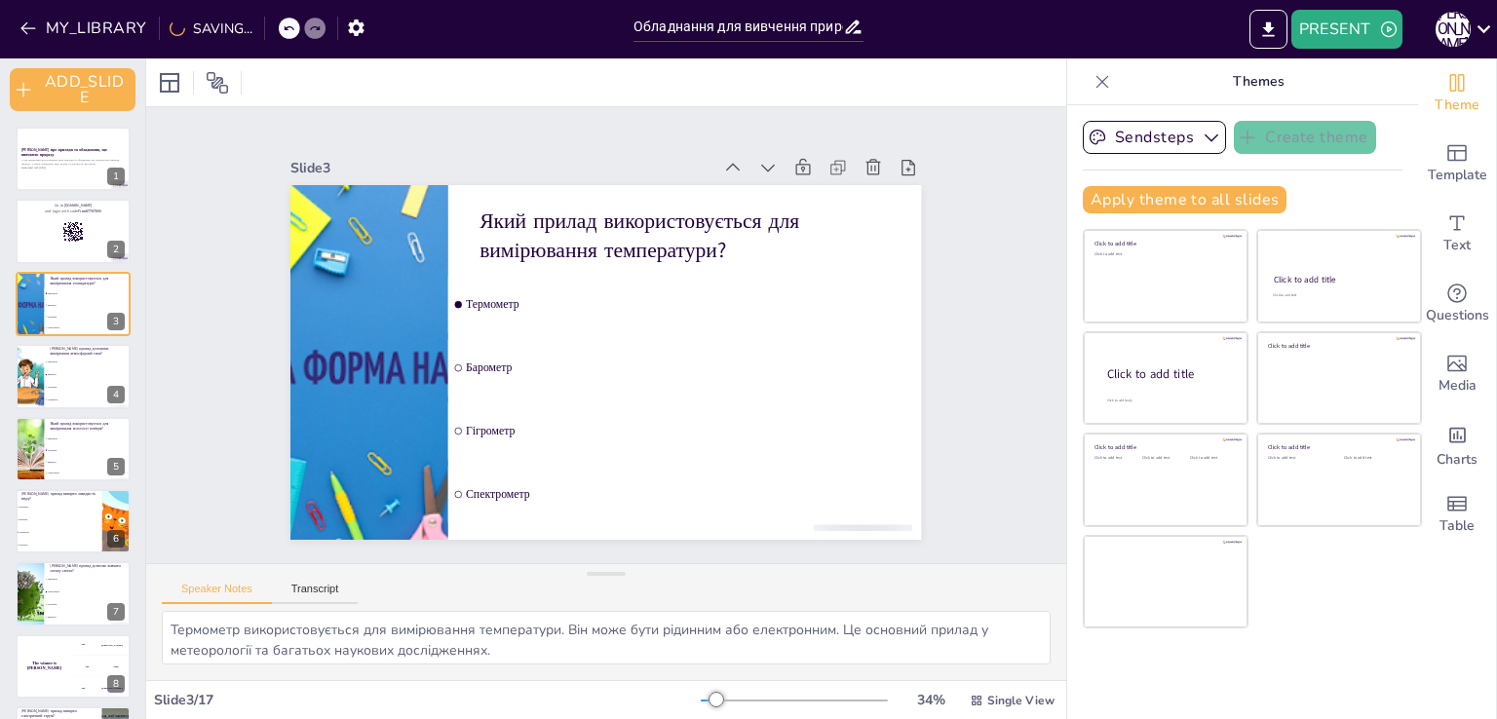
checkbox input "true"
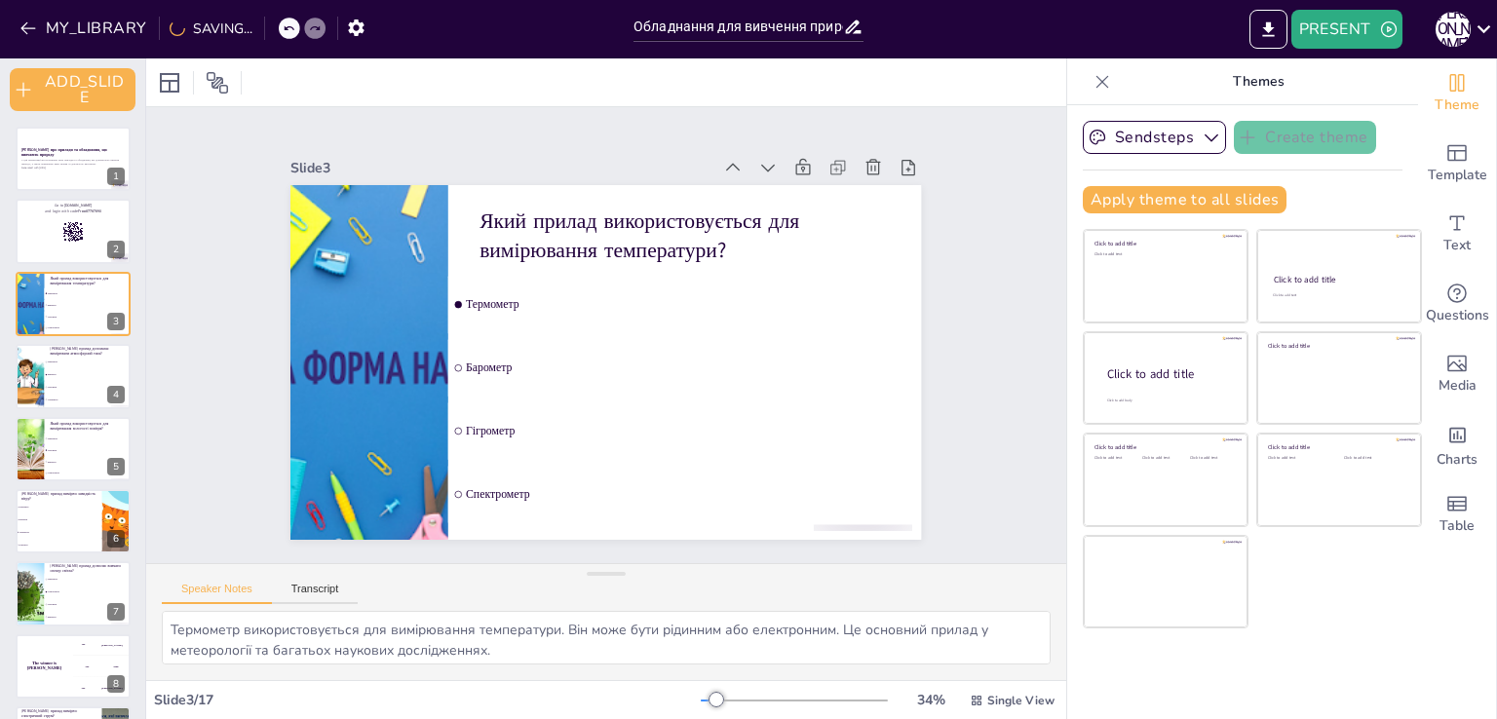
checkbox input "true"
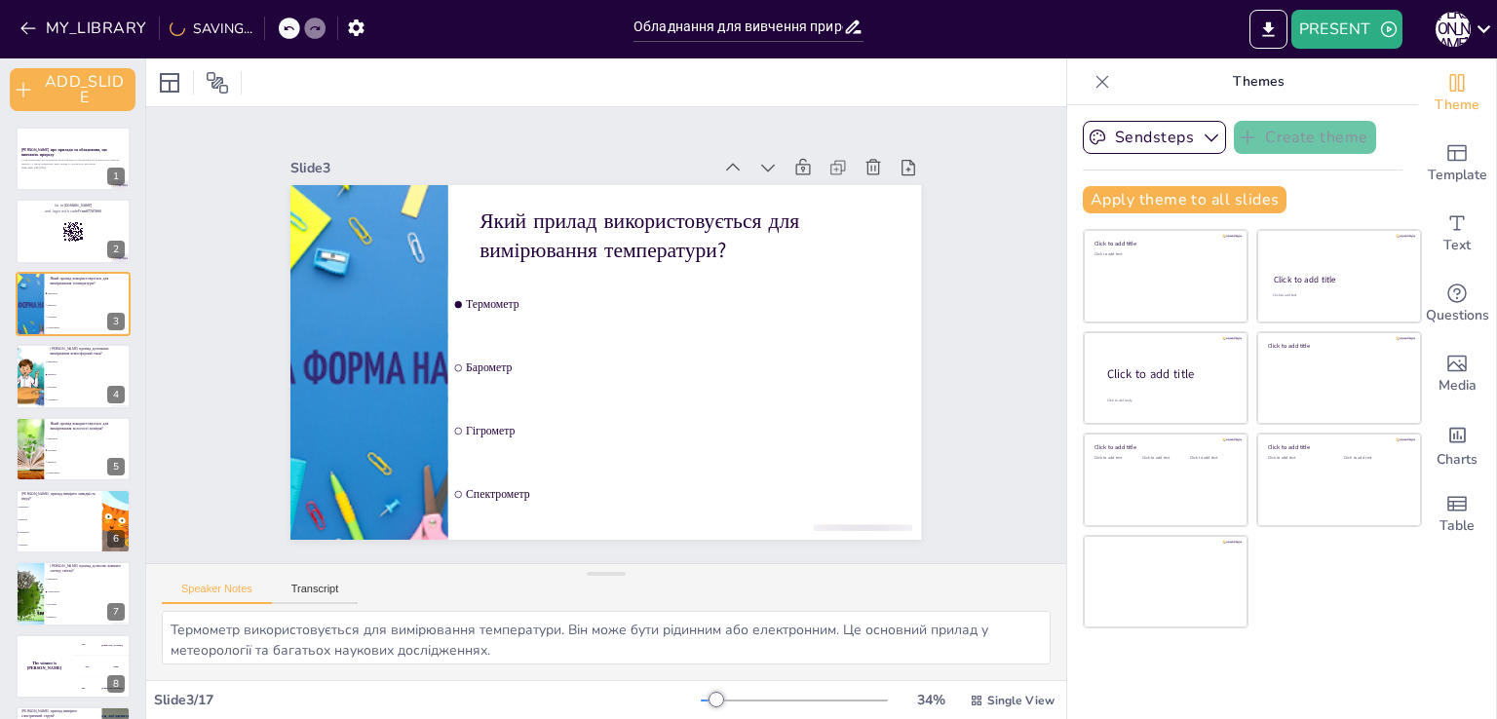
checkbox input "true"
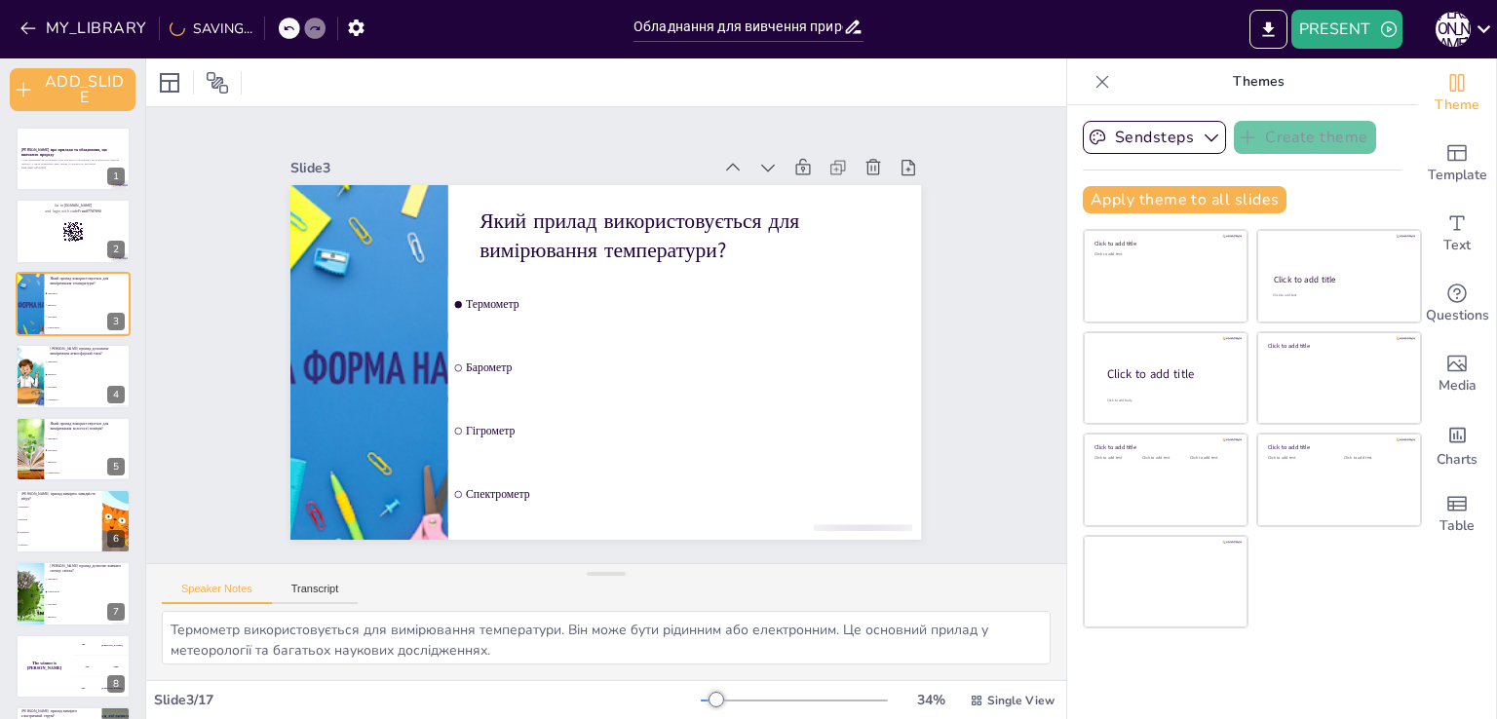
checkbox input "true"
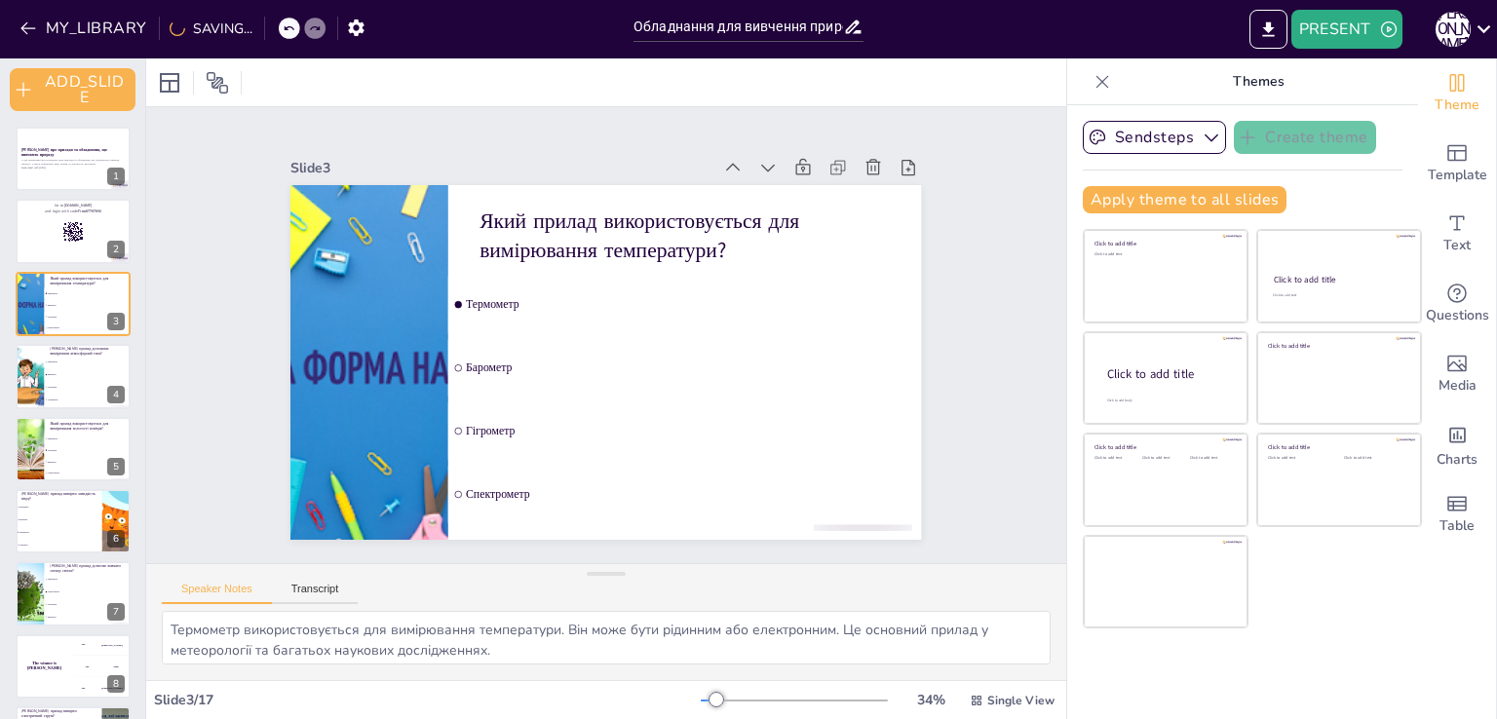
checkbox input "true"
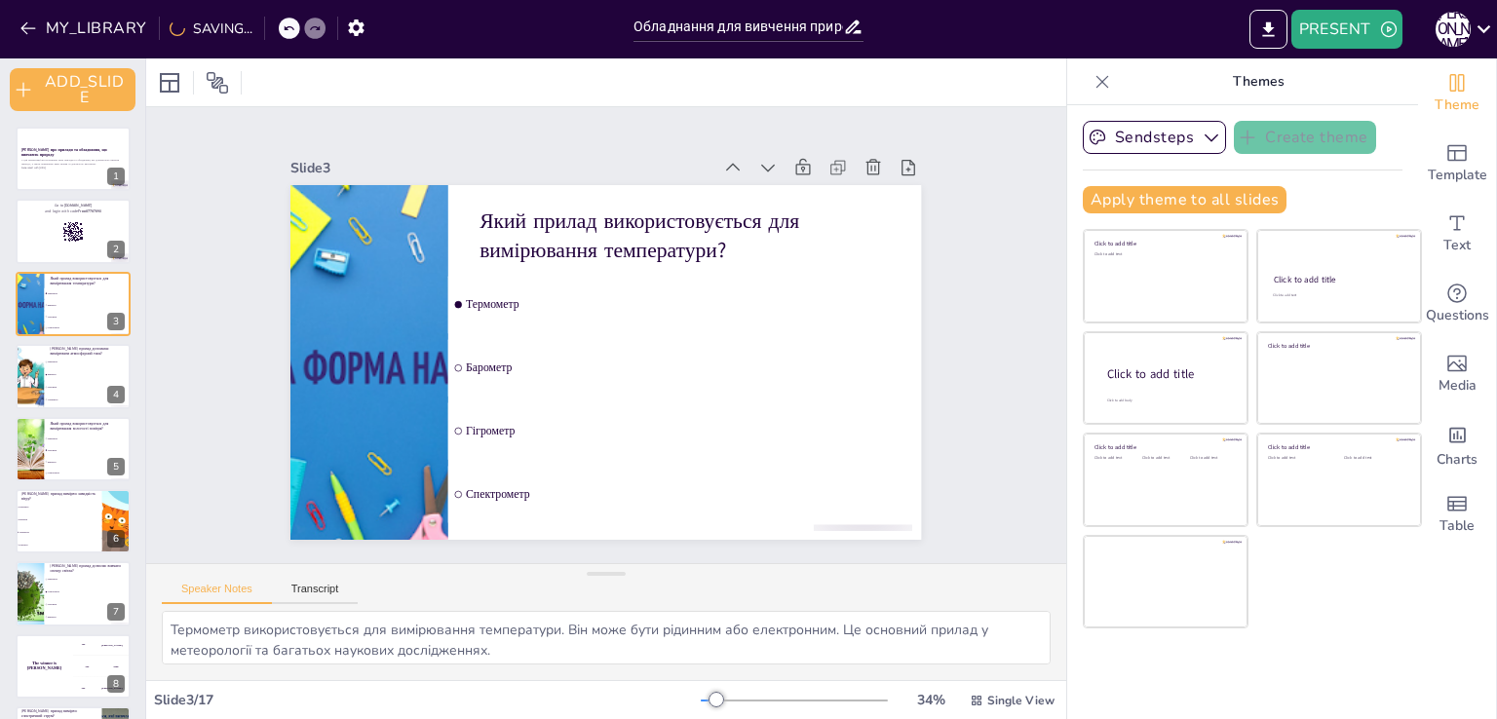
checkbox input "true"
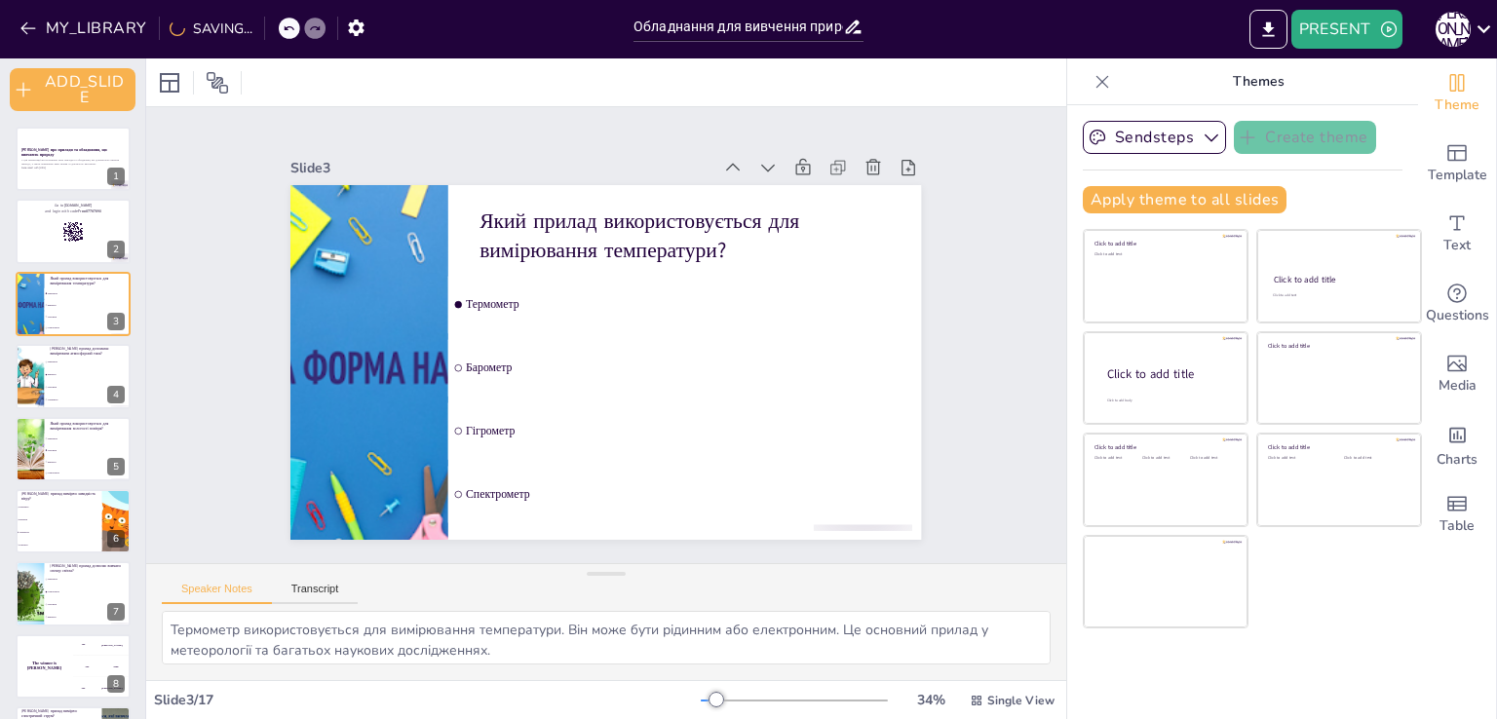
checkbox input "true"
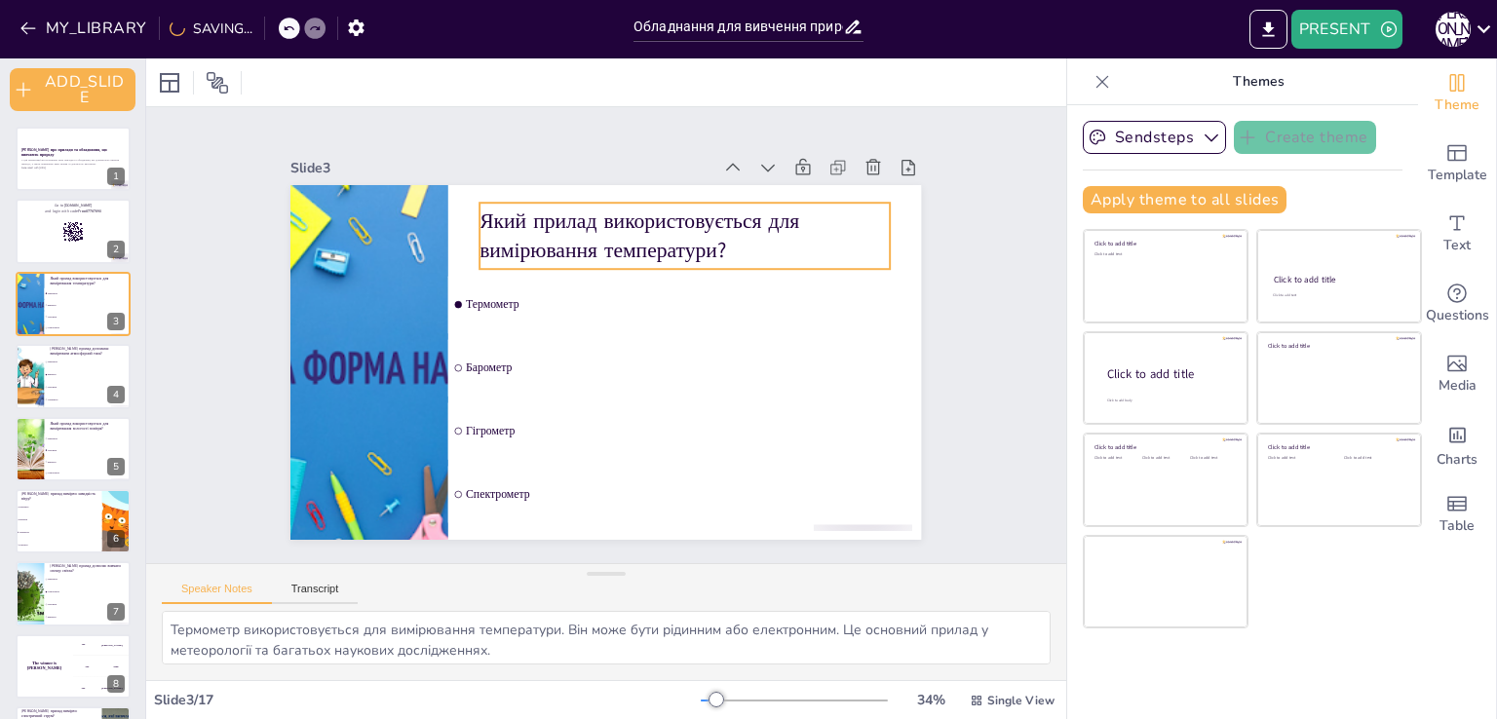
checkbox input "true"
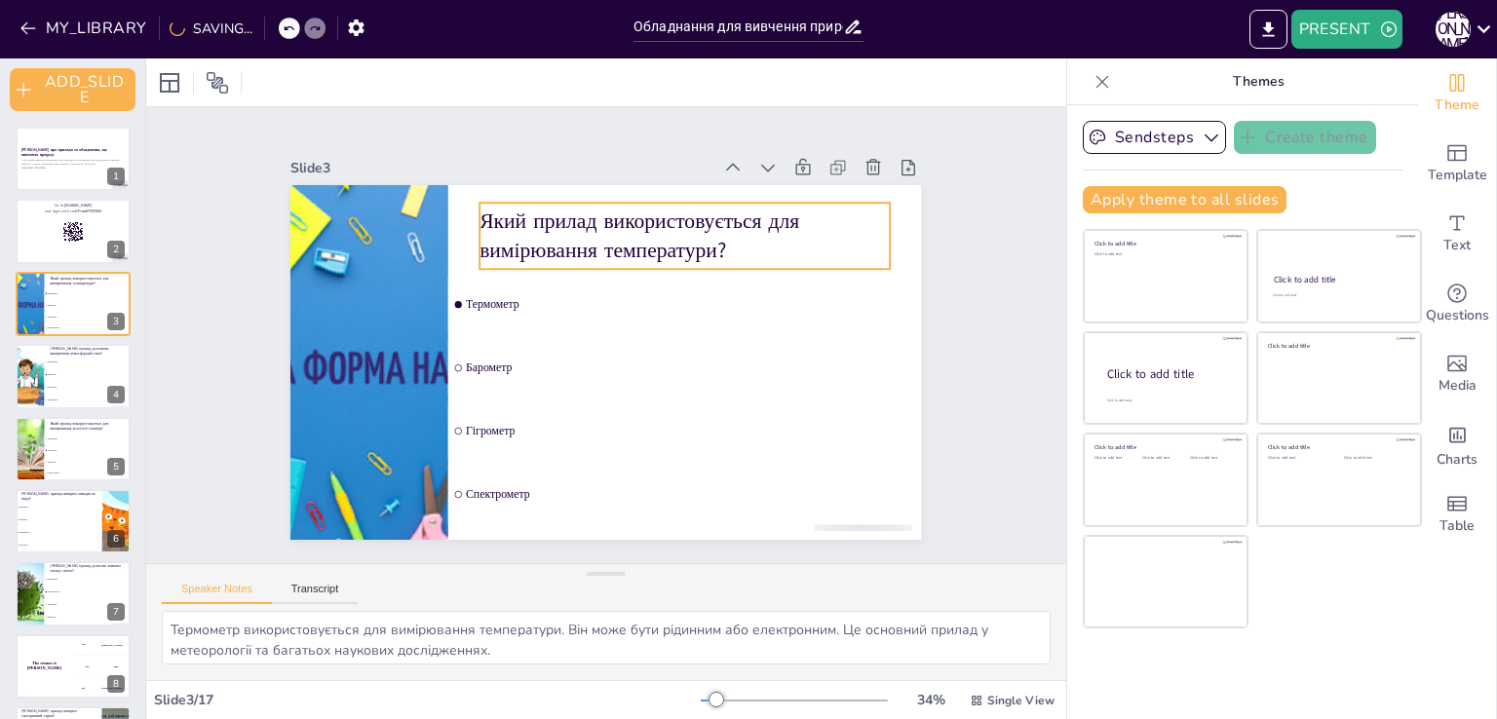
checkbox input "true"
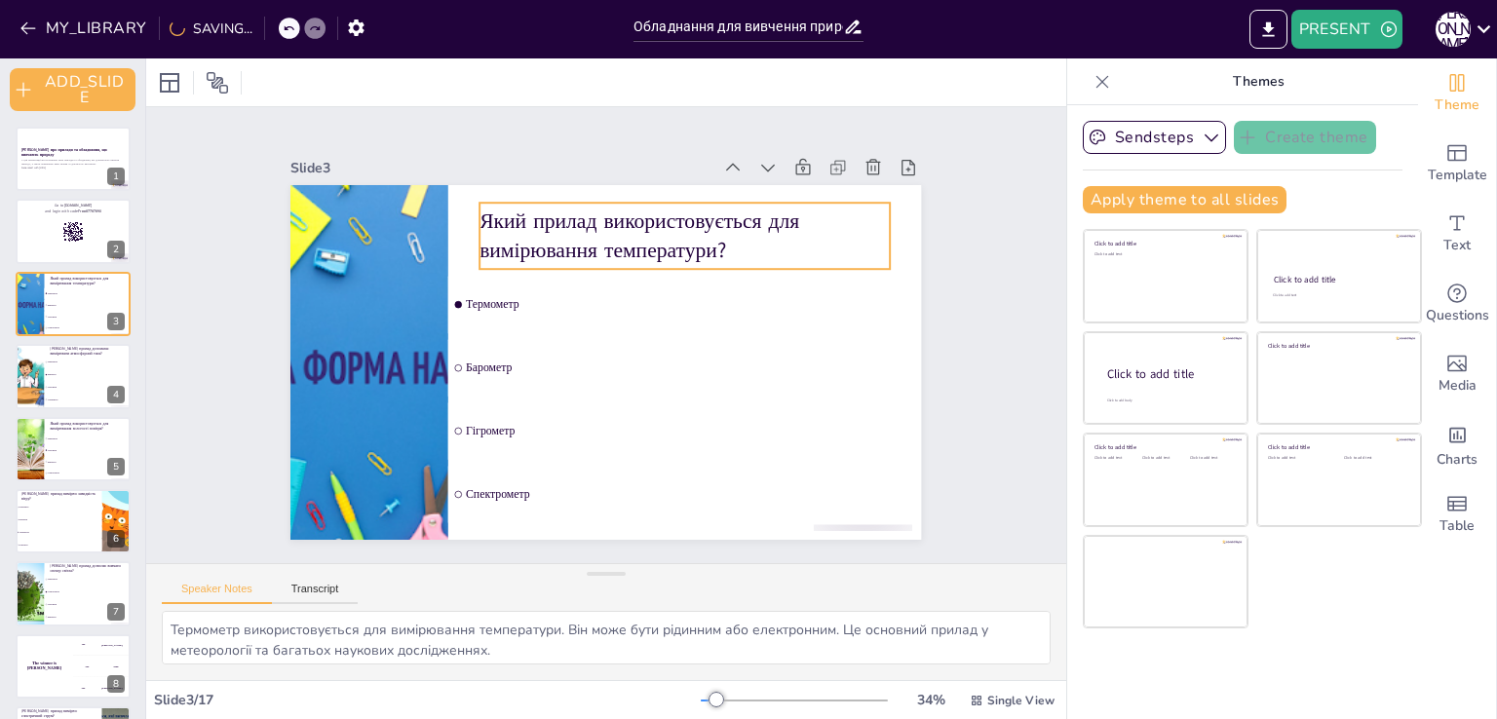
checkbox input "true"
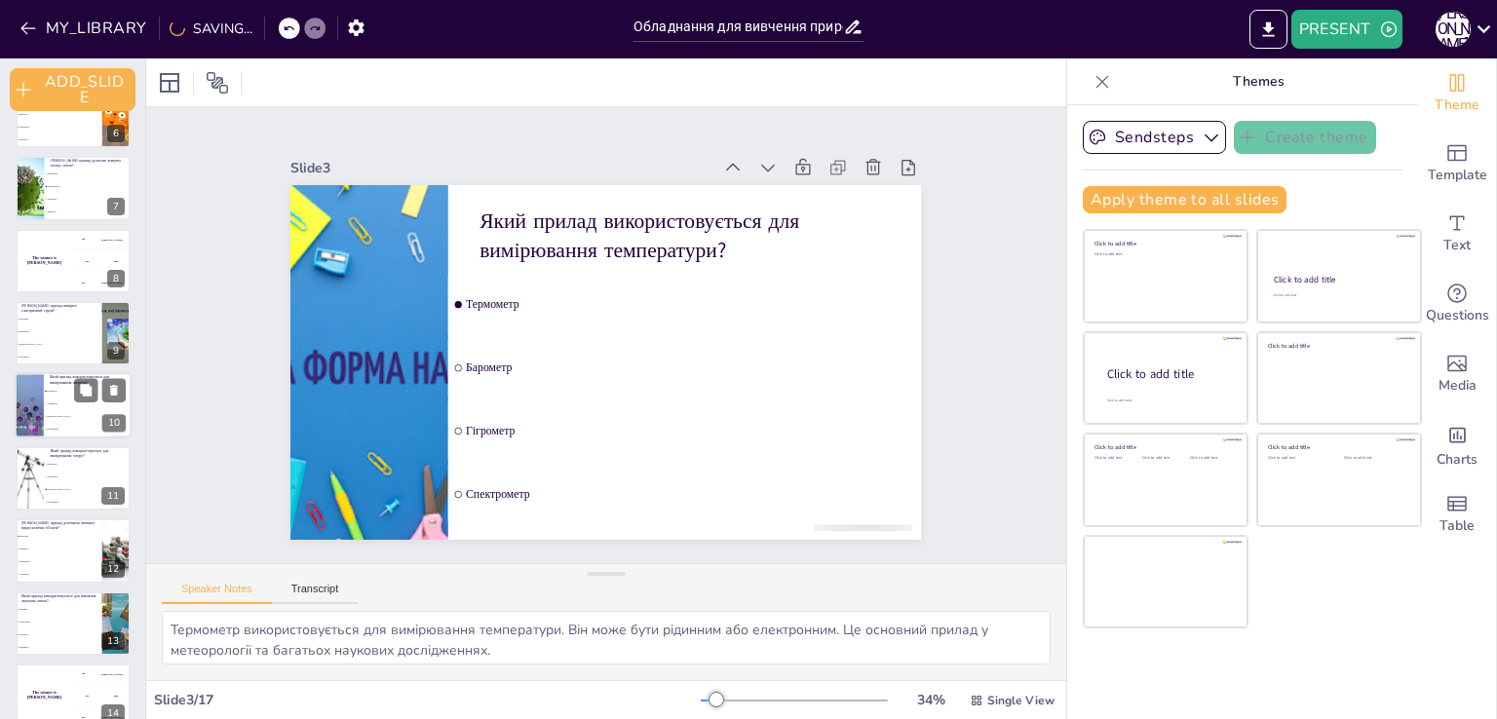
scroll to position [487, 0]
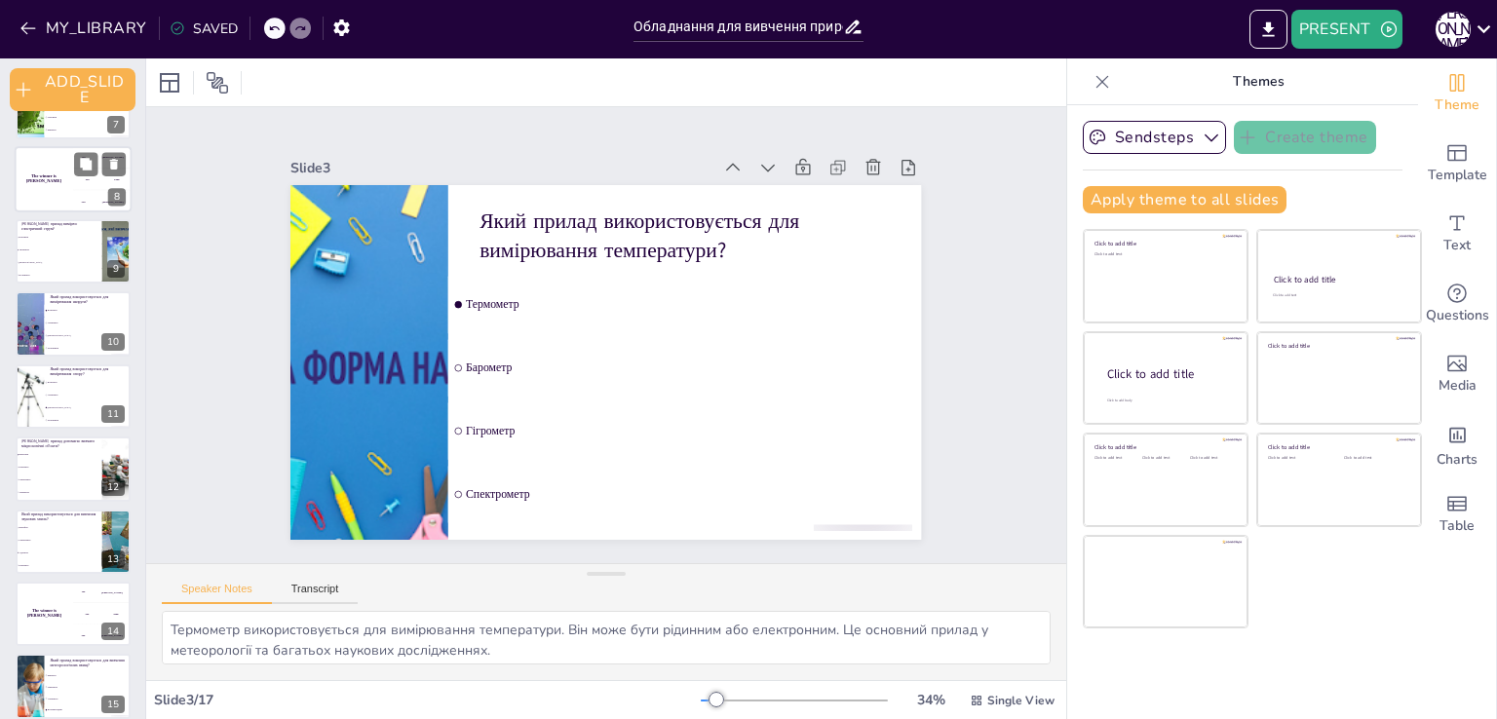
click at [49, 184] on div "The winner is Niels 🏆" at bounding box center [44, 179] width 58 height 66
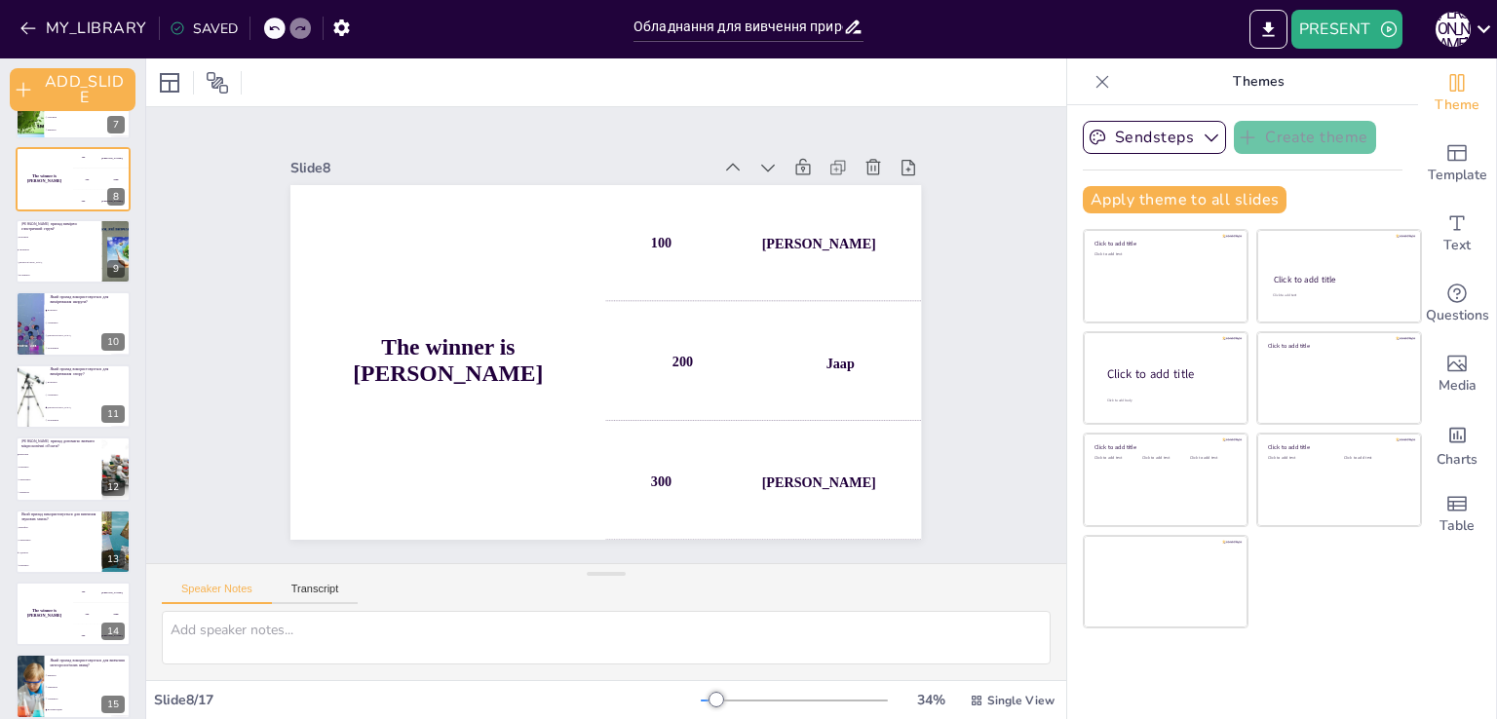
scroll to position [251, 0]
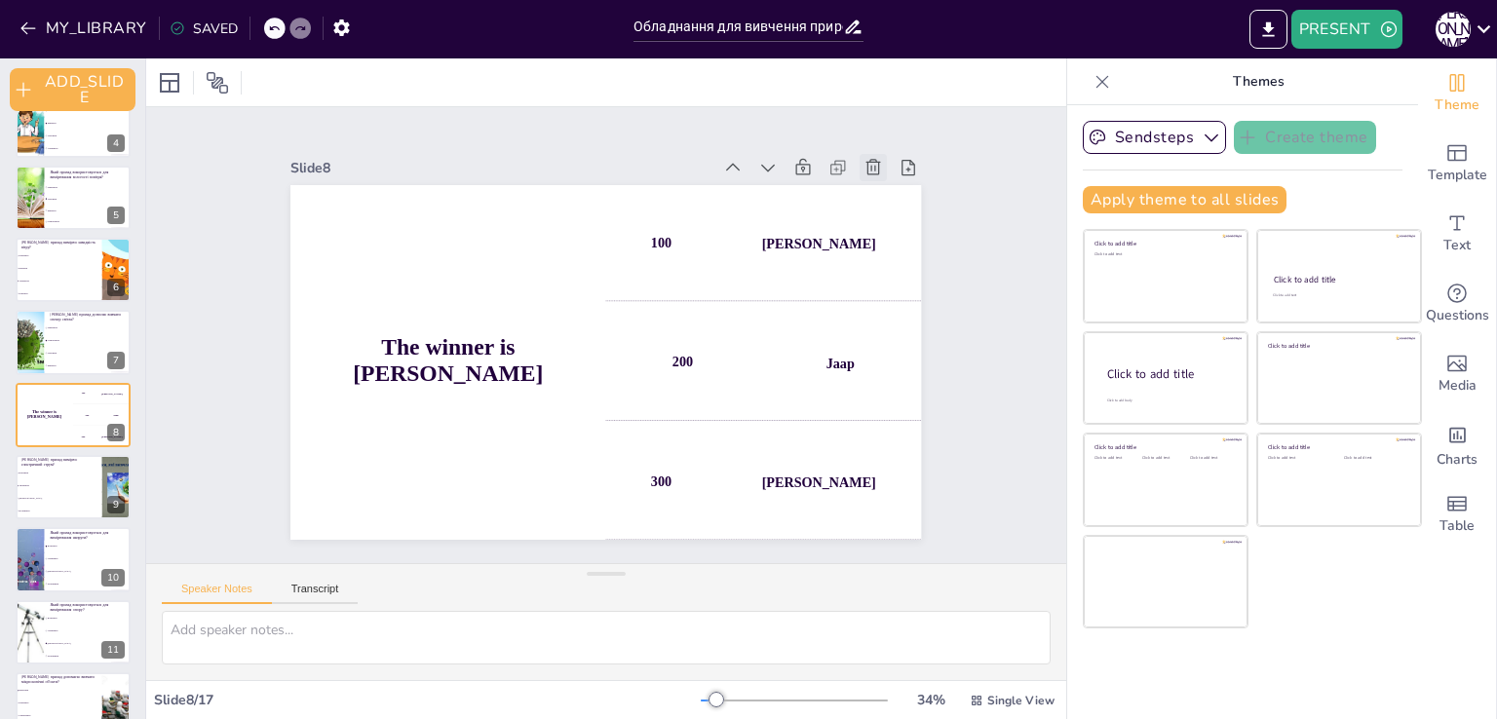
click at [878, 186] on icon at bounding box center [888, 196] width 21 height 21
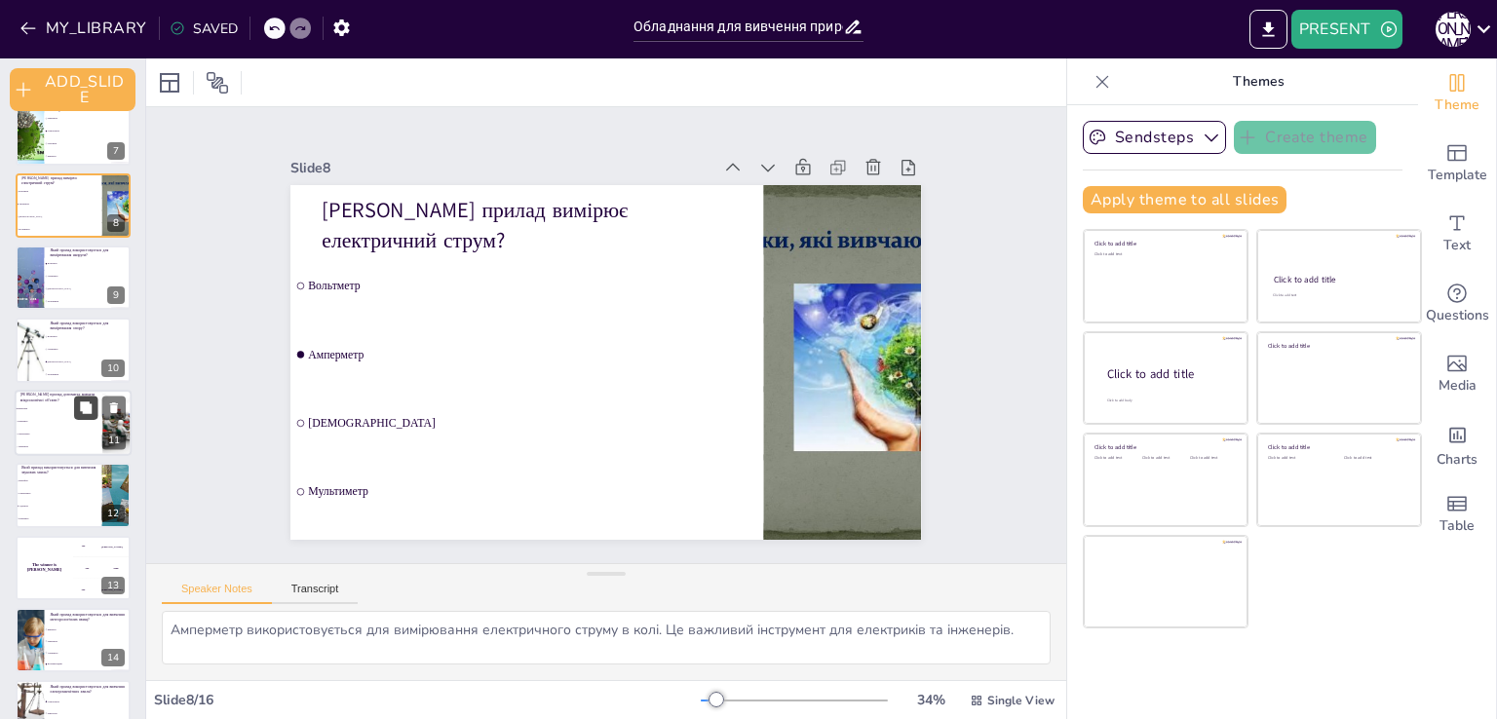
scroll to position [575, 0]
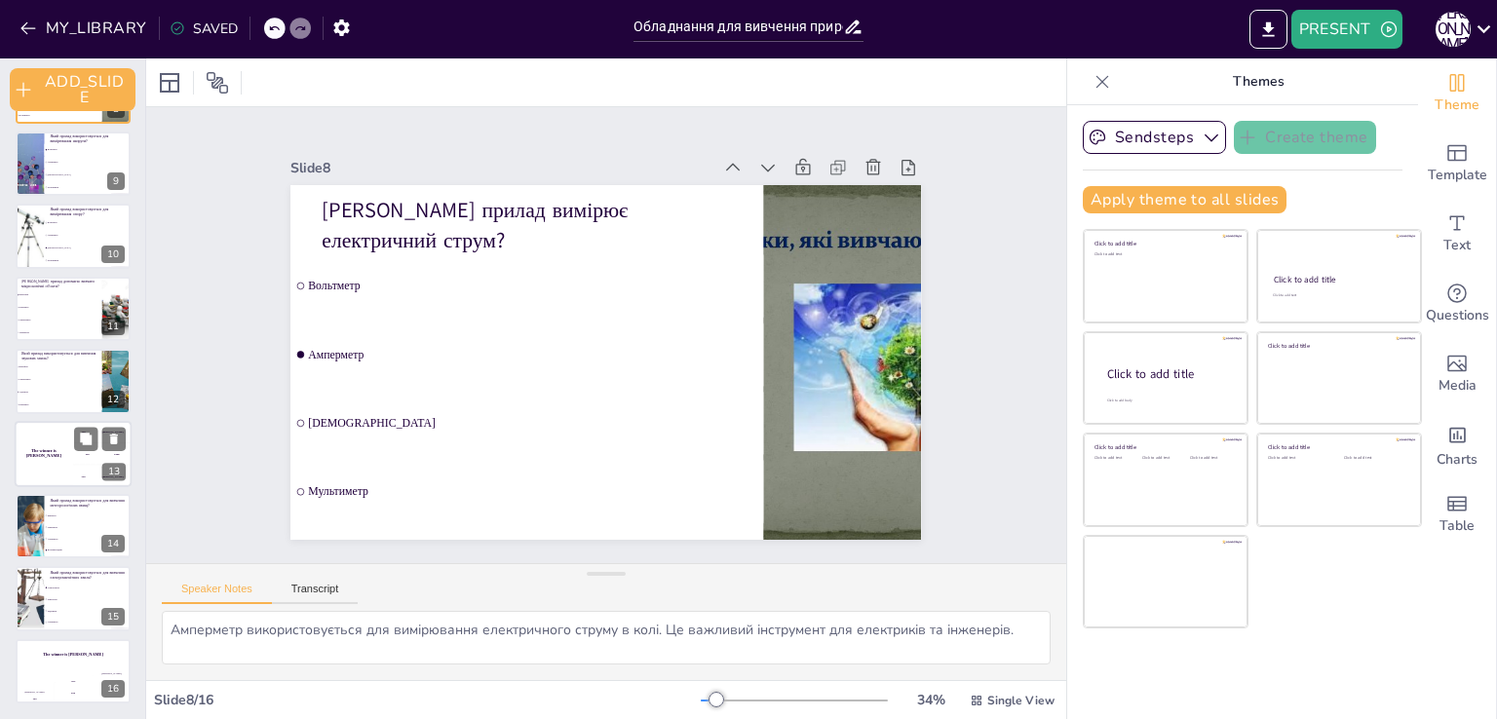
click at [82, 454] on div "200 Jaap" at bounding box center [102, 453] width 58 height 21
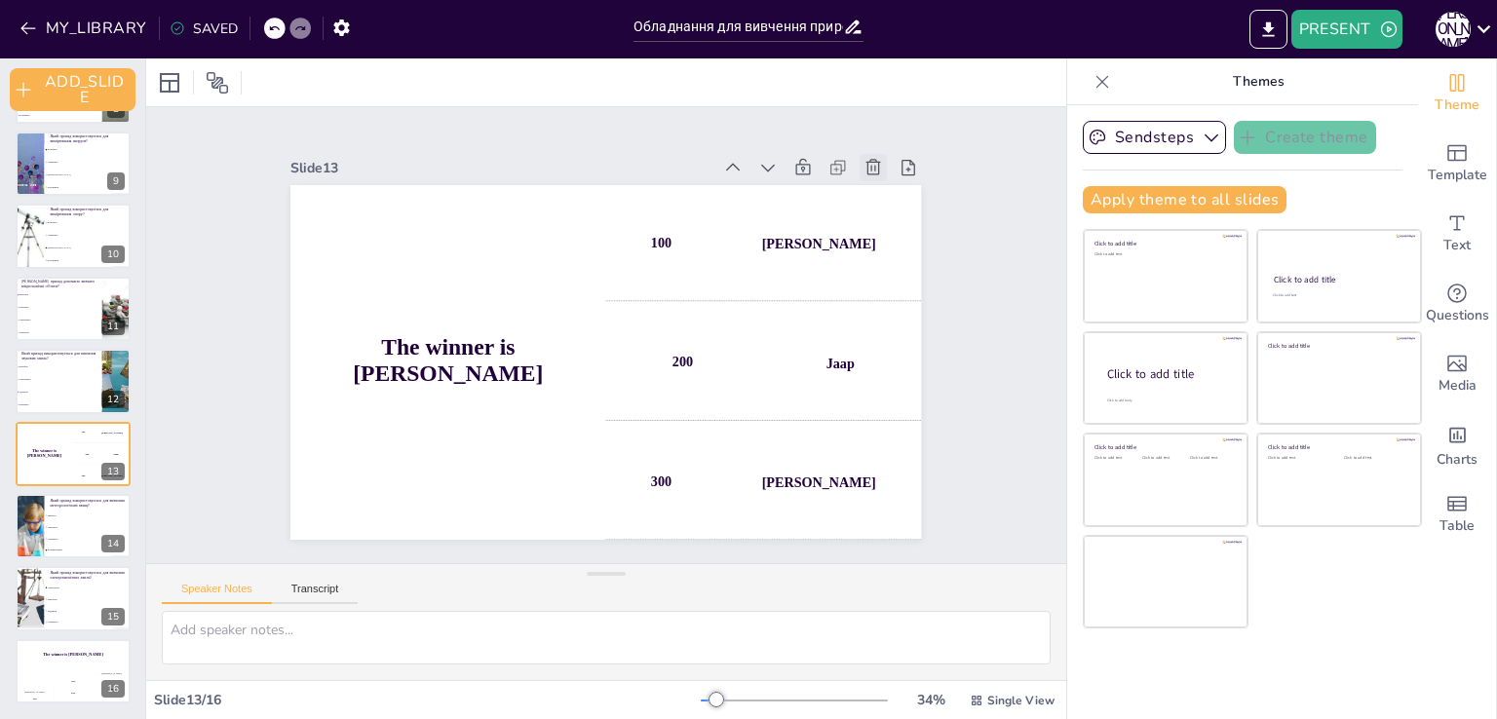
click at [878, 186] on icon at bounding box center [888, 196] width 21 height 21
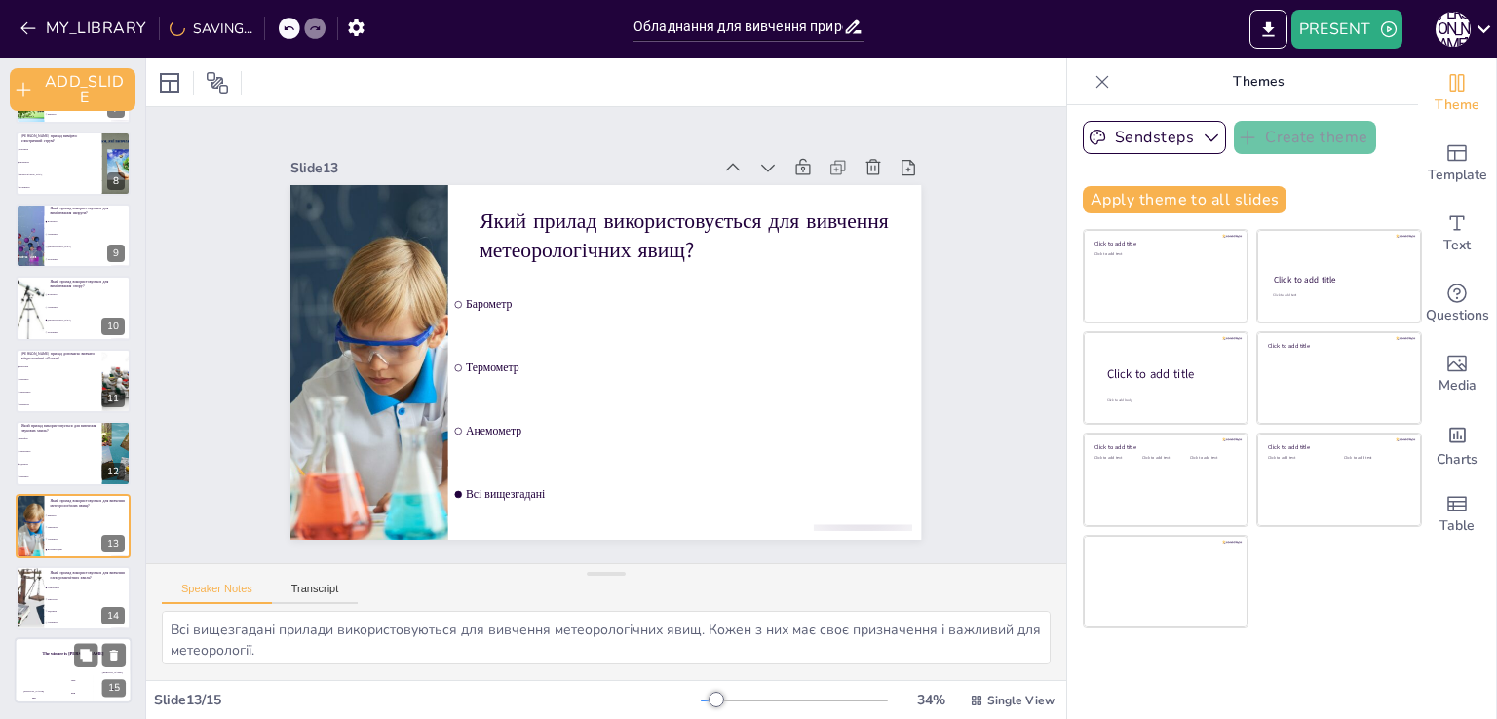
click at [62, 679] on div "Jaap" at bounding box center [73, 680] width 39 height 3
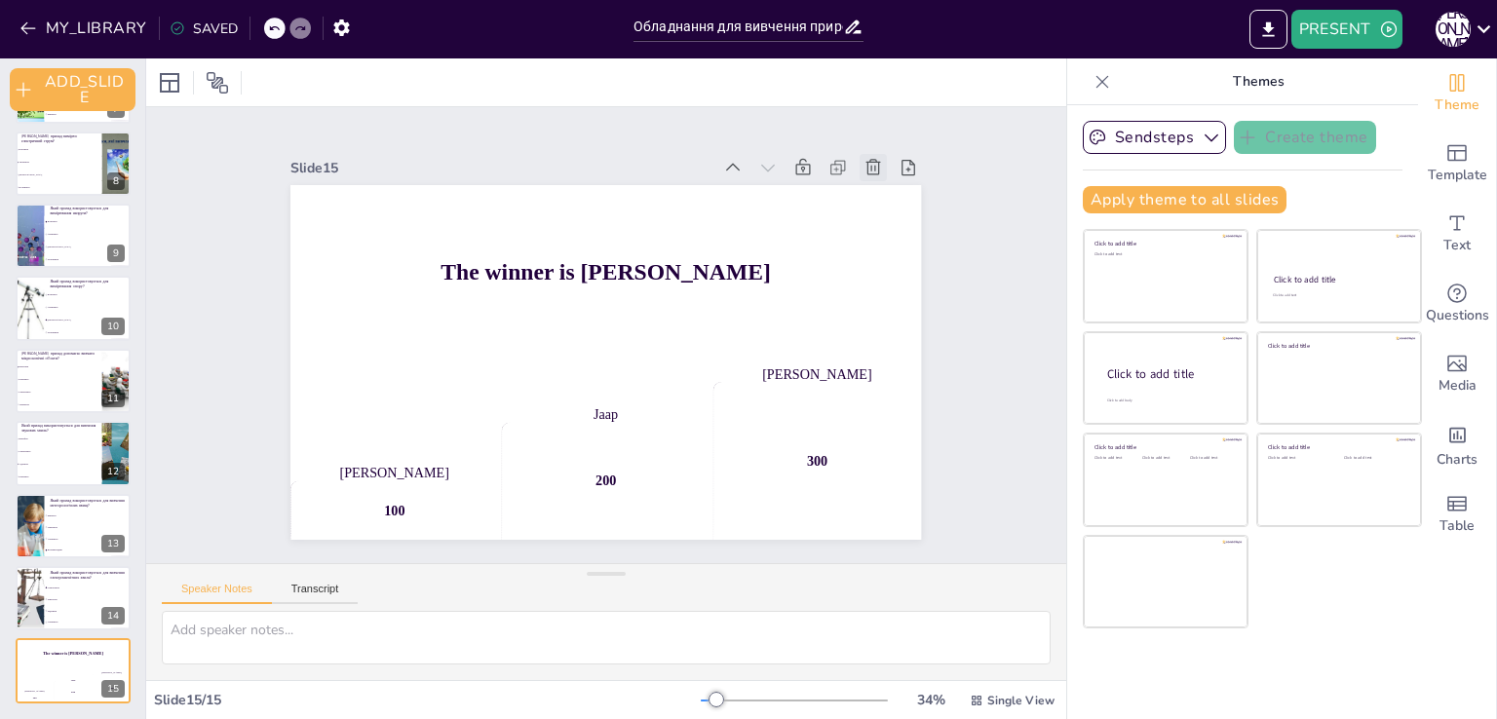
click at [864, 158] on icon at bounding box center [873, 167] width 19 height 19
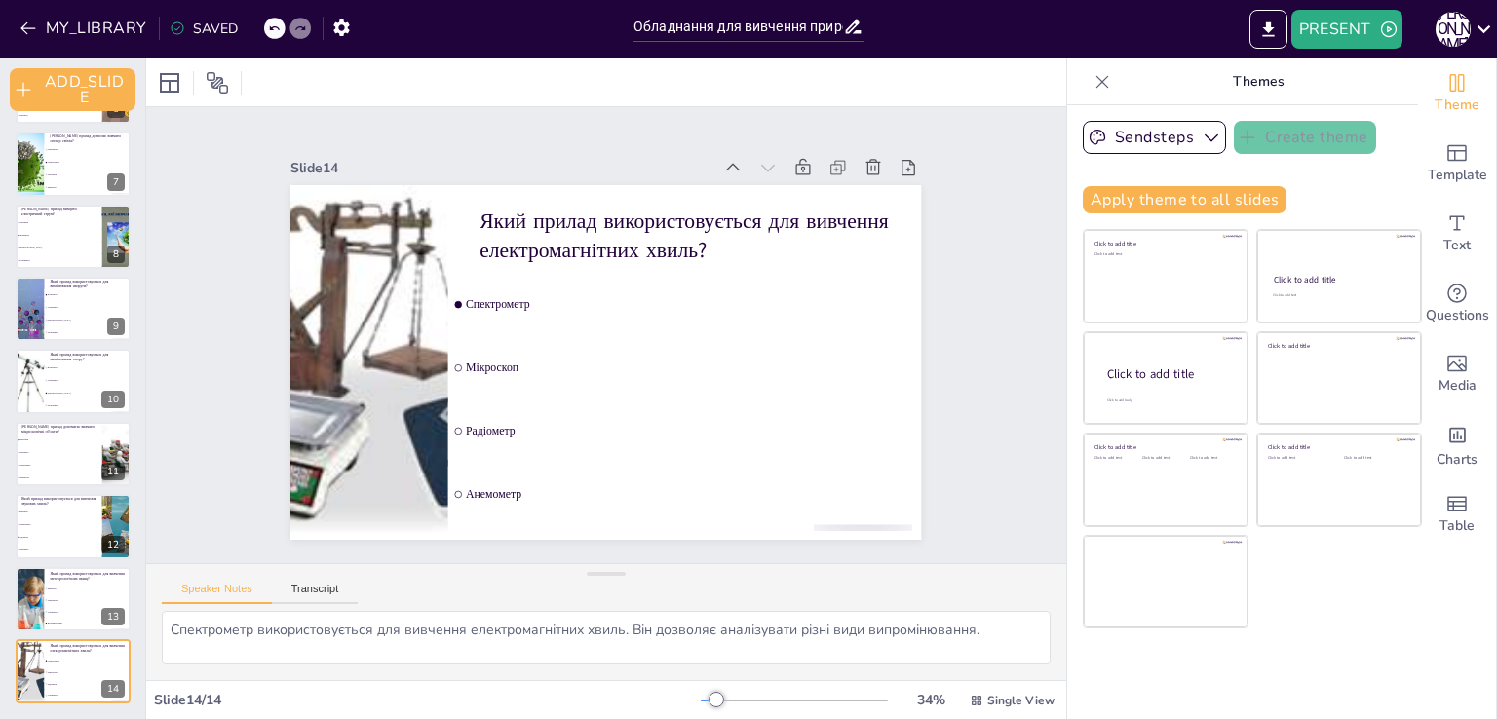
click at [952, 67] on div at bounding box center [606, 82] width 920 height 48
click at [1356, 21] on button "PRESENT" at bounding box center [1347, 29] width 111 height 39
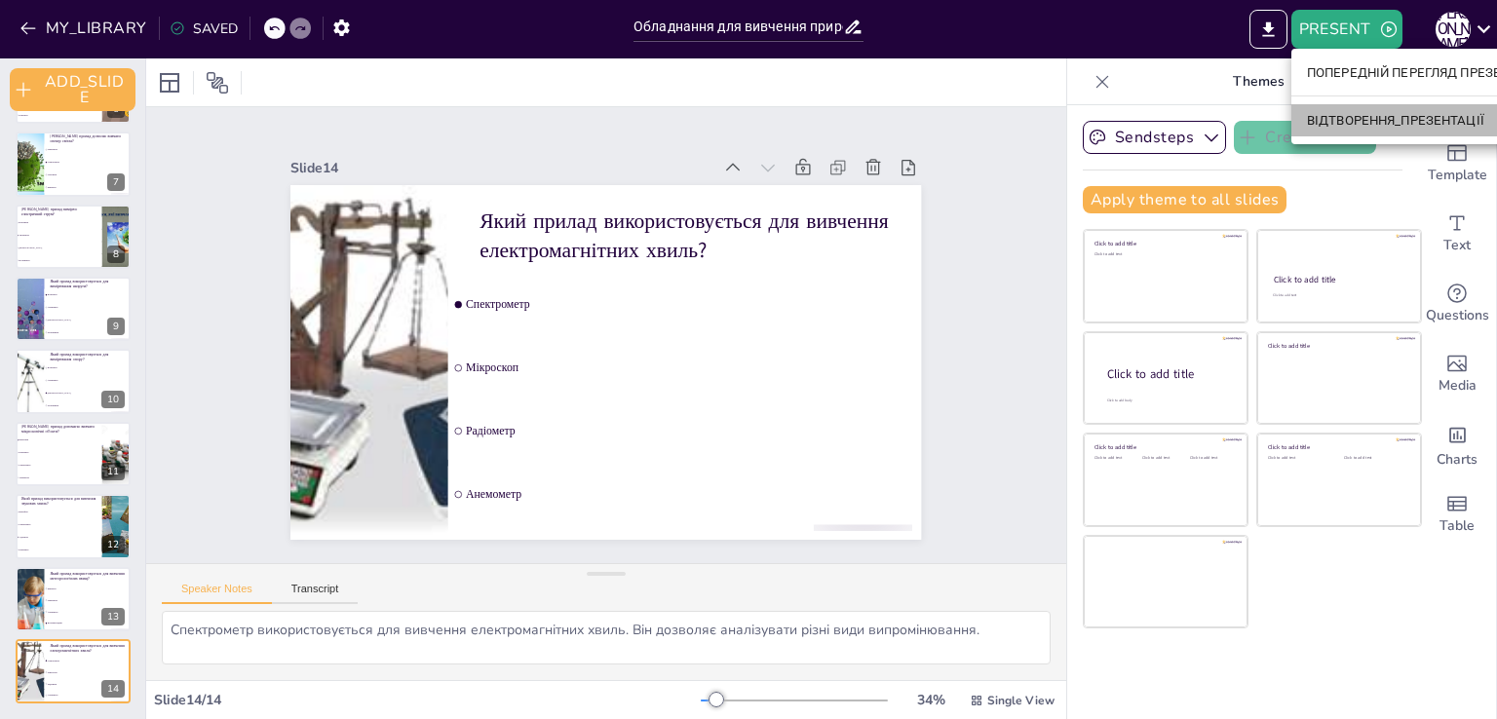
click at [1375, 126] on font "ВІДТВОРЕННЯ_ПРЕЗЕНТАЦІЇ" at bounding box center [1395, 120] width 177 height 15
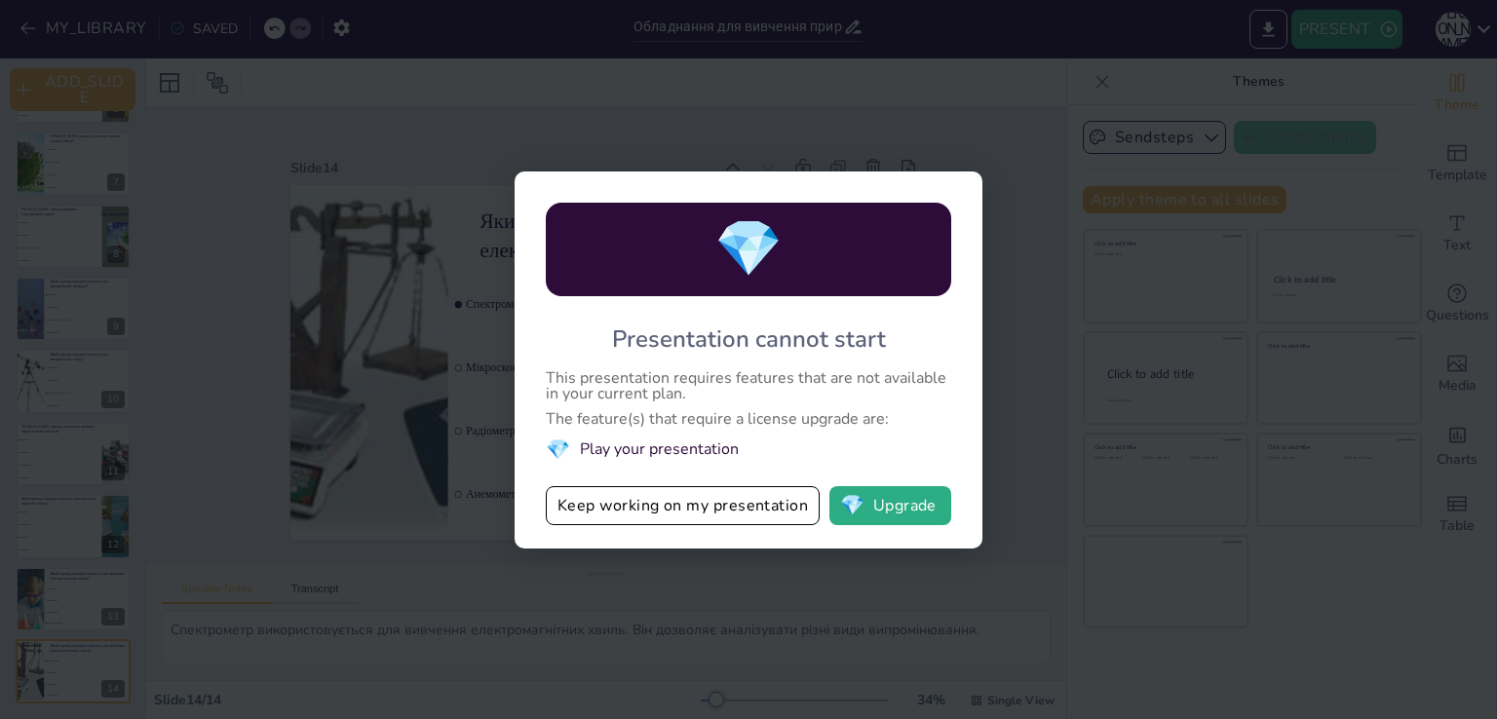
drag, startPoint x: 1143, startPoint y: 309, endPoint x: 1206, endPoint y: 305, distance: 62.5
click at [1206, 305] on div "💎 Presentation cannot start This presentation requires features that are not av…" at bounding box center [748, 359] width 1497 height 719
click at [877, 510] on button "💎 Upgrade" at bounding box center [890, 505] width 122 height 39
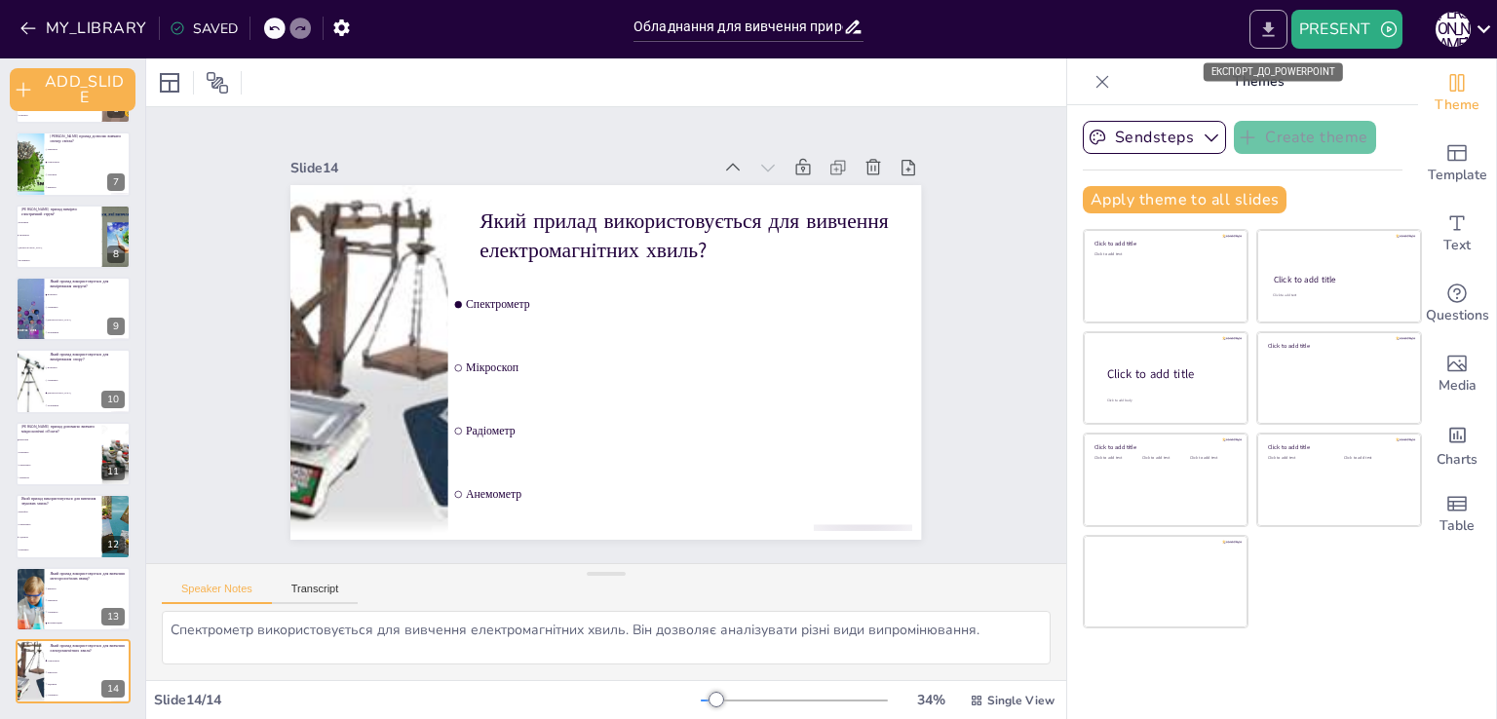
click at [1264, 25] on icon "EXPORT_TO_POWERPOINT" at bounding box center [1268, 29] width 20 height 20
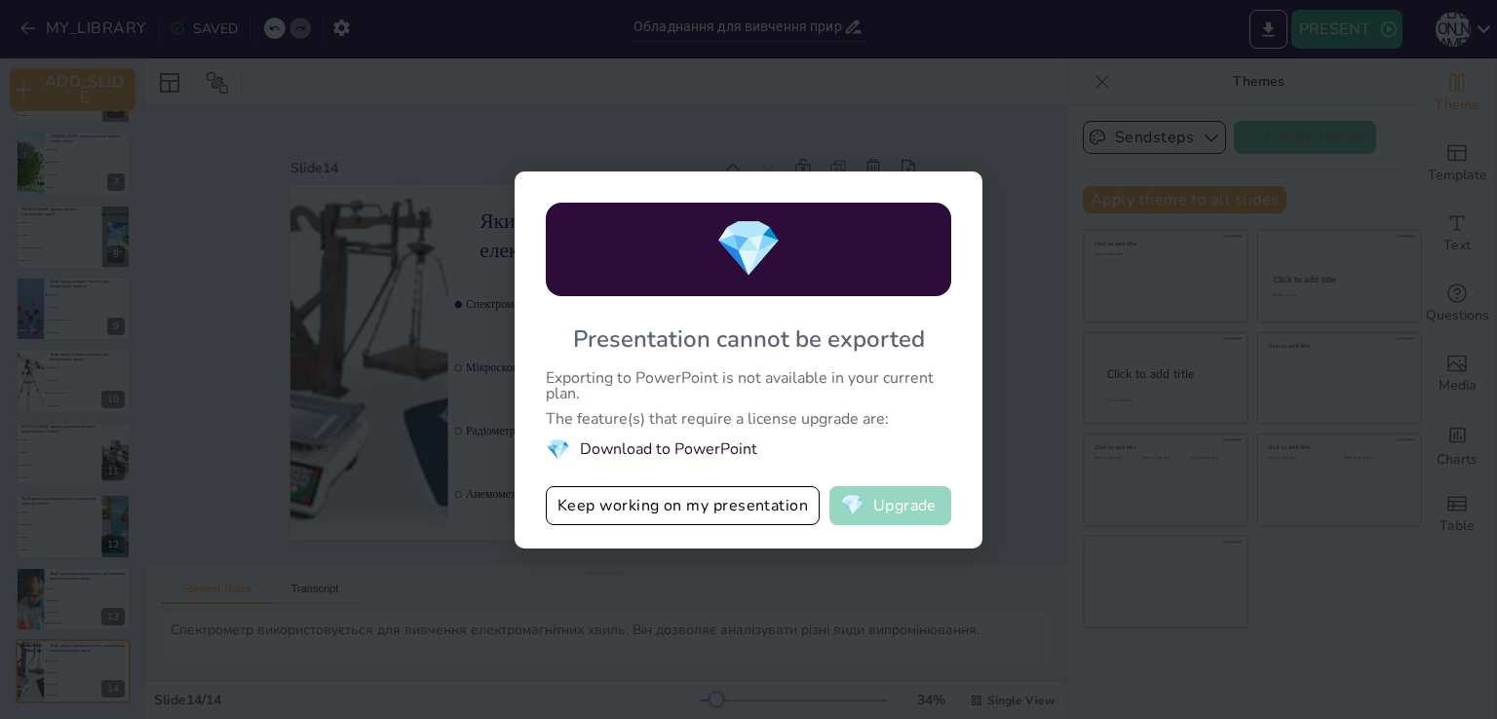
click at [881, 502] on button "💎 Upgrade" at bounding box center [890, 505] width 122 height 39
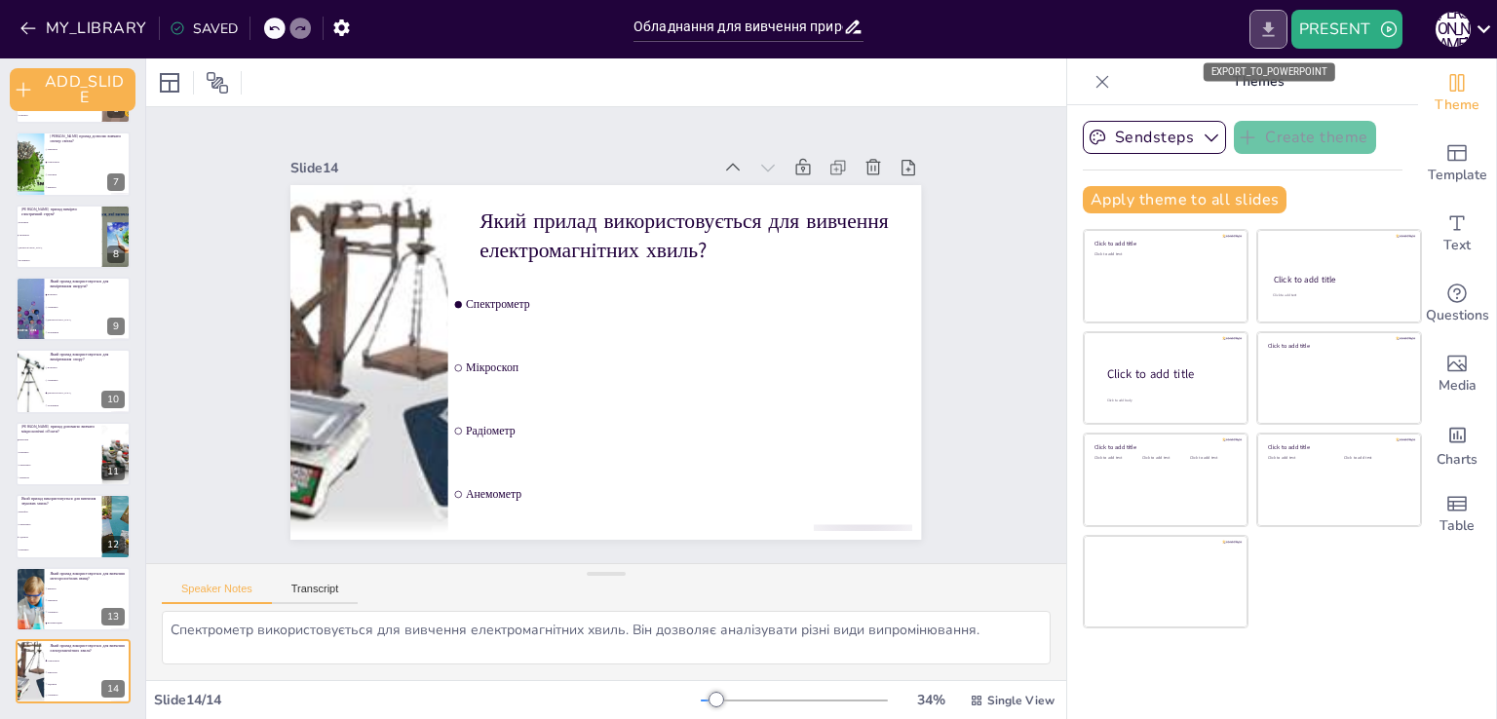
click at [1273, 35] on icon "EXPORT_TO_POWERPOINT" at bounding box center [1268, 28] width 12 height 15
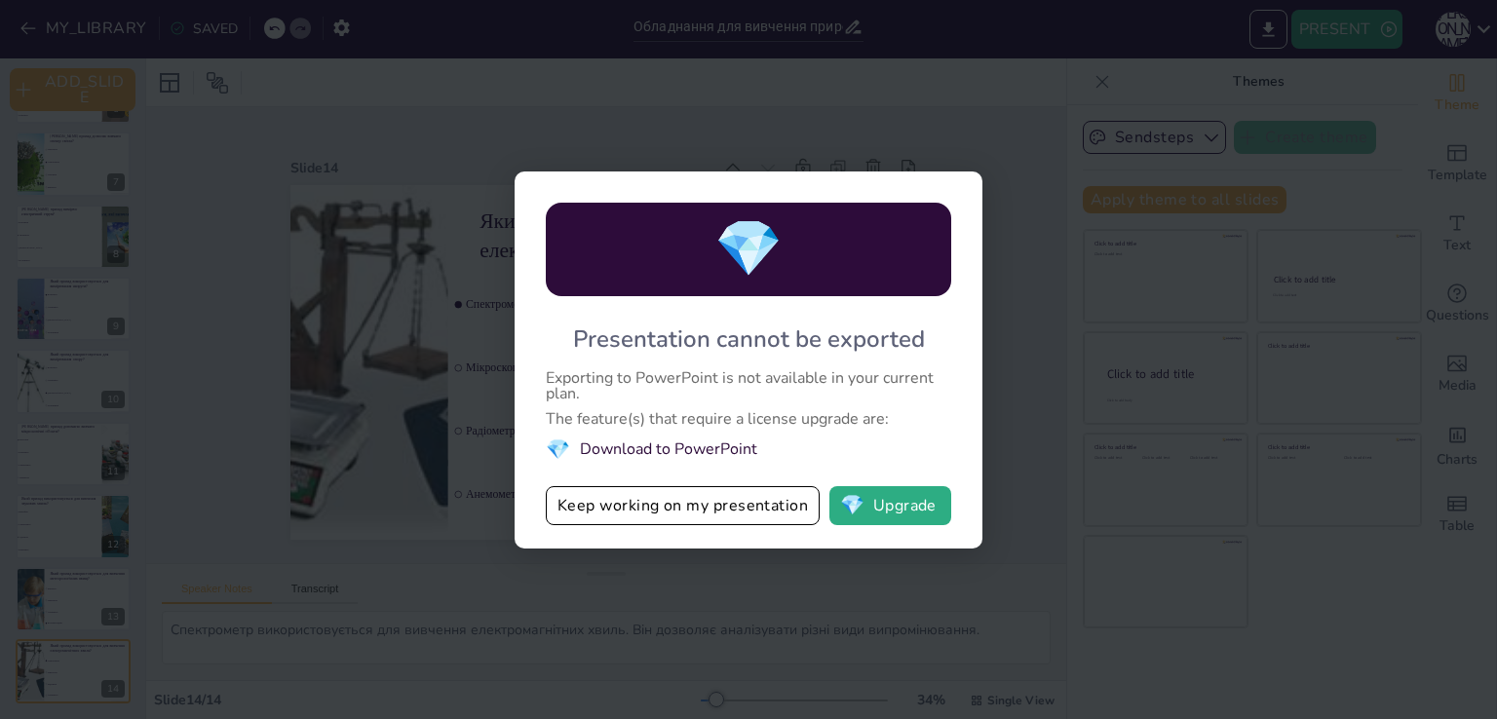
drag, startPoint x: 215, startPoint y: 123, endPoint x: 187, endPoint y: 118, distance: 28.7
click at [216, 124] on div "💎 Presentation cannot be exported Exporting to PowerPoint is not available in y…" at bounding box center [748, 359] width 1497 height 719
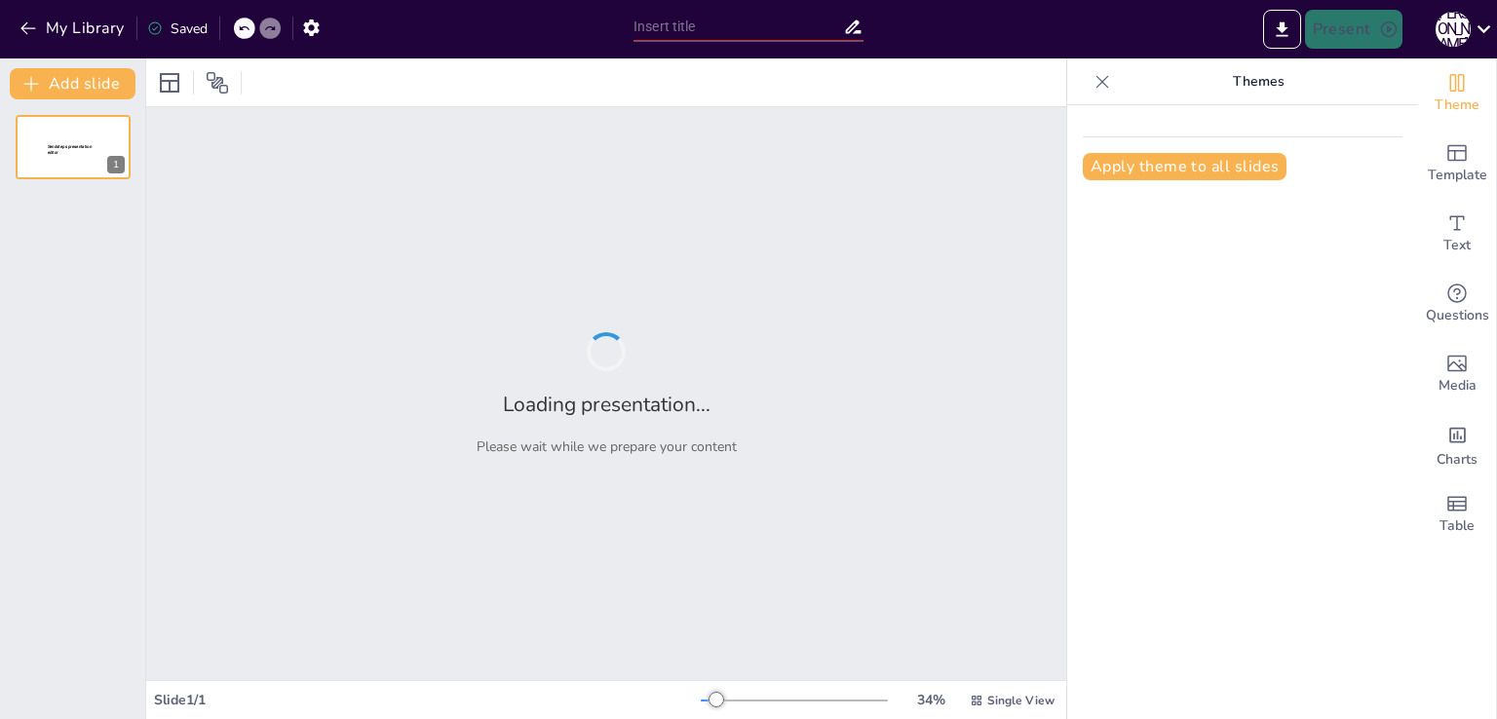
type input "Обладнання для вивчення природи: перевір свої знання"
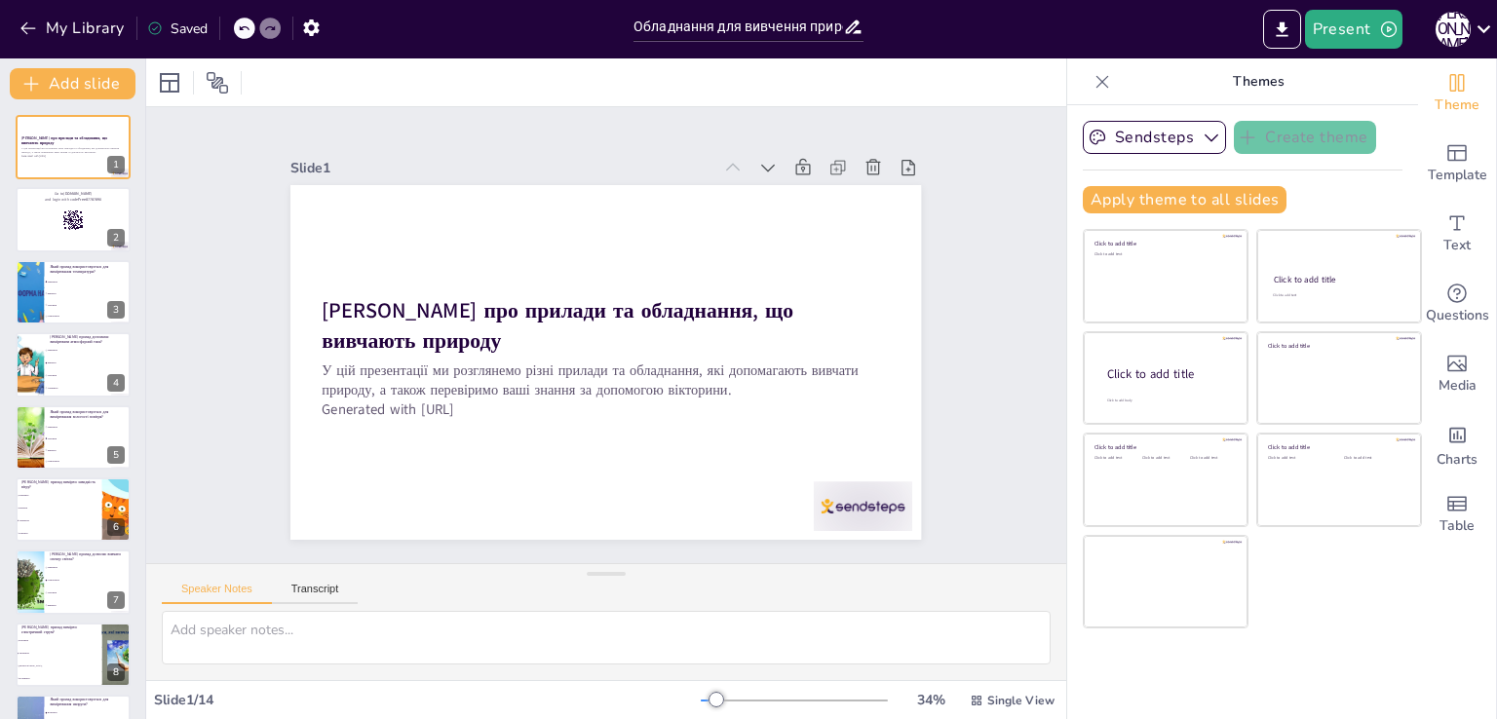
checkbox input "true"
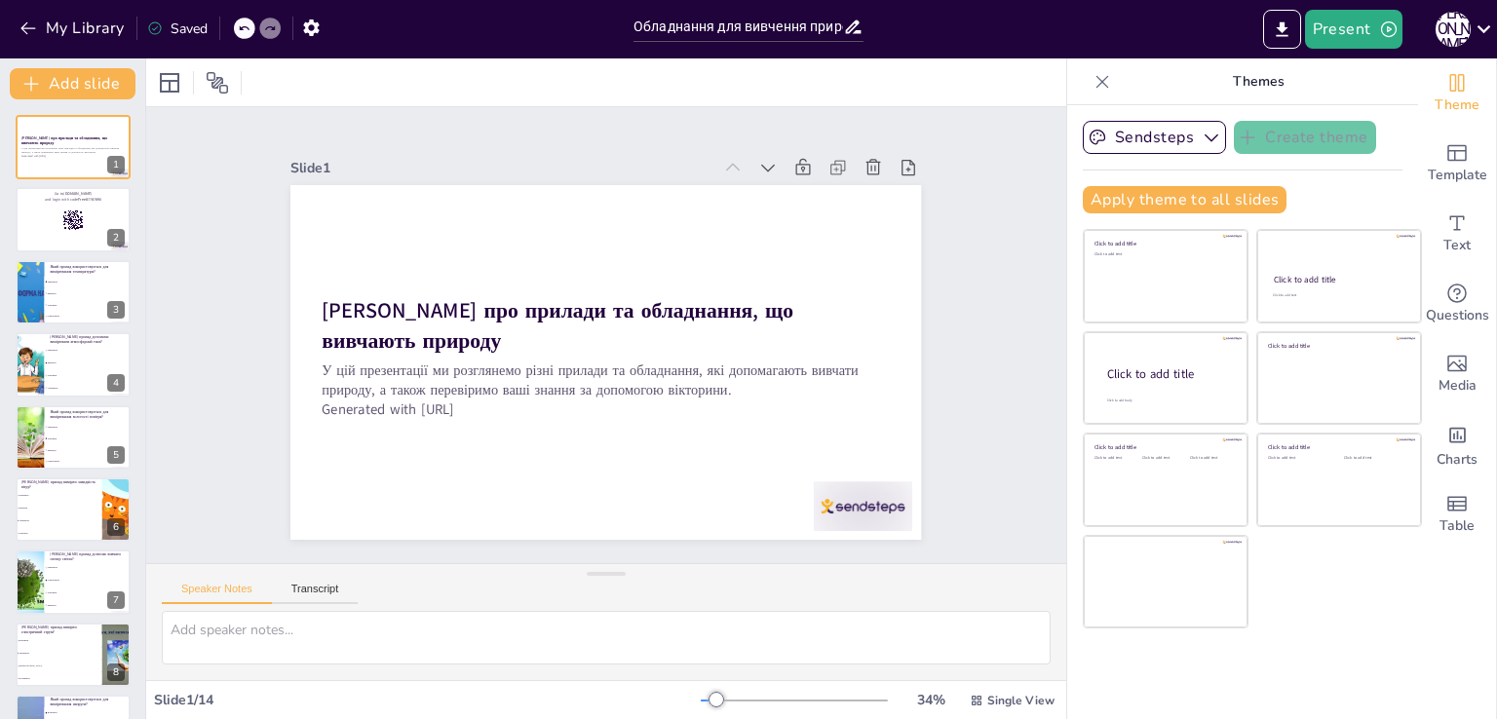
checkbox input "true"
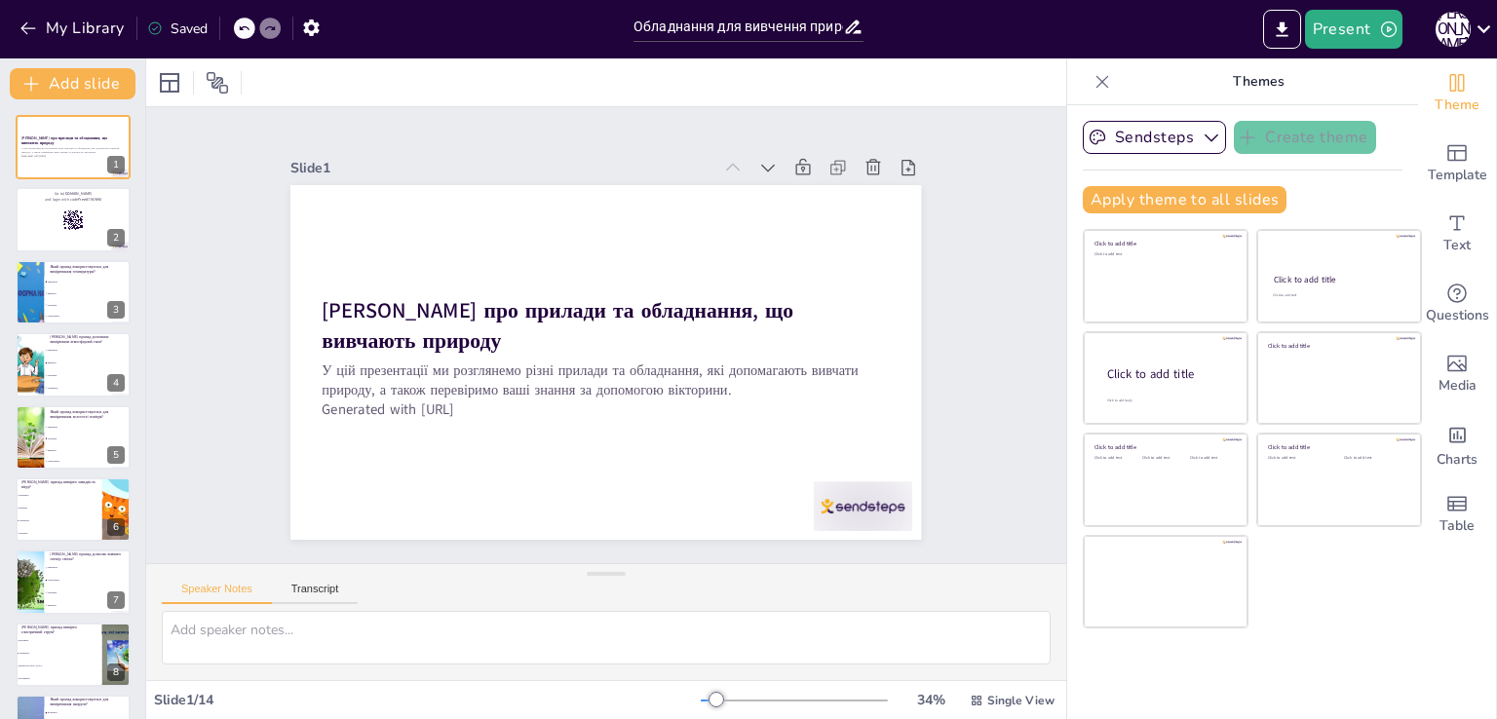
checkbox input "true"
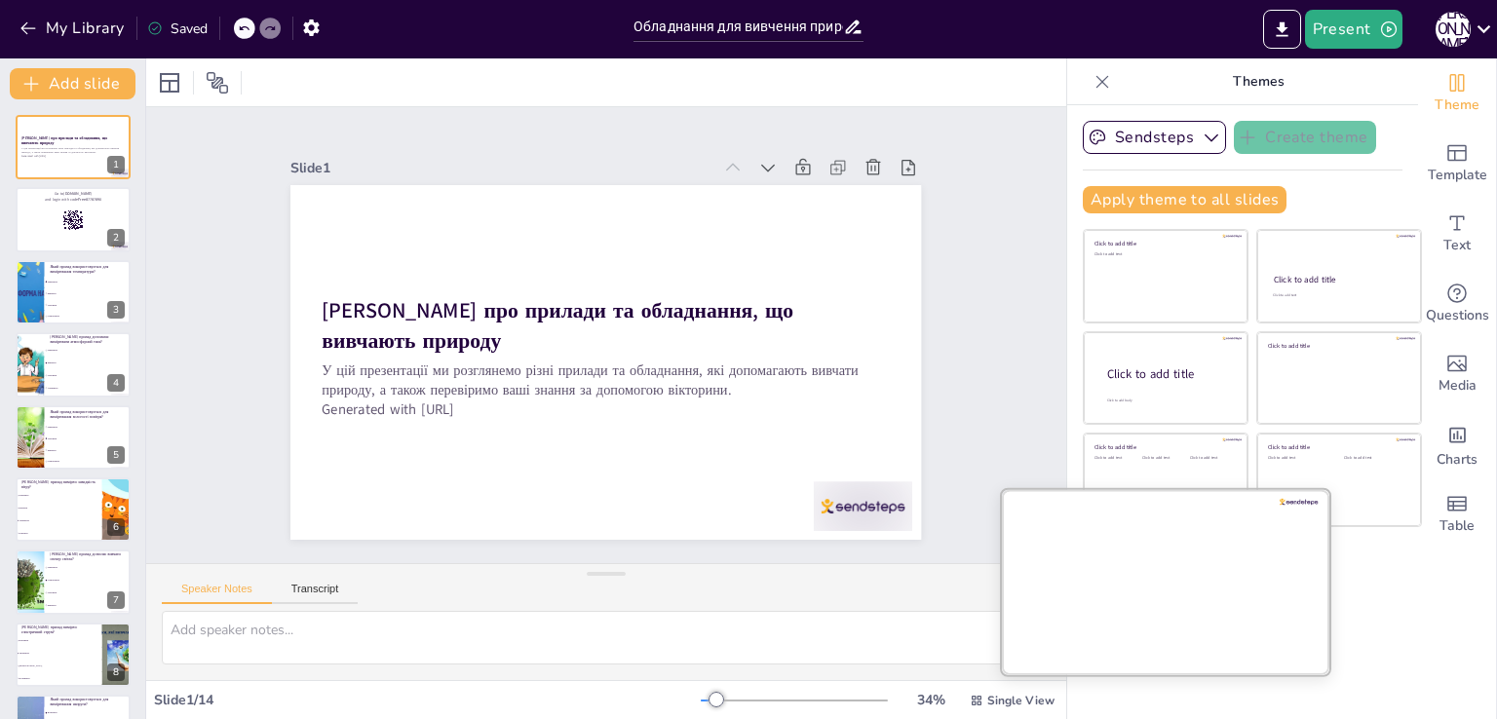
checkbox input "true"
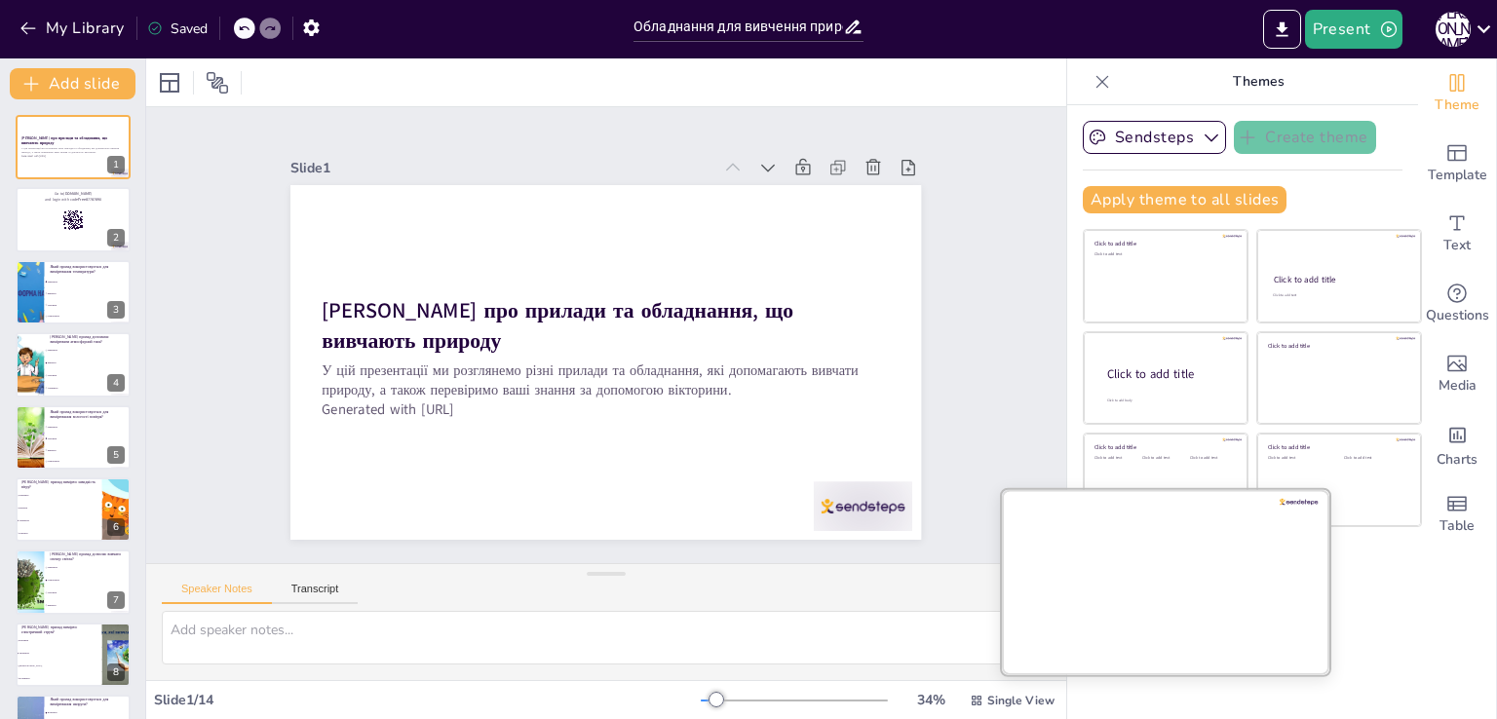
checkbox input "true"
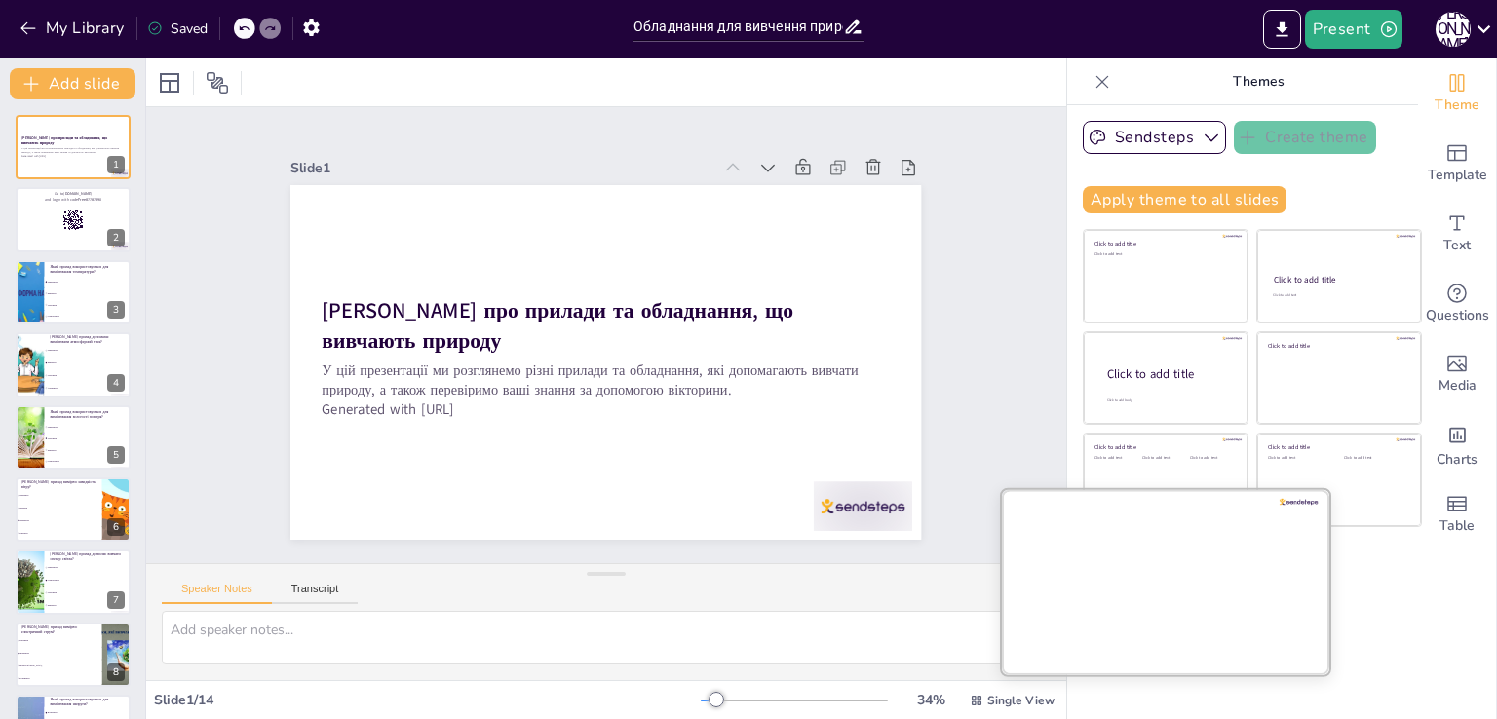
checkbox input "true"
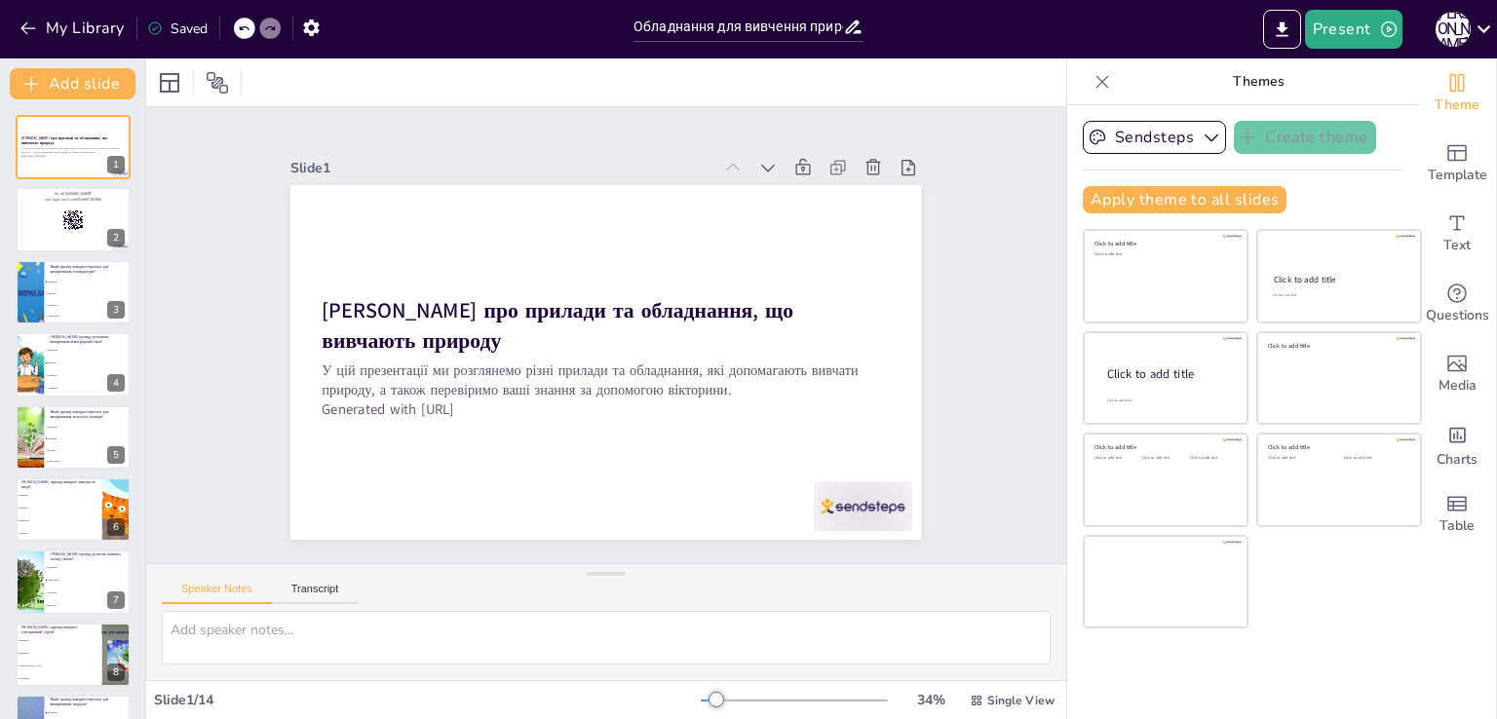
click at [920, 80] on div at bounding box center [606, 82] width 920 height 48
click at [224, 91] on icon at bounding box center [217, 82] width 23 height 23
checkbox input "true"
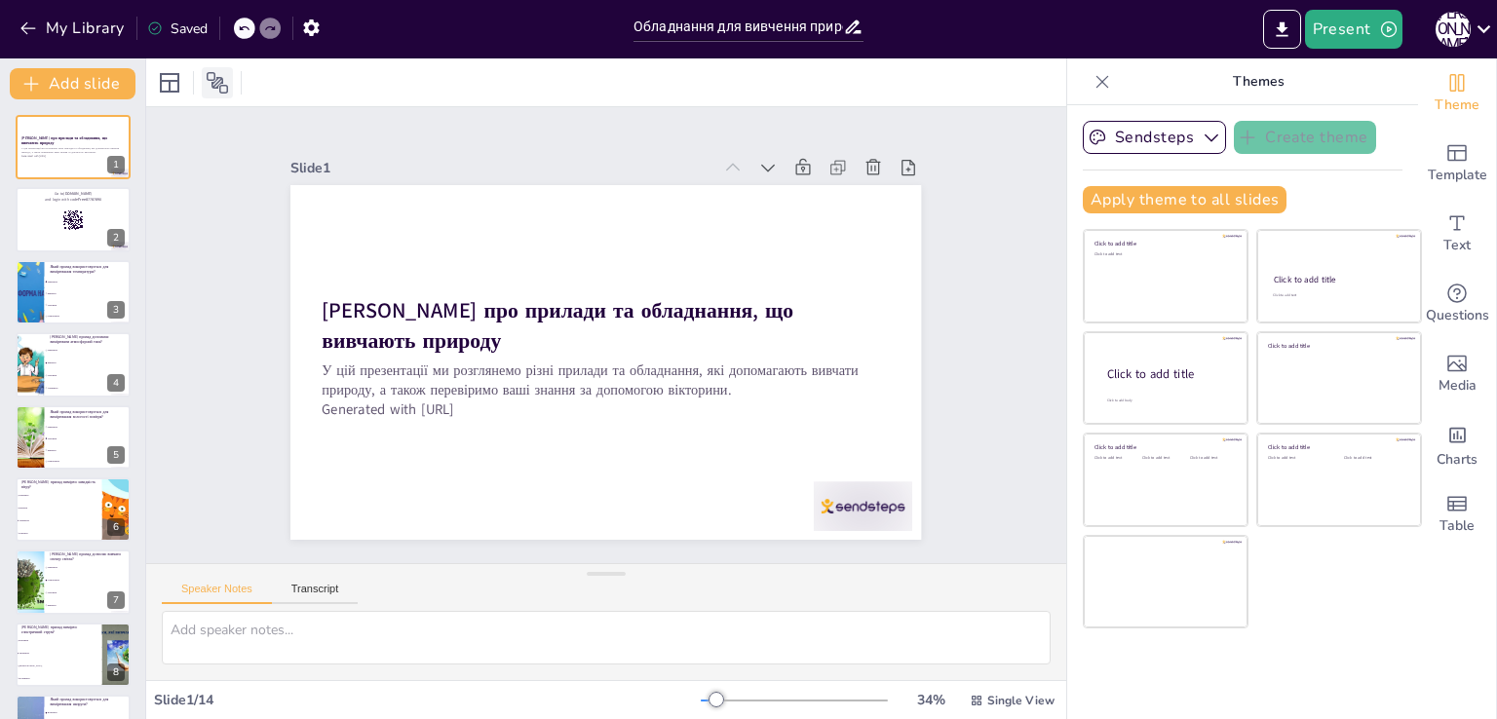
checkbox input "true"
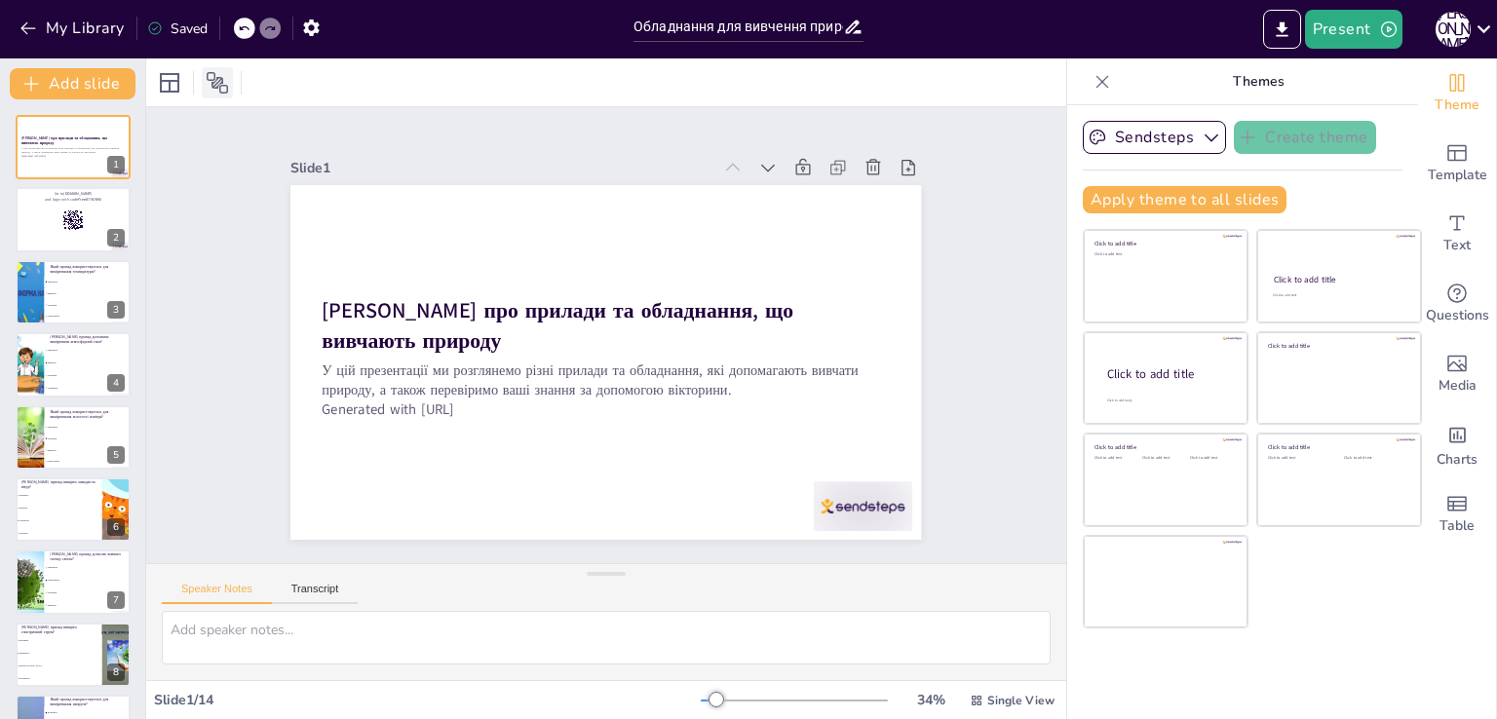
checkbox input "true"
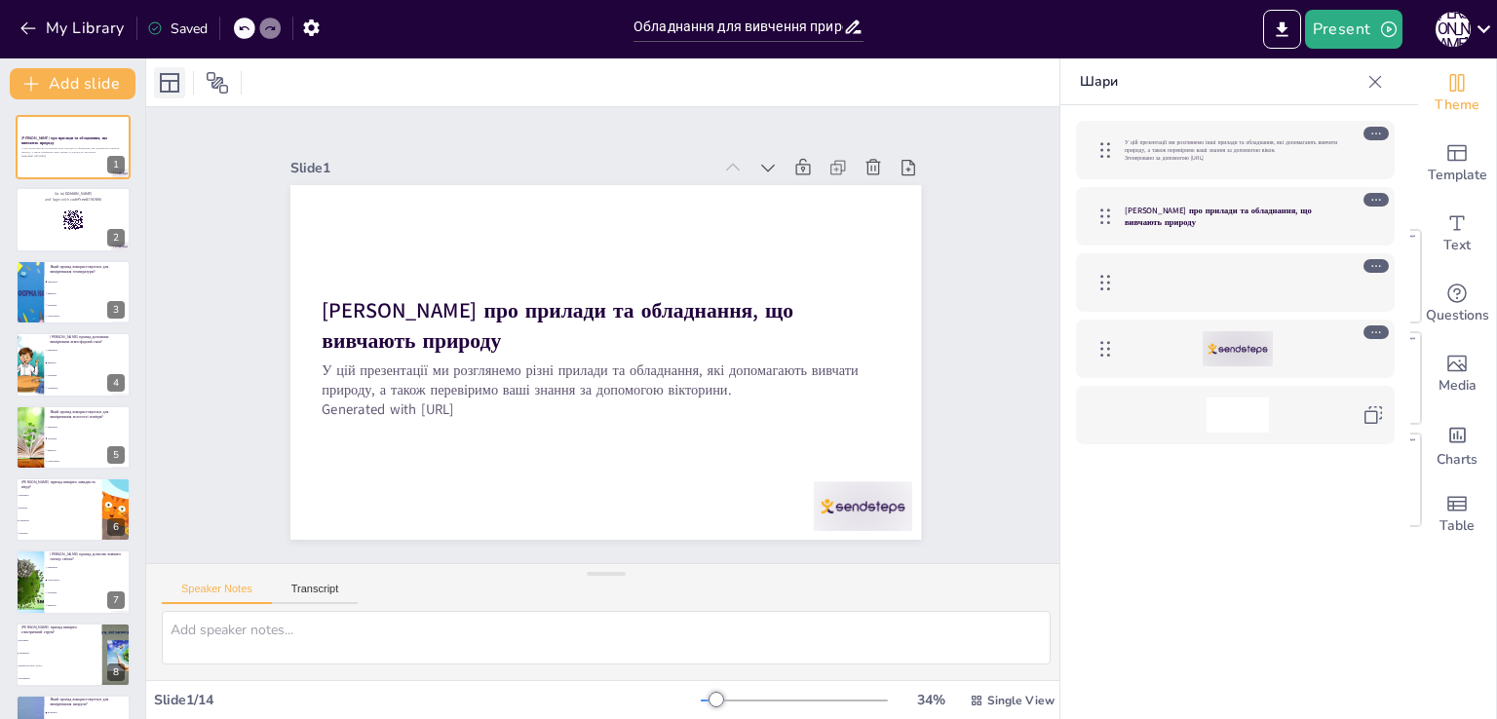
click at [179, 90] on icon at bounding box center [169, 82] width 19 height 19
click at [320, 91] on div at bounding box center [606, 82] width 920 height 48
checkbox input "true"
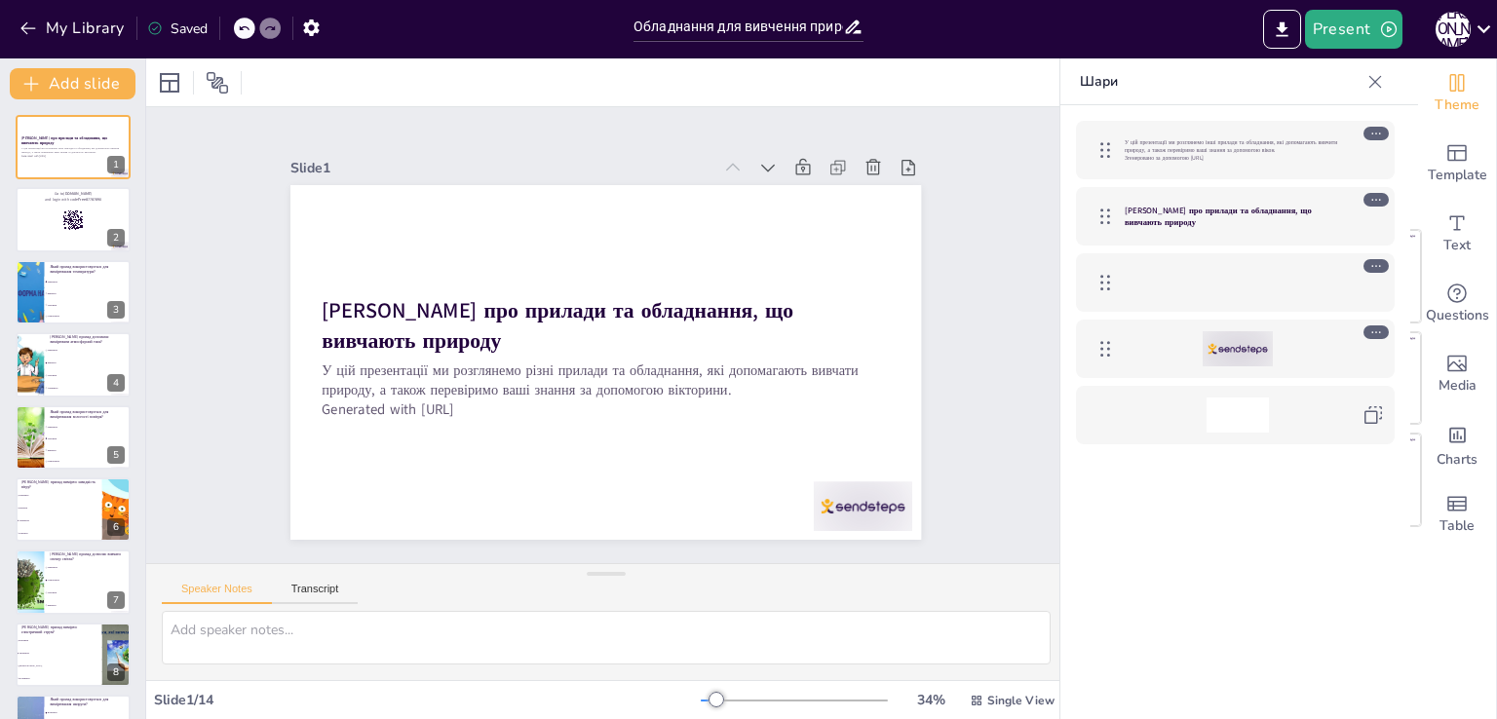
checkbox input "true"
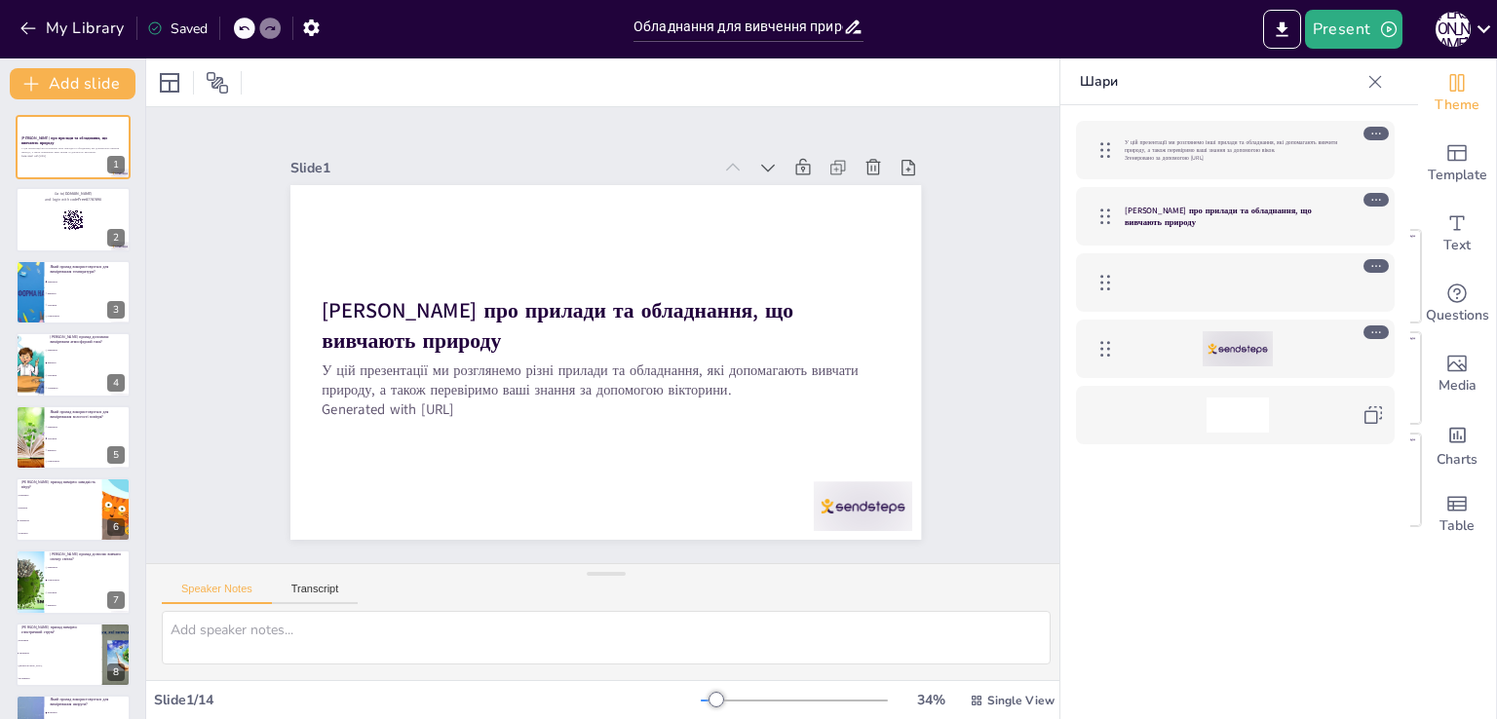
checkbox input "true"
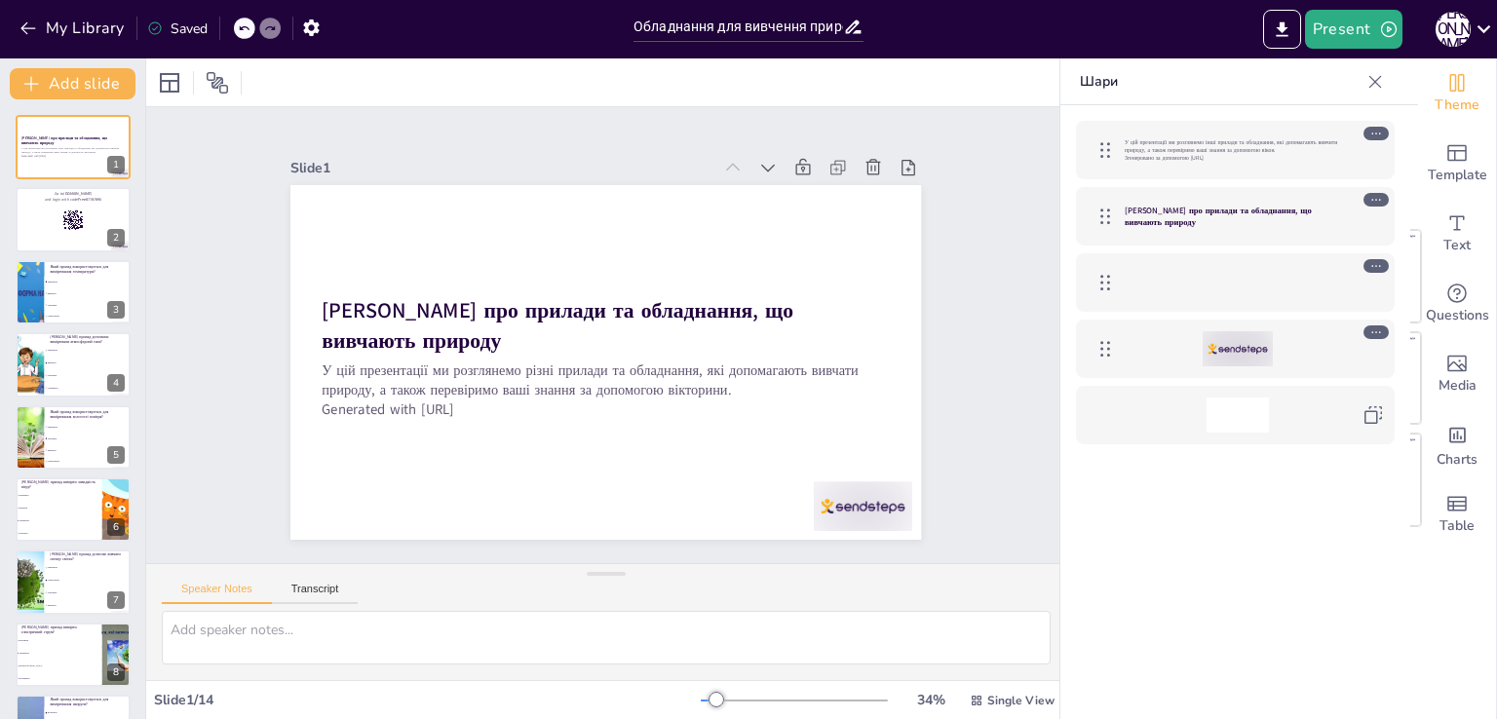
checkbox input "true"
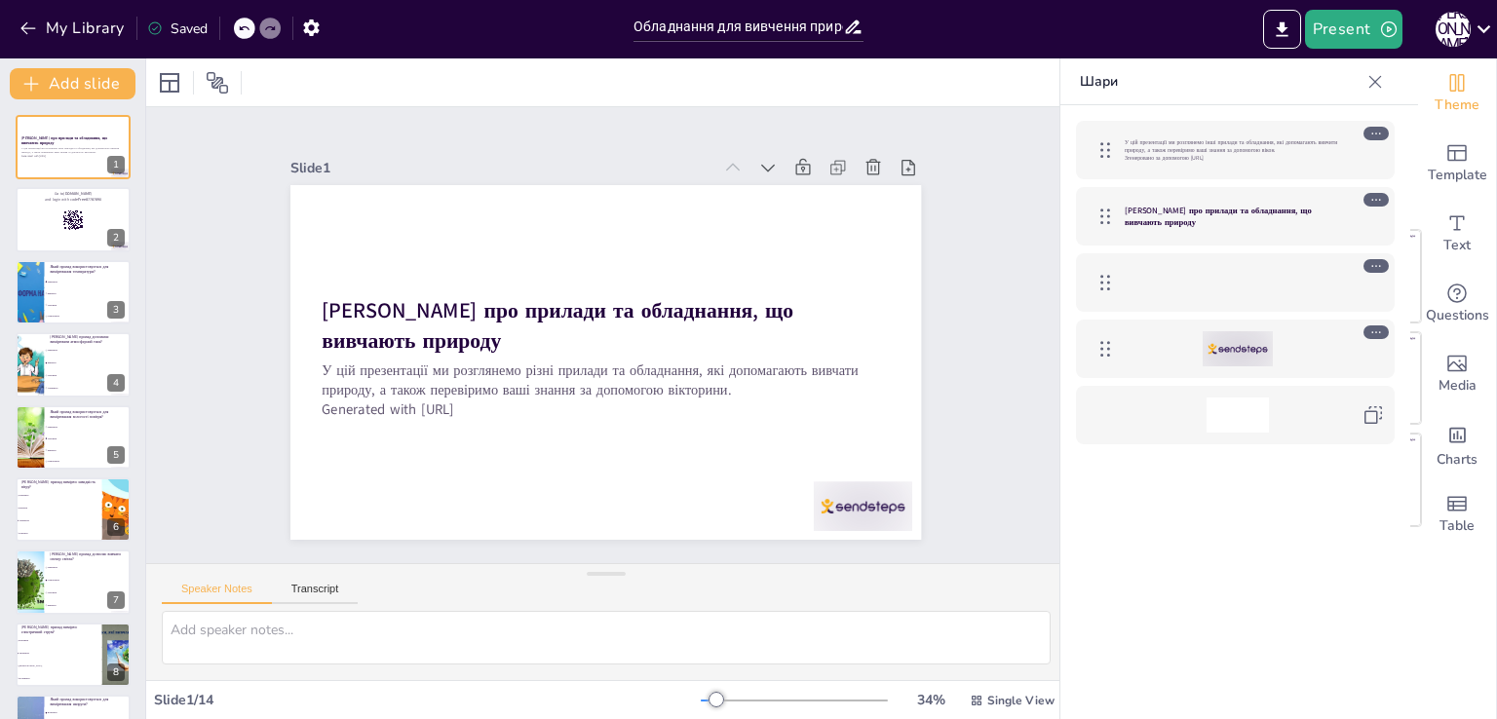
checkbox input "true"
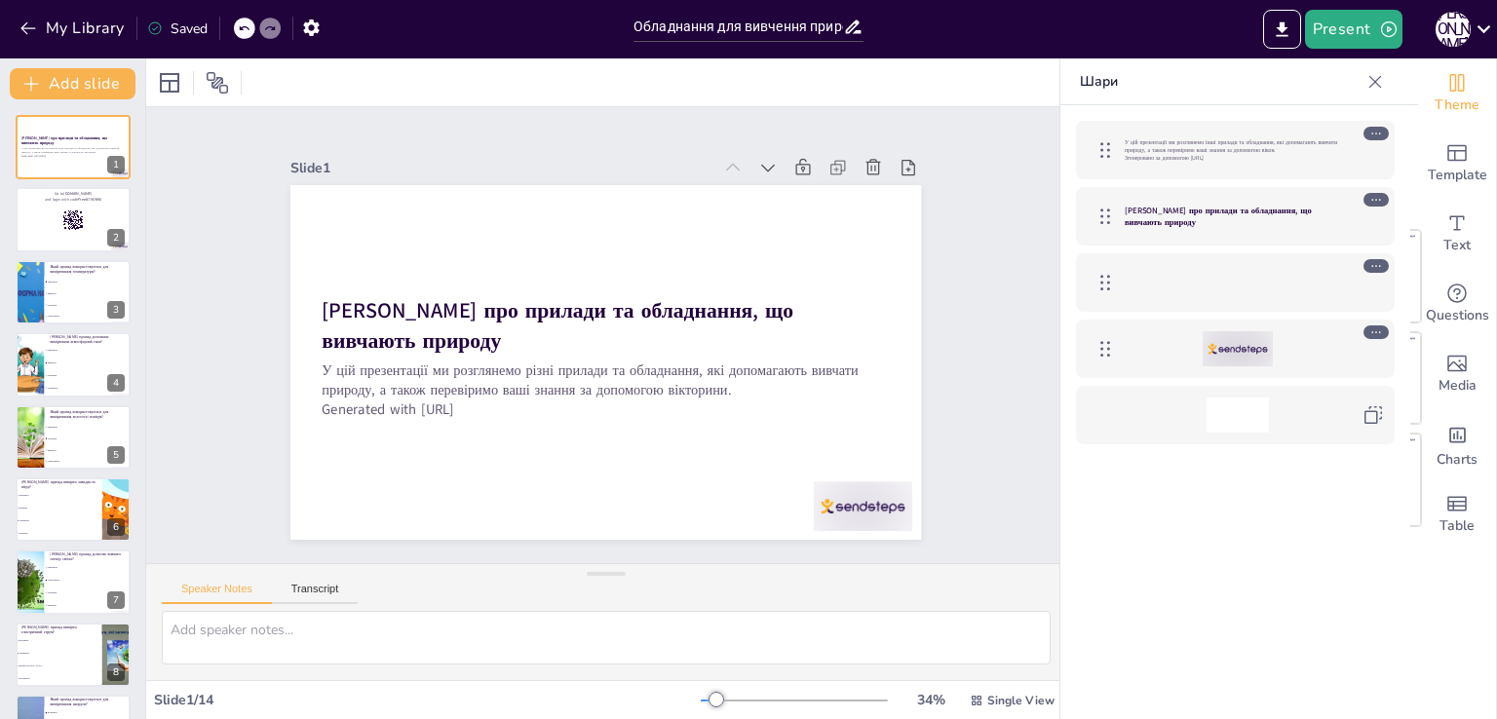
checkbox input "true"
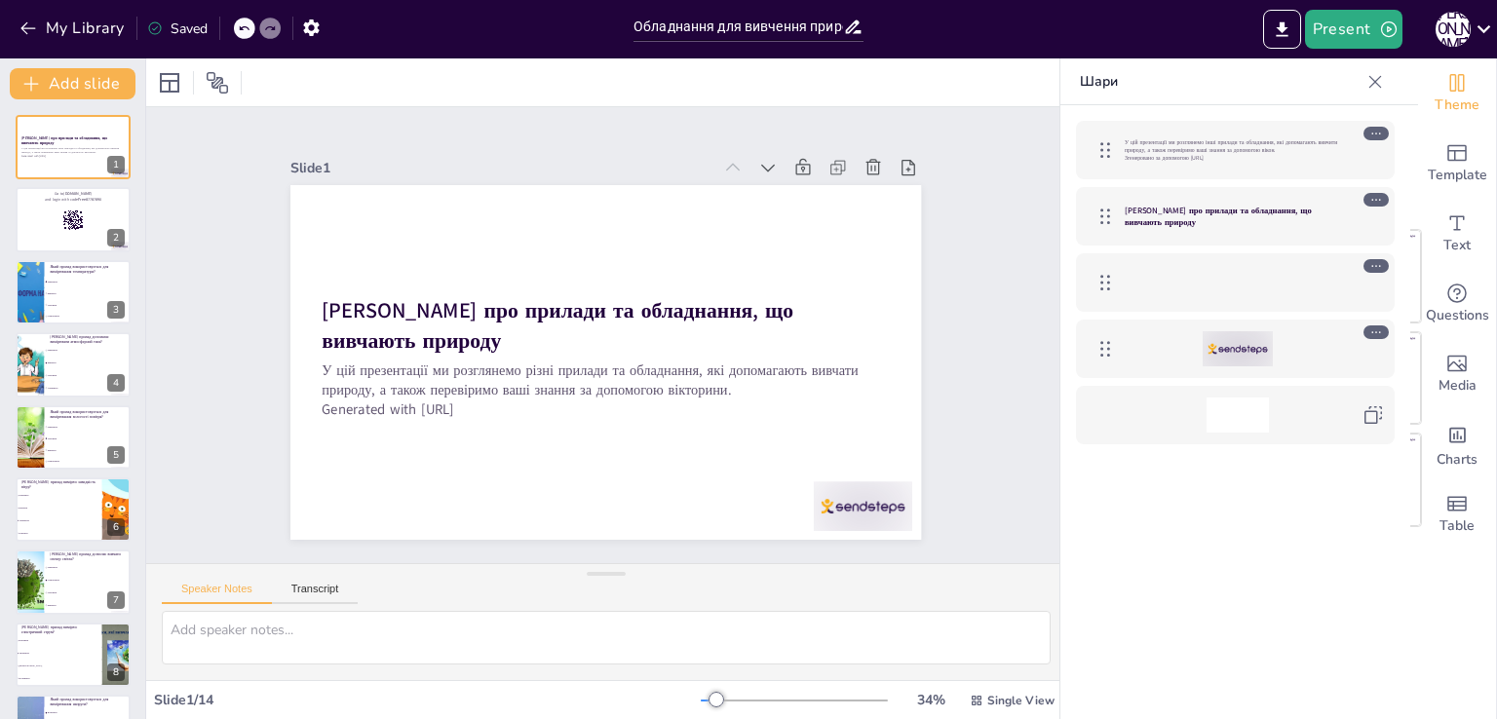
checkbox input "true"
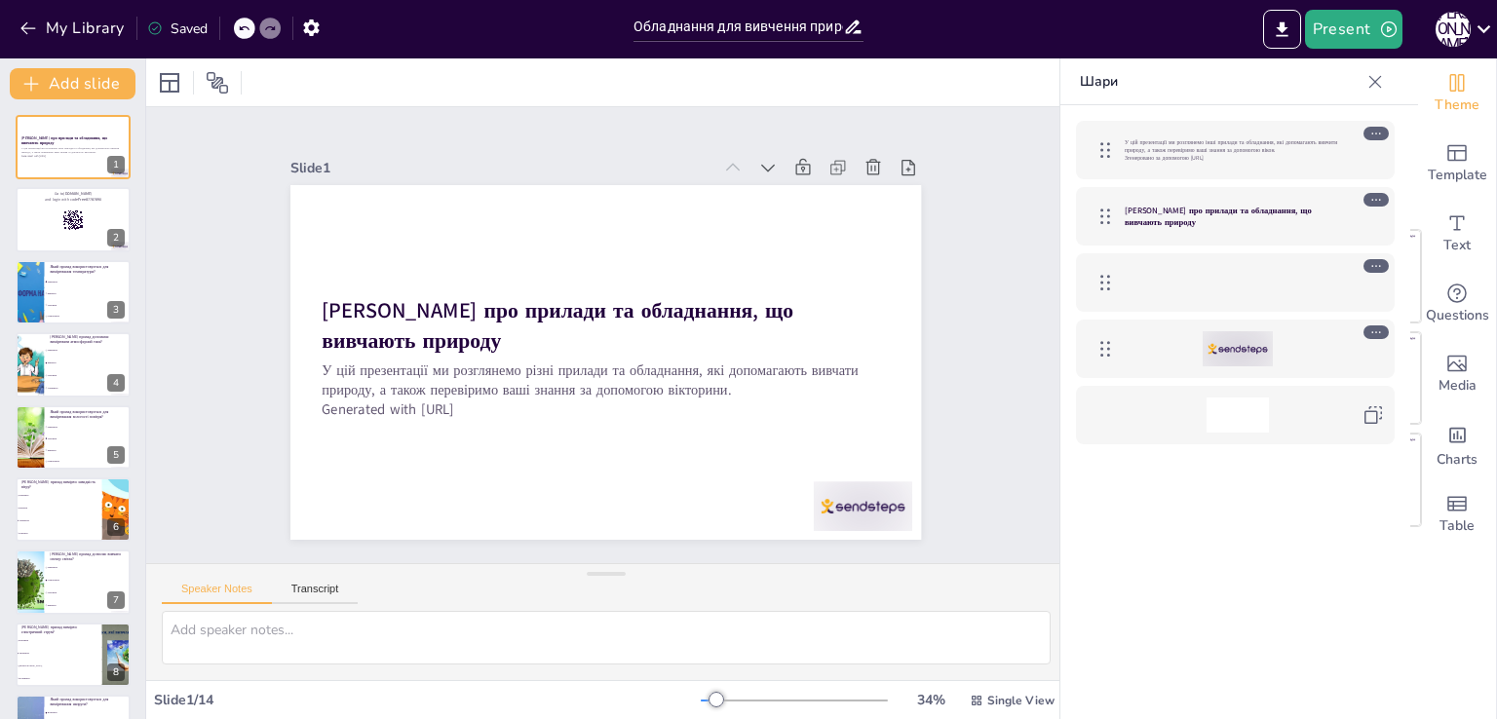
checkbox input "true"
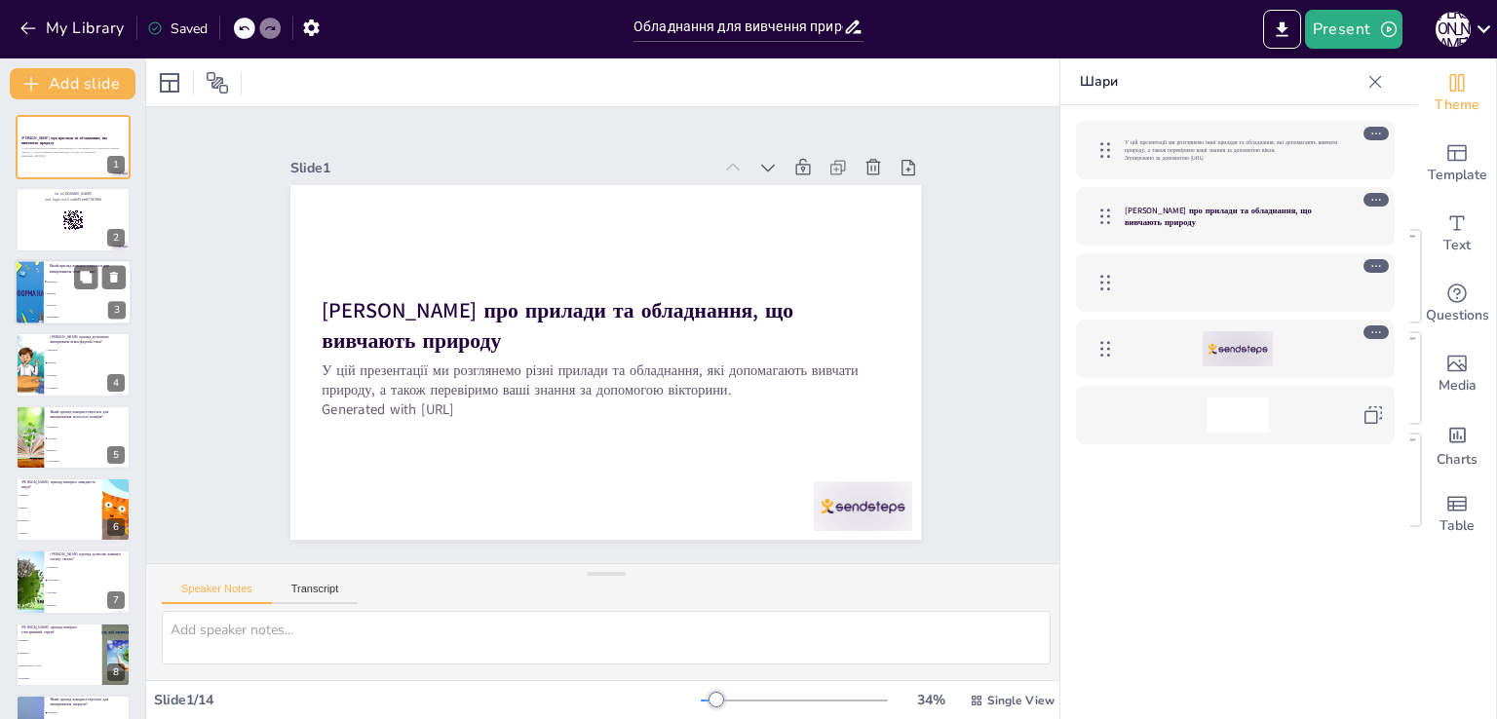
checkbox input "true"
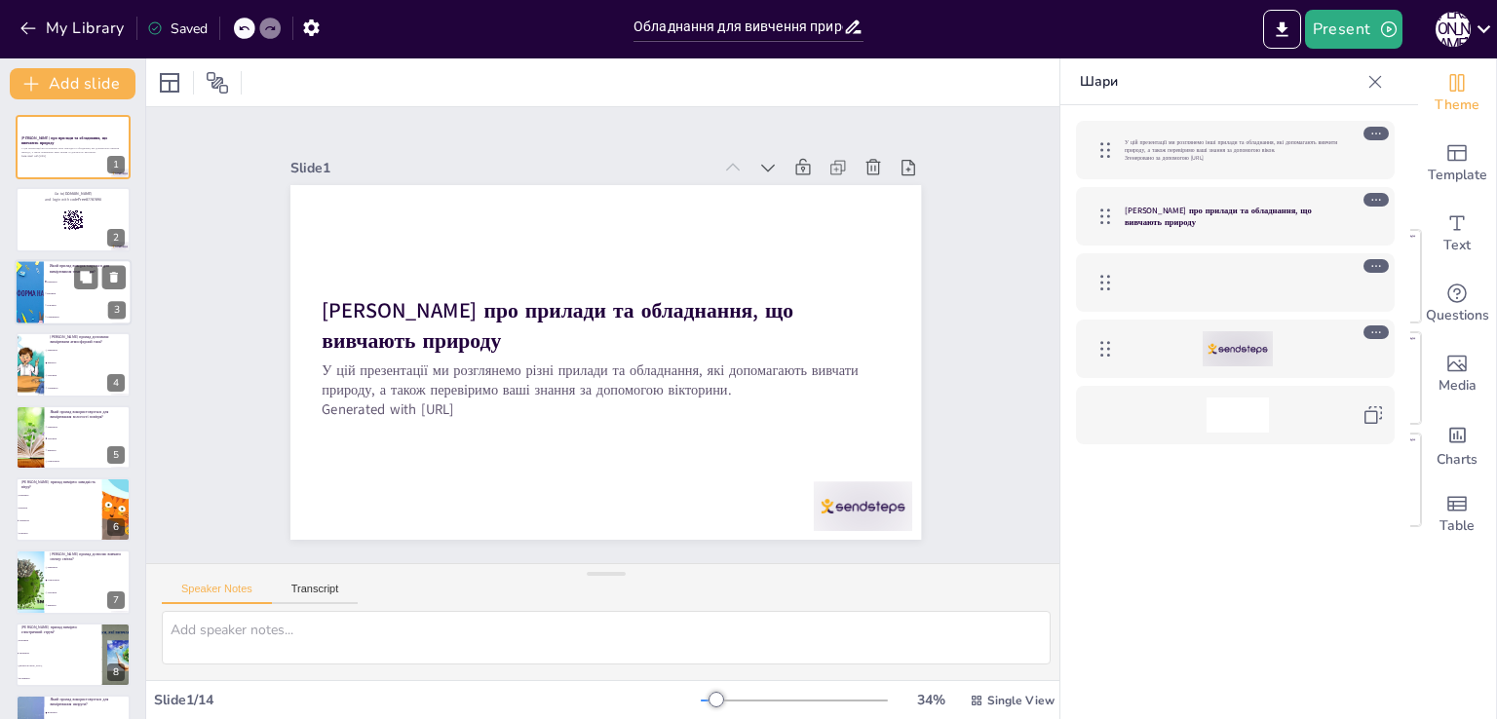
checkbox input "true"
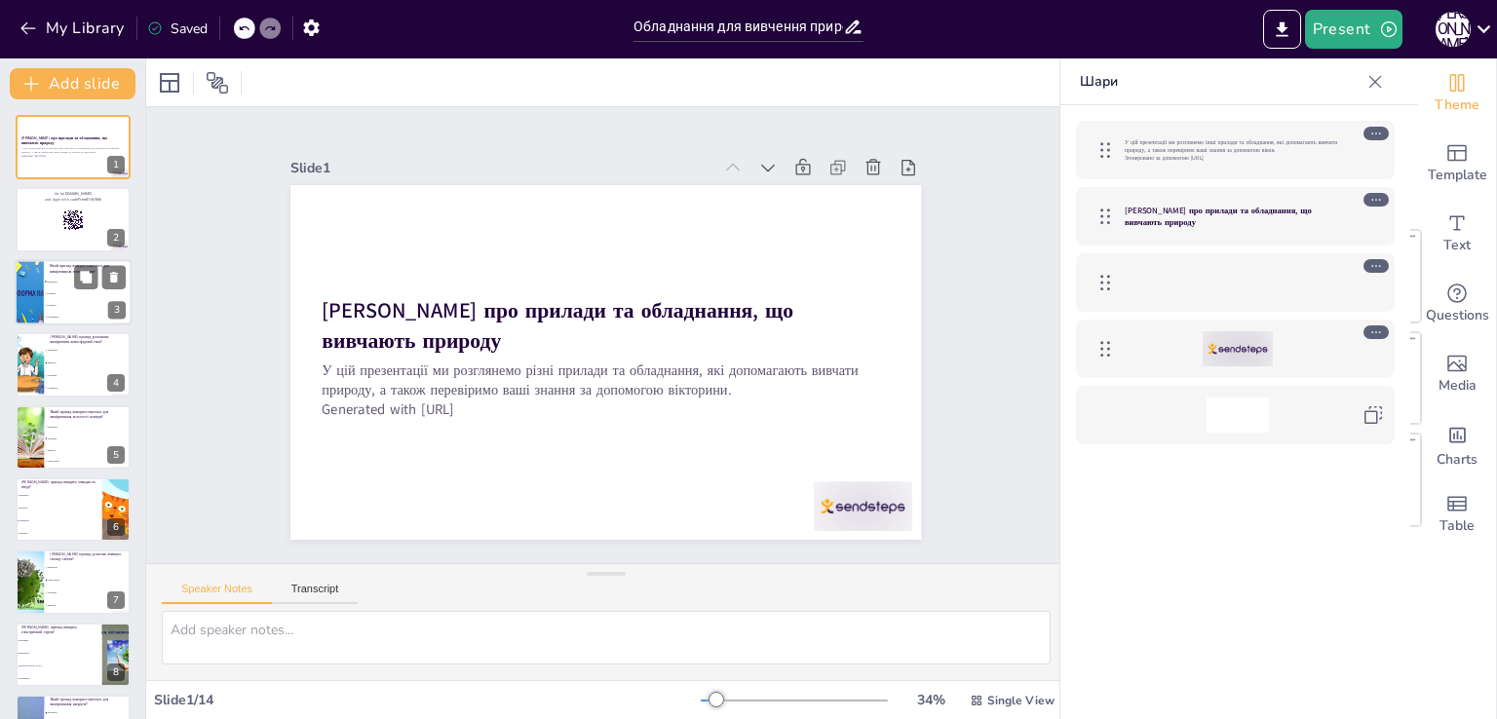
checkbox input "true"
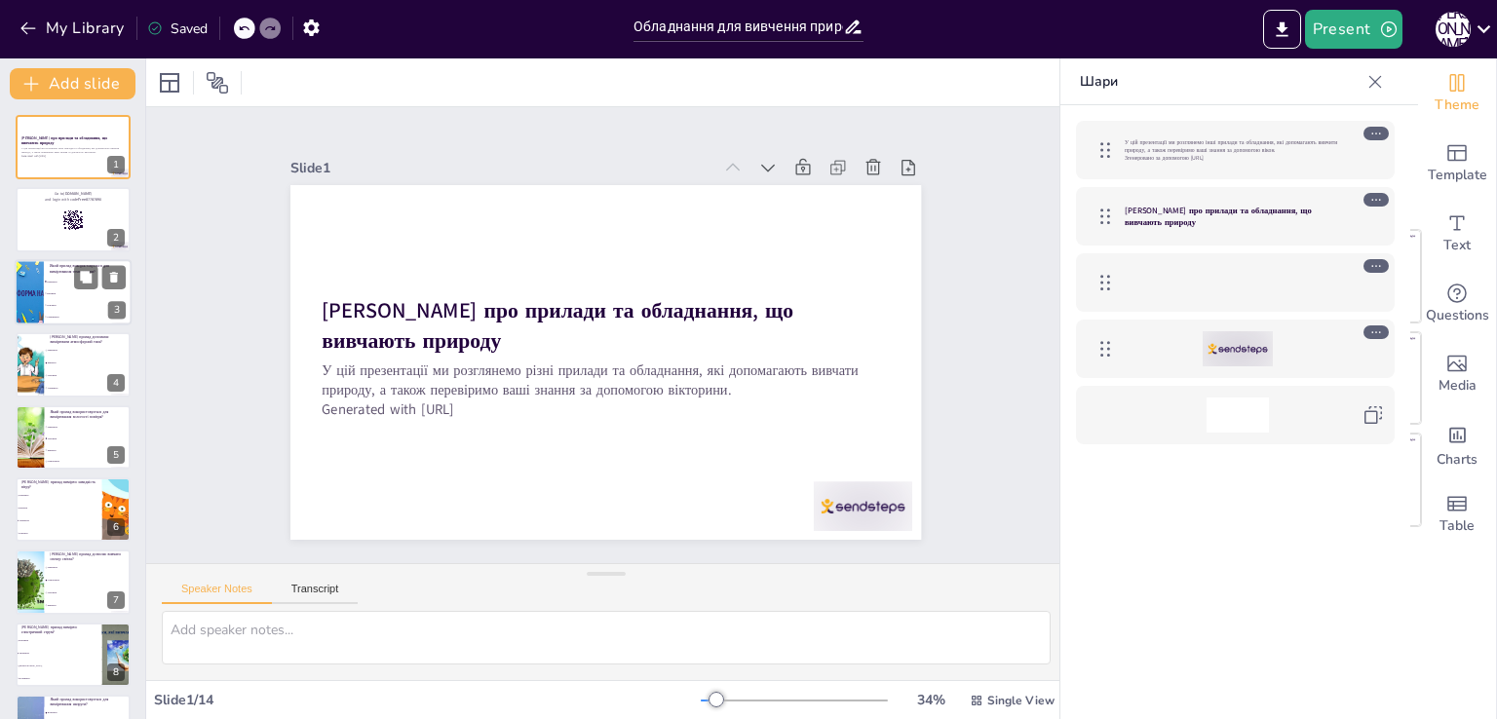
checkbox input "true"
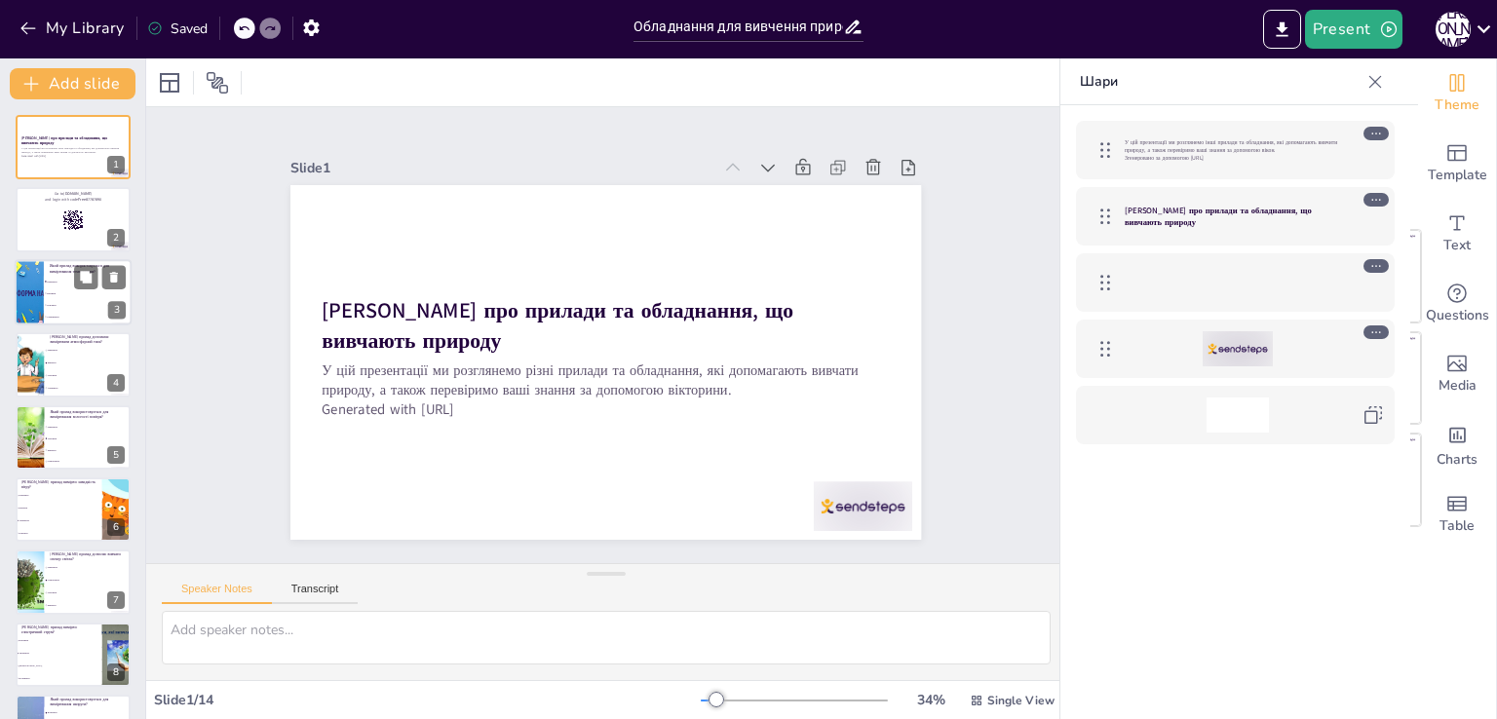
checkbox input "true"
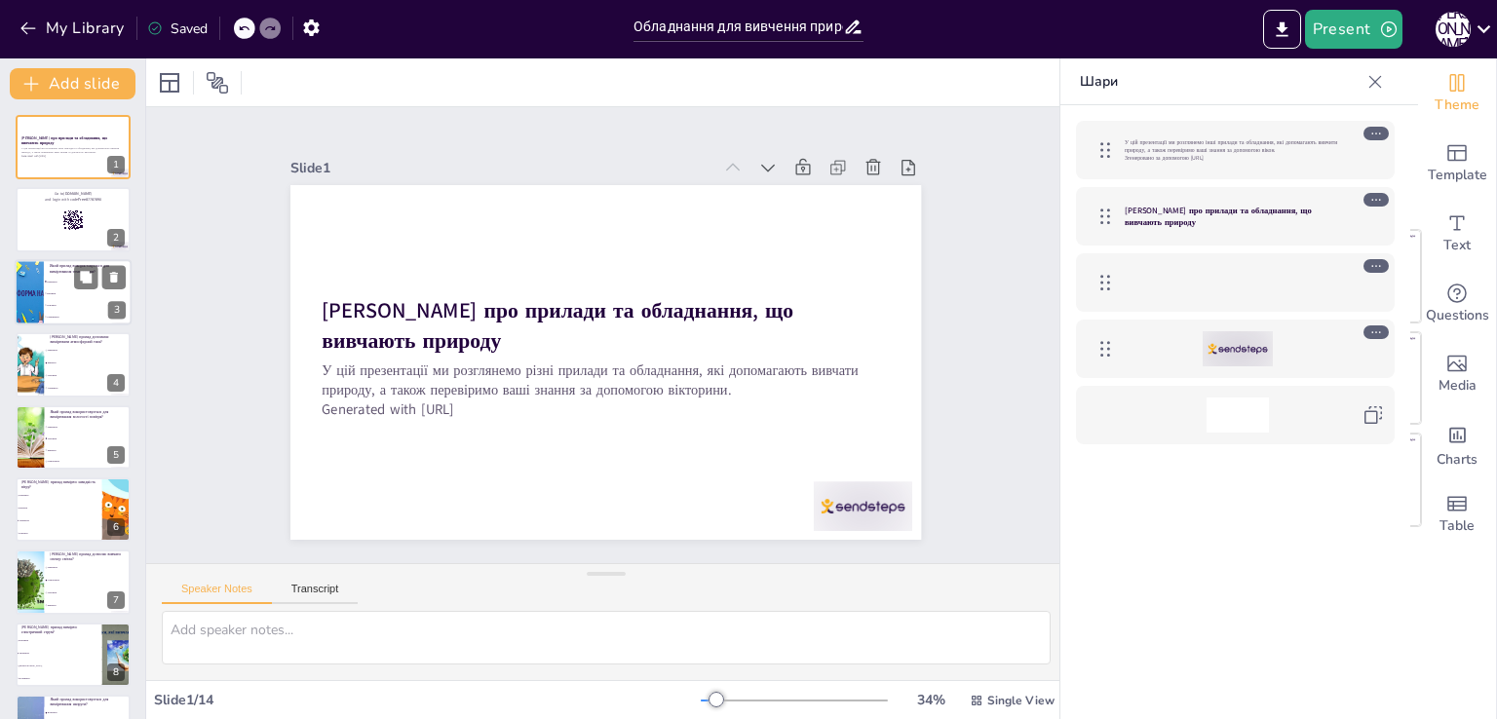
checkbox input "true"
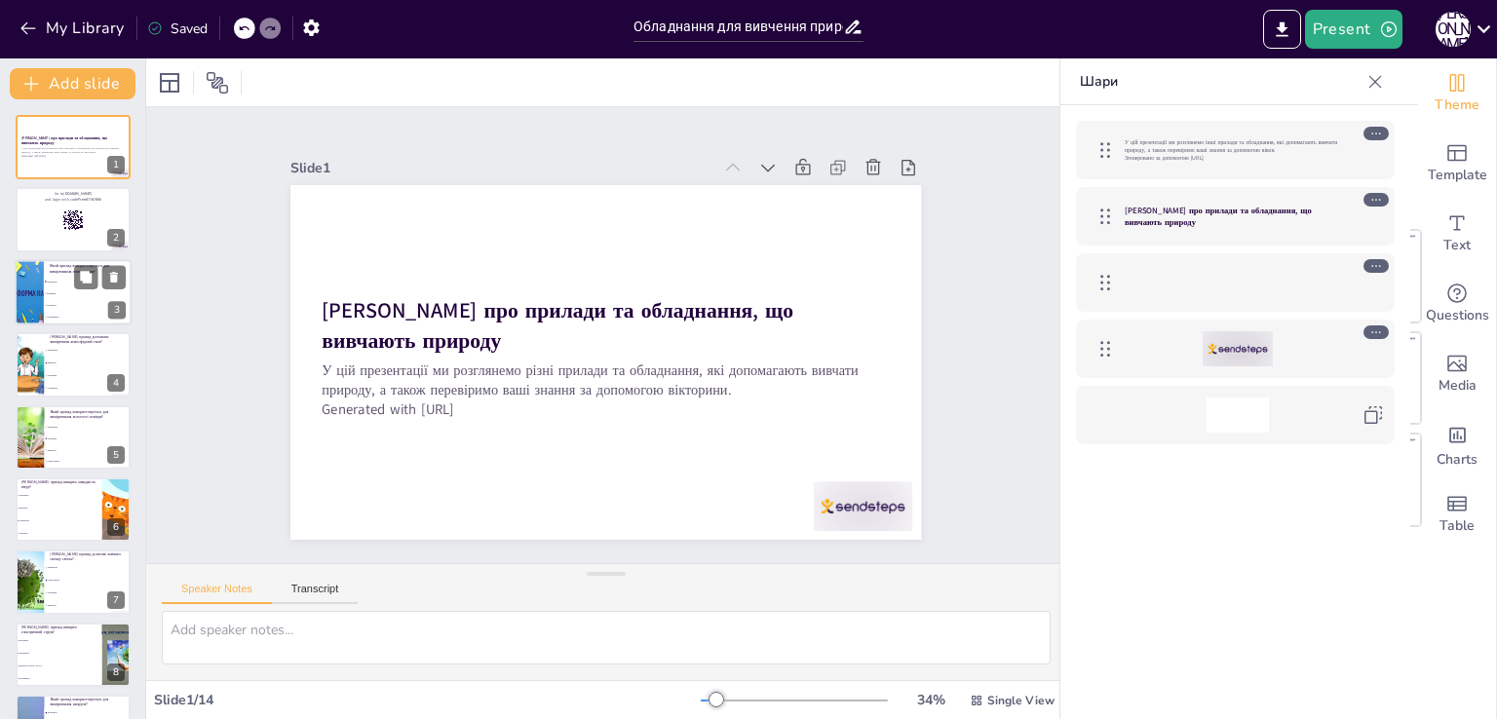
checkbox input "true"
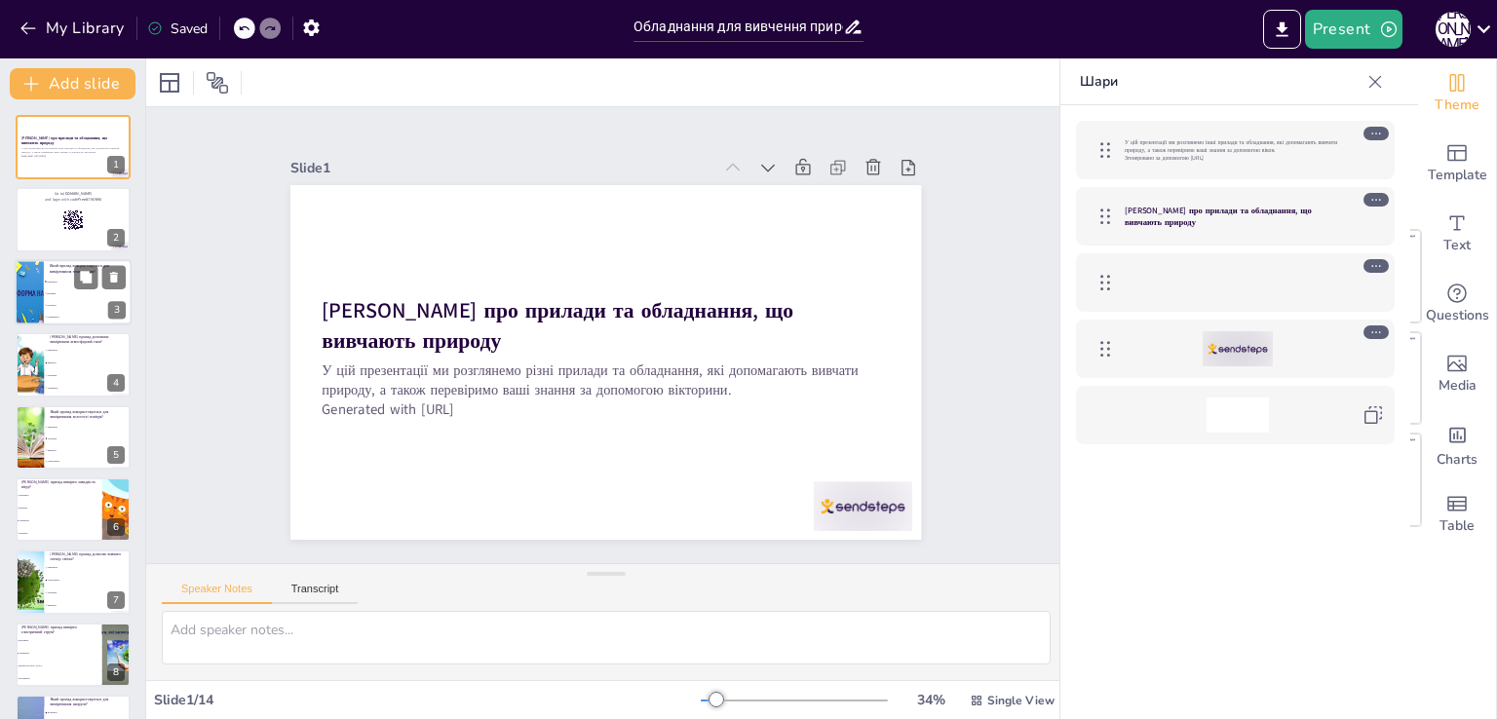
checkbox input "true"
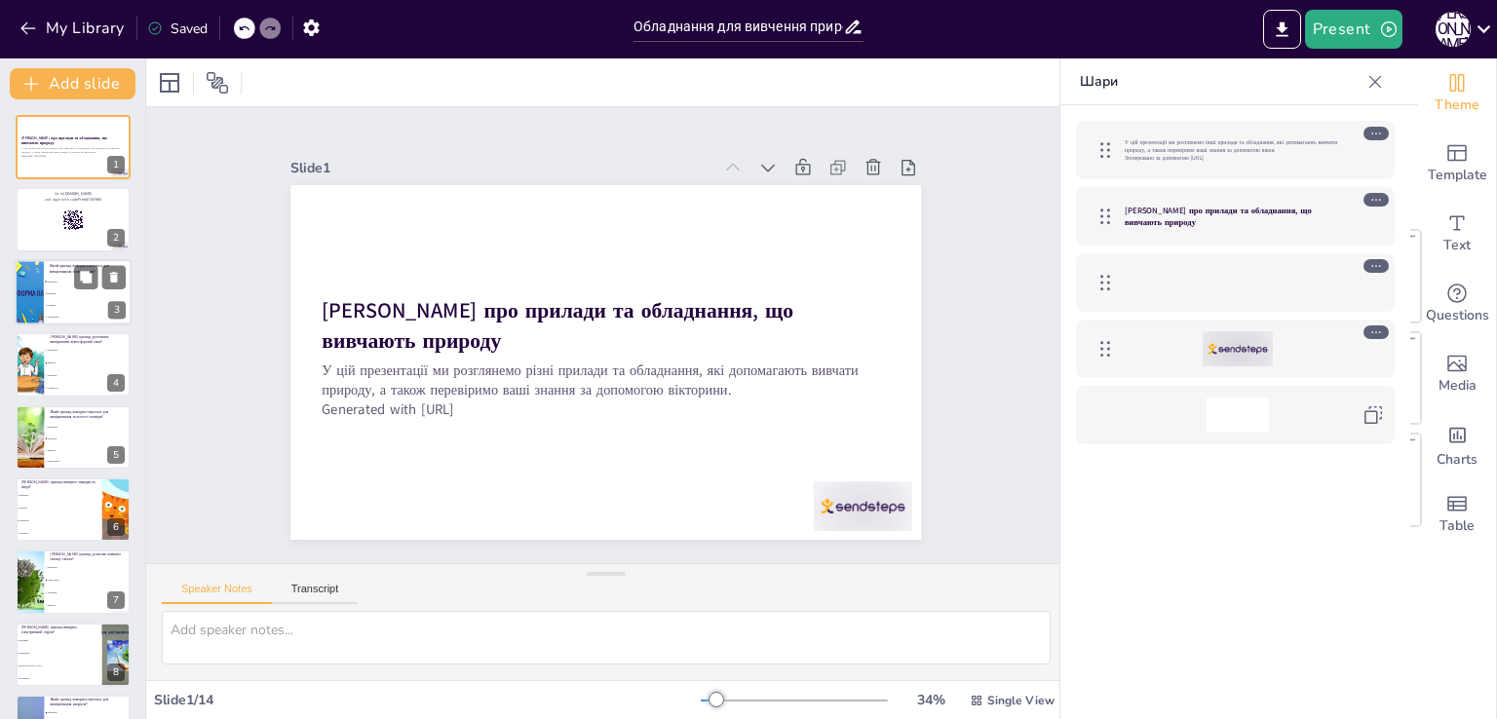
checkbox input "true"
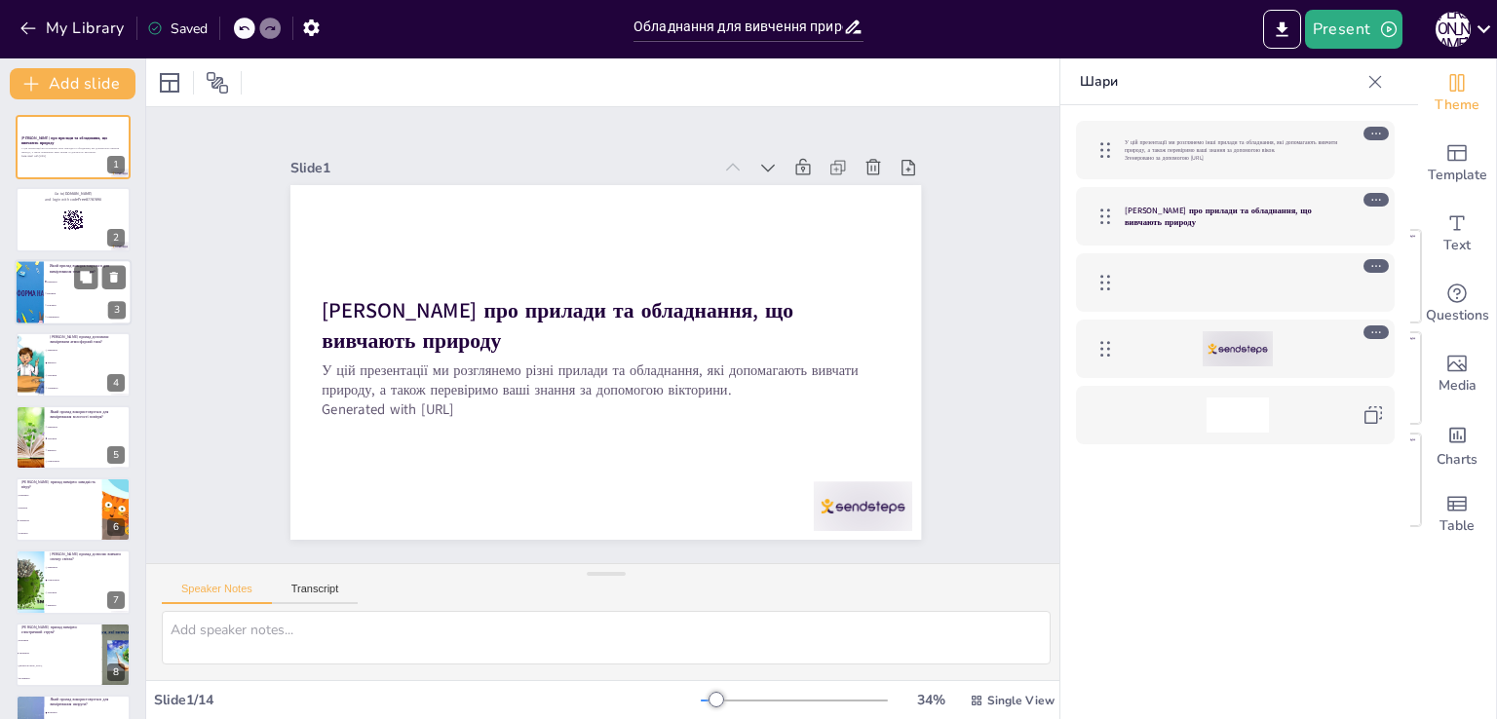
checkbox input "true"
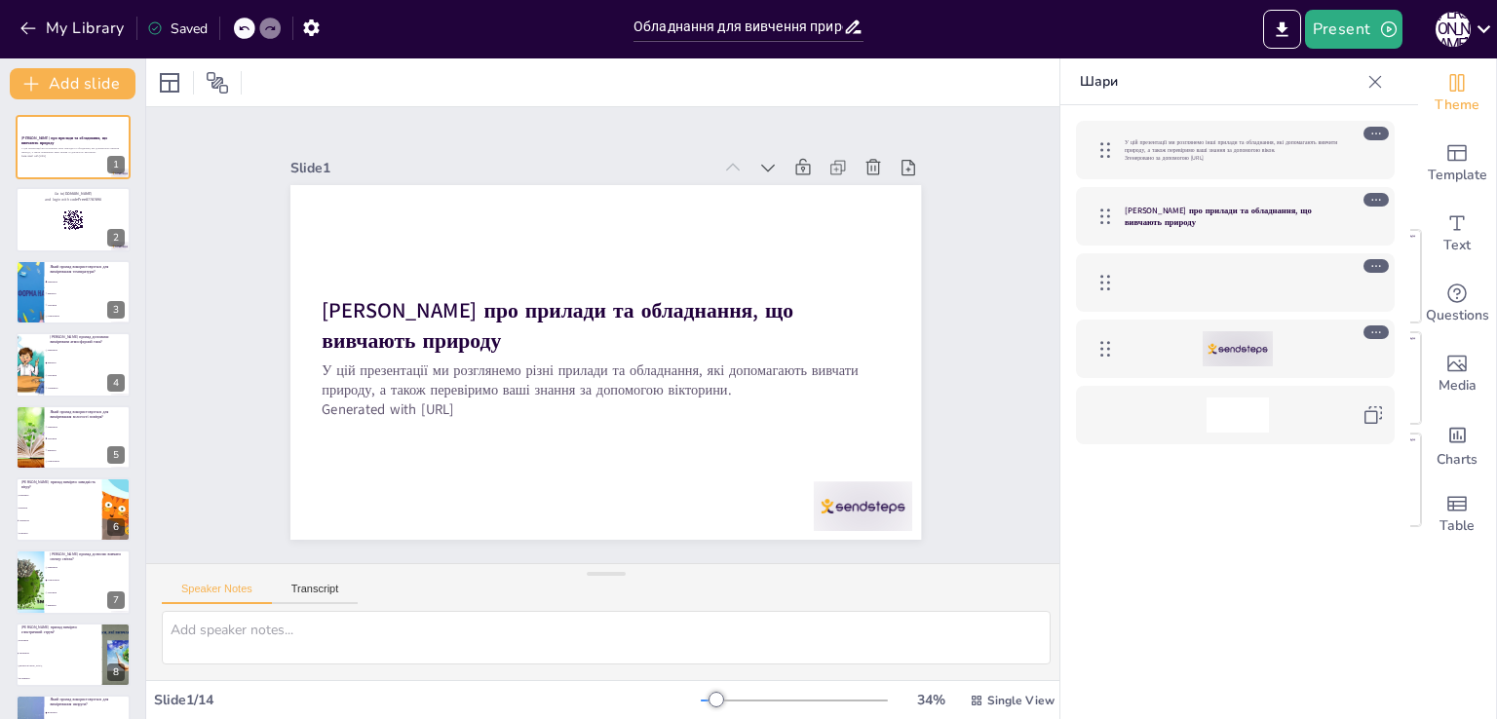
checkbox input "true"
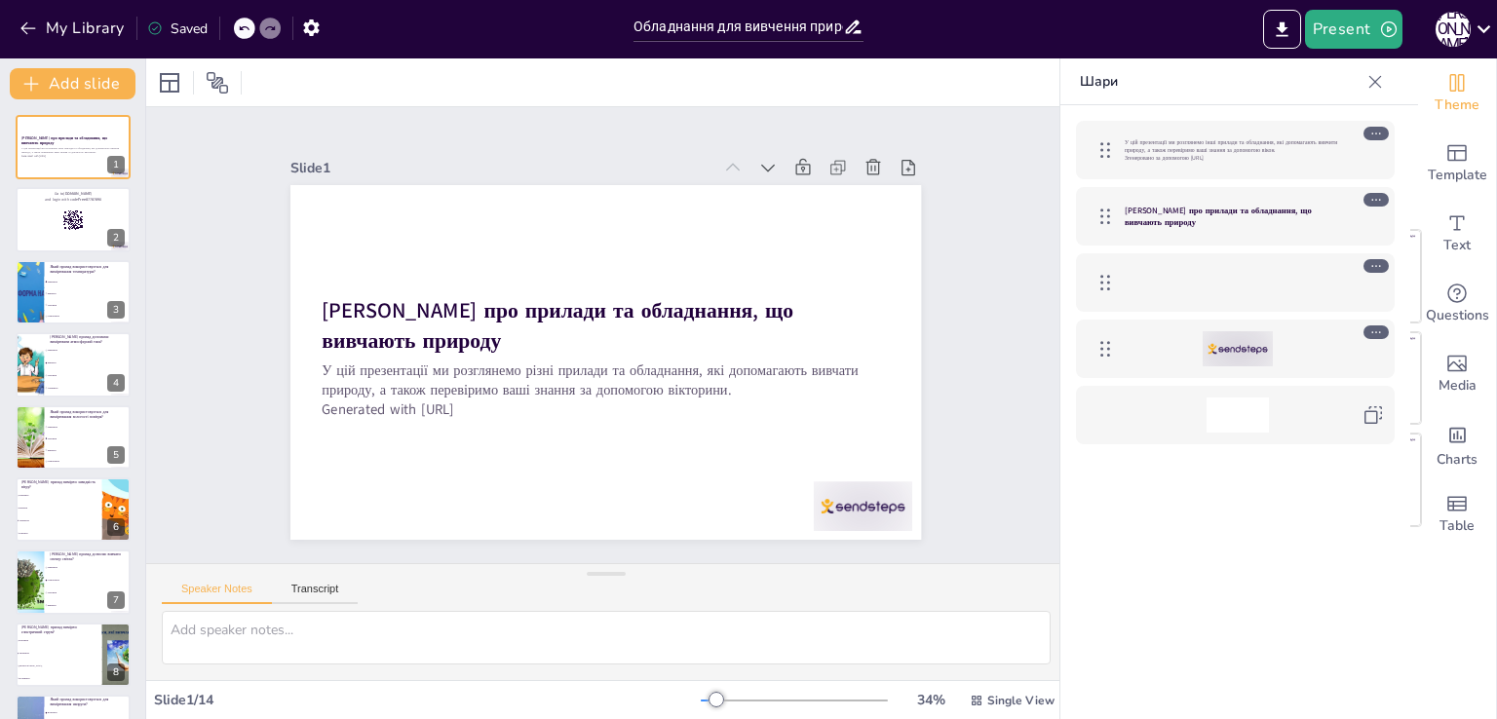
checkbox input "true"
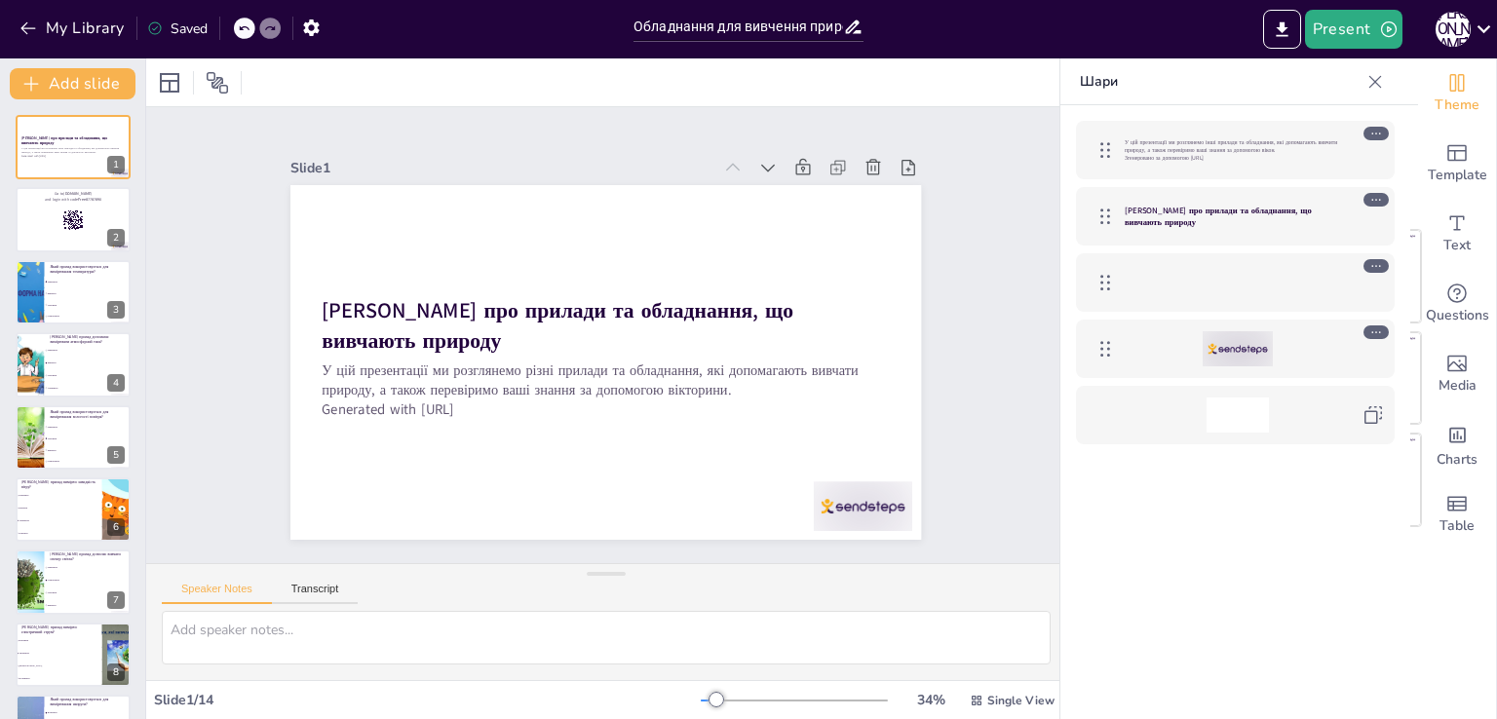
checkbox input "true"
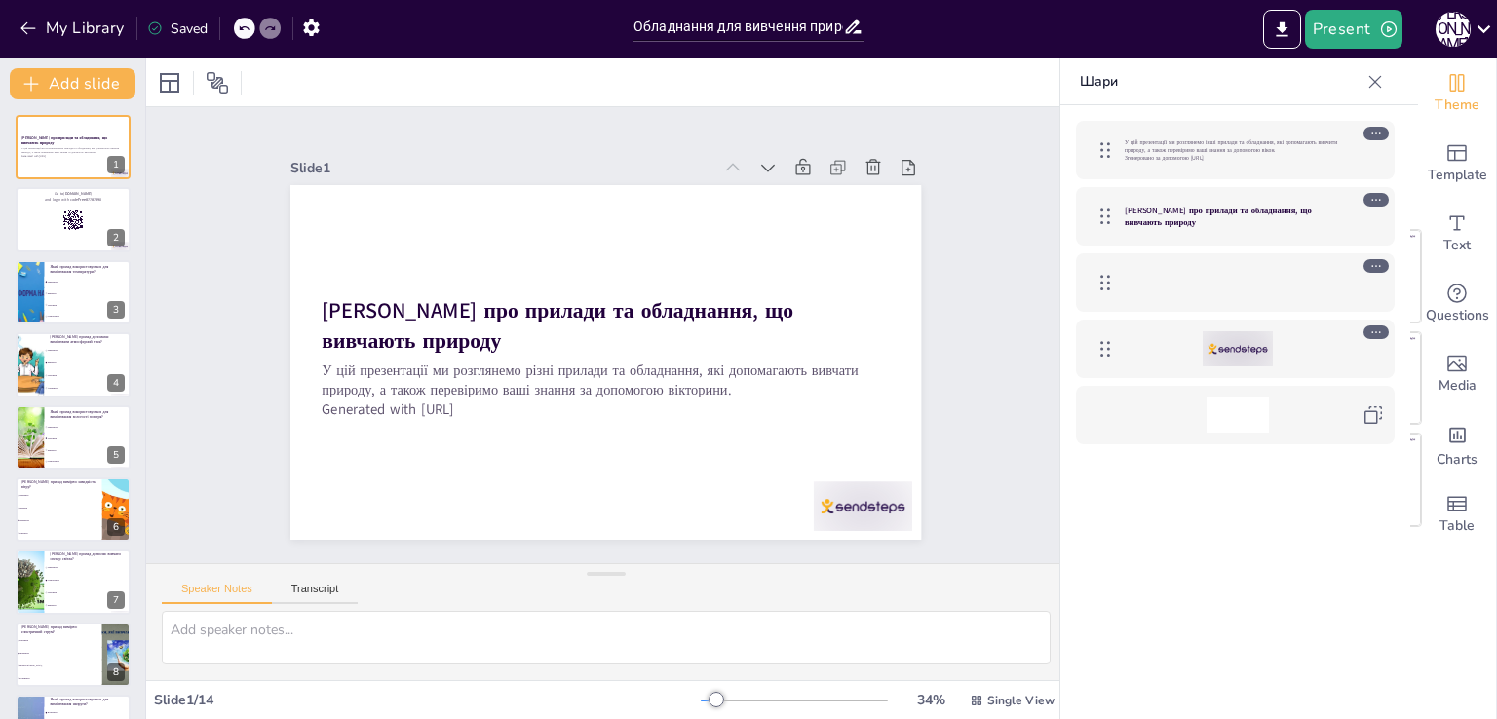
checkbox input "true"
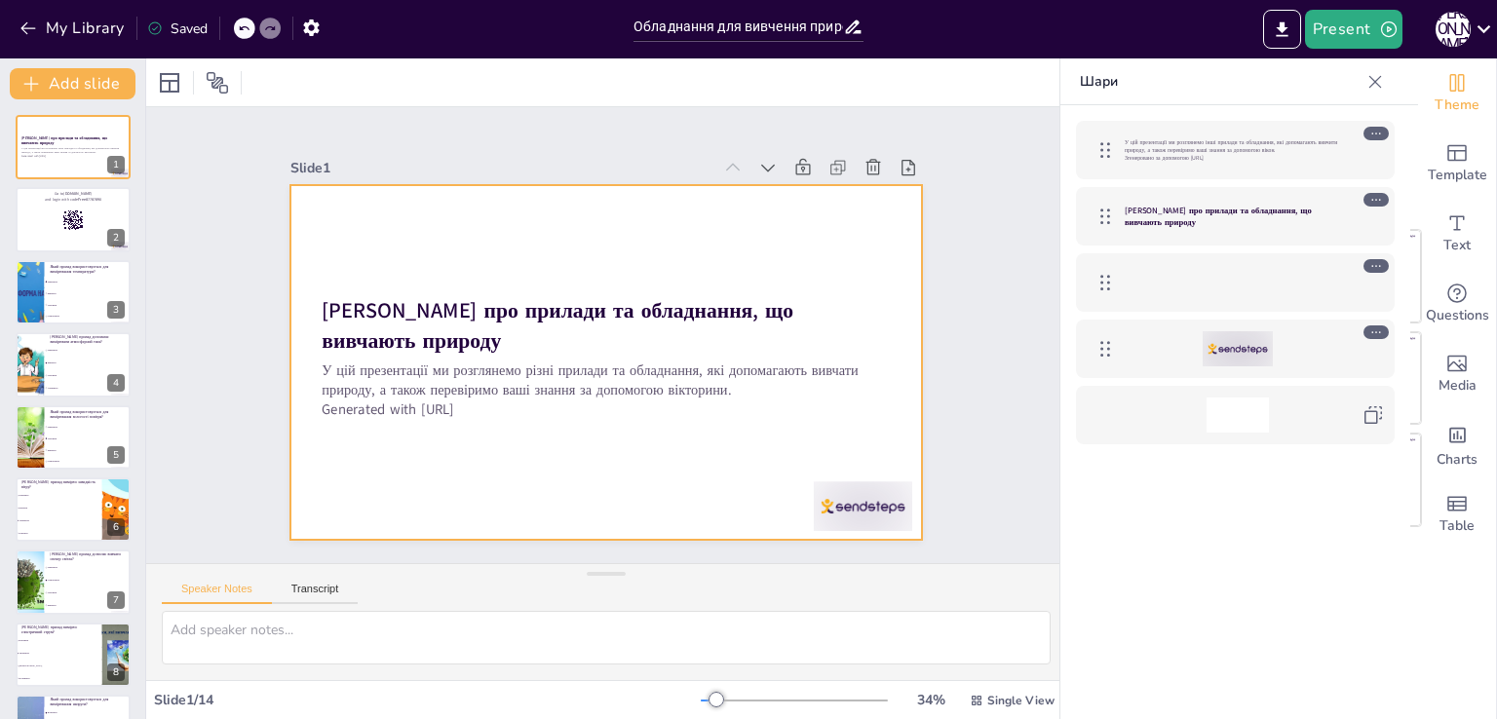
checkbox input "true"
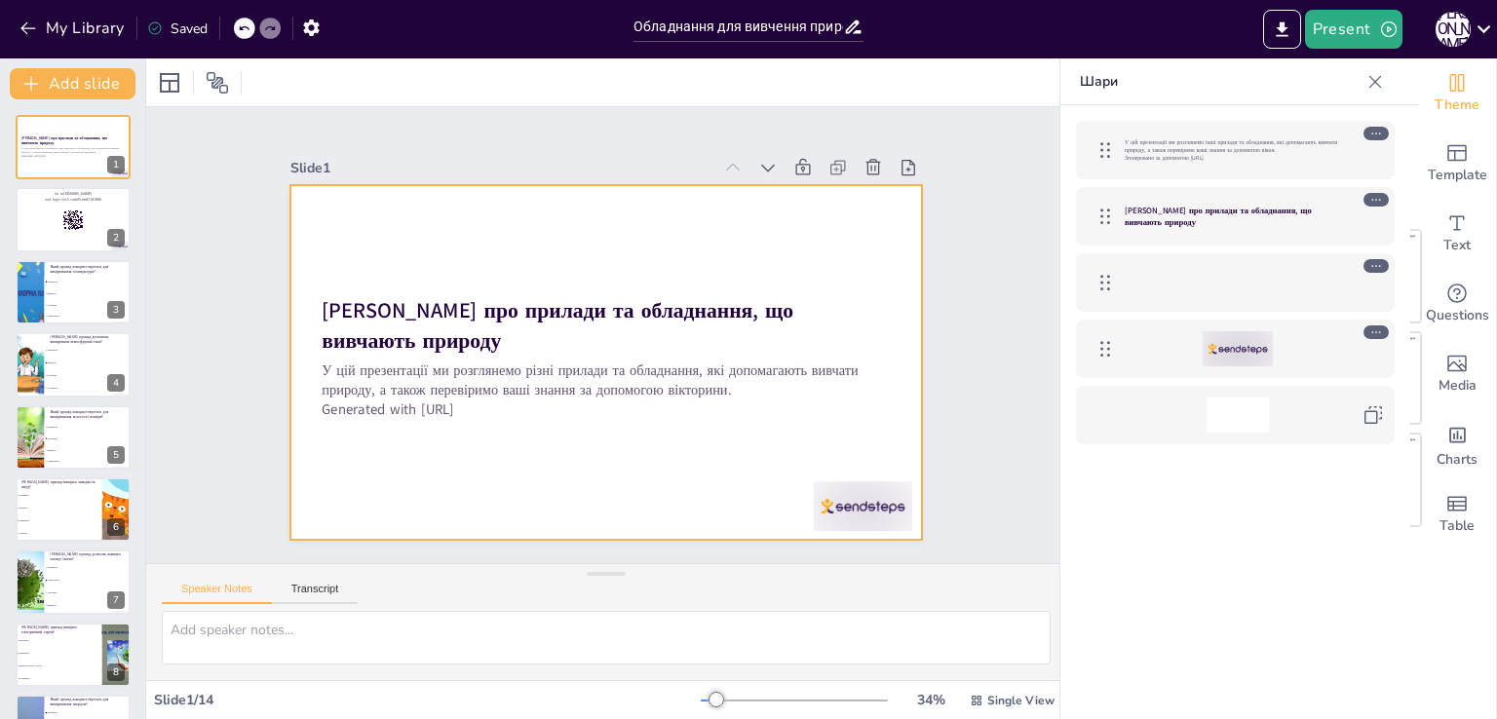
checkbox input "true"
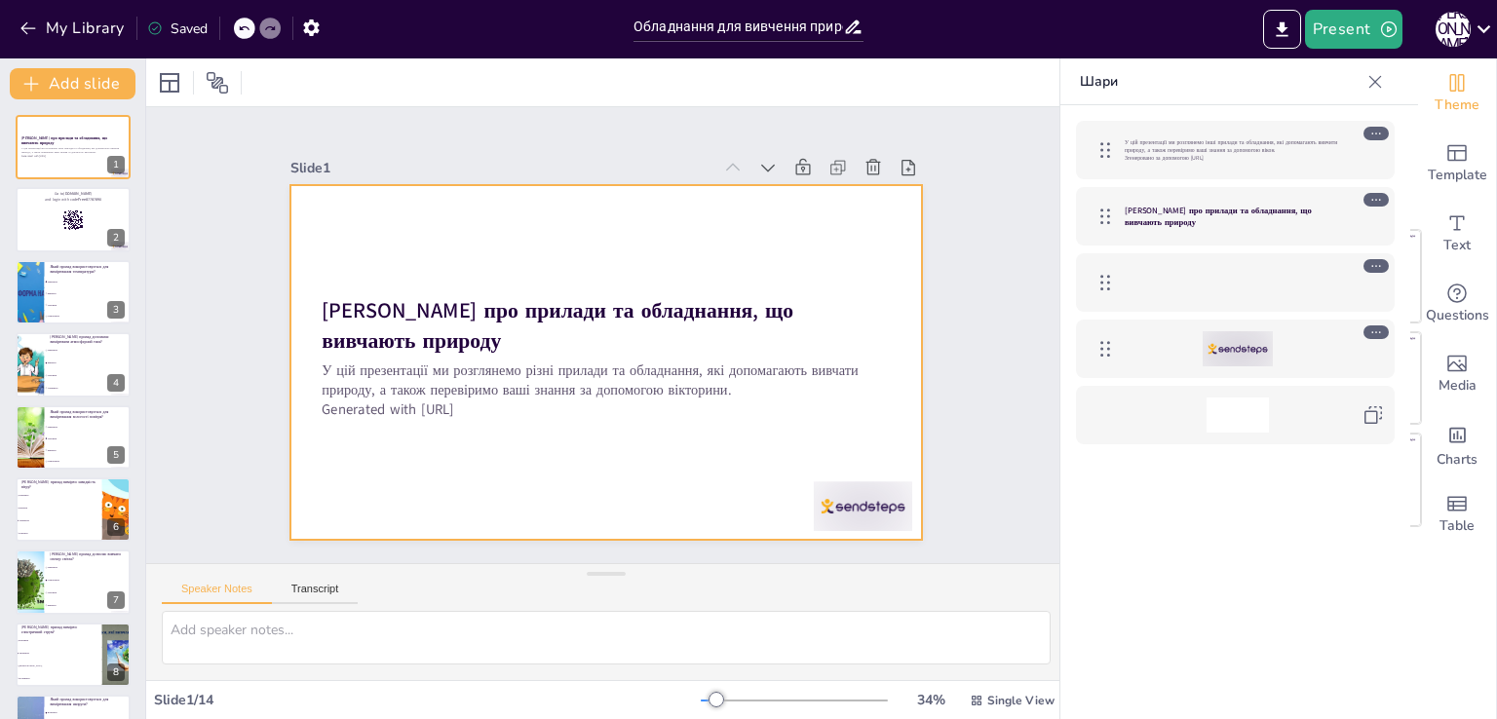
checkbox input "true"
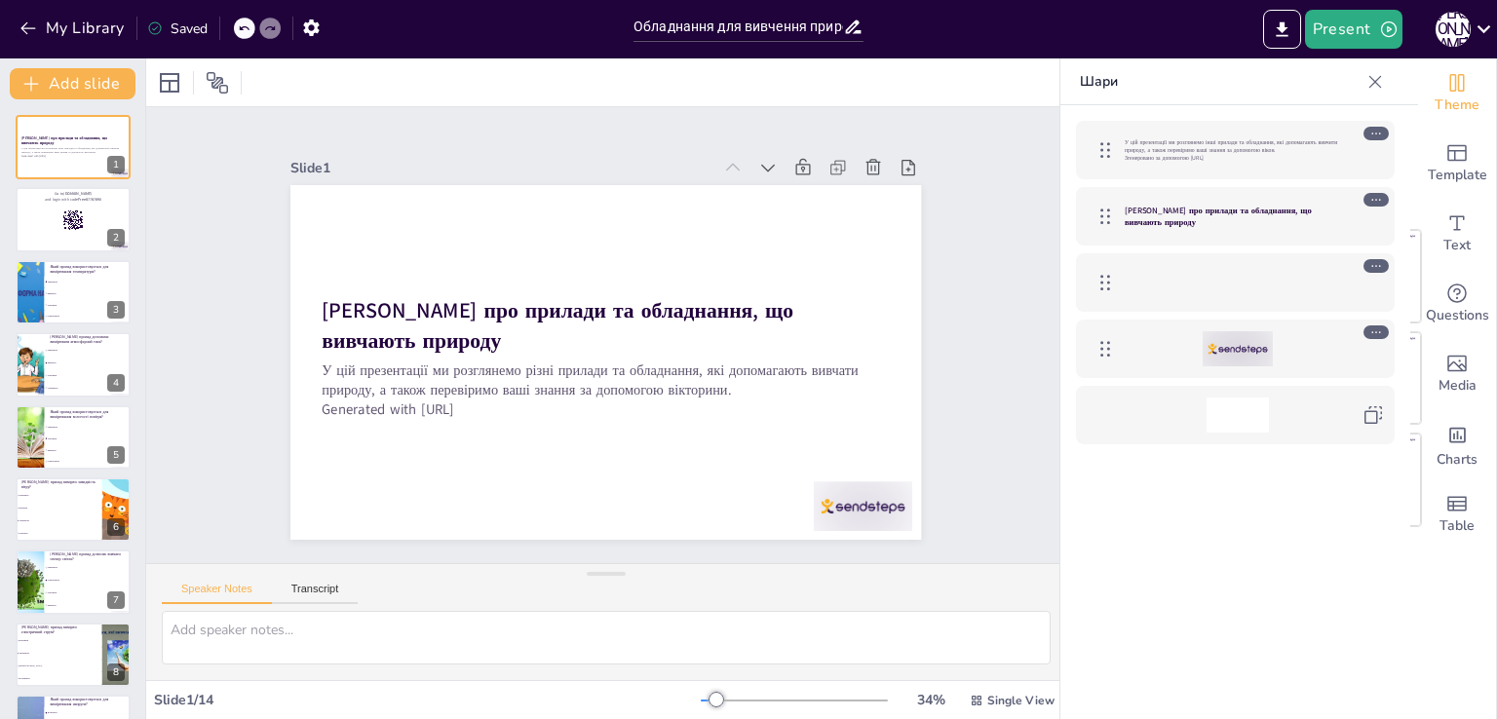
checkbox input "true"
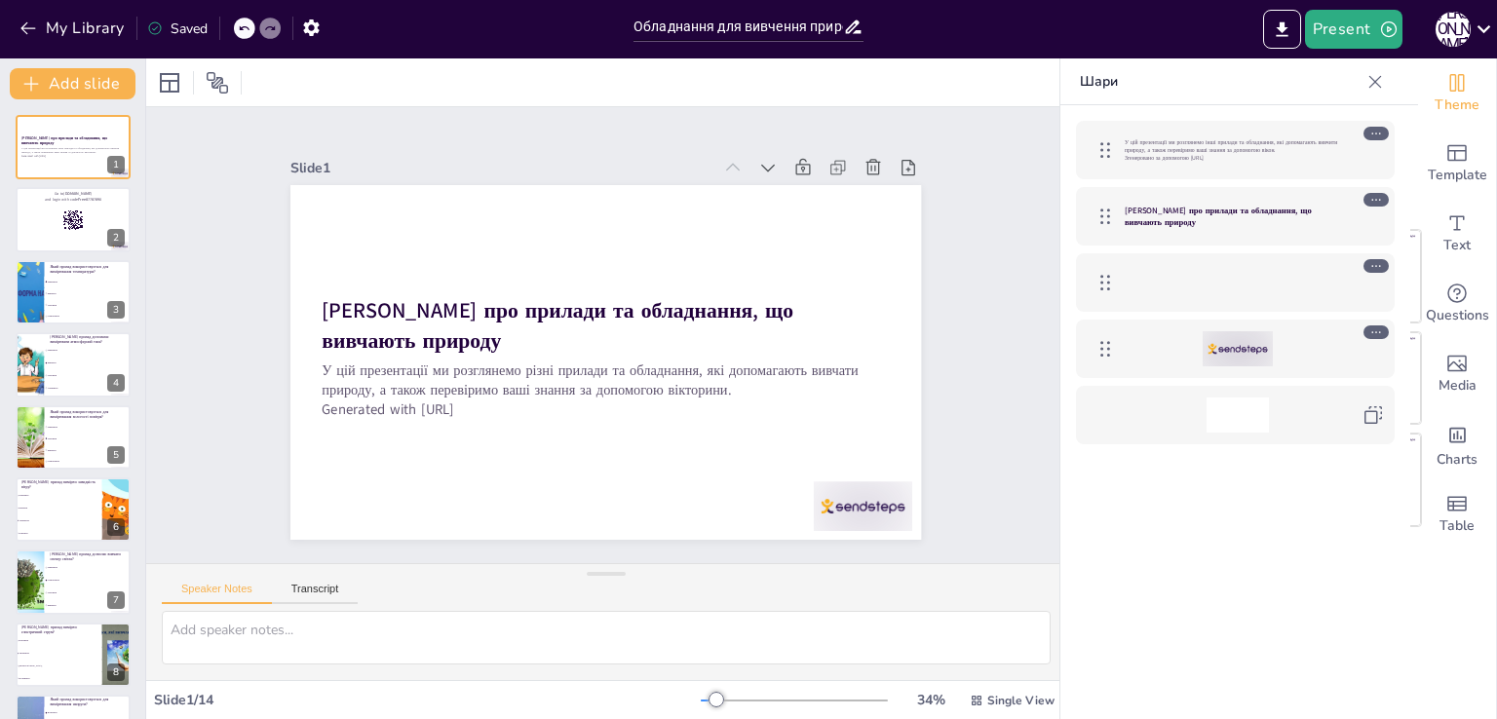
checkbox input "true"
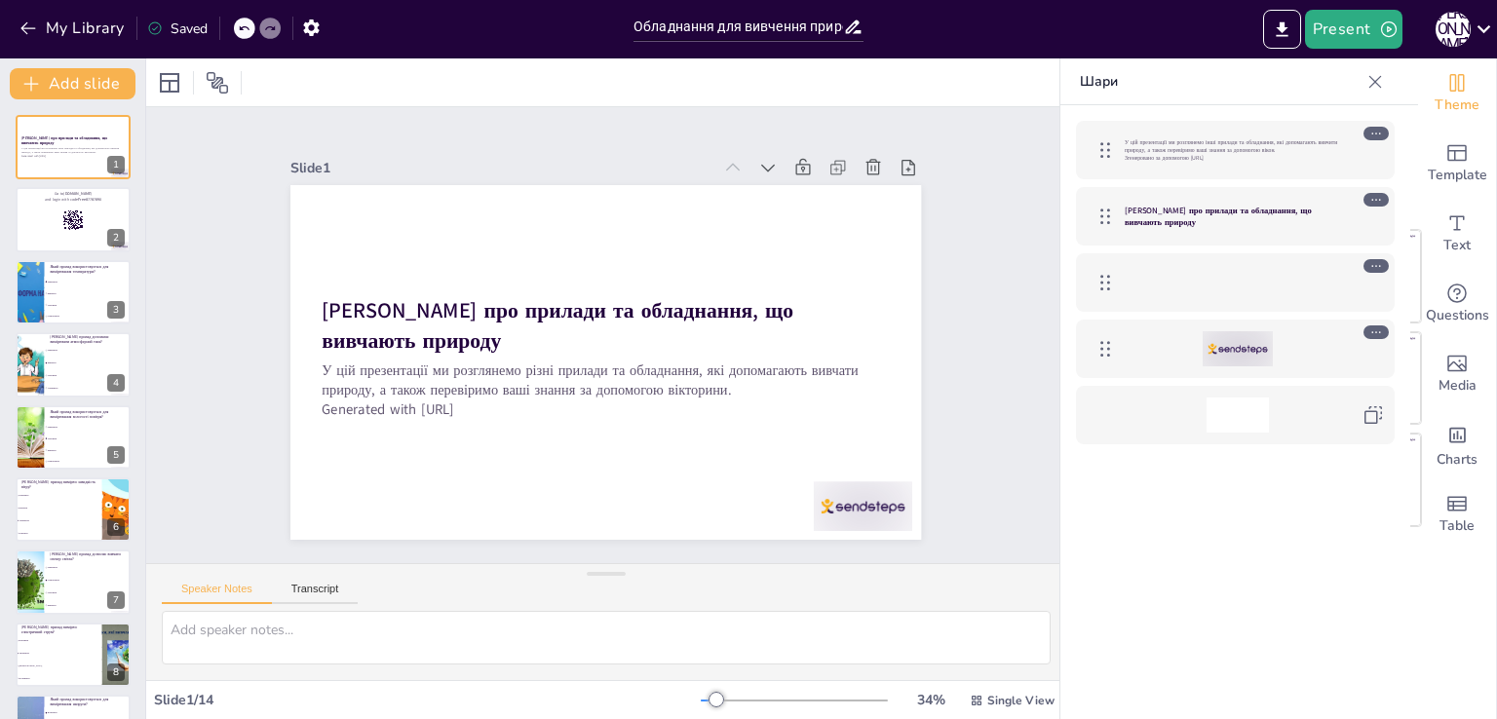
checkbox input "true"
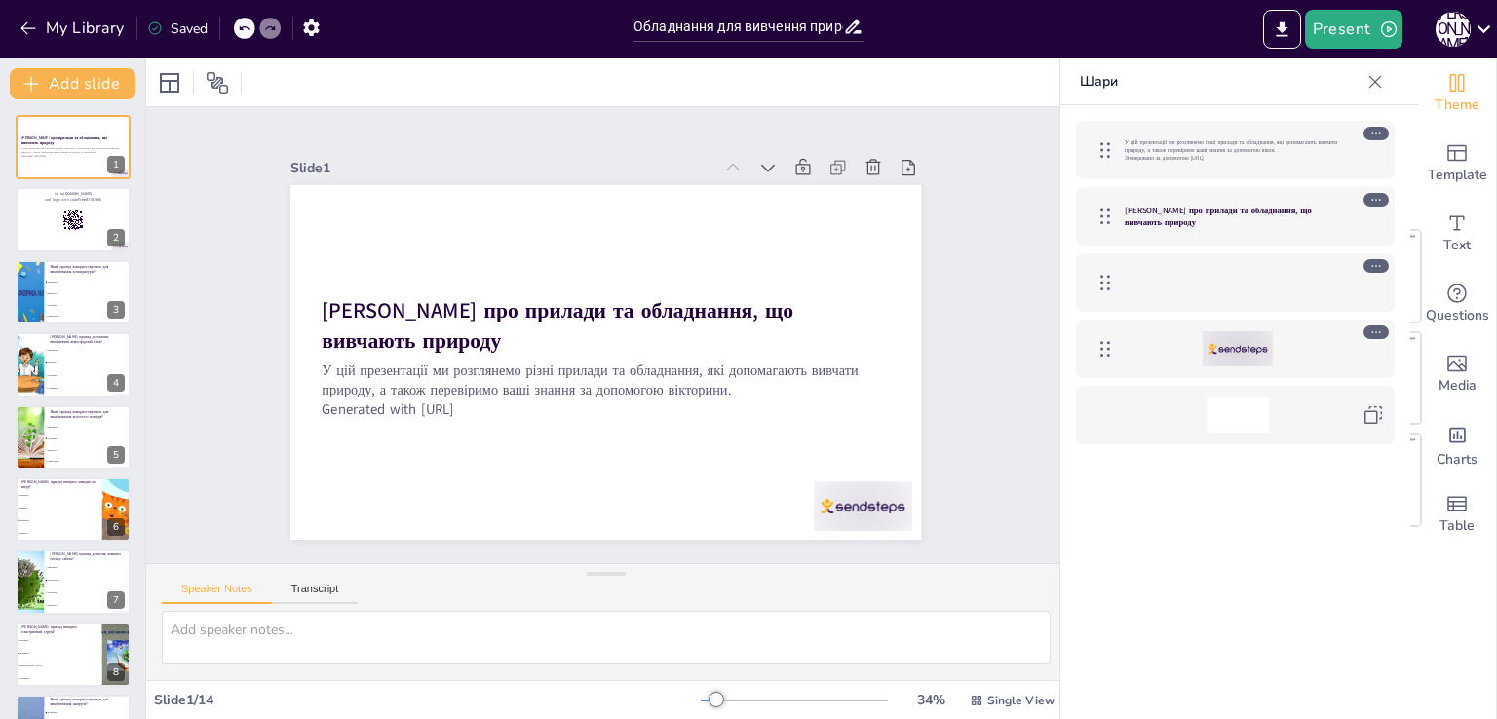
checkbox input "true"
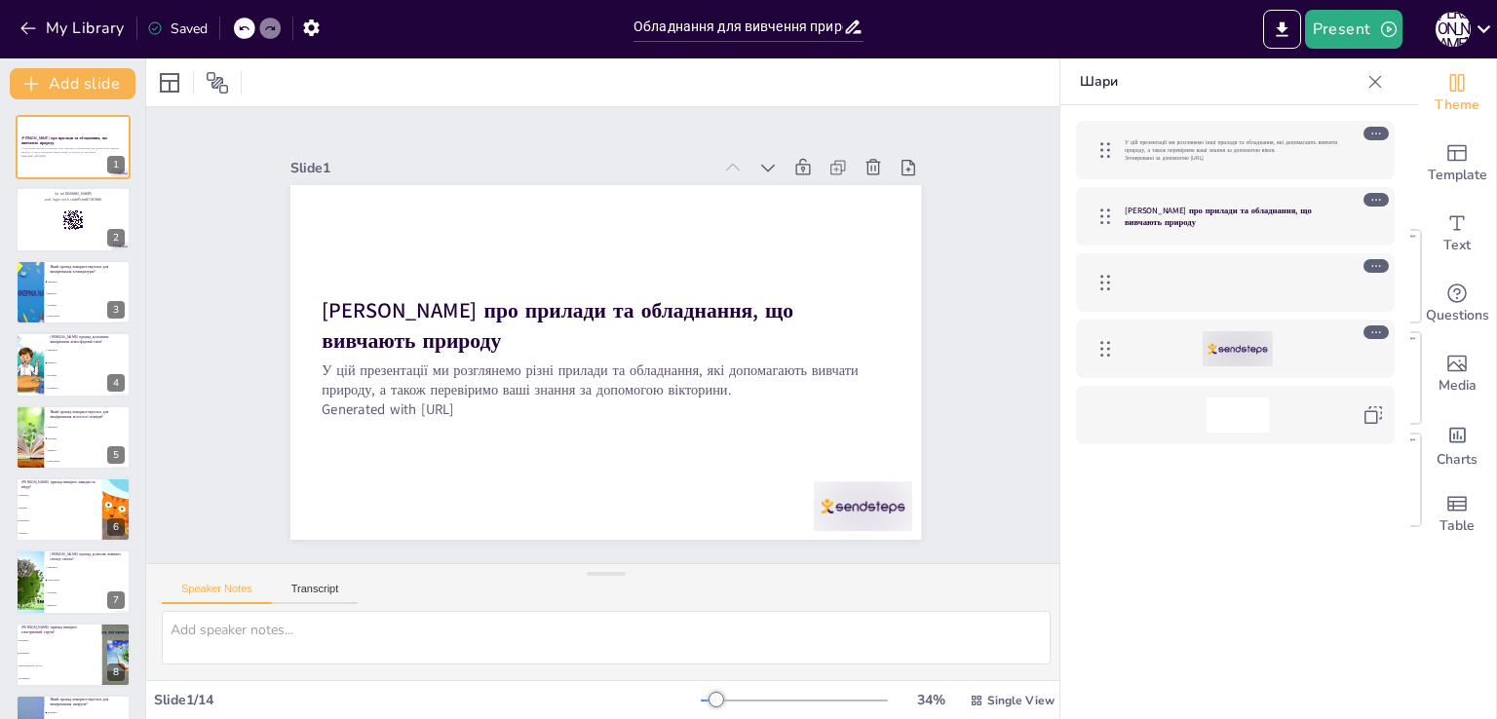
checkbox input "true"
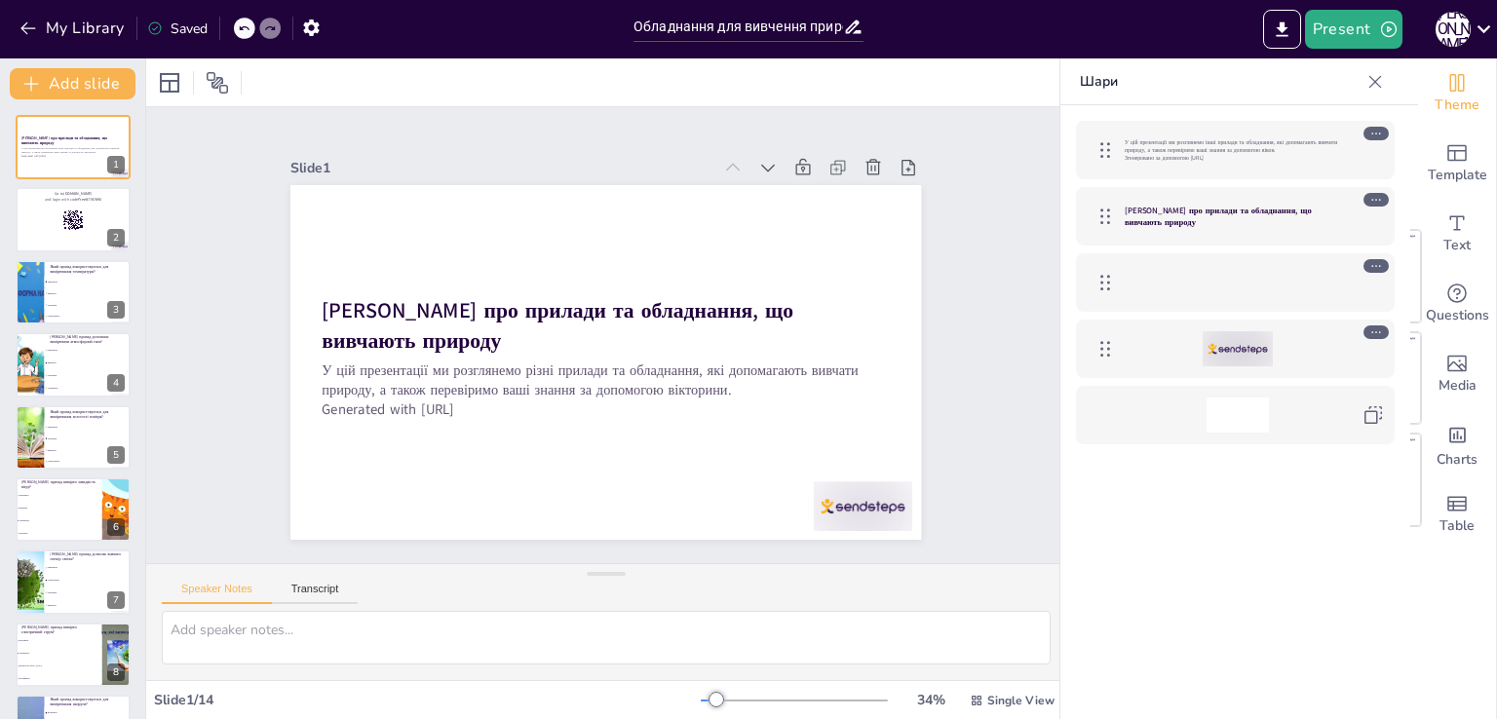
checkbox input "true"
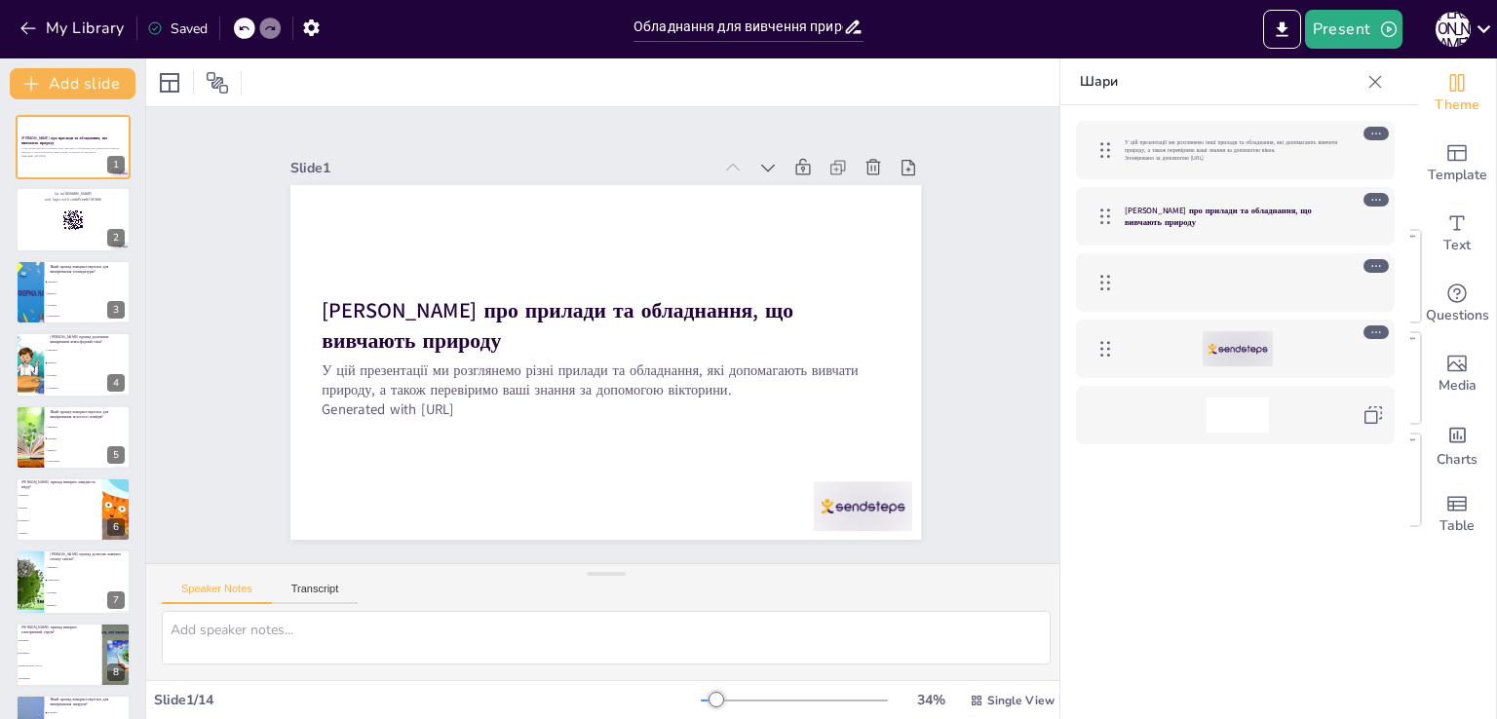
checkbox input "true"
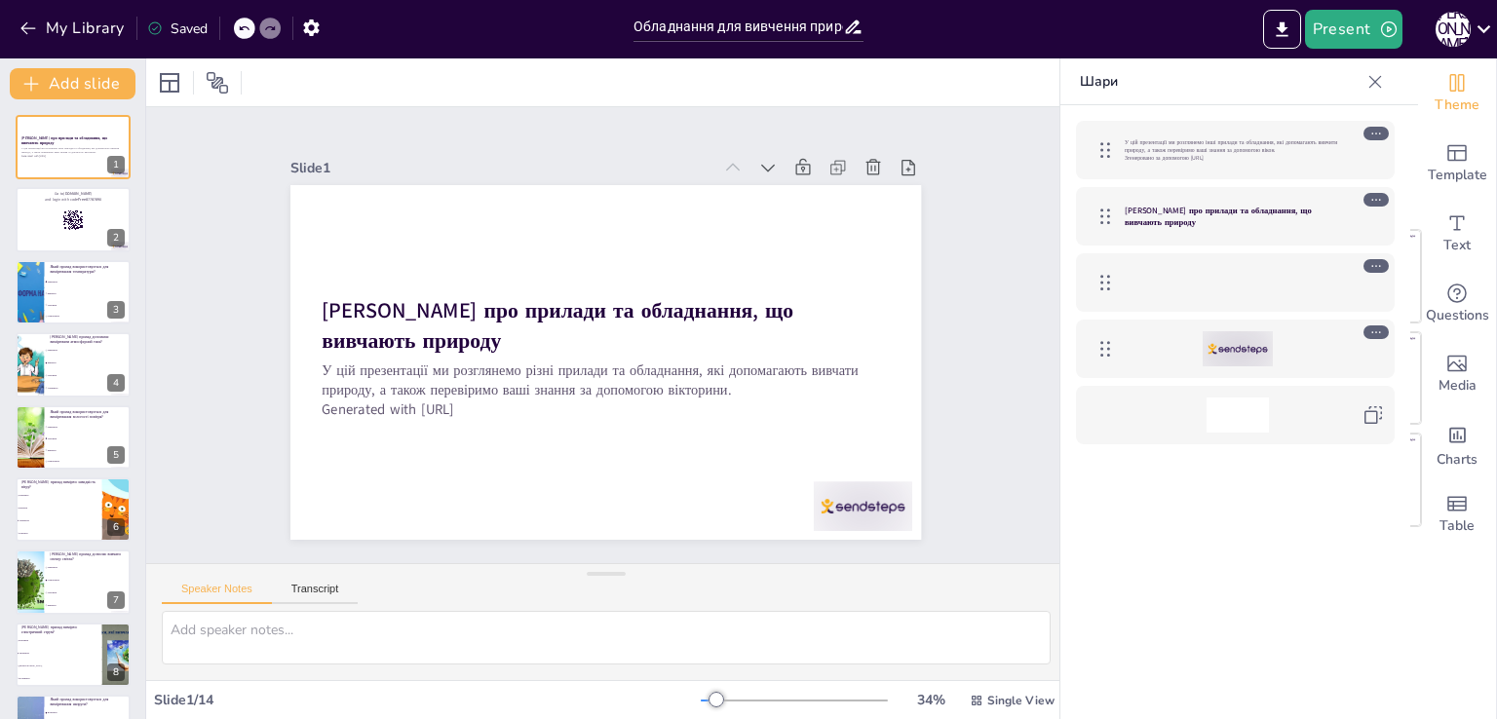
checkbox input "true"
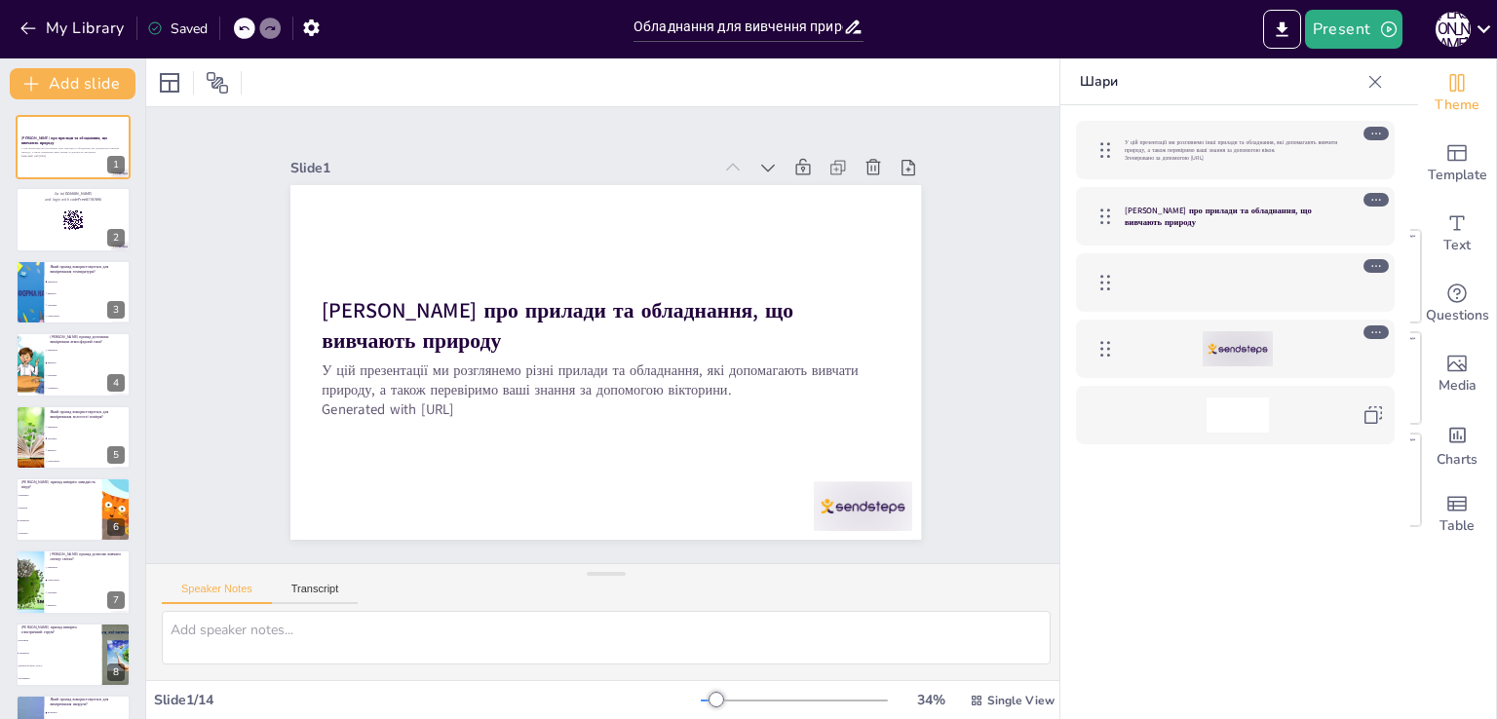
checkbox input "true"
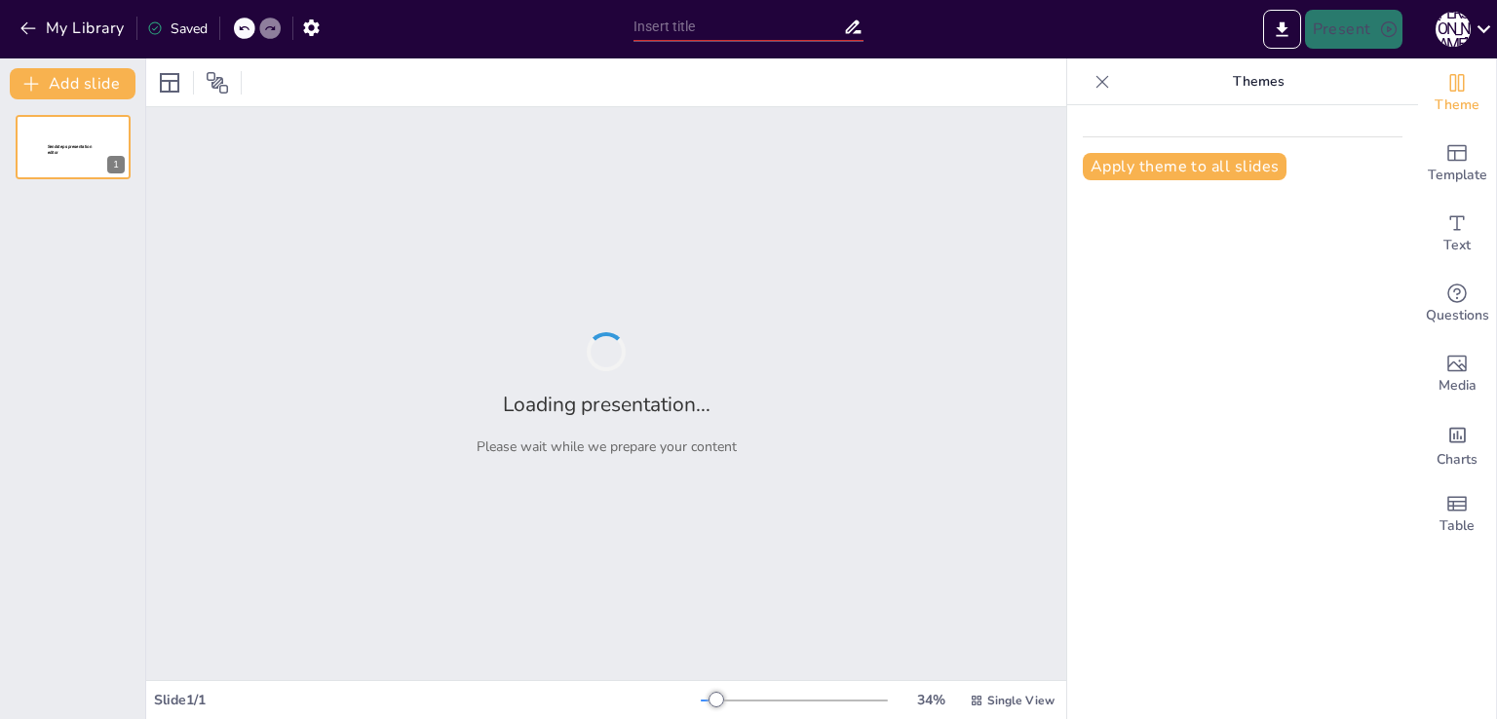
type input "Обладнання для вивчення природи: перевір свої знання"
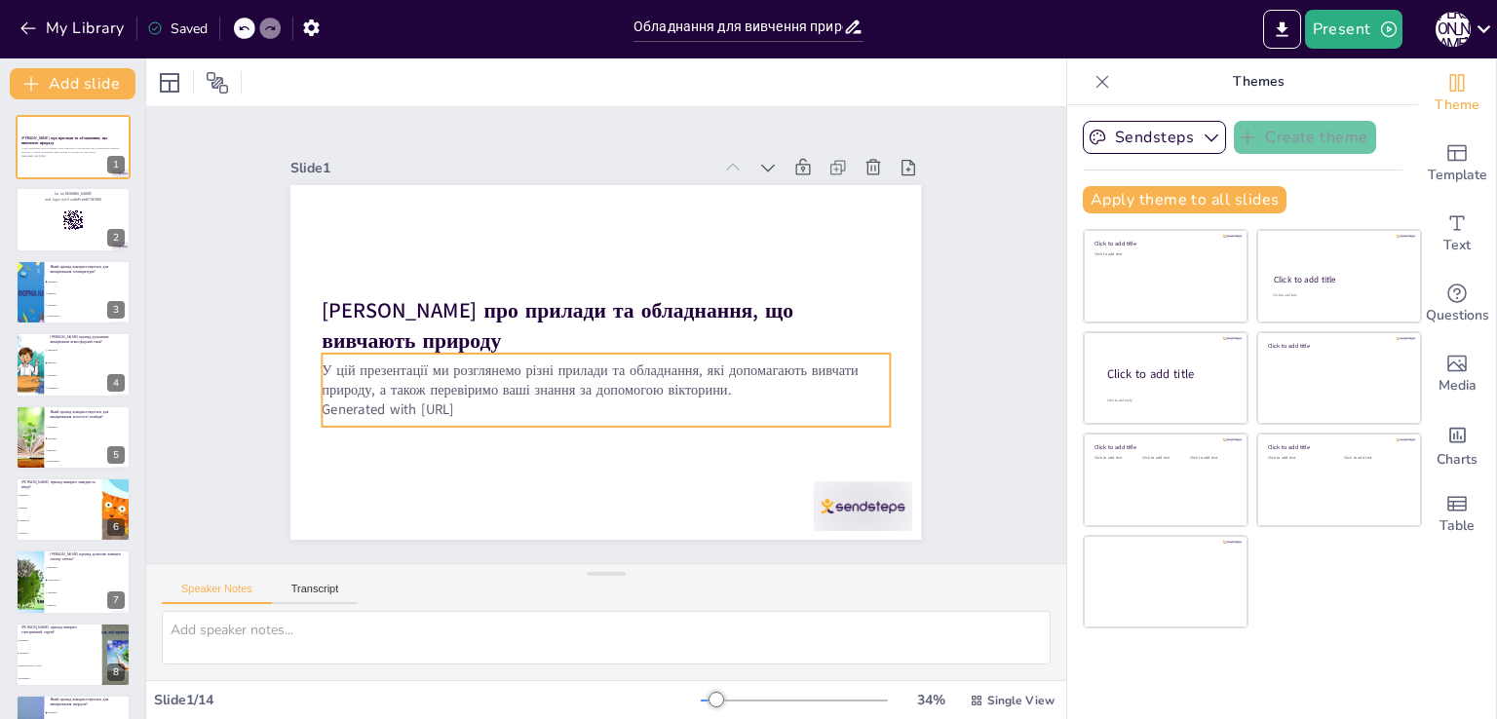
checkbox input "true"
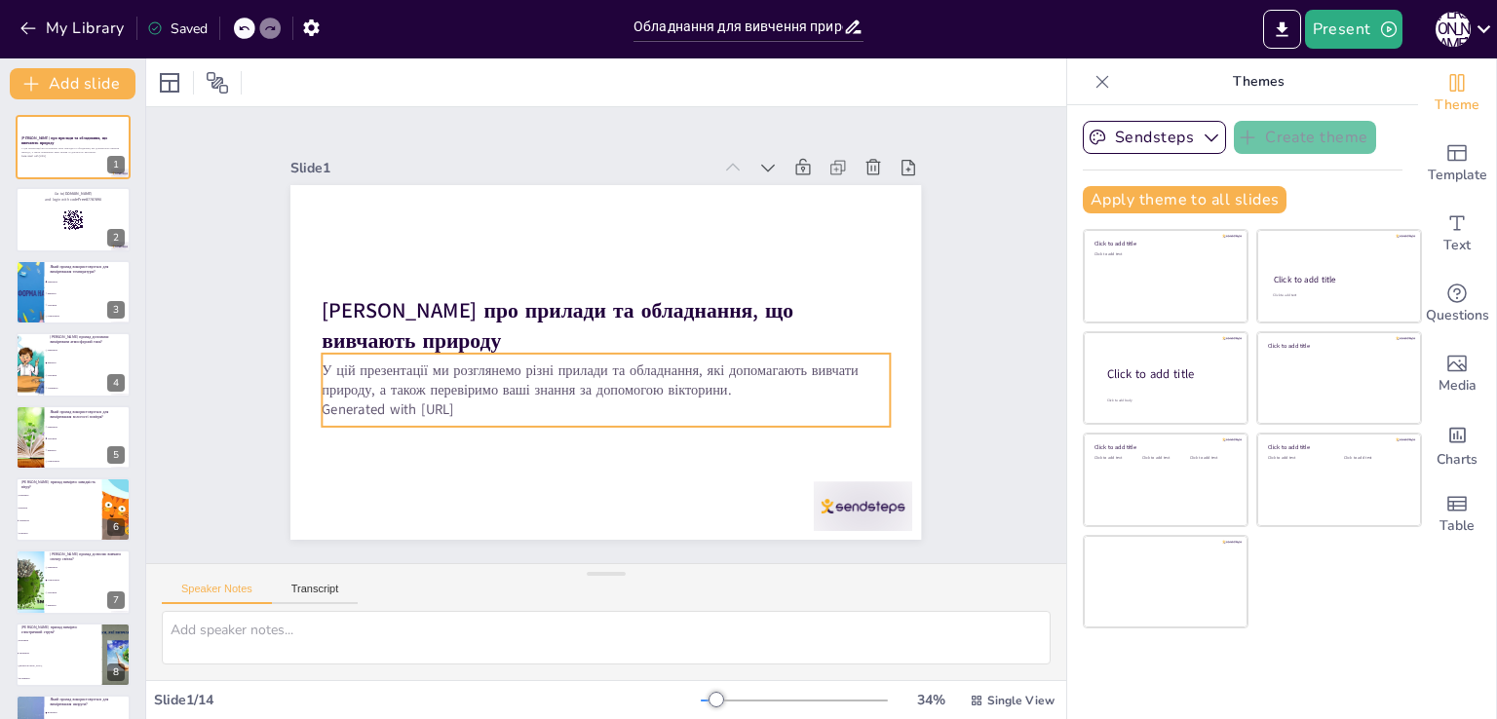
checkbox input "true"
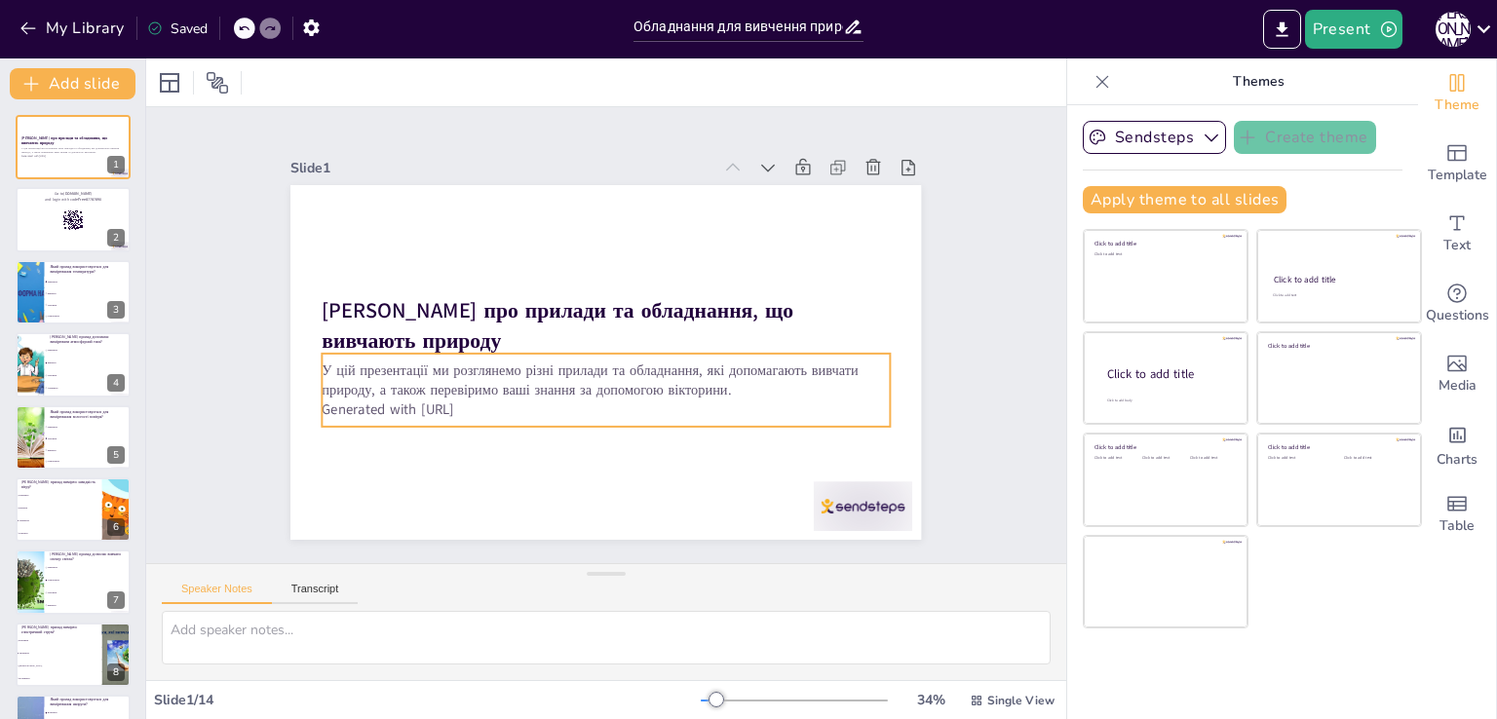
checkbox input "true"
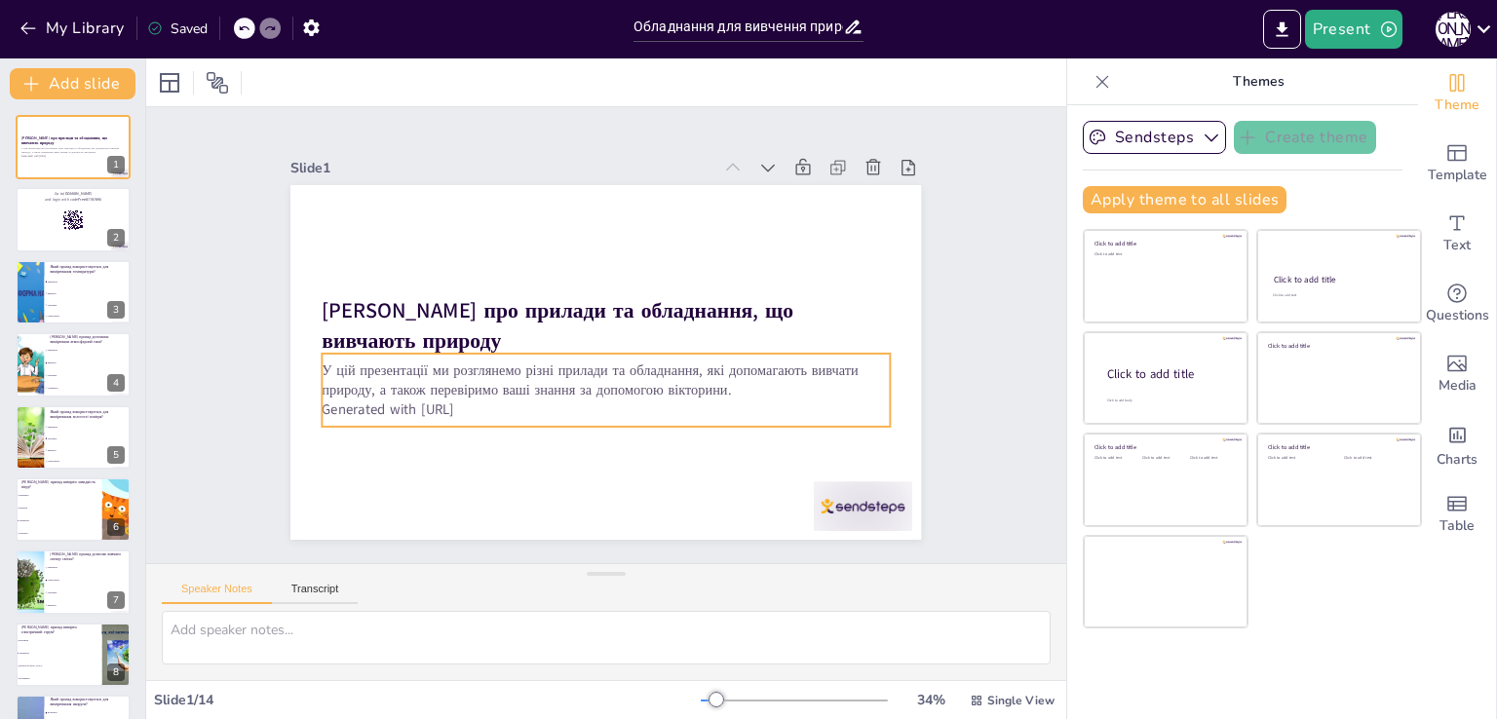
checkbox input "true"
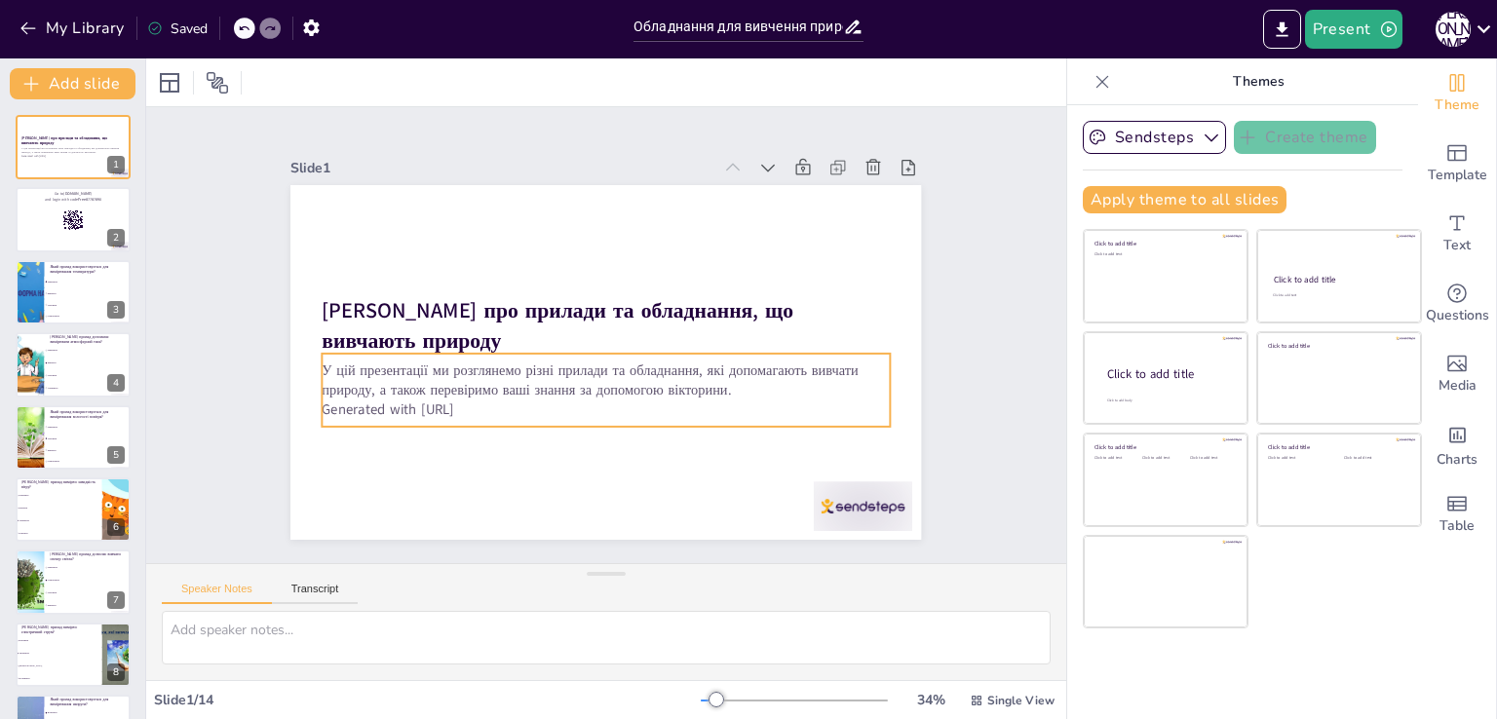
checkbox input "true"
